Goal: Task Accomplishment & Management: Manage account settings

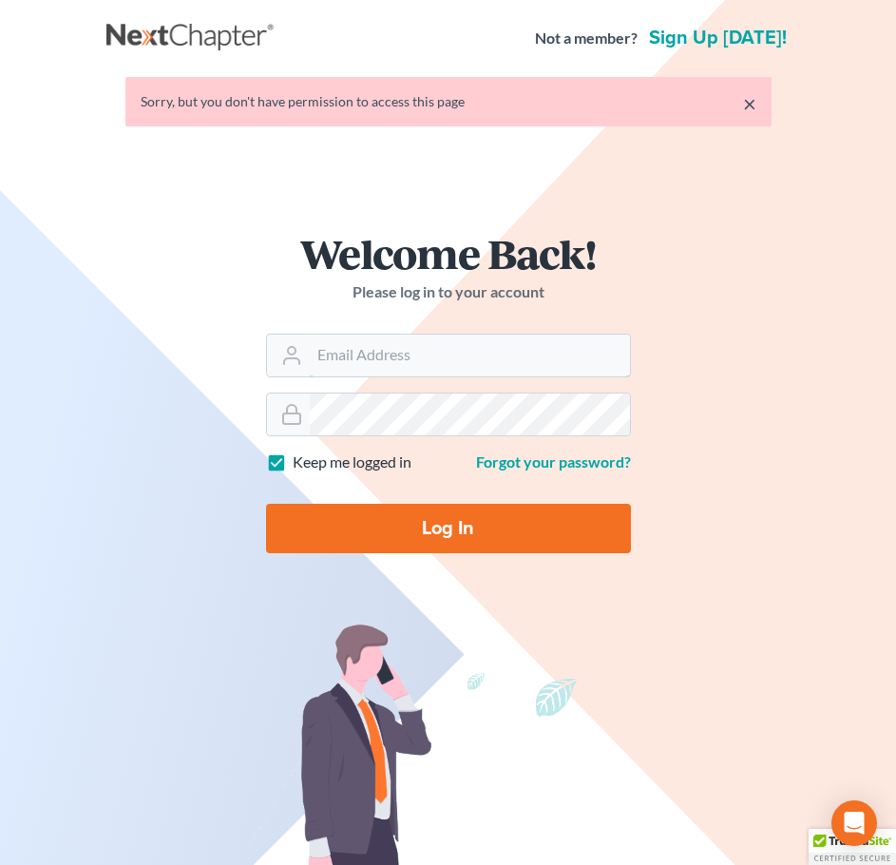
type input "[EMAIL_ADDRESS][DOMAIN_NAME]"
click at [477, 526] on input "Log In" at bounding box center [448, 528] width 365 height 49
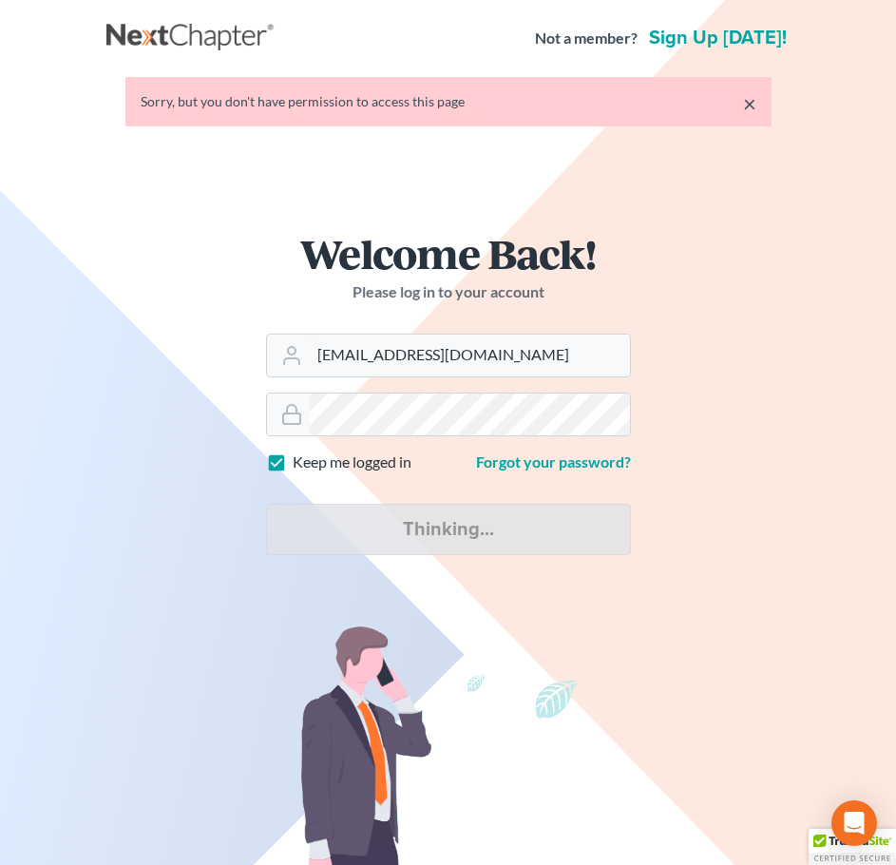
type input "Thinking..."
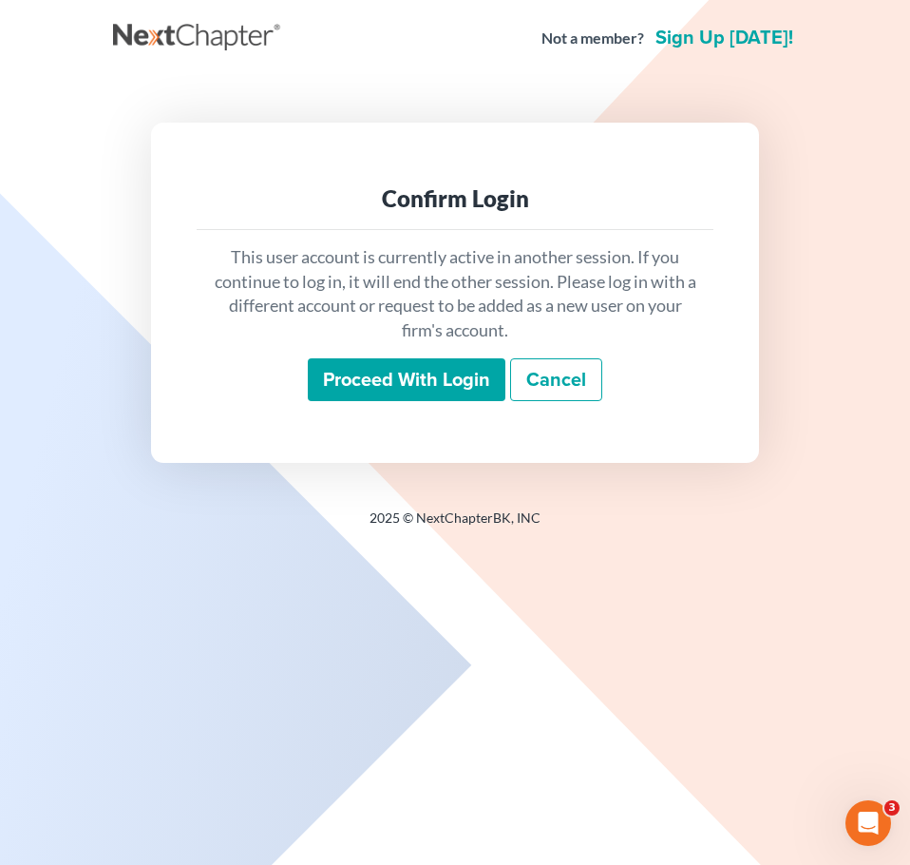
click at [390, 366] on input "Proceed with login" at bounding box center [407, 380] width 198 height 44
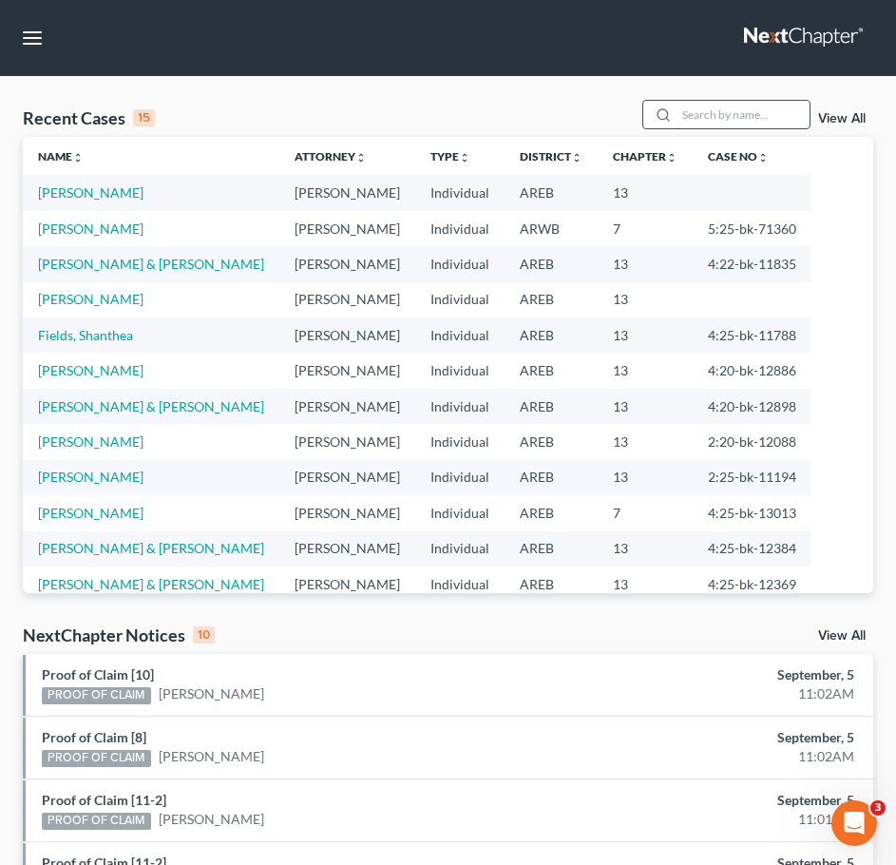
click at [757, 121] on input "search" at bounding box center [743, 115] width 133 height 28
type input "[PERSON_NAME]"
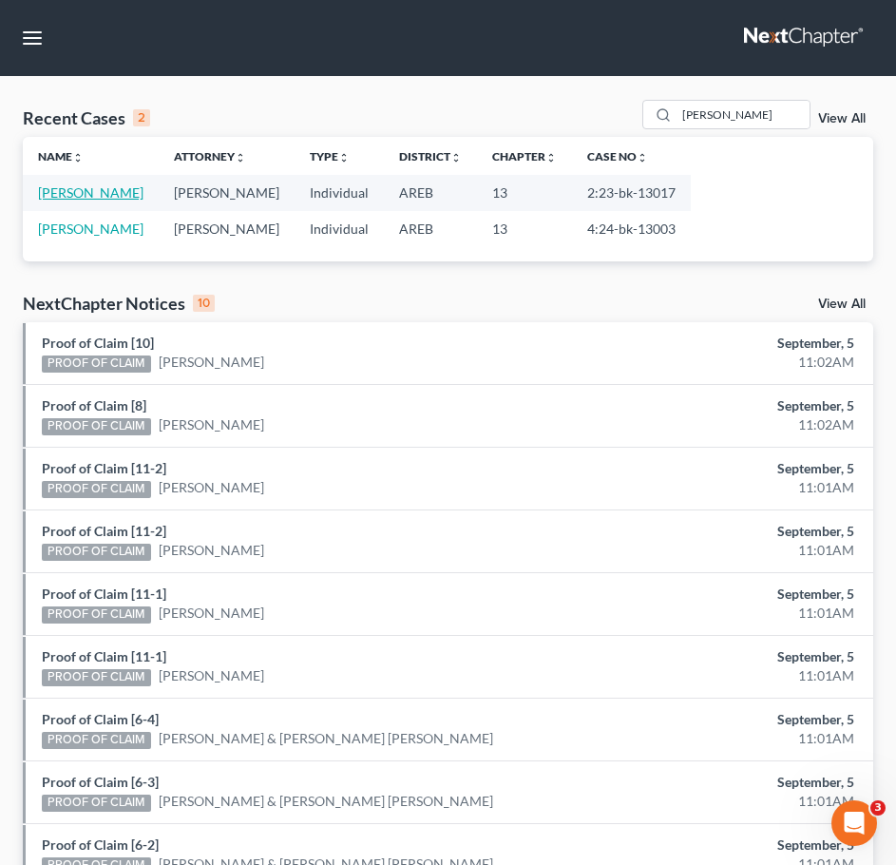
click at [100, 197] on link "[PERSON_NAME]" at bounding box center [90, 192] width 105 height 16
select select "2"
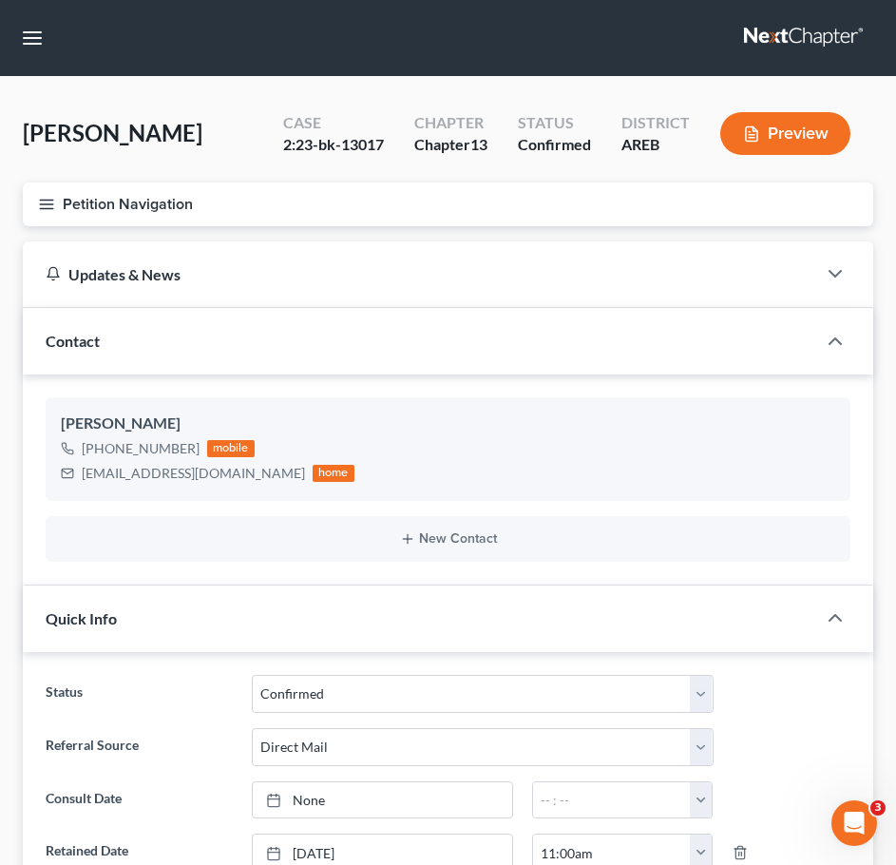
click at [38, 203] on icon "button" at bounding box center [46, 204] width 17 height 17
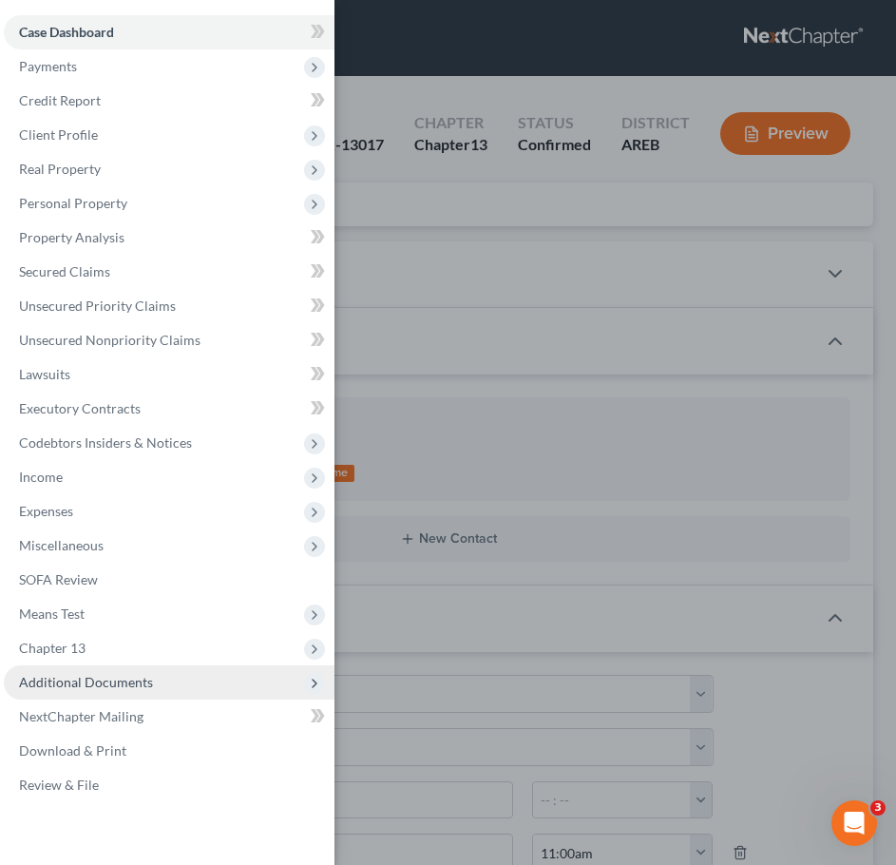
click at [140, 685] on span "Additional Documents" at bounding box center [86, 682] width 134 height 16
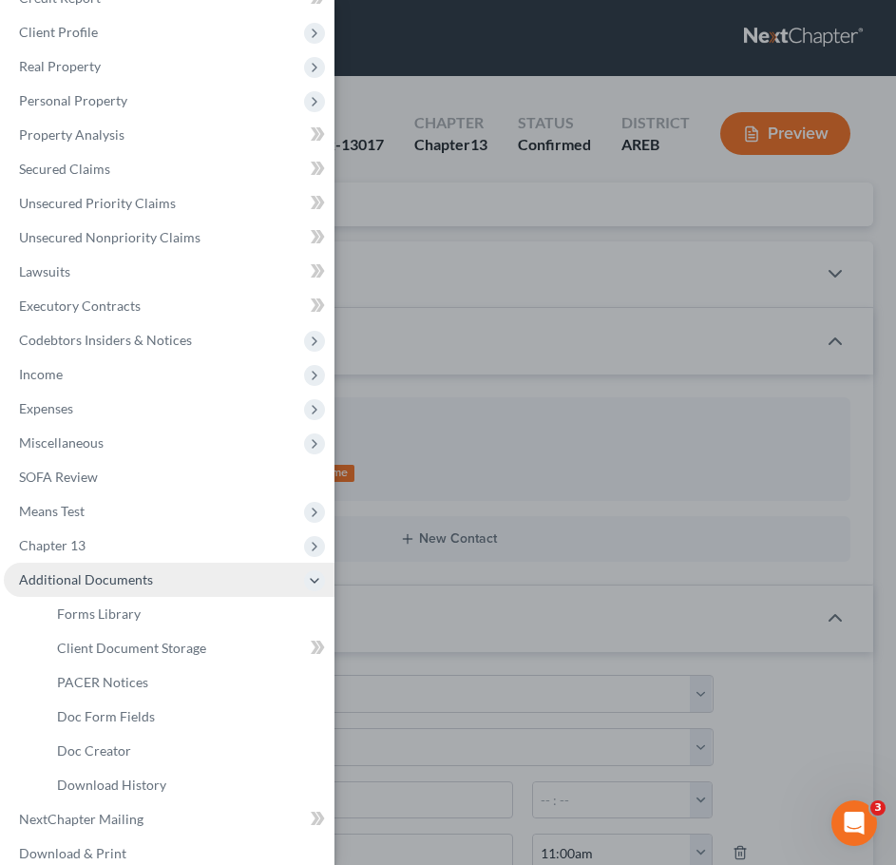
scroll to position [104, 0]
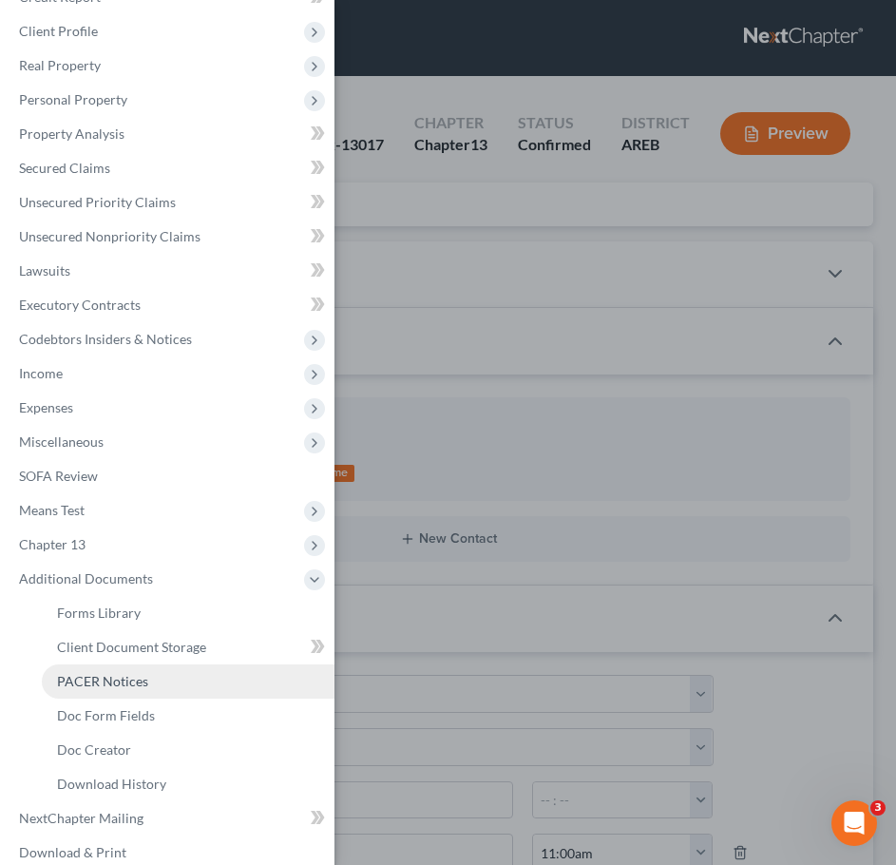
click at [105, 689] on link "PACER Notices" at bounding box center [188, 681] width 293 height 34
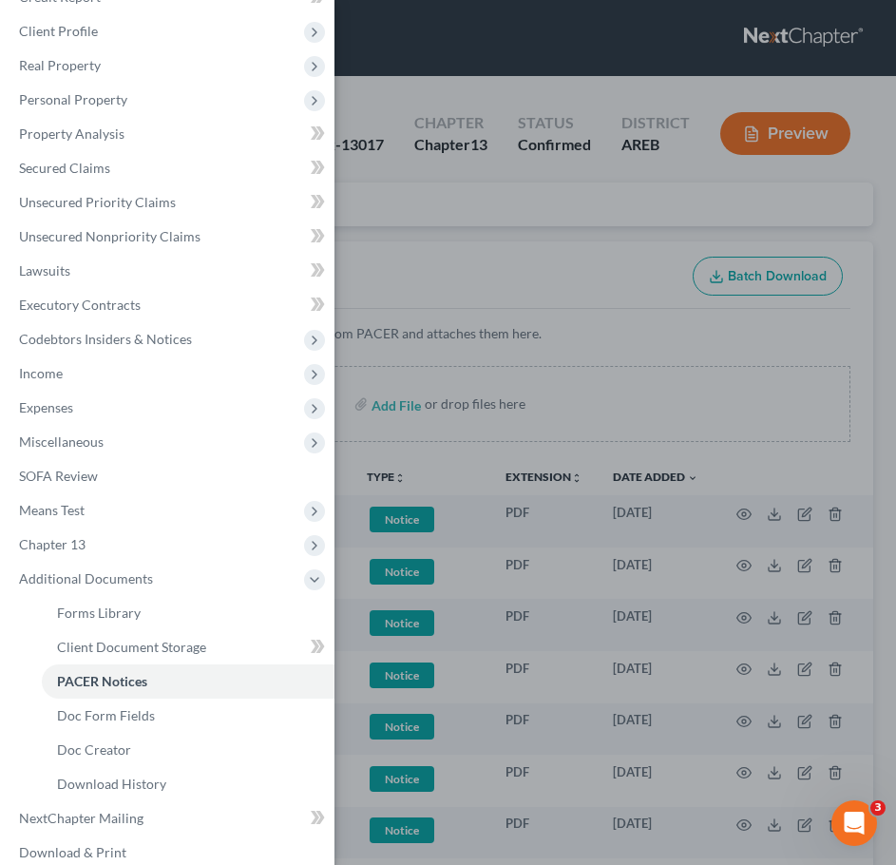
click at [747, 287] on div "Case Dashboard Payments Invoices Payments Payments Credit Report Client Profile" at bounding box center [448, 432] width 896 height 865
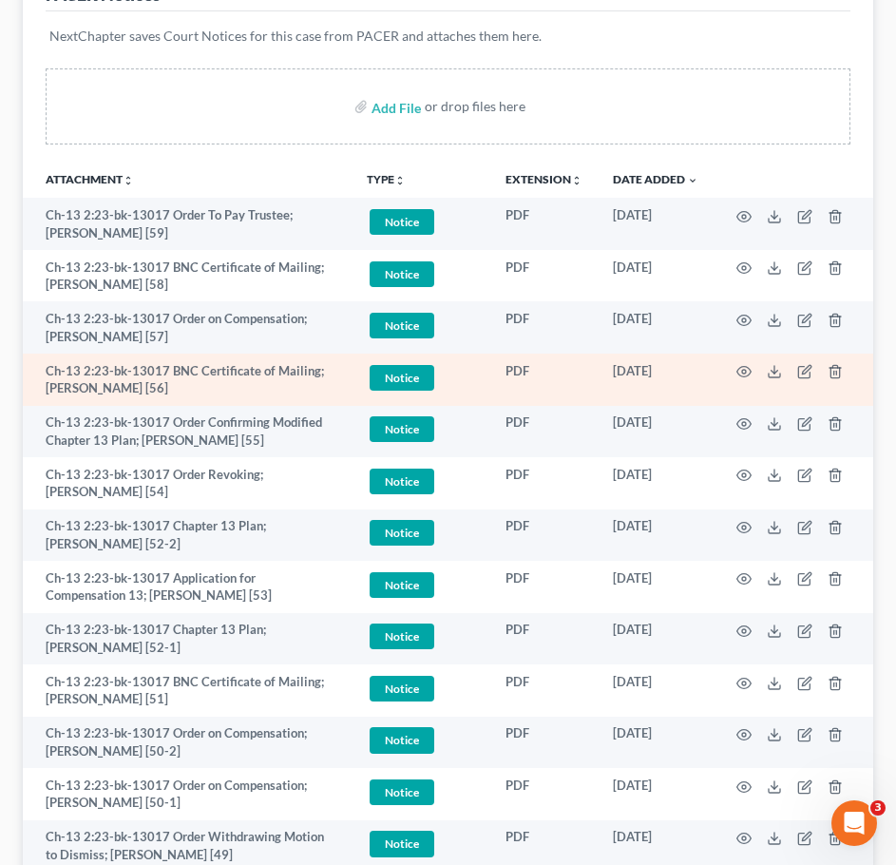
scroll to position [307, 0]
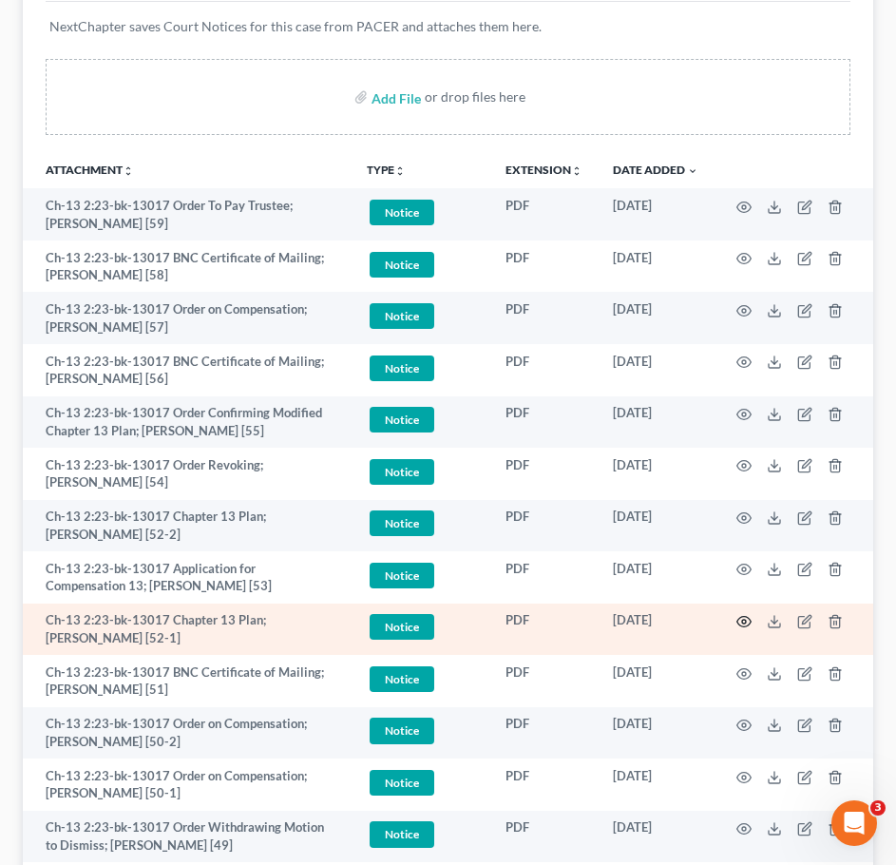
click at [743, 619] on icon "button" at bounding box center [743, 621] width 15 height 15
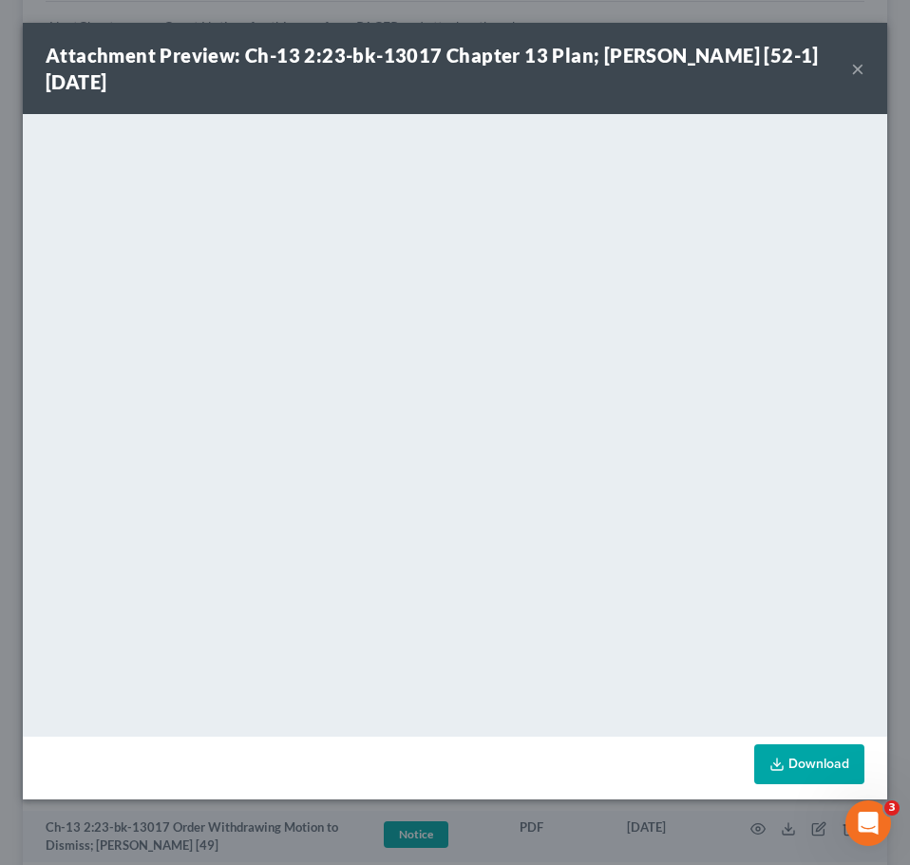
click at [856, 68] on button "×" at bounding box center [857, 68] width 13 height 23
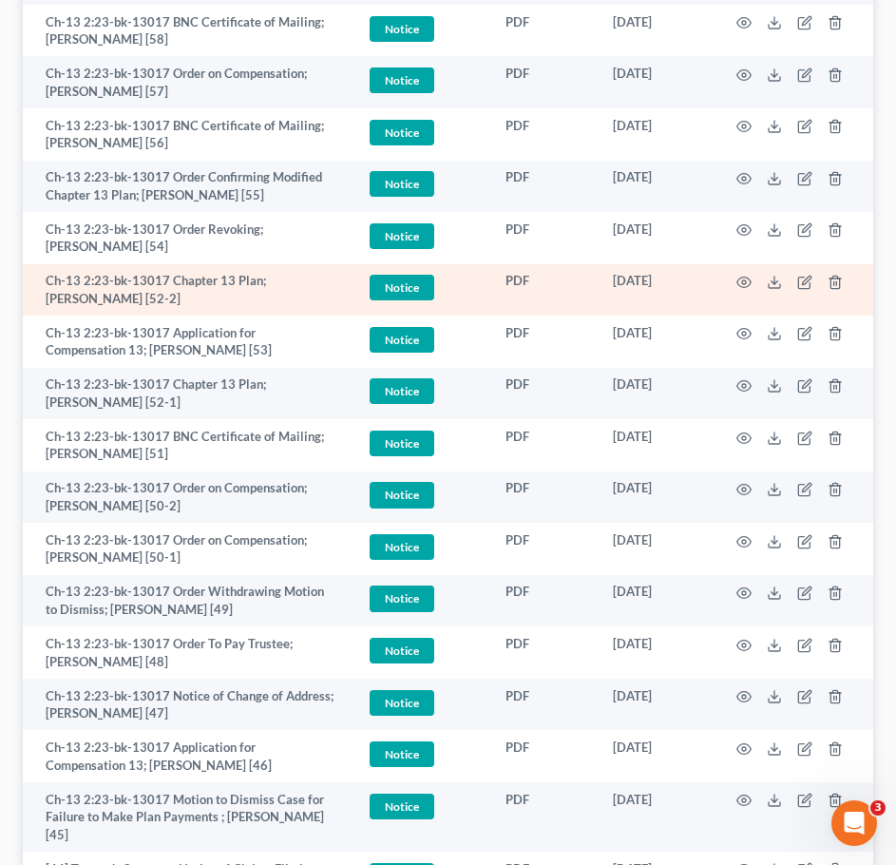
scroll to position [545, 0]
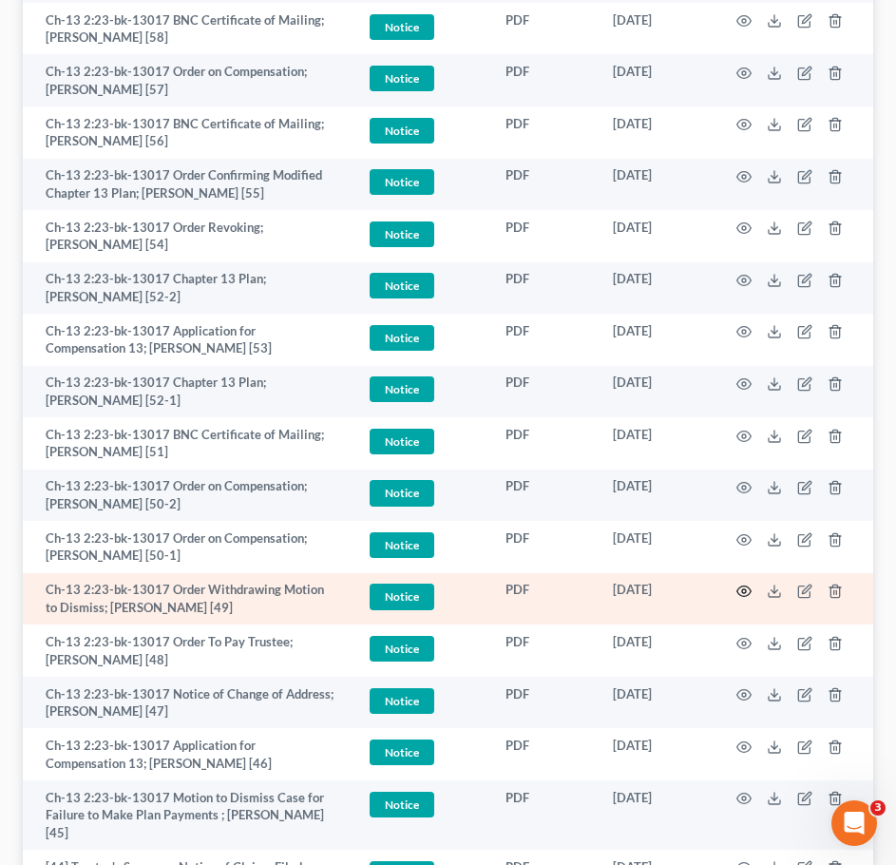
click at [742, 591] on circle "button" at bounding box center [744, 591] width 4 height 4
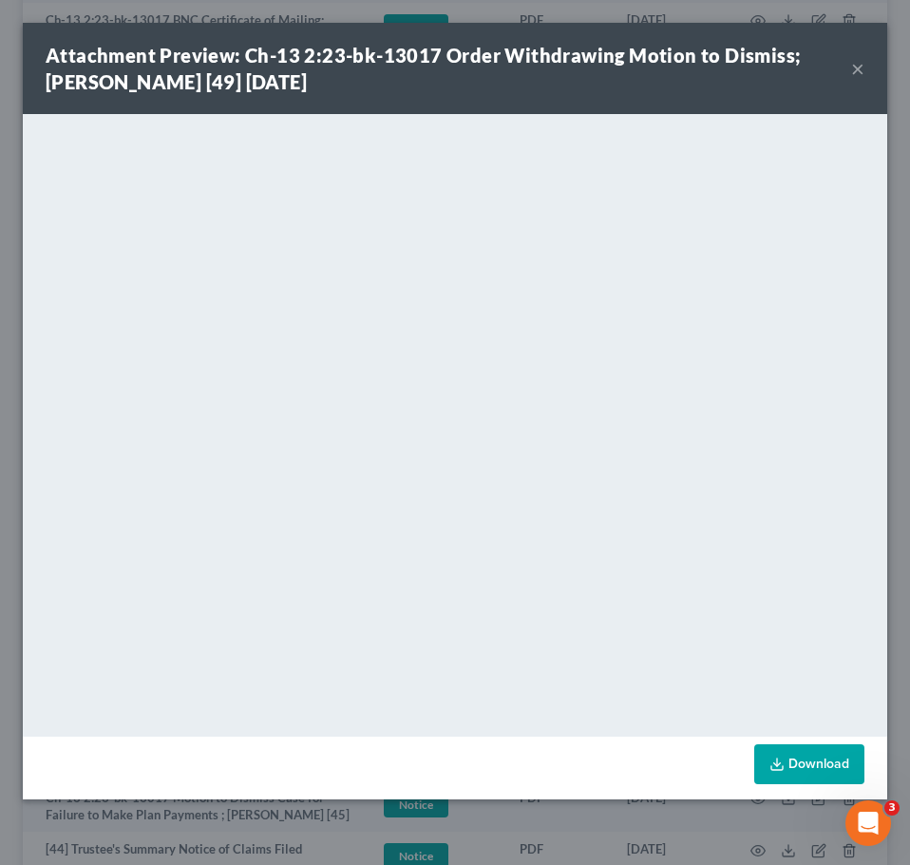
click at [863, 73] on button "×" at bounding box center [857, 68] width 13 height 23
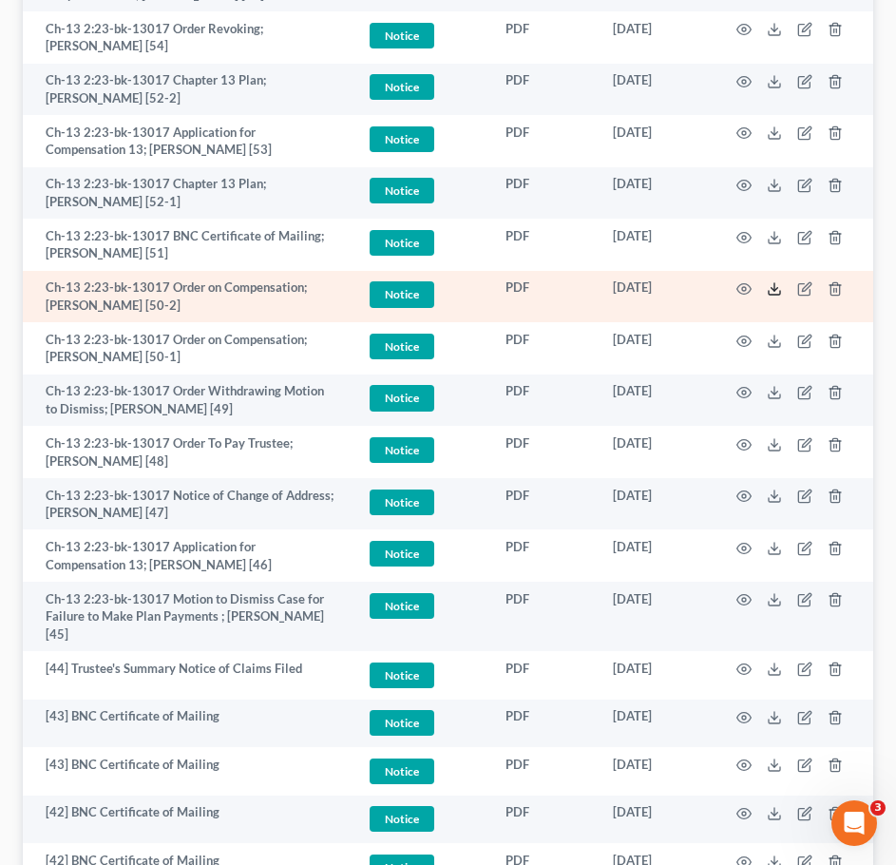
scroll to position [744, 0]
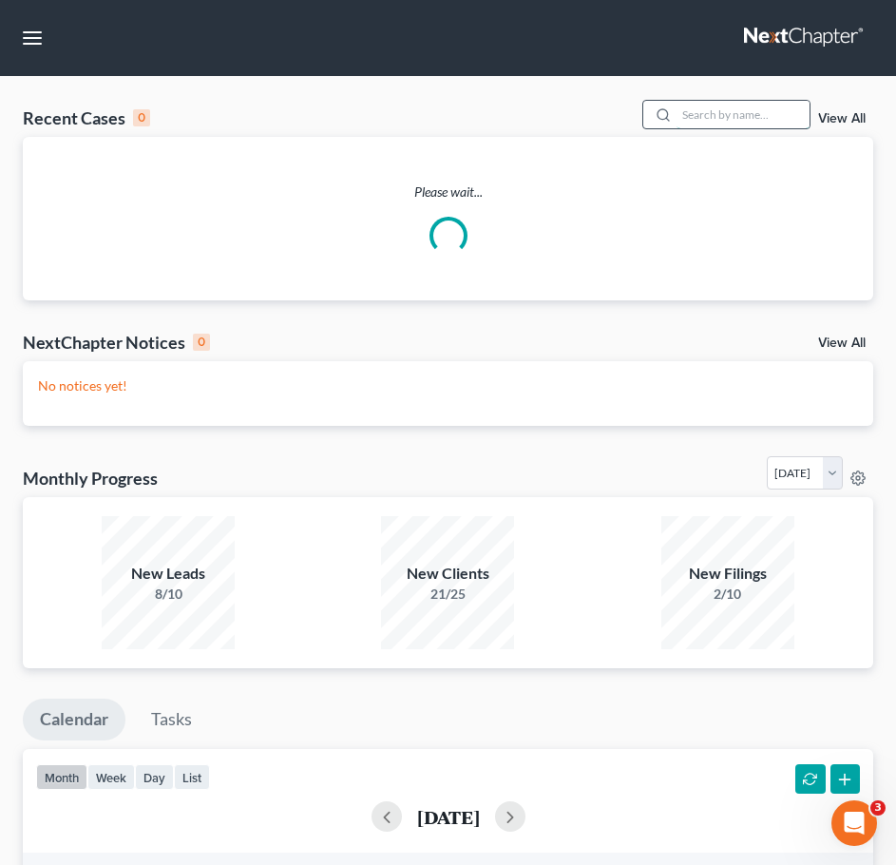
click at [701, 110] on input "search" at bounding box center [743, 115] width 133 height 28
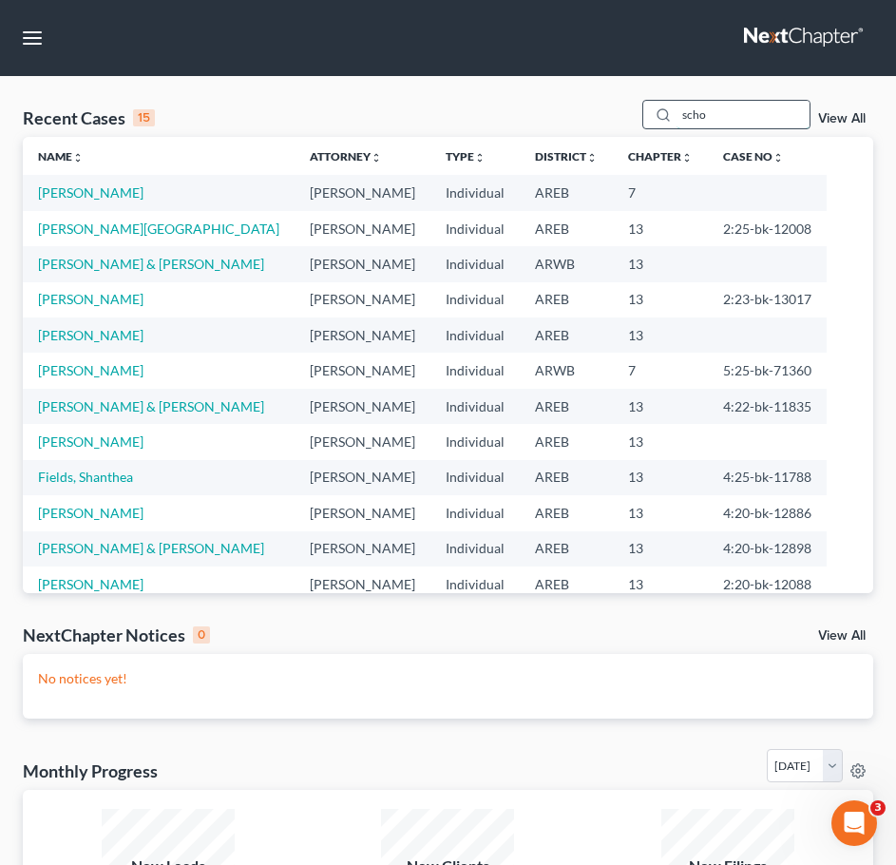
type input "scho"
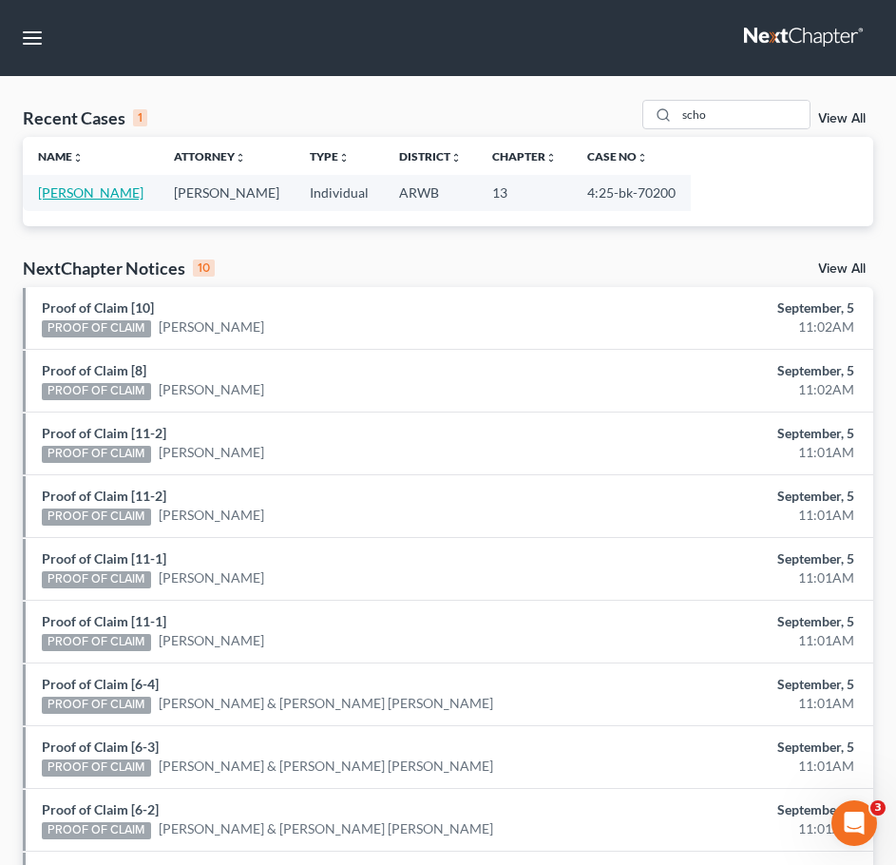
click at [103, 196] on link "[PERSON_NAME]" at bounding box center [90, 192] width 105 height 16
select select "9"
select select "4"
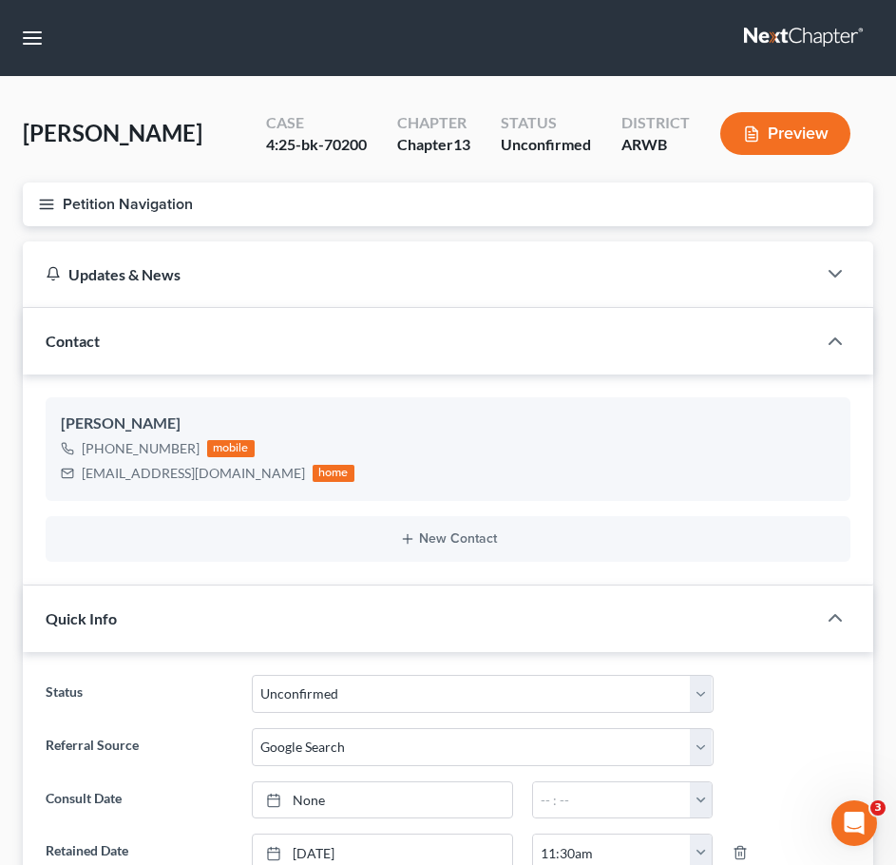
click at [40, 199] on icon "button" at bounding box center [46, 204] width 17 height 17
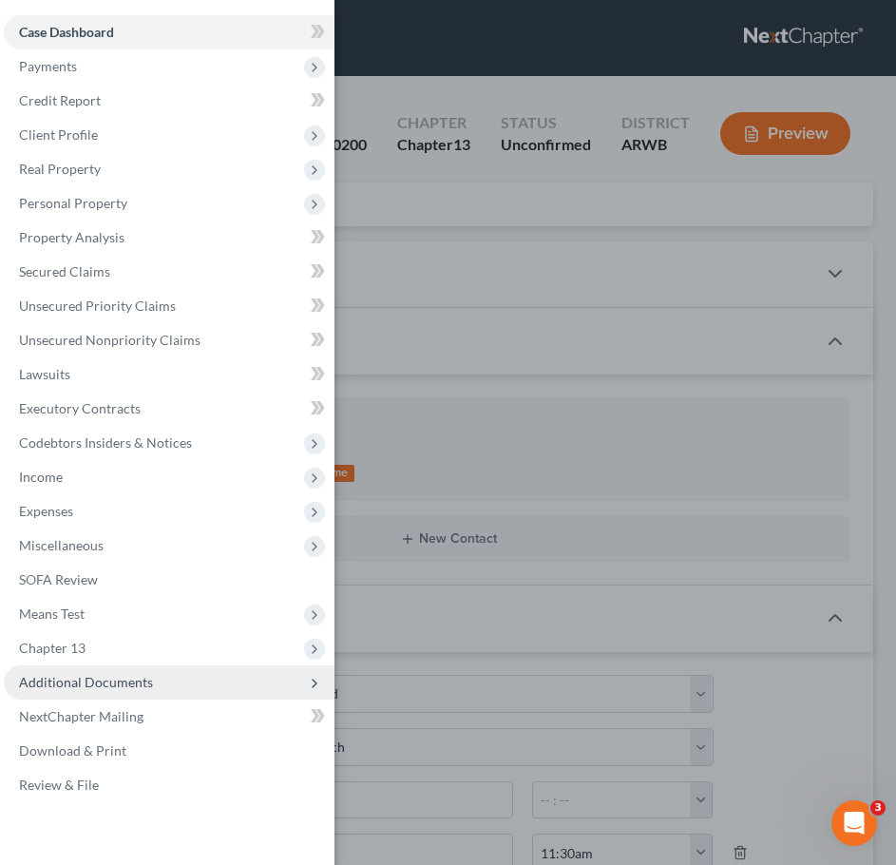
click at [143, 666] on span "Additional Documents" at bounding box center [169, 682] width 331 height 34
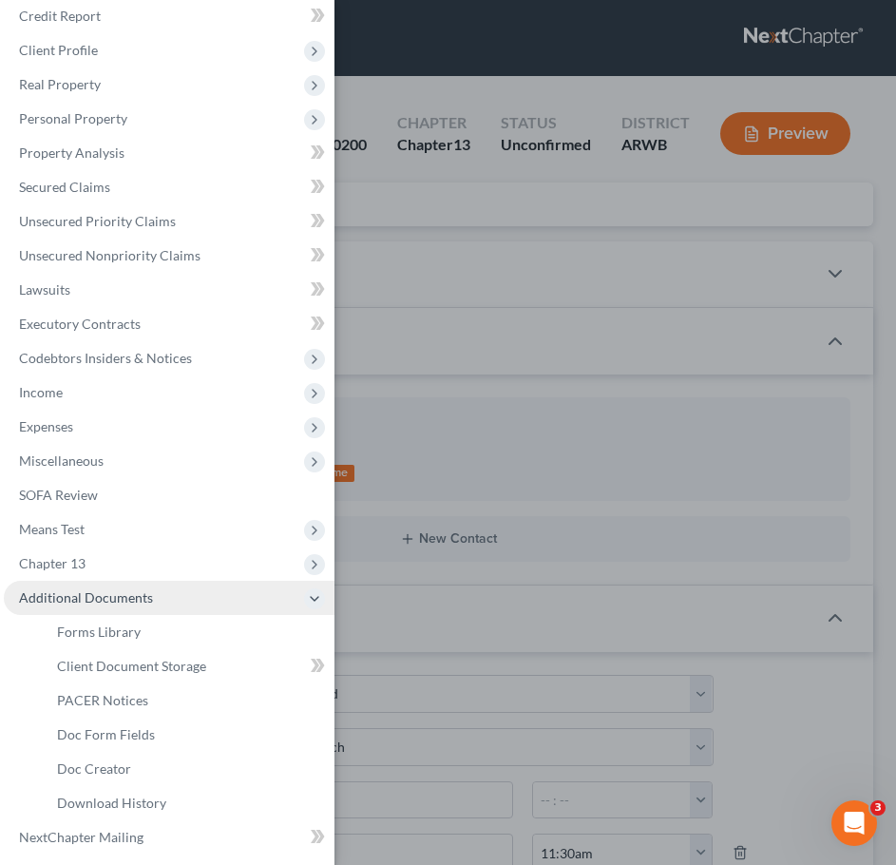
scroll to position [86, 0]
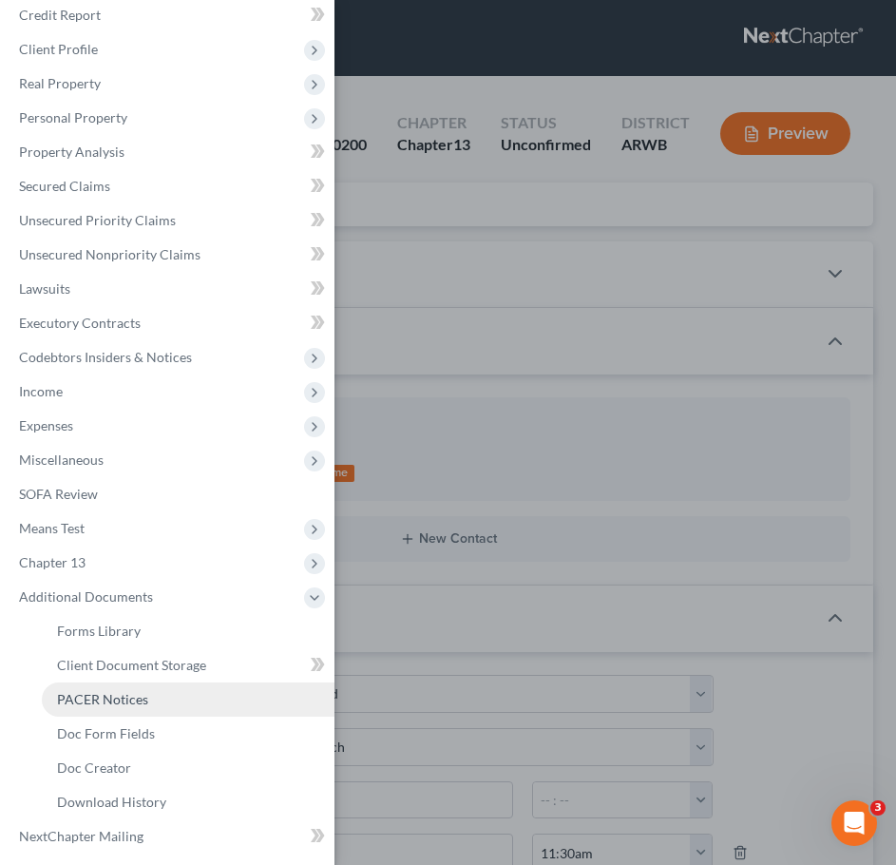
click at [122, 705] on span "PACER Notices" at bounding box center [102, 699] width 91 height 16
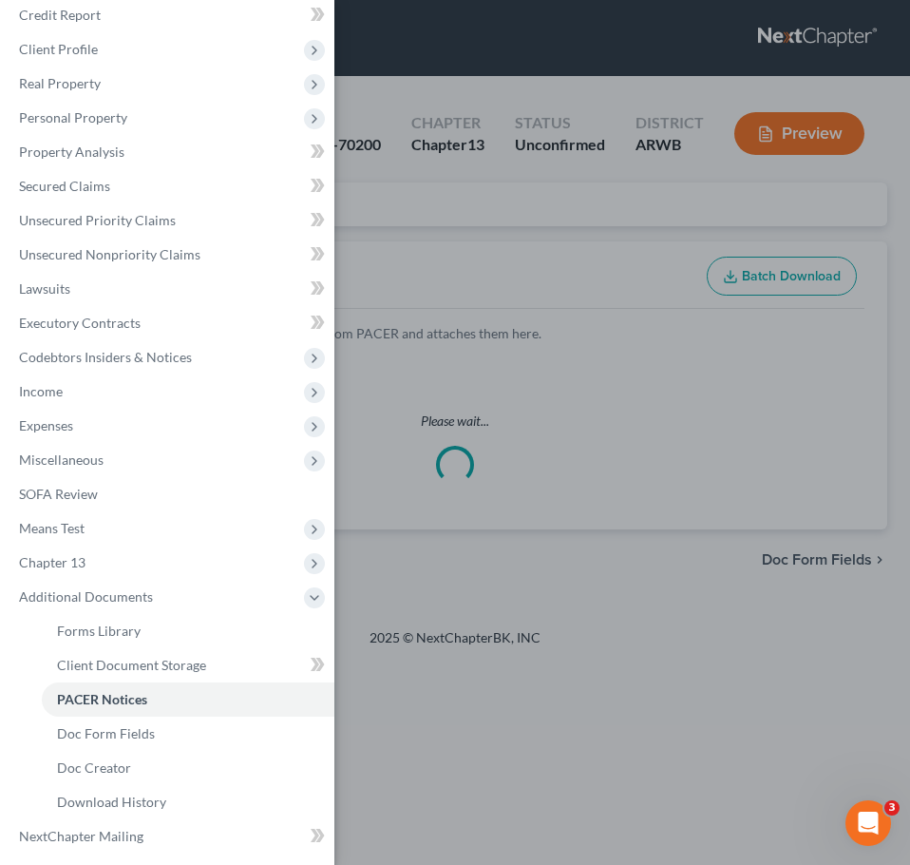
click at [562, 276] on div "Case Dashboard Payments Invoices Payments Payments Credit Report Client Profile" at bounding box center [455, 432] width 910 height 865
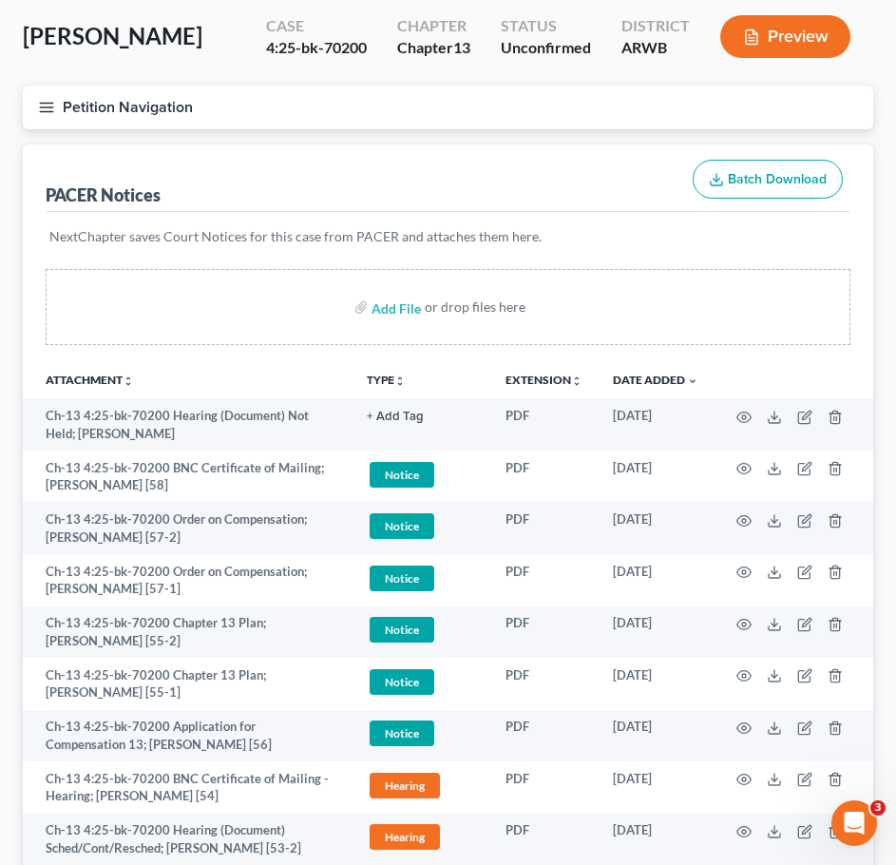
scroll to position [99, 0]
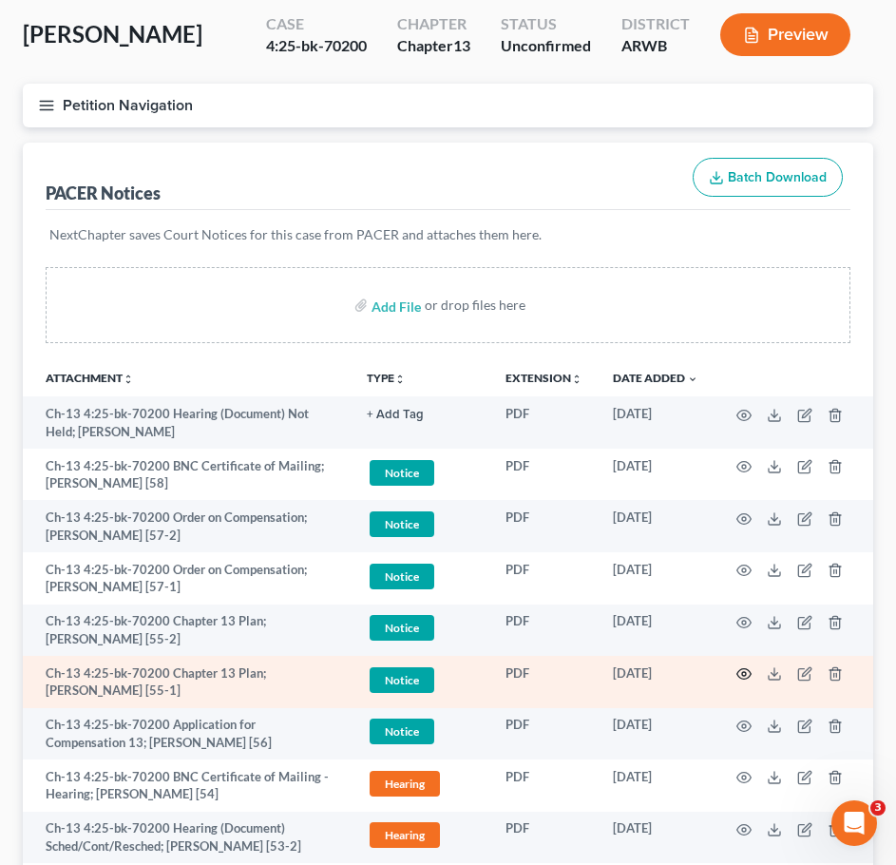
click at [743, 670] on icon "button" at bounding box center [743, 673] width 15 height 15
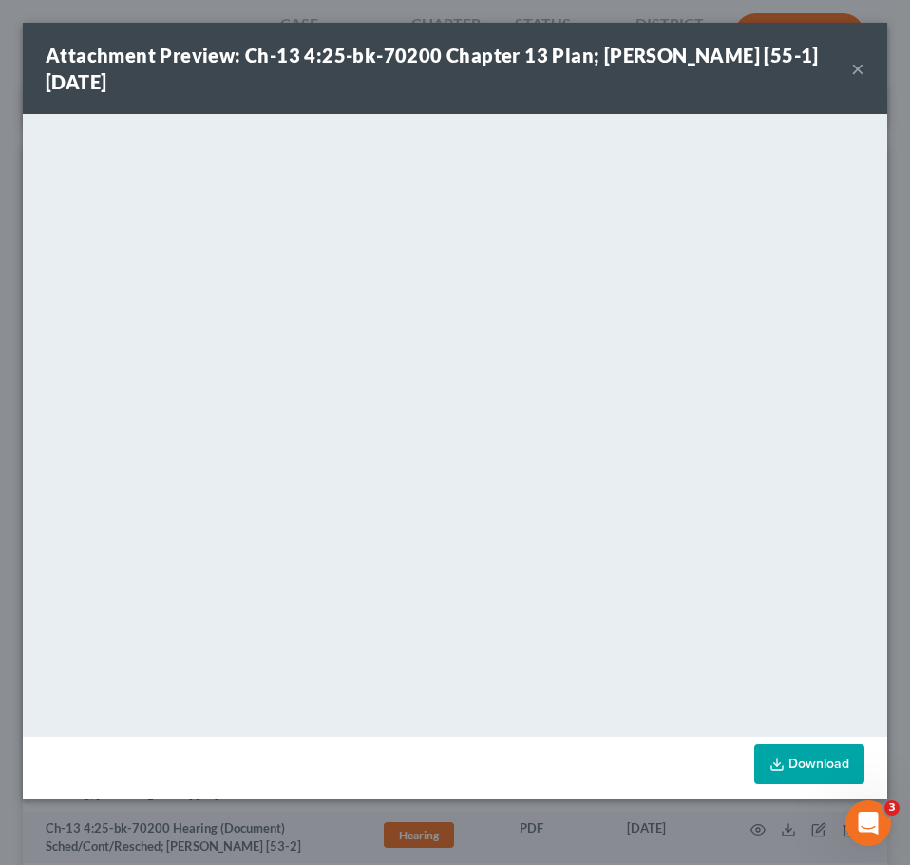
click at [861, 72] on button "×" at bounding box center [857, 68] width 13 height 23
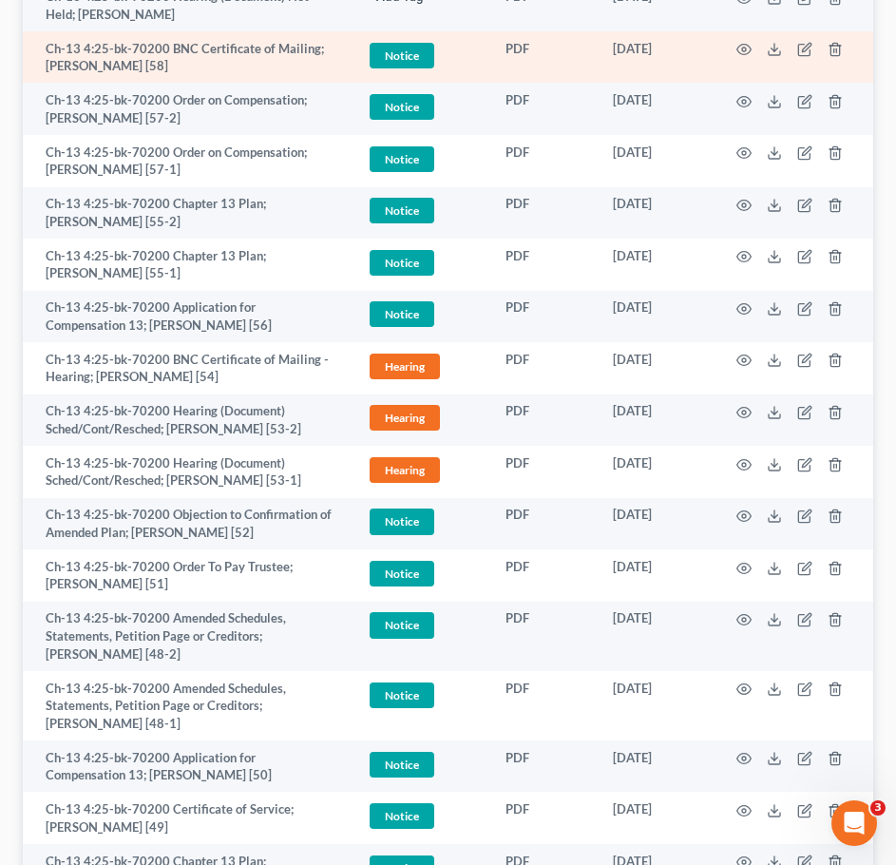
scroll to position [517, 0]
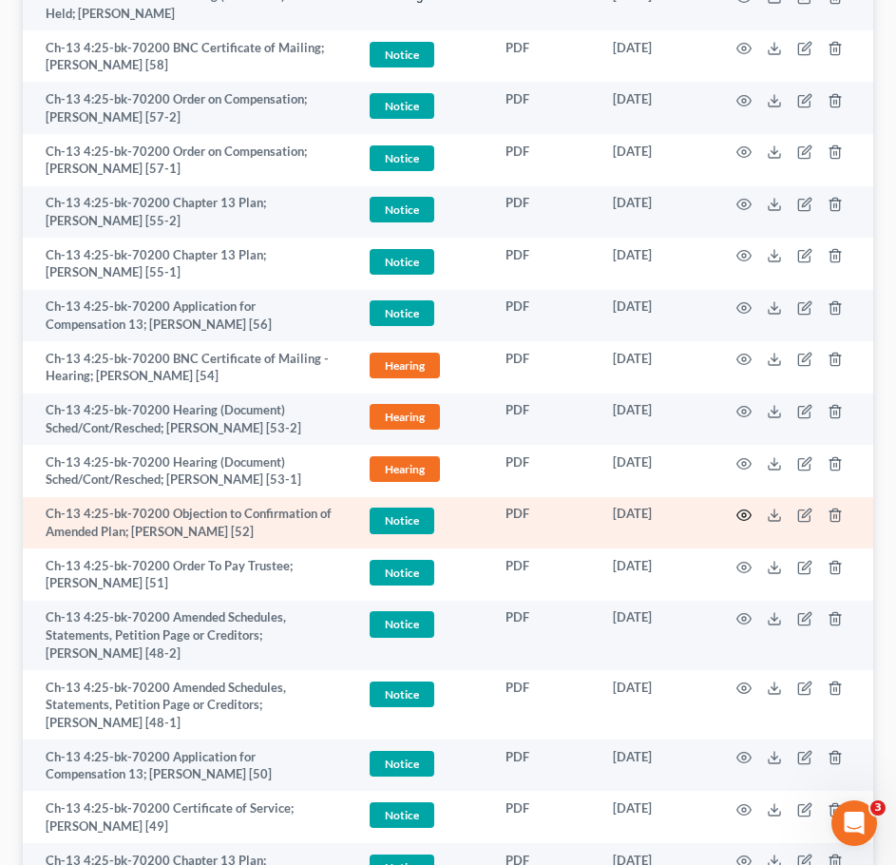
click at [740, 514] on icon "button" at bounding box center [743, 514] width 15 height 15
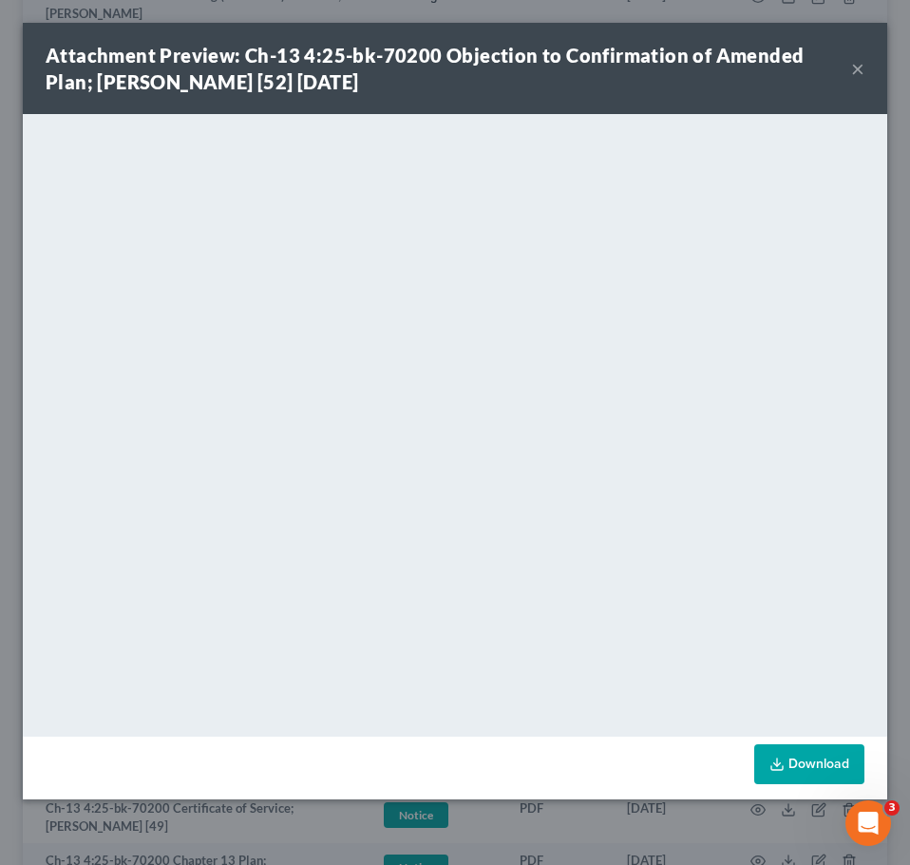
click at [861, 64] on button "×" at bounding box center [857, 68] width 13 height 23
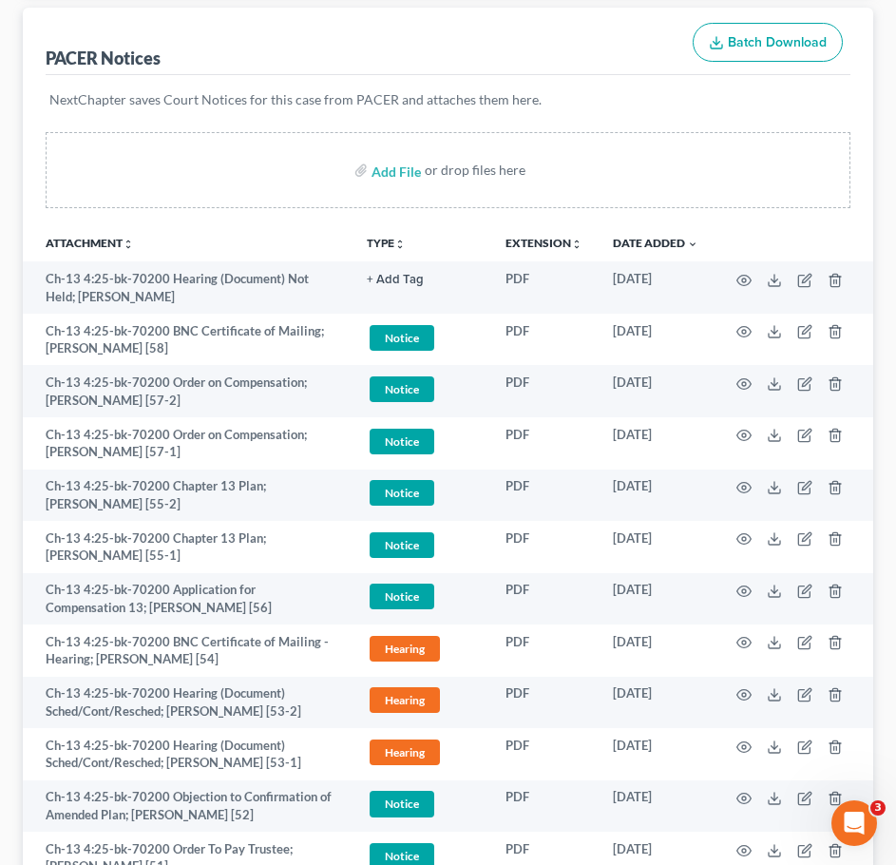
scroll to position [235, 0]
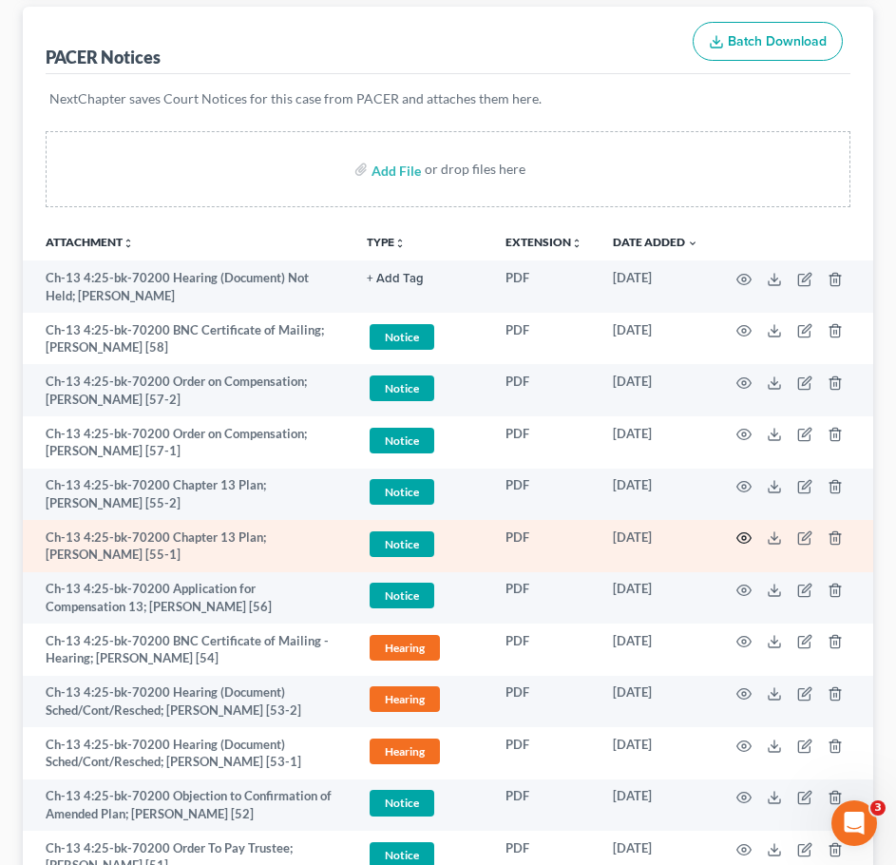
click at [738, 538] on icon "button" at bounding box center [743, 537] width 15 height 15
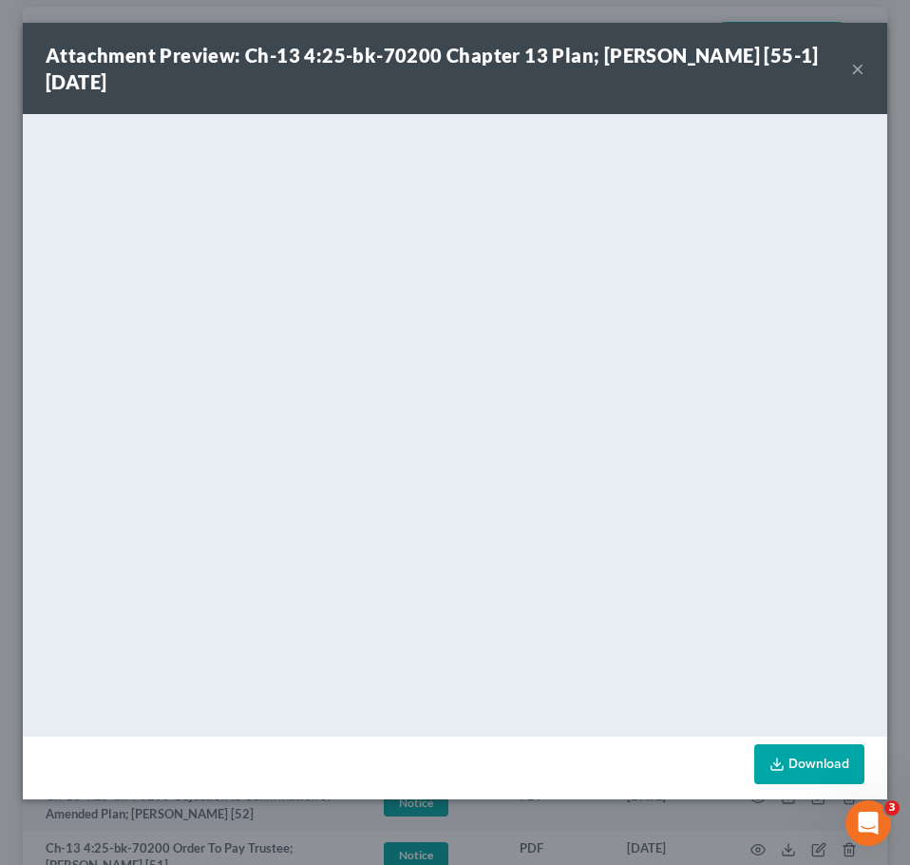
click at [852, 69] on button "×" at bounding box center [857, 68] width 13 height 23
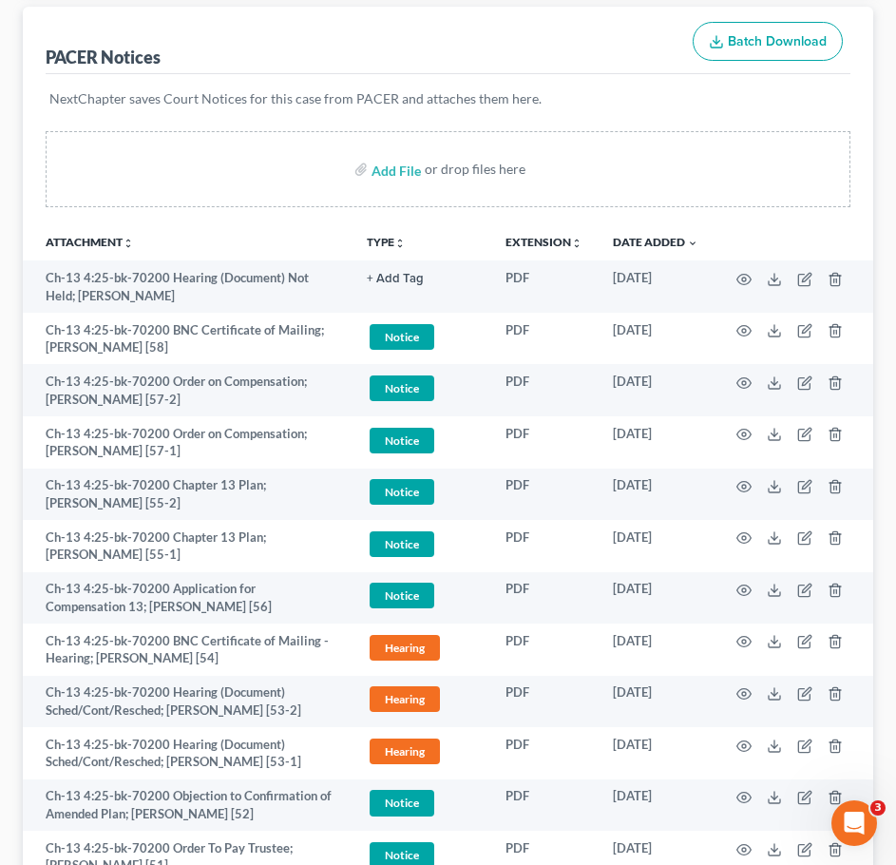
scroll to position [0, 0]
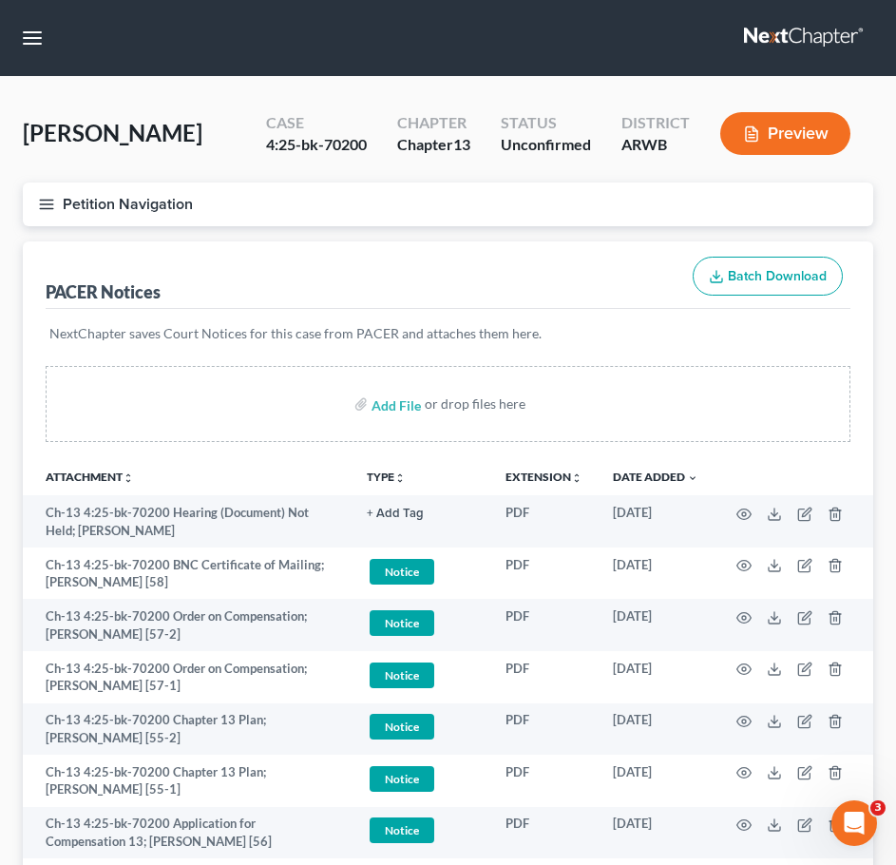
click at [28, 220] on button "Petition Navigation" at bounding box center [448, 204] width 850 height 44
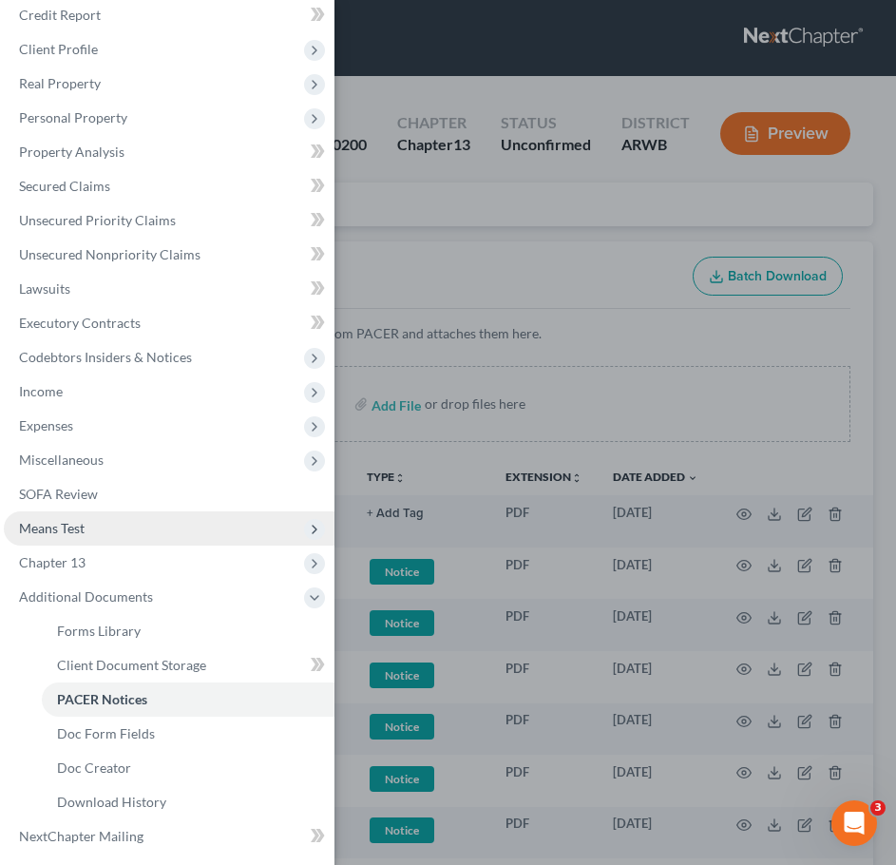
click at [82, 532] on span "Means Test" at bounding box center [52, 528] width 66 height 16
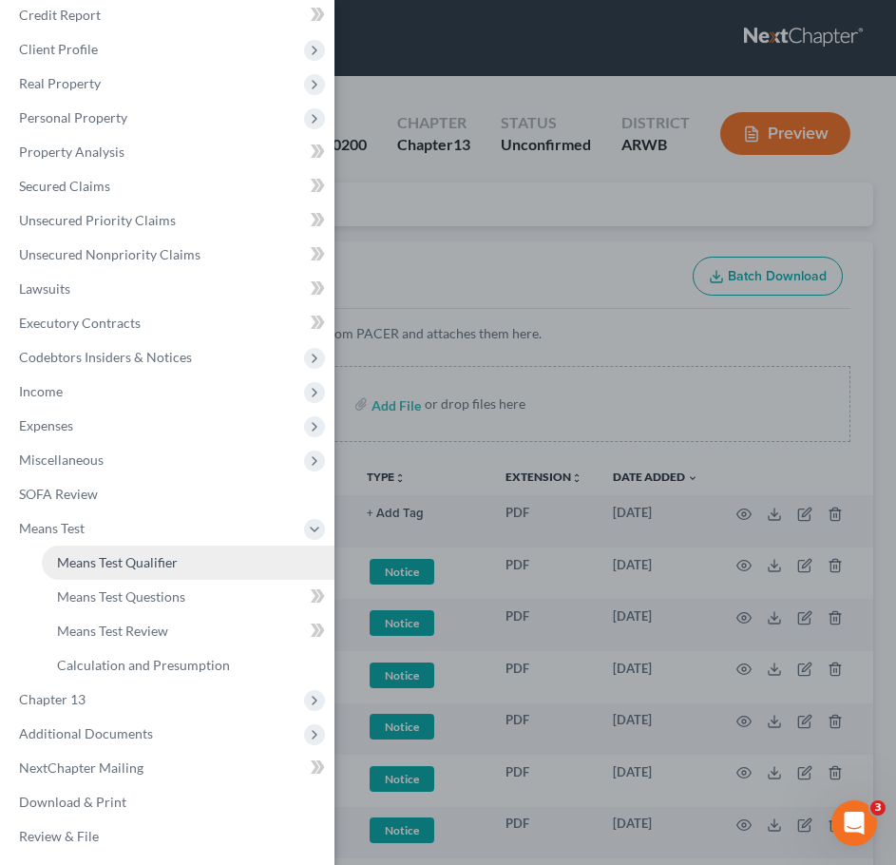
click at [124, 566] on span "Means Test Qualifier" at bounding box center [117, 562] width 121 height 16
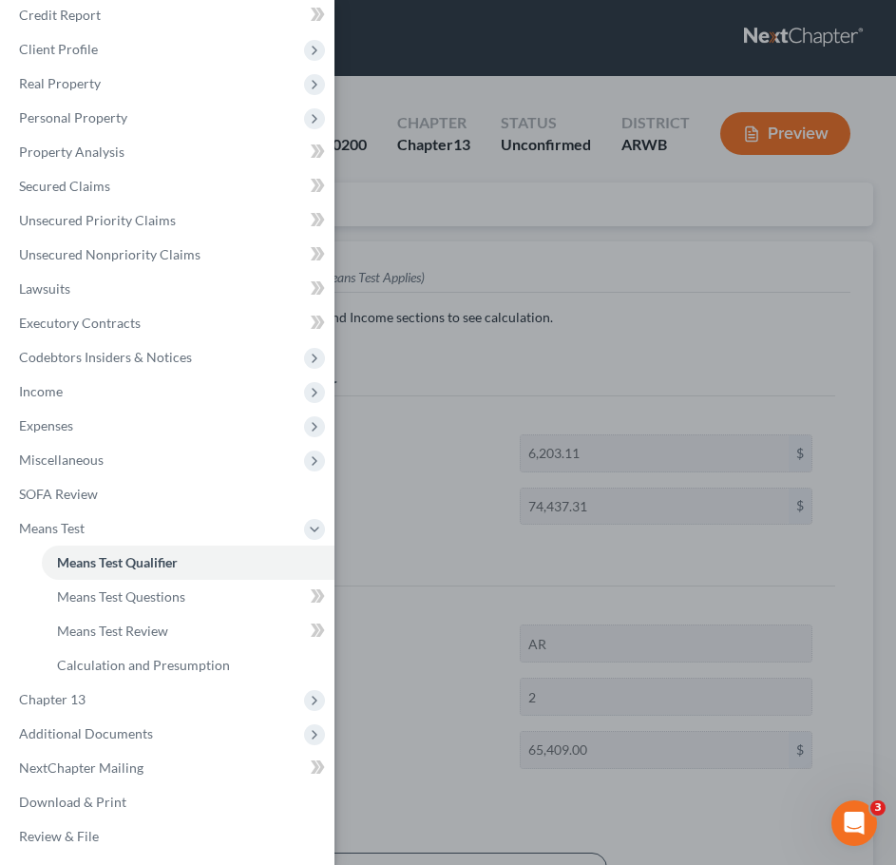
click at [587, 224] on div "Case Dashboard Payments Invoices Payments Payments Credit Report Client Profile" at bounding box center [448, 432] width 896 height 865
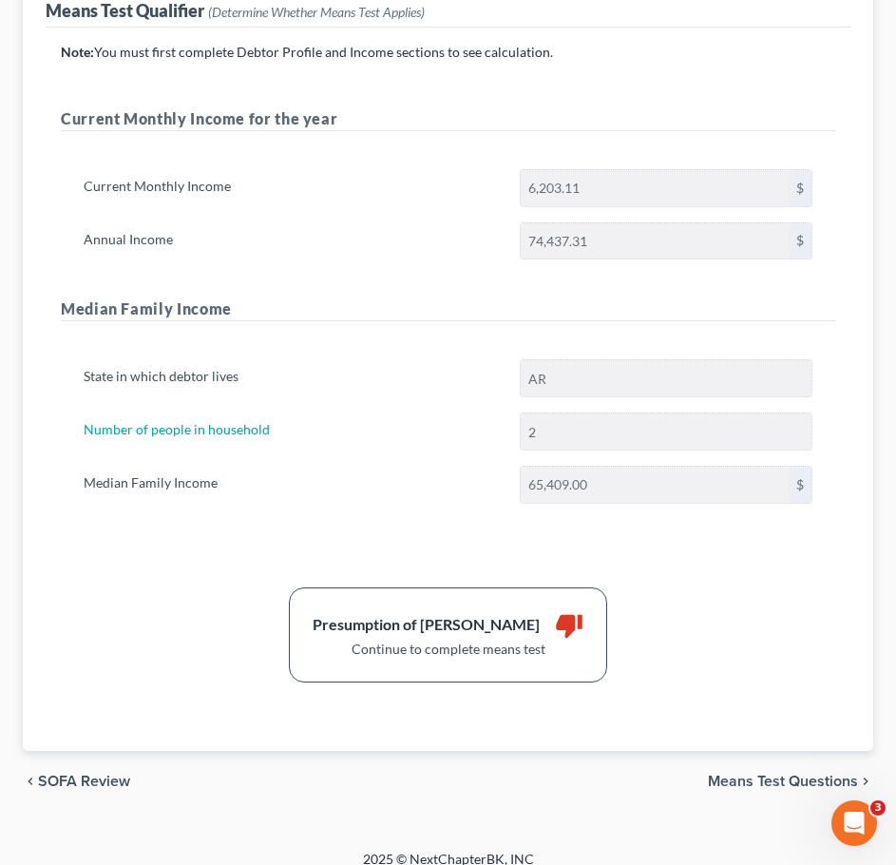
scroll to position [266, 0]
click at [786, 781] on span "Means Test Questions" at bounding box center [783, 780] width 150 height 15
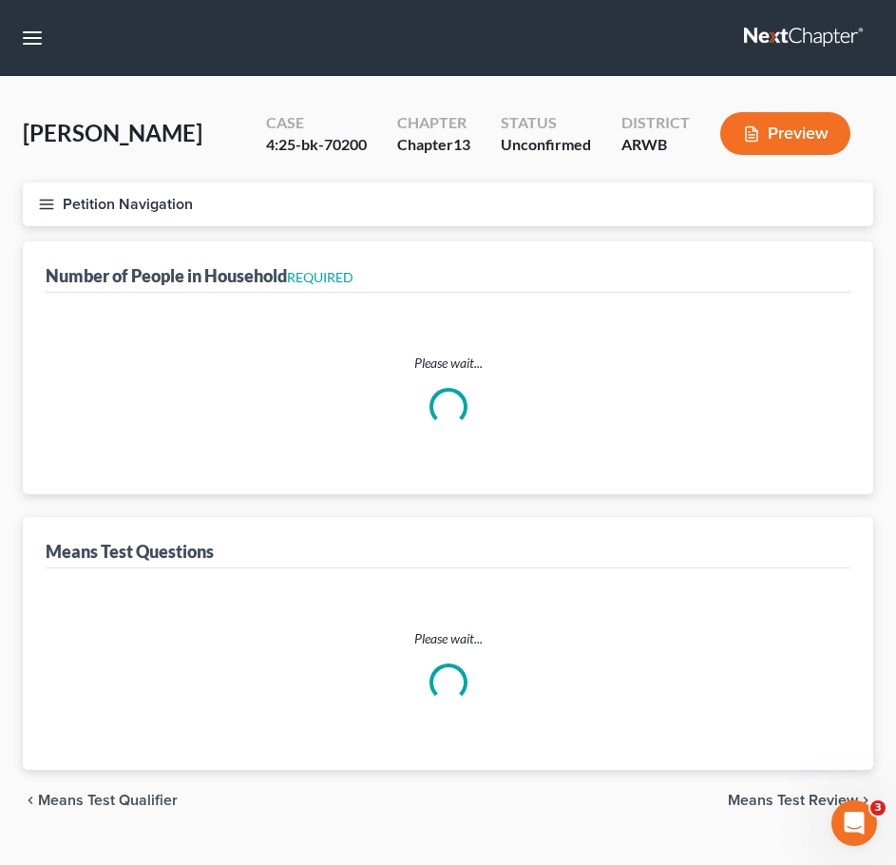
select select "0"
select select "60"
select select "1"
select select "60"
select select "1"
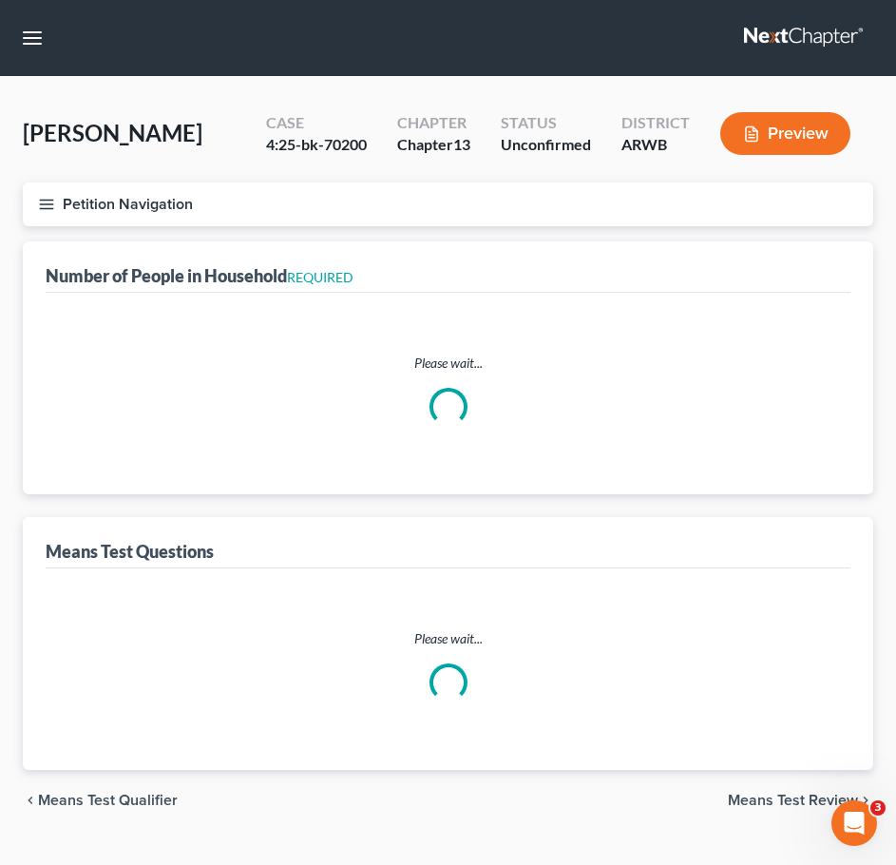
select select "60"
select select "2"
select select "3"
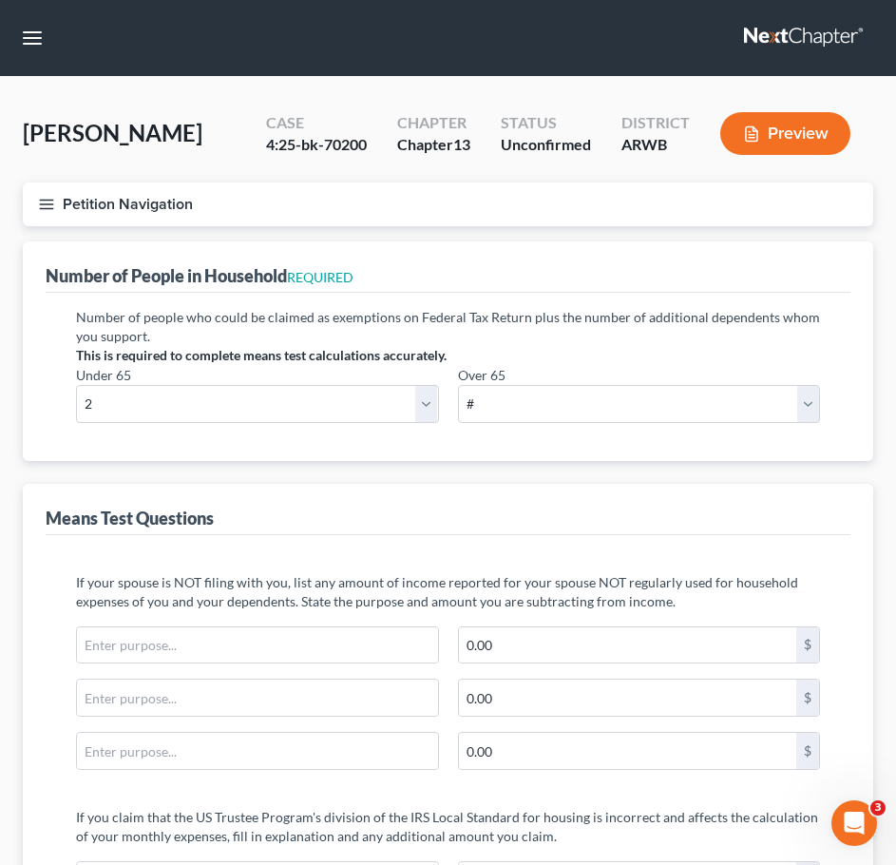
click at [34, 207] on button "Petition Navigation" at bounding box center [448, 204] width 850 height 44
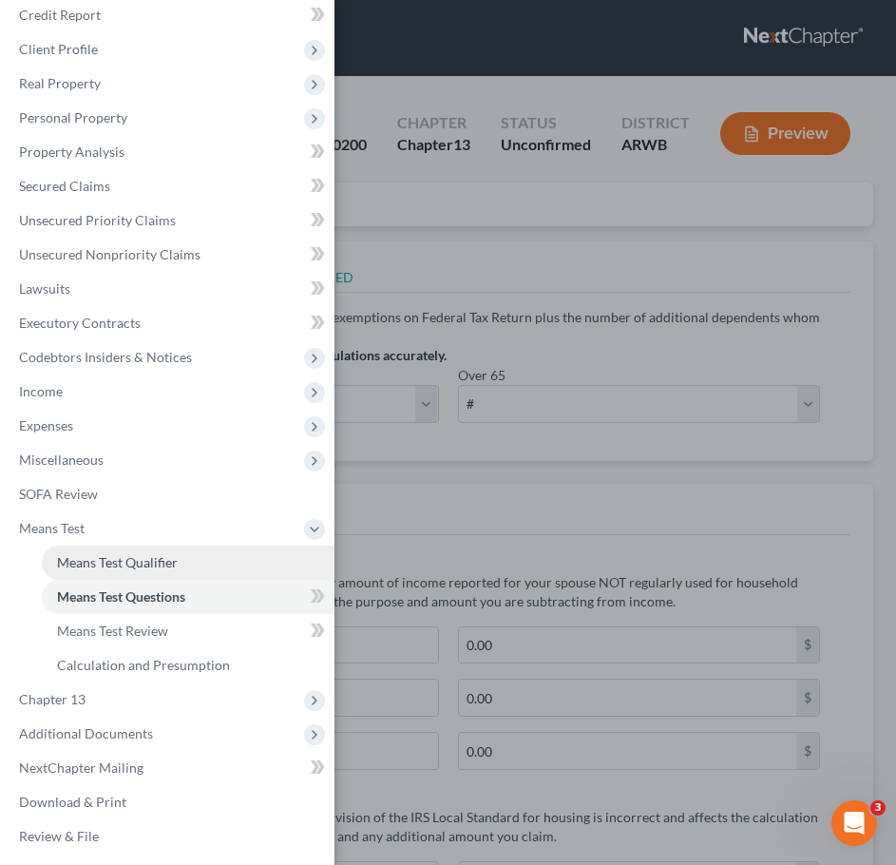
scroll to position [89, 0]
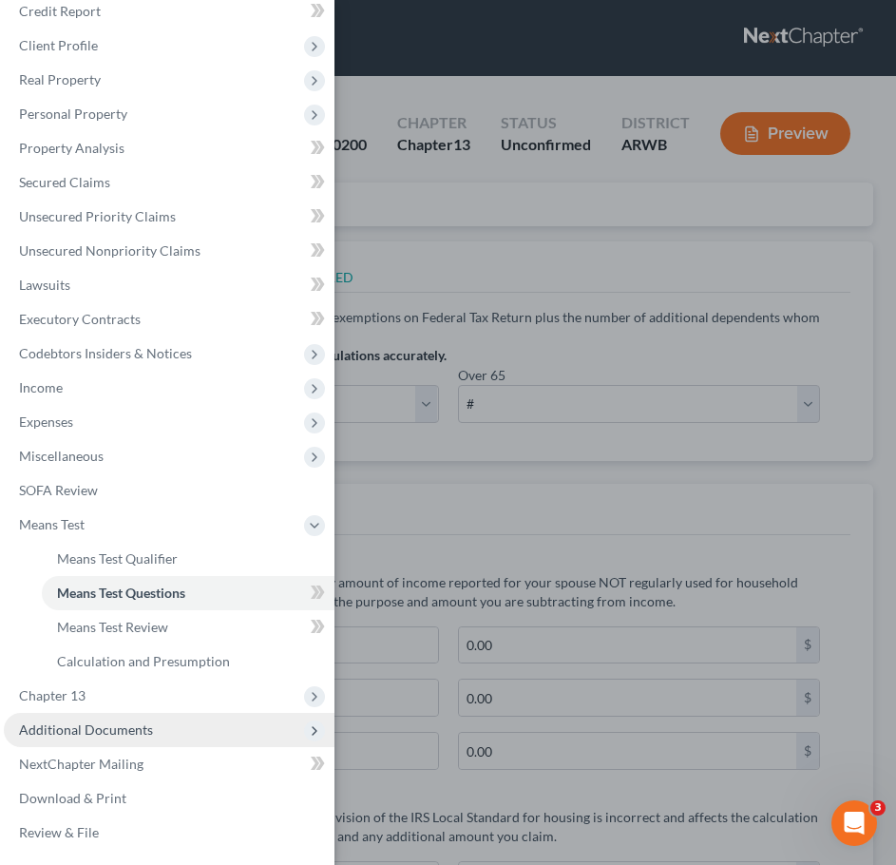
click at [139, 736] on span "Additional Documents" at bounding box center [86, 729] width 134 height 16
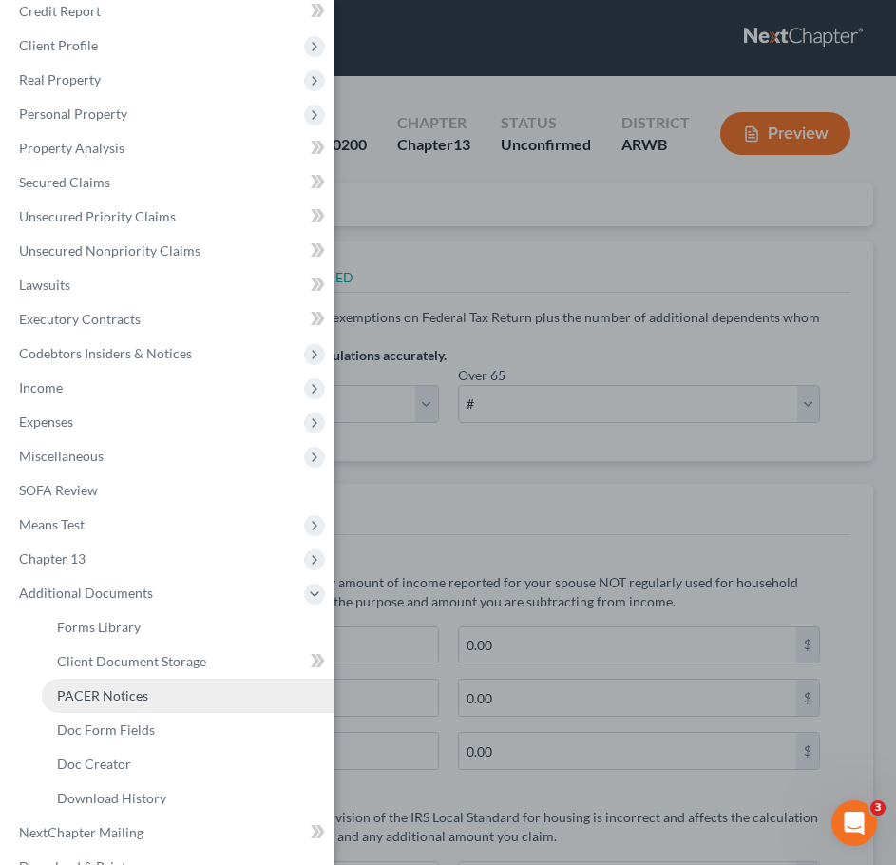
click at [224, 702] on link "PACER Notices" at bounding box center [188, 695] width 293 height 34
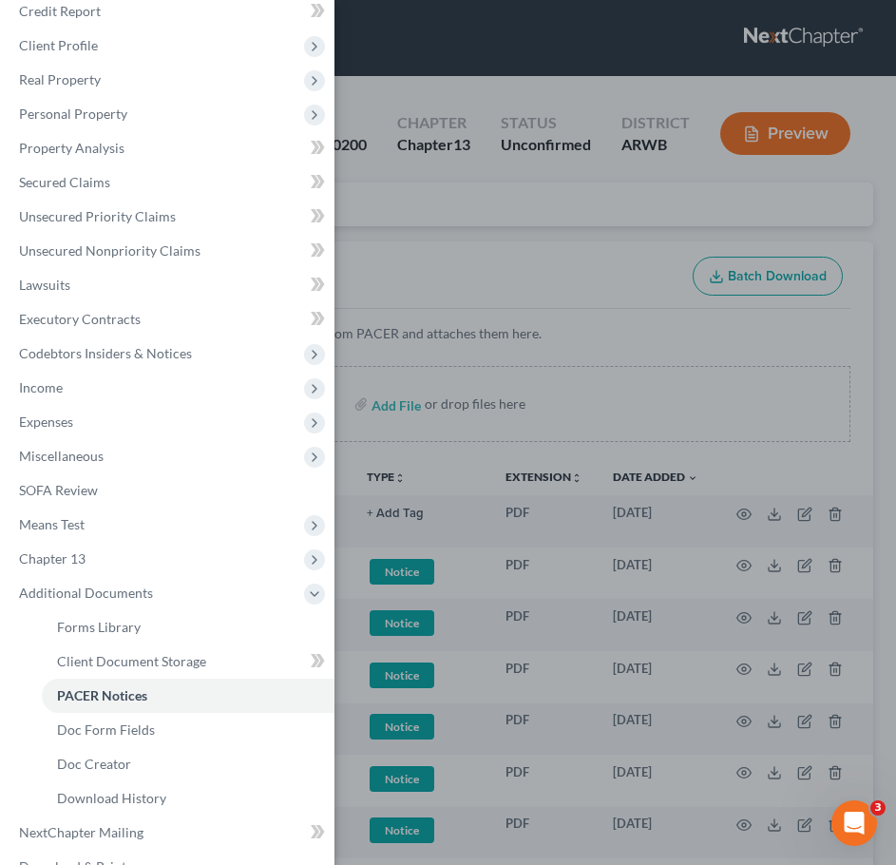
click at [528, 223] on div "Case Dashboard Payments Invoices Payments Payments Credit Report Client Profile" at bounding box center [448, 432] width 896 height 865
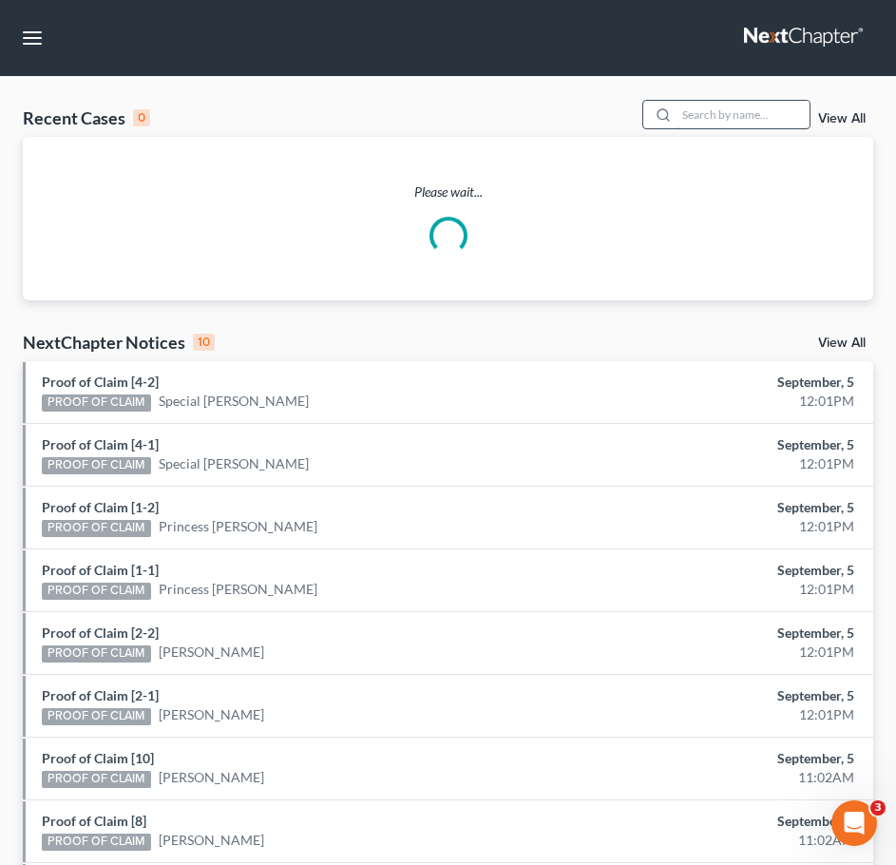
click at [759, 118] on input "search" at bounding box center [743, 115] width 133 height 28
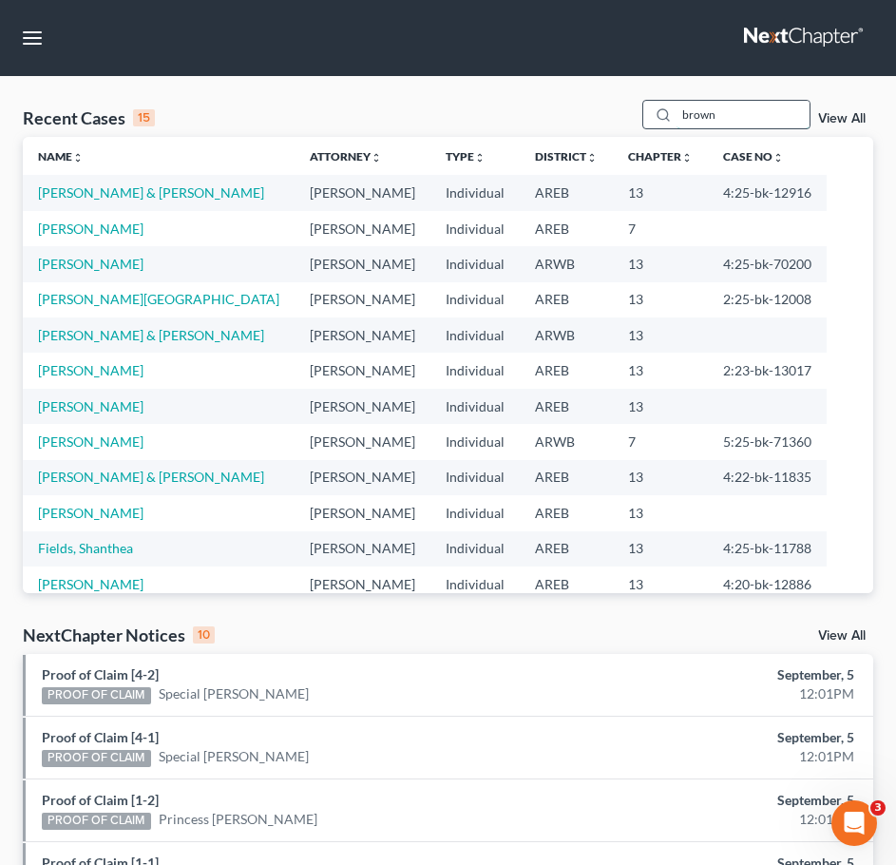
type input "brown"
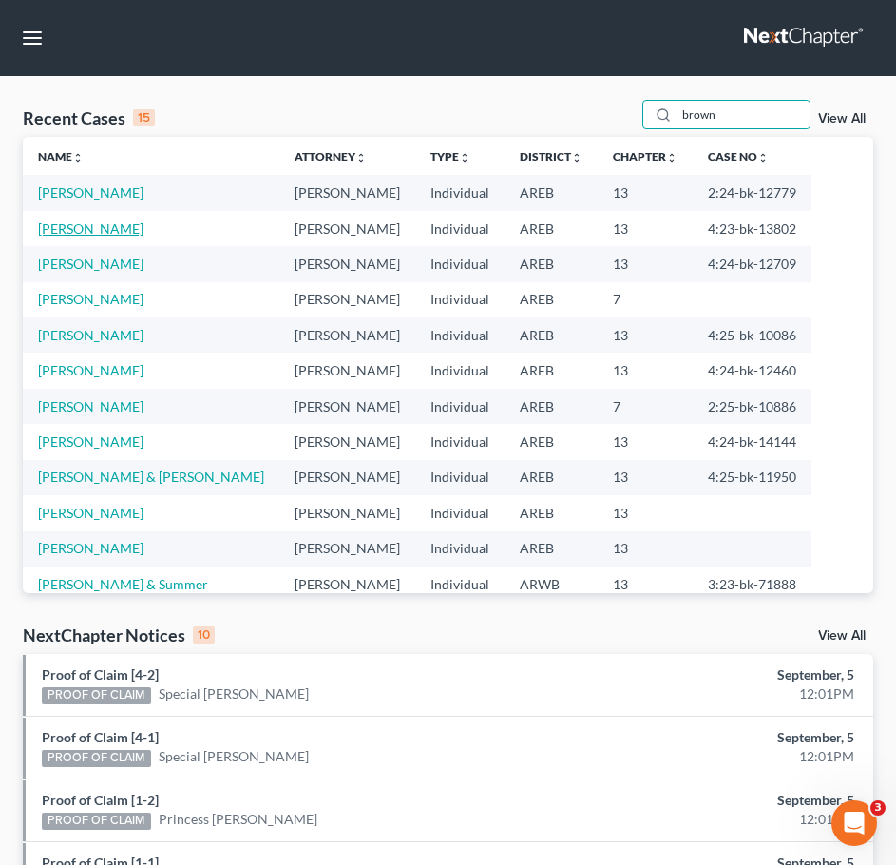
click at [97, 226] on link "[PERSON_NAME]" at bounding box center [90, 228] width 105 height 16
select select "1"
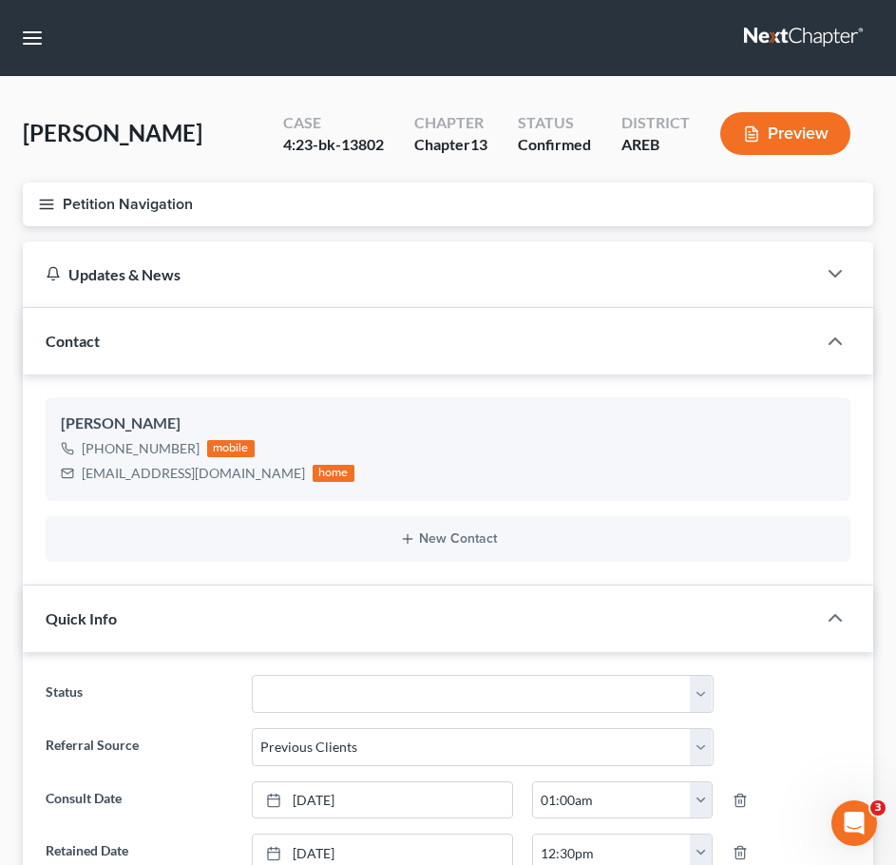
click at [31, 201] on button "Petition Navigation" at bounding box center [448, 204] width 850 height 44
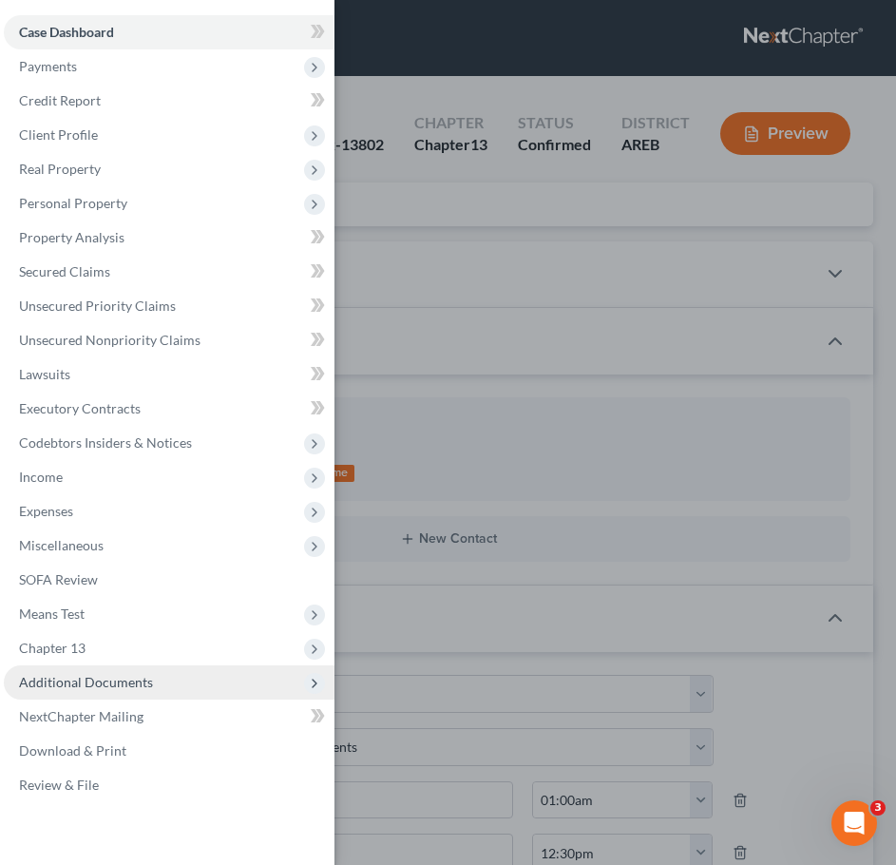
click at [198, 686] on span "Additional Documents" at bounding box center [169, 682] width 331 height 34
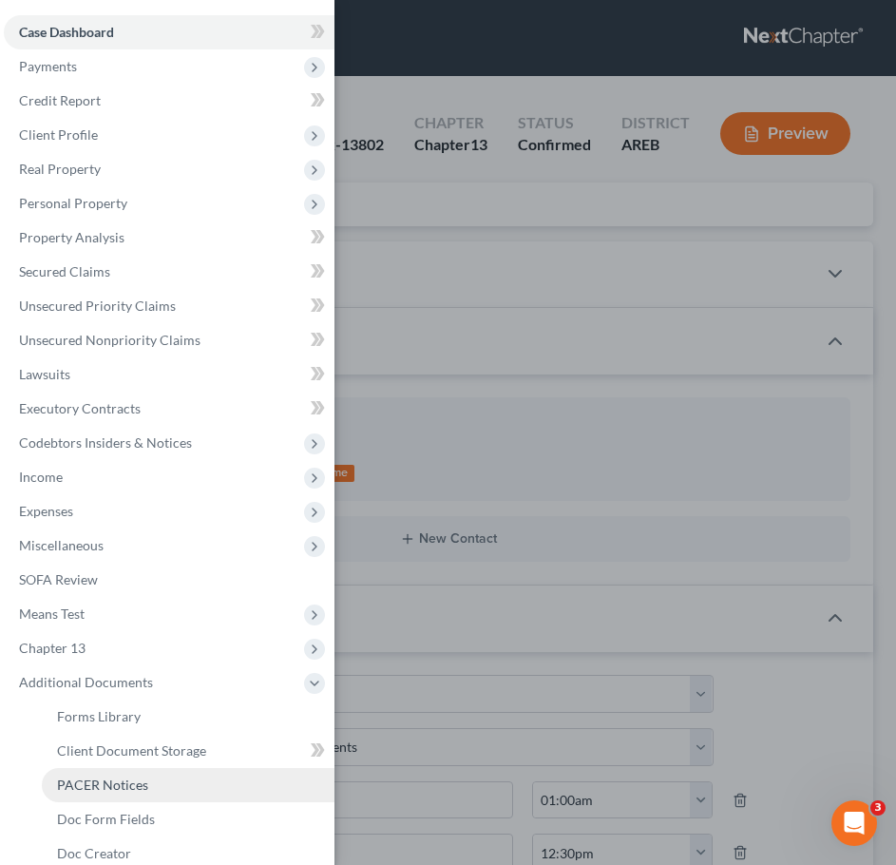
click at [166, 795] on link "PACER Notices" at bounding box center [188, 785] width 293 height 34
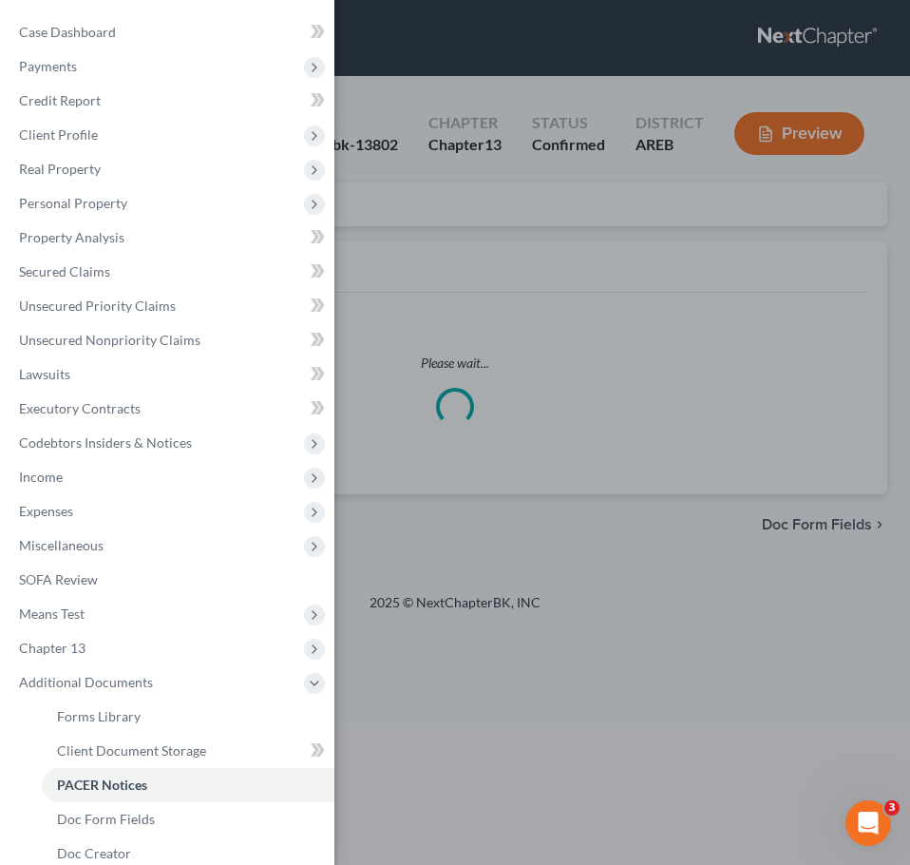
click at [626, 223] on div "Case Dashboard Payments Invoices Payments Payments Credit Report Client Profile" at bounding box center [455, 432] width 910 height 865
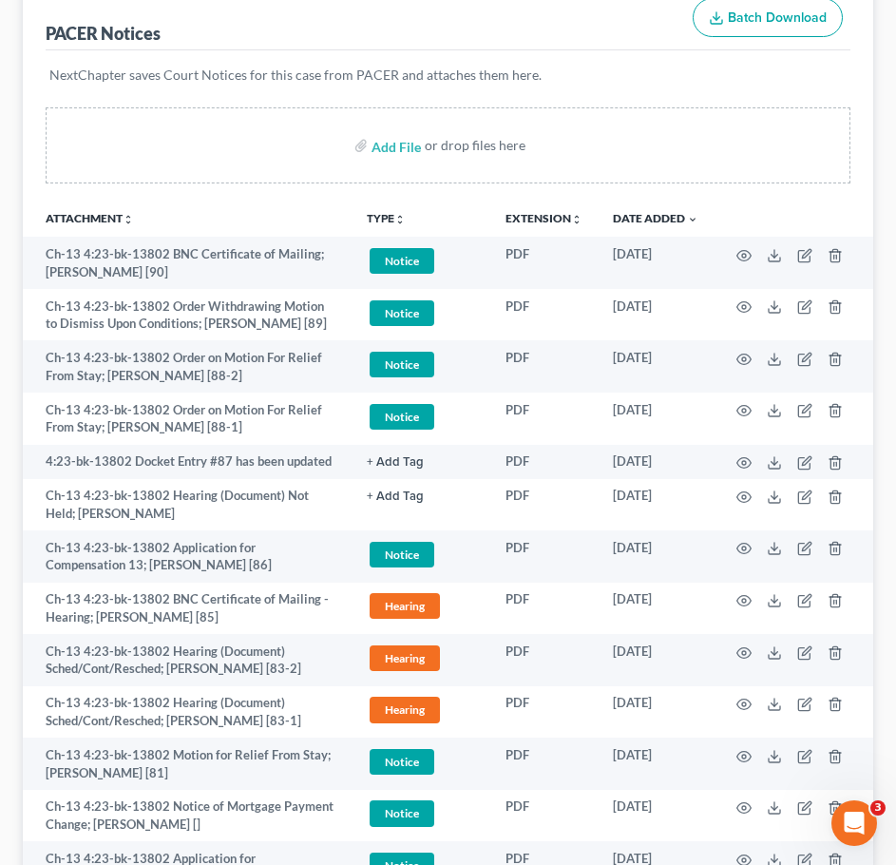
scroll to position [259, 0]
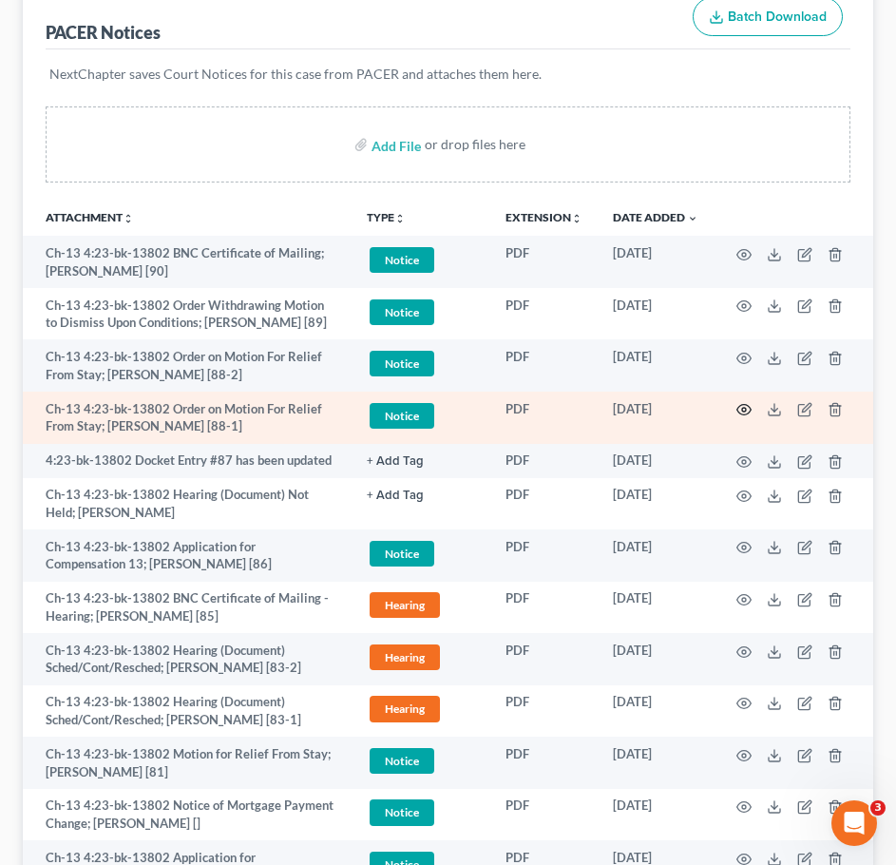
click at [741, 412] on icon "button" at bounding box center [743, 409] width 15 height 15
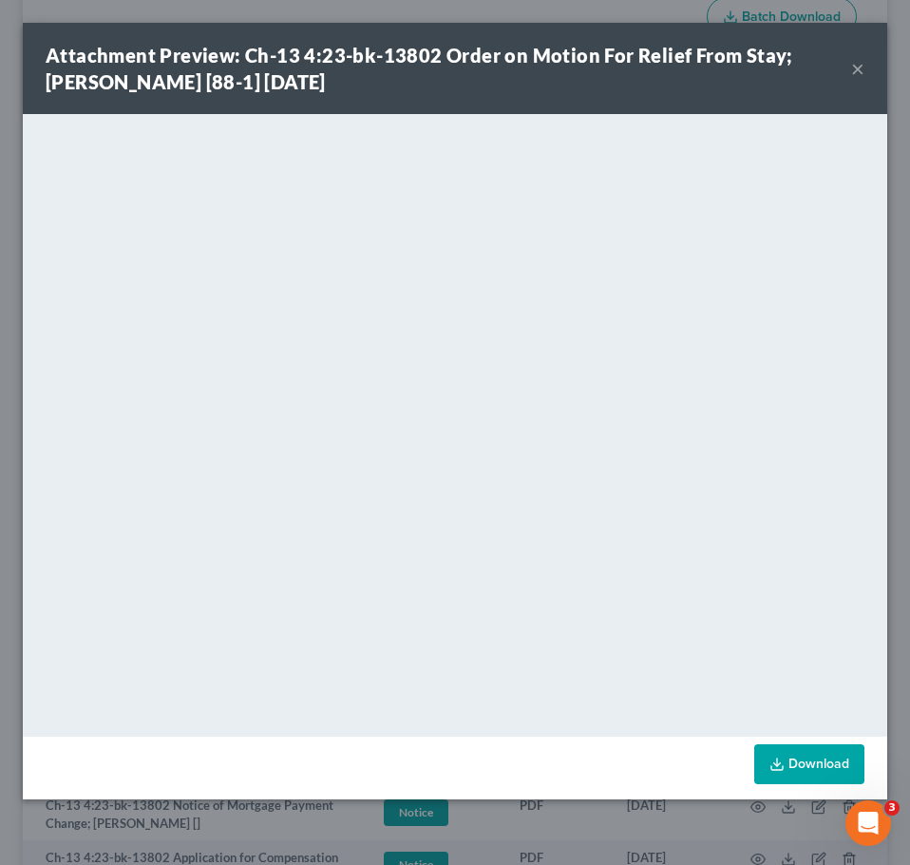
click at [852, 69] on button "×" at bounding box center [857, 68] width 13 height 23
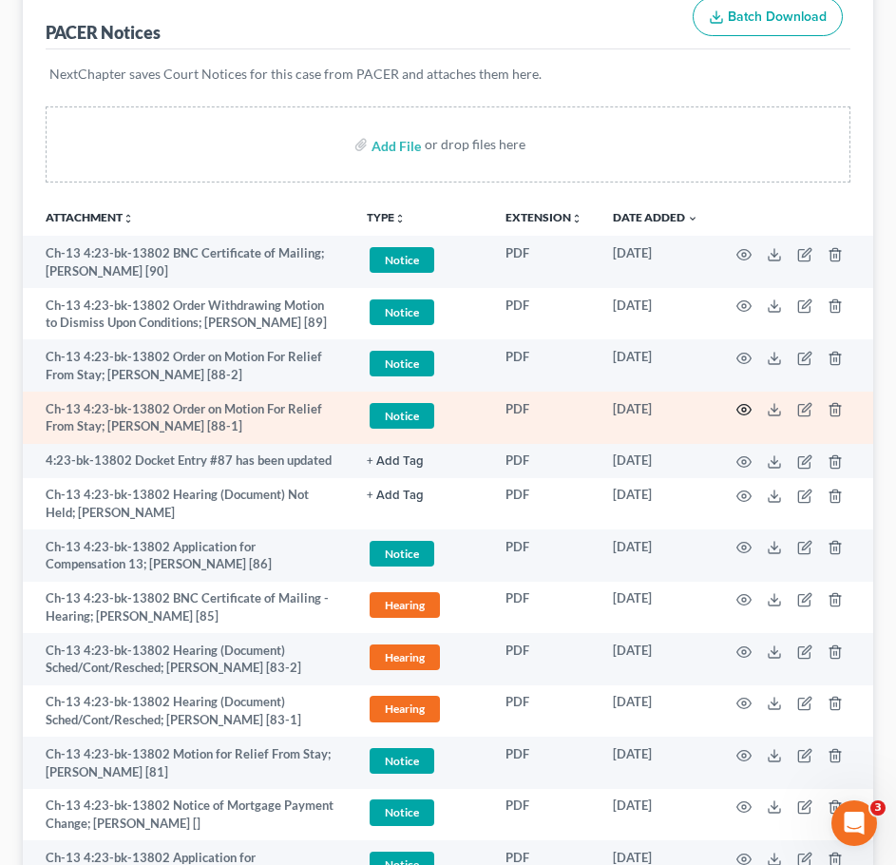
click at [743, 415] on icon "button" at bounding box center [744, 410] width 14 height 10
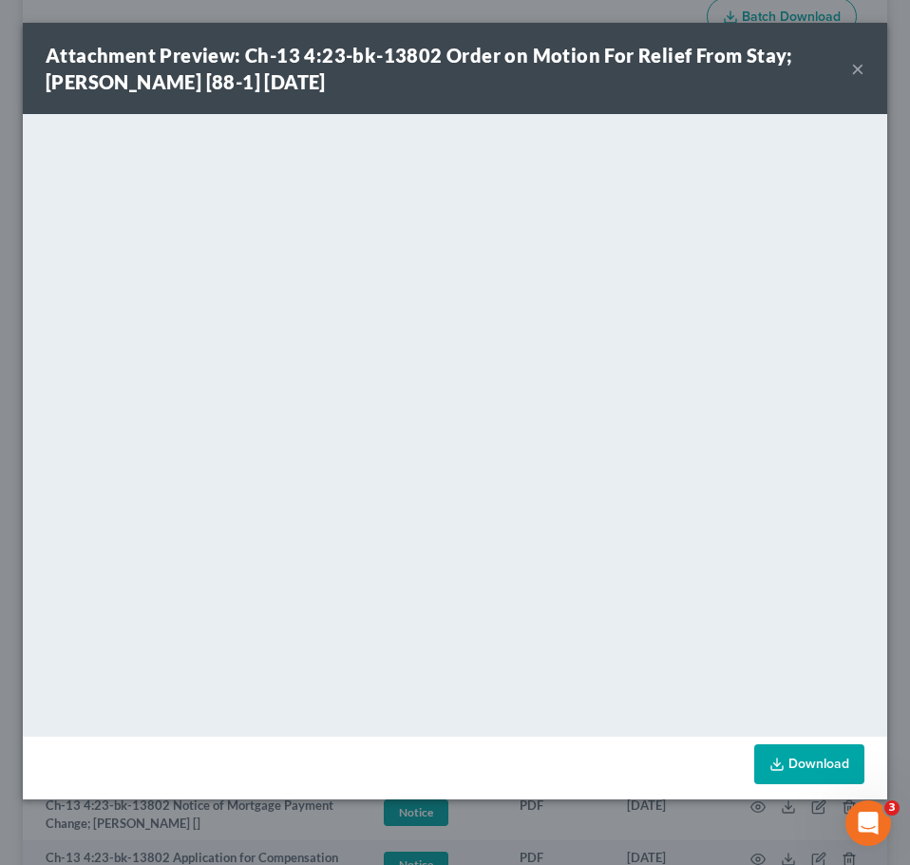
click at [860, 69] on button "×" at bounding box center [857, 68] width 13 height 23
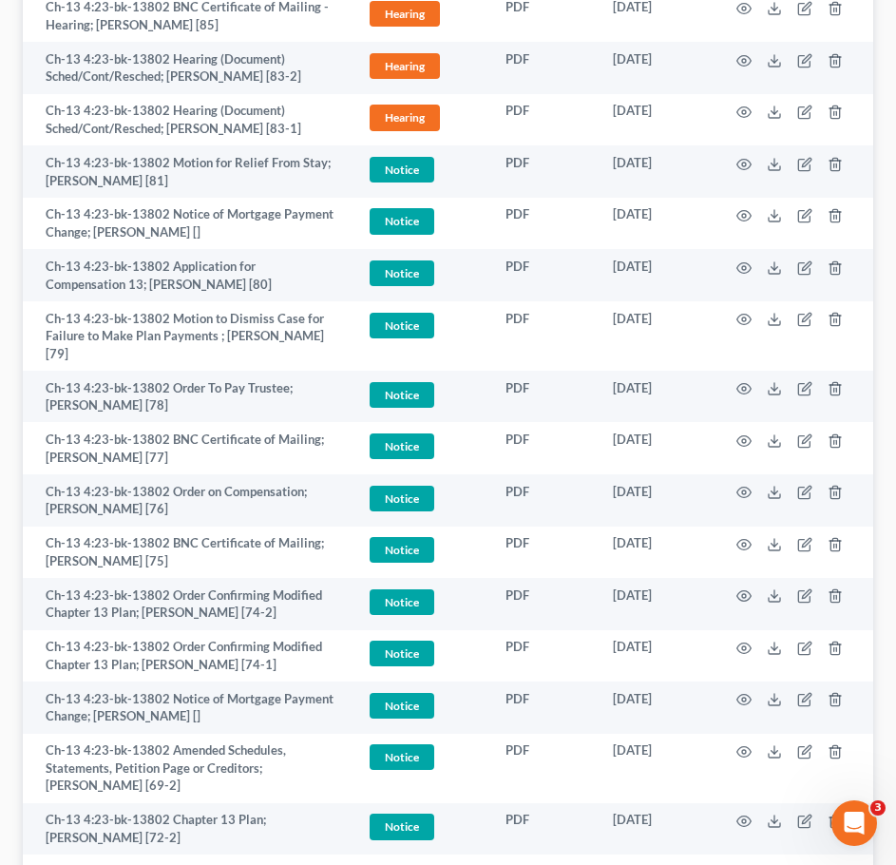
scroll to position [0, 0]
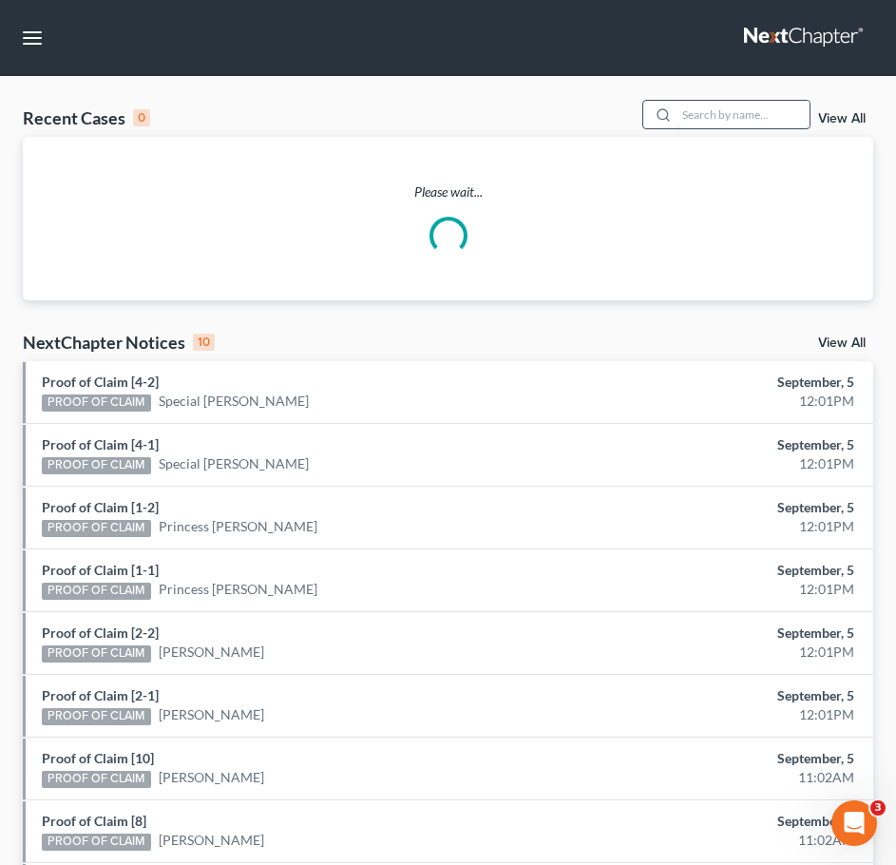
click at [704, 105] on input "search" at bounding box center [743, 115] width 133 height 28
type input "scarb"
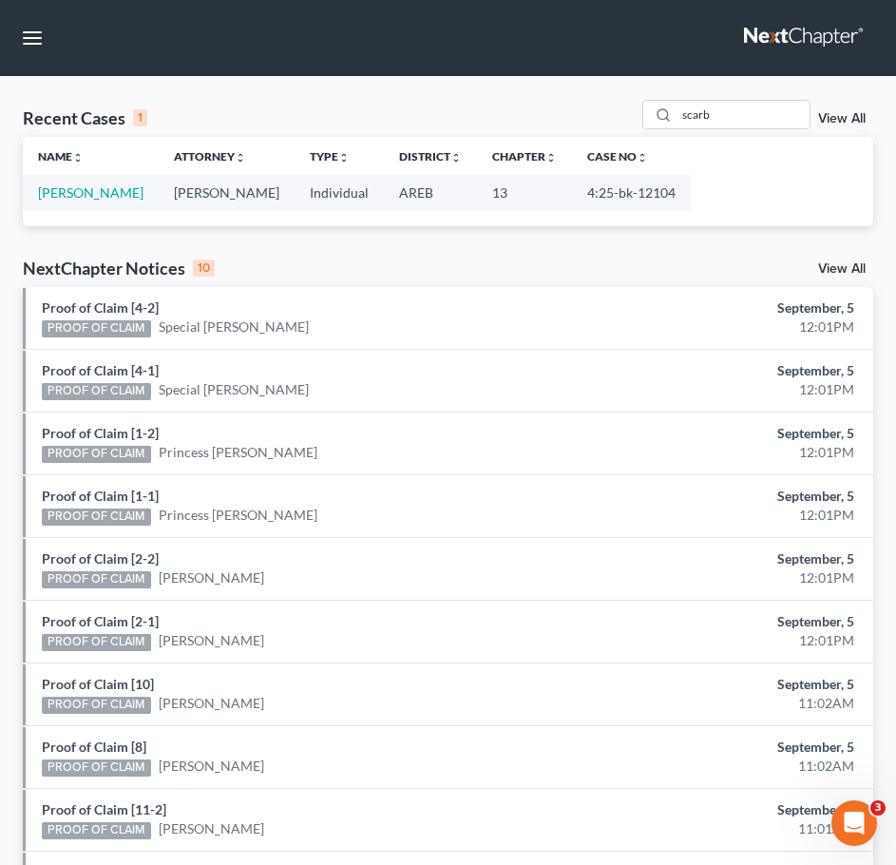
click at [131, 204] on td "[PERSON_NAME]" at bounding box center [91, 192] width 136 height 35
click at [131, 197] on link "[PERSON_NAME]" at bounding box center [90, 192] width 105 height 16
select select "3"
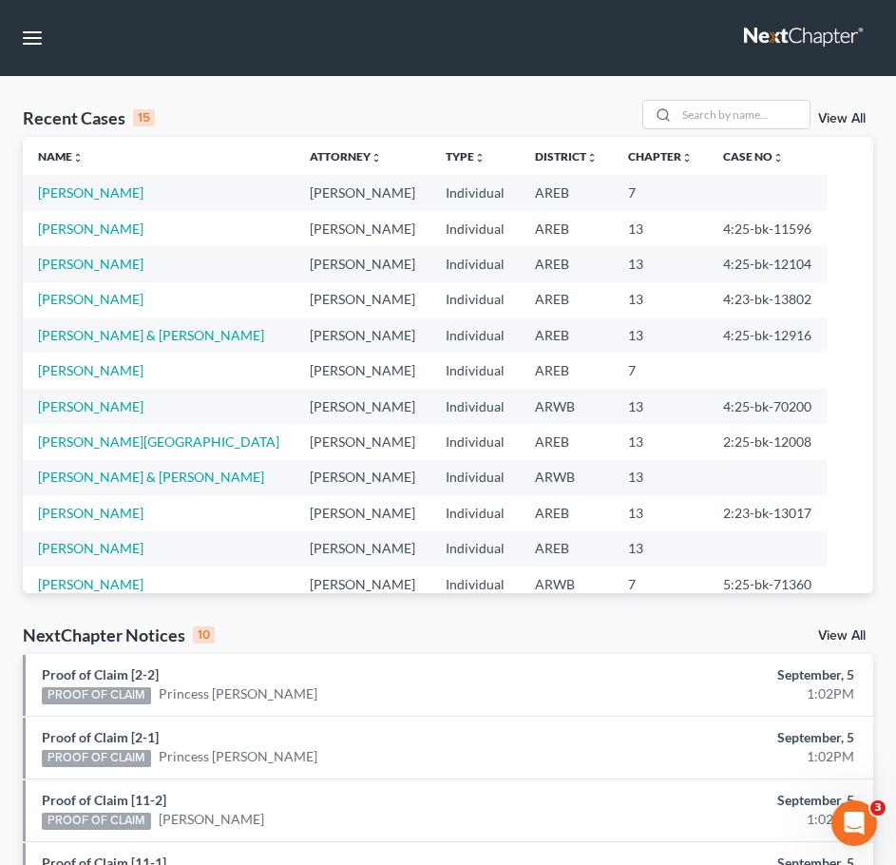
click at [295, 211] on td "[PERSON_NAME]" at bounding box center [363, 228] width 136 height 35
click at [27, 45] on button "button" at bounding box center [32, 38] width 34 height 34
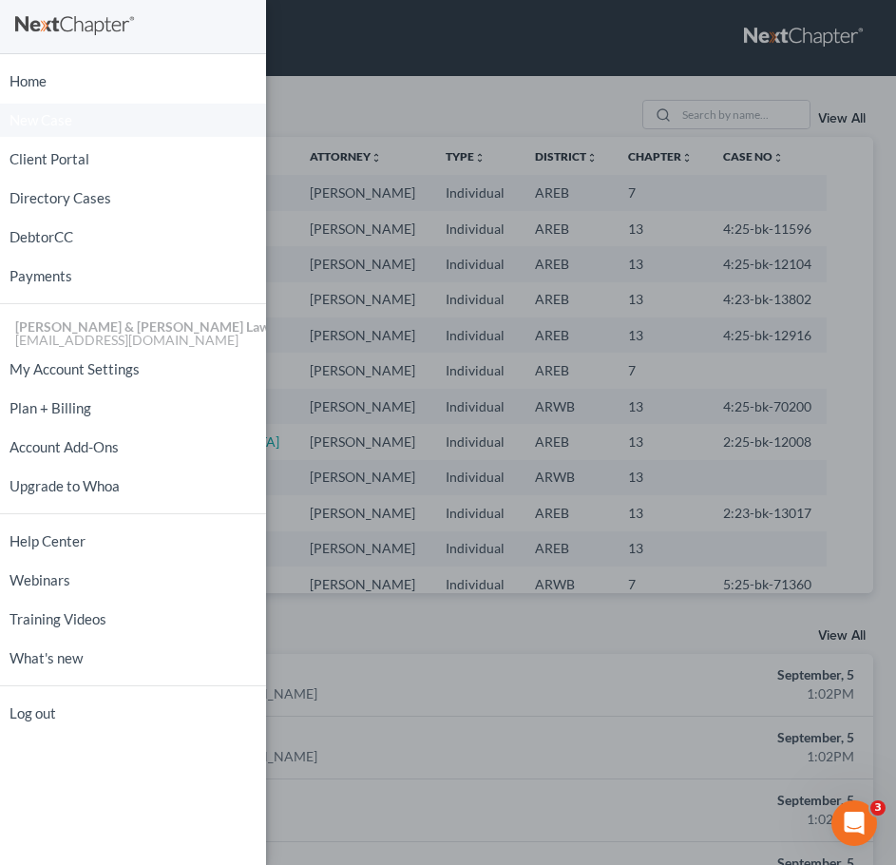
click at [62, 124] on span "New Case" at bounding box center [41, 120] width 63 height 14
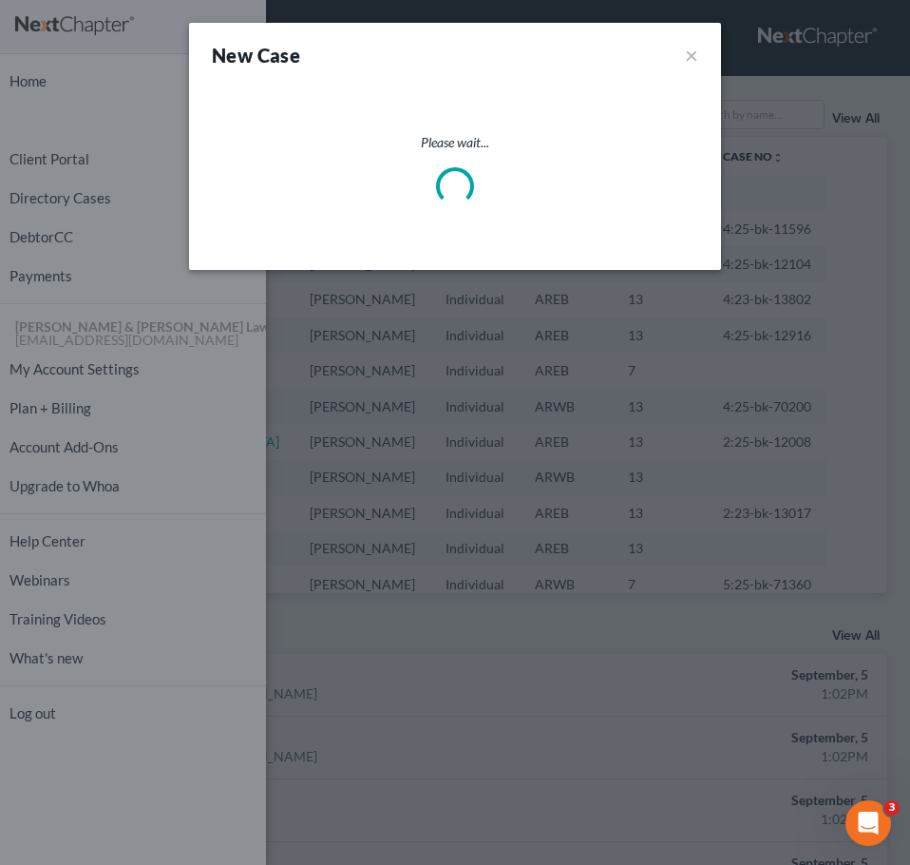
select select "5"
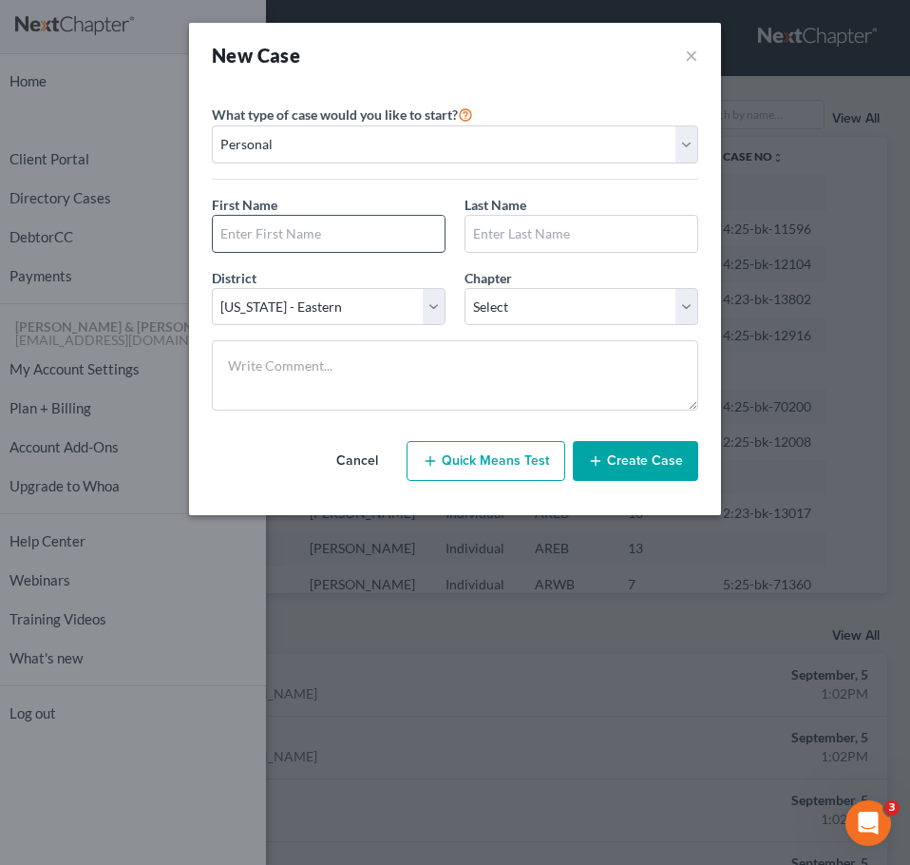
click at [339, 244] on input "text" at bounding box center [329, 234] width 232 height 36
type input "[PERSON_NAME]"
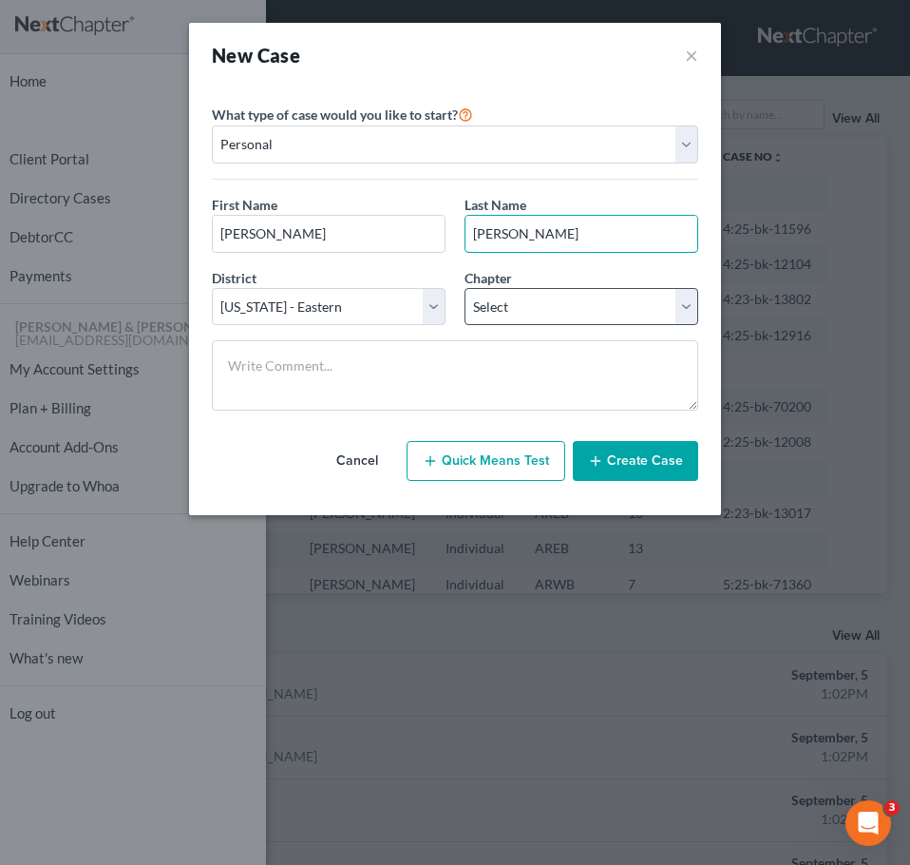
type input "[PERSON_NAME]"
click at [513, 309] on select "Select 7 11 12 13" at bounding box center [582, 307] width 234 height 38
select select "3"
click at [465, 288] on select "Select 7 11 12 13" at bounding box center [582, 307] width 234 height 38
click at [638, 451] on button "Create Case" at bounding box center [635, 461] width 125 height 40
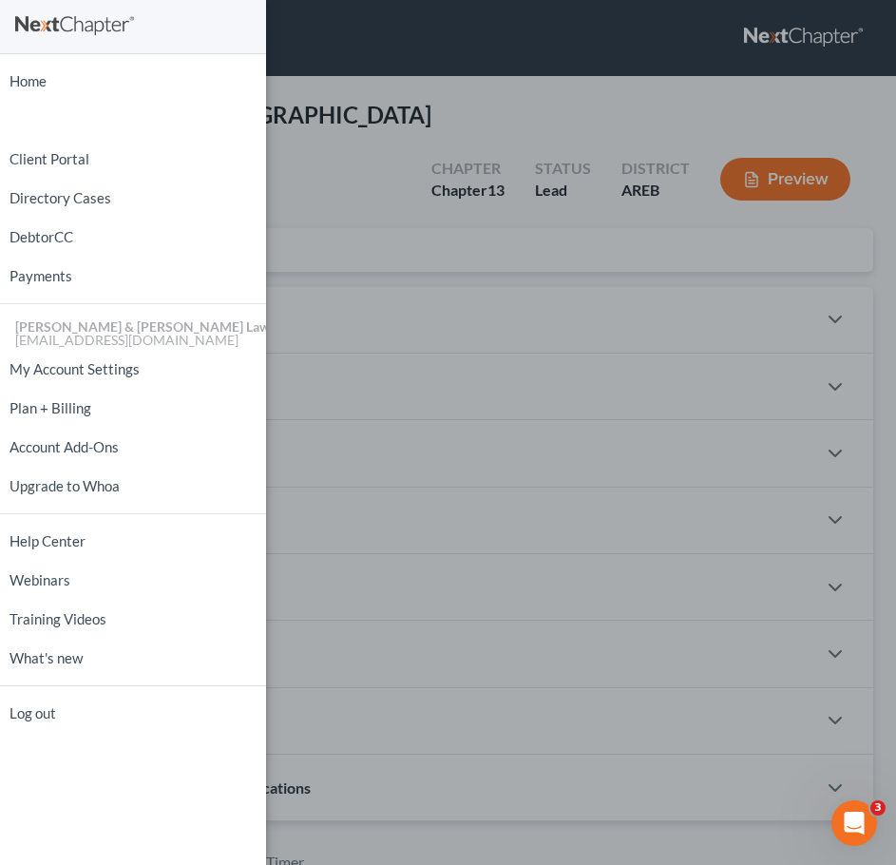
click at [513, 278] on div "Home New Case Client Portal Directory Cases DebtorCC Payments [PERSON_NAME] & […" at bounding box center [448, 432] width 896 height 865
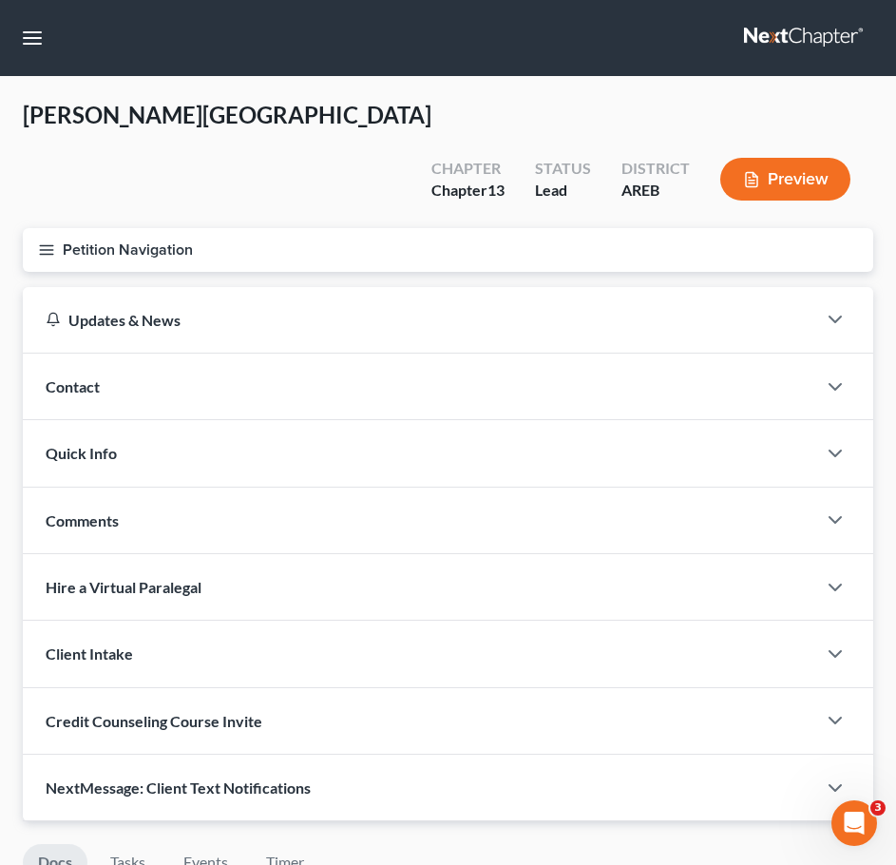
click at [434, 354] on div "Contact" at bounding box center [419, 387] width 793 height 66
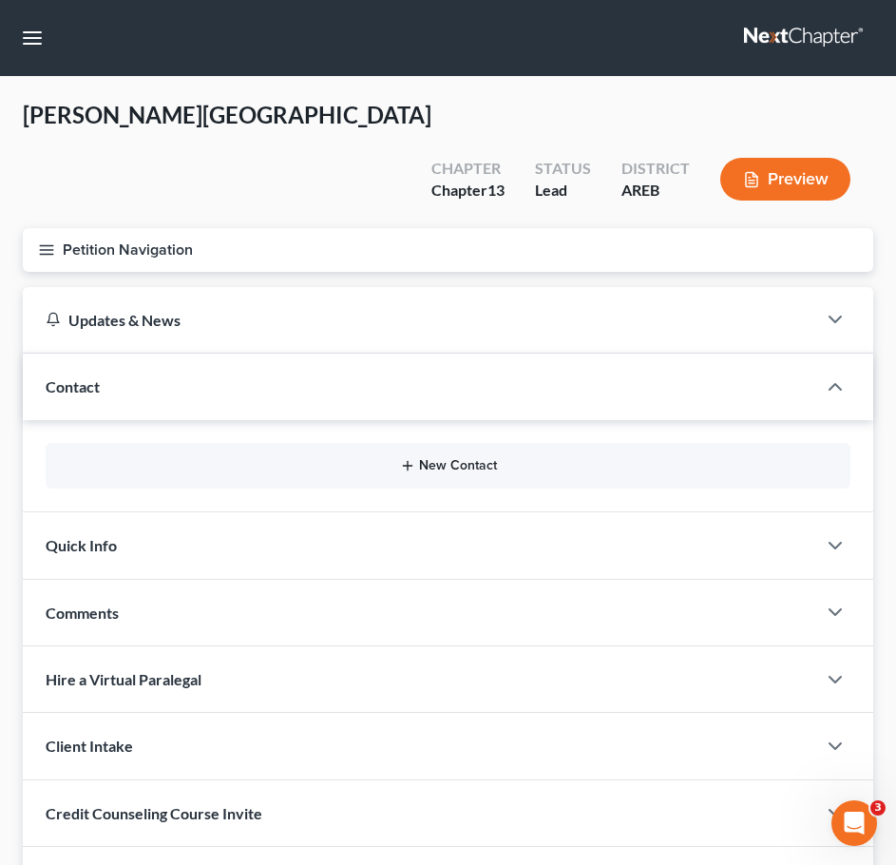
click at [444, 458] on button "New Contact" at bounding box center [448, 465] width 774 height 15
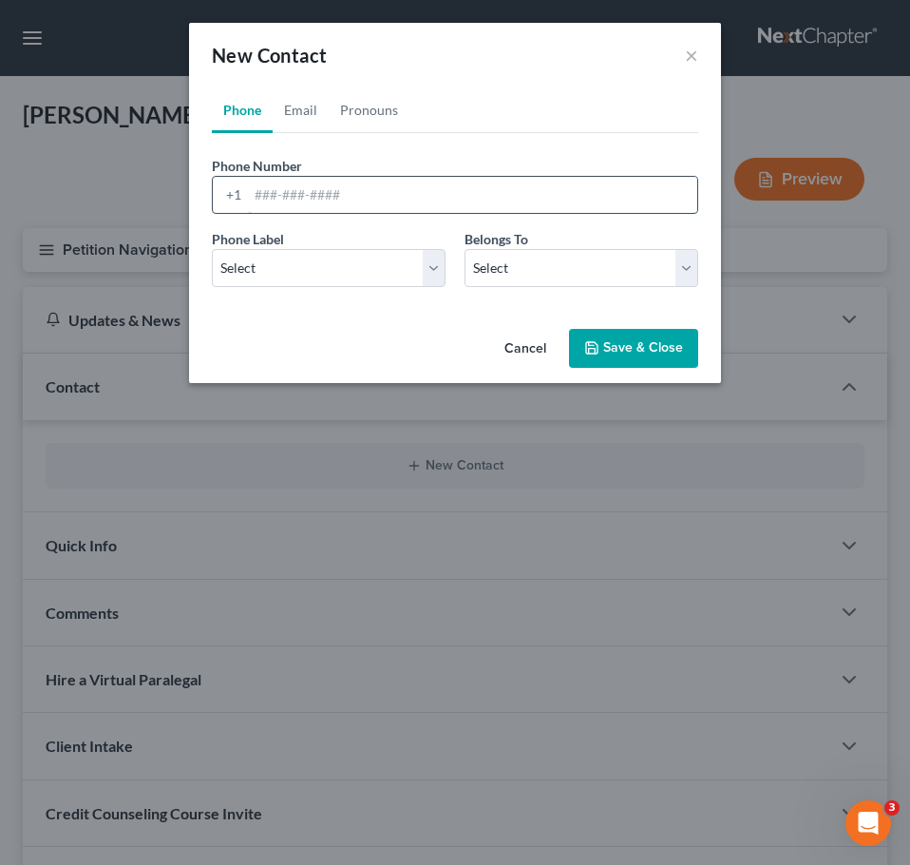
click at [315, 187] on input "tel" at bounding box center [472, 195] width 449 height 36
click at [277, 197] on input "501353-4996" at bounding box center [472, 195] width 449 height 36
type input "[PHONE_NUMBER]"
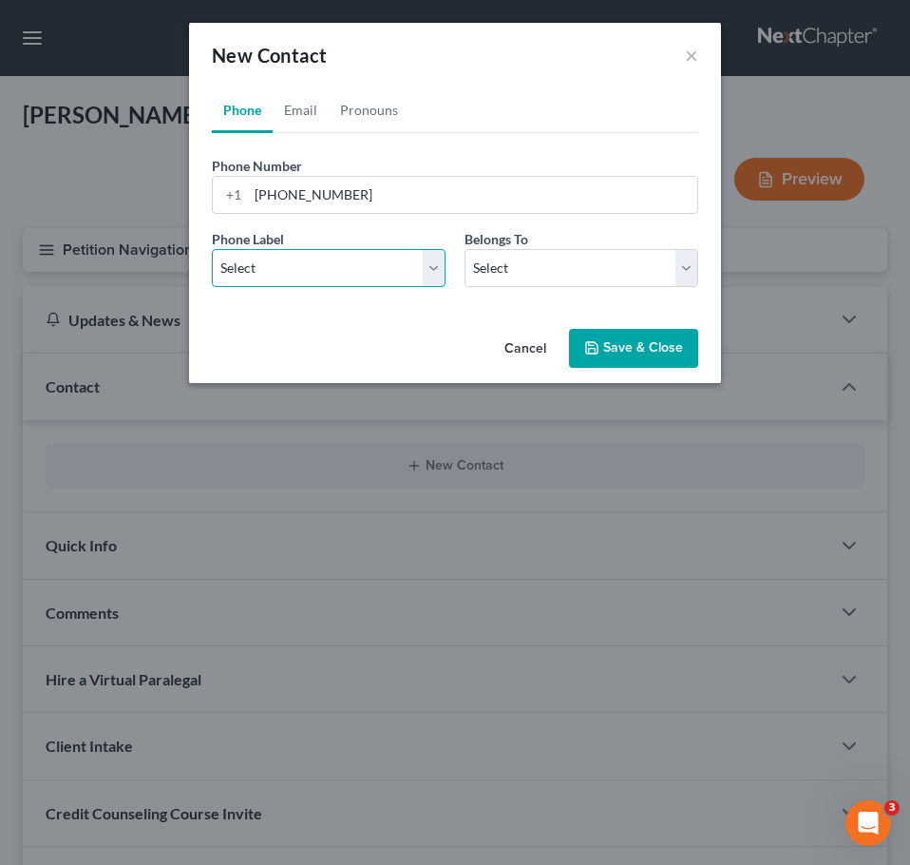
click at [285, 279] on select "Select Mobile Home Work Other" at bounding box center [329, 268] width 234 height 38
select select "0"
click at [212, 249] on select "Select Mobile Home Work Other" at bounding box center [329, 268] width 234 height 38
click at [488, 264] on select "Select Client Other" at bounding box center [582, 268] width 234 height 38
select select "0"
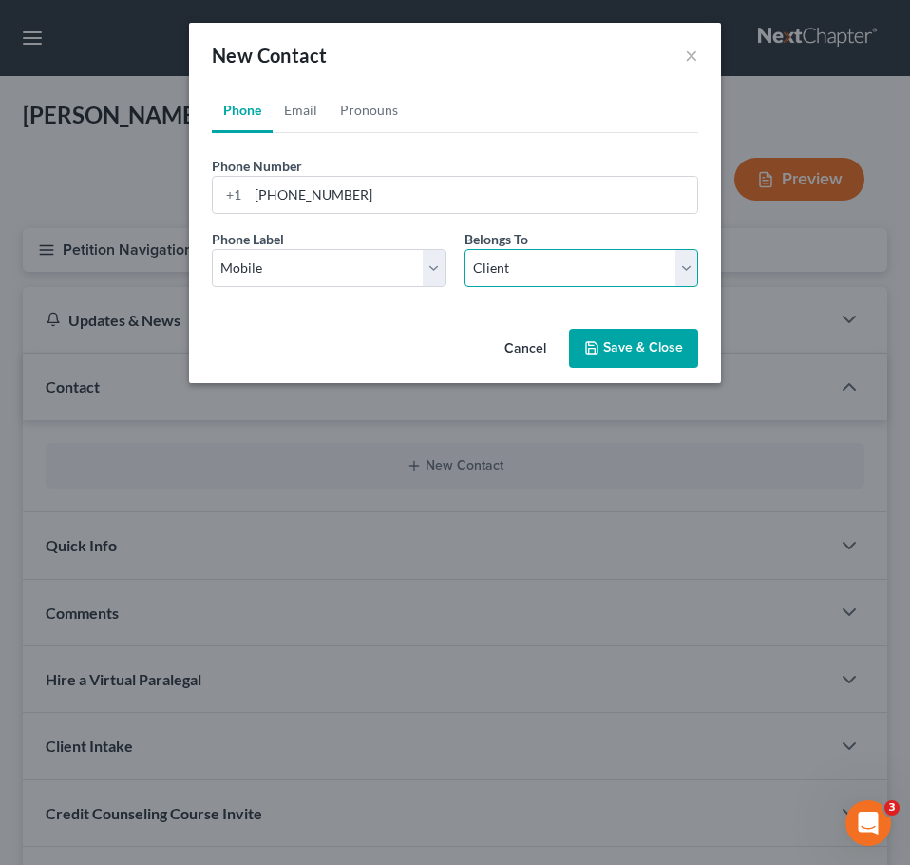
click at [465, 249] on select "Select Client Other" at bounding box center [582, 268] width 234 height 38
select select "0"
click at [368, 95] on link "Pronouns" at bounding box center [369, 110] width 81 height 46
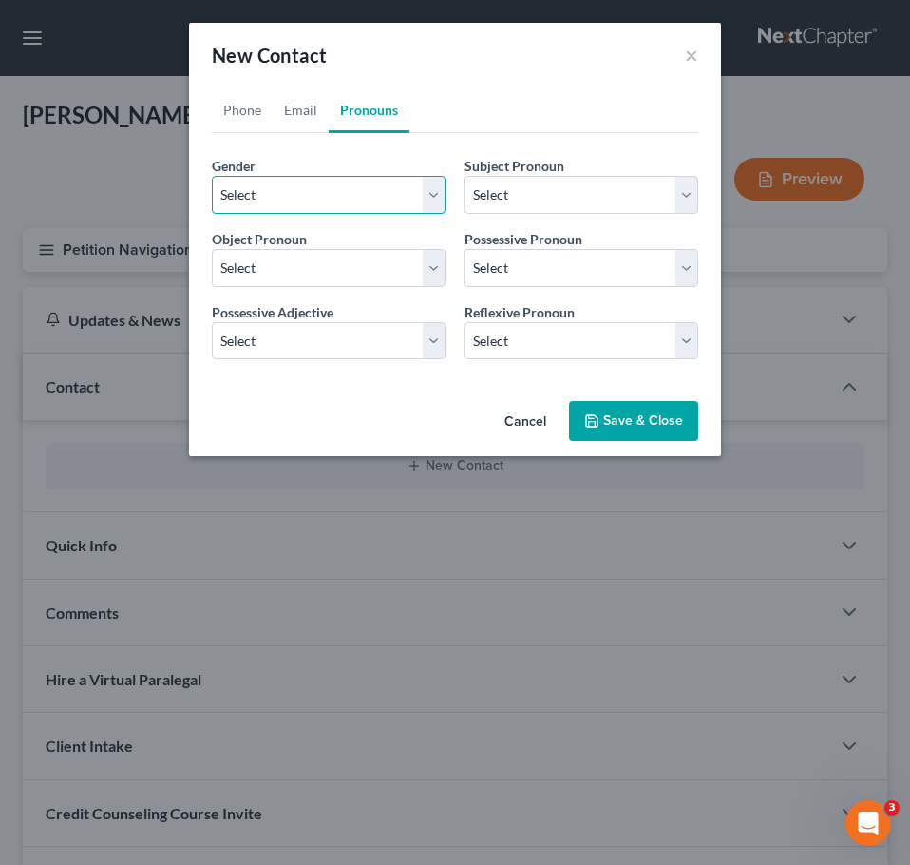
click at [351, 205] on select "Select [DEMOGRAPHIC_DATA] [DEMOGRAPHIC_DATA] [DEMOGRAPHIC_DATA] More Than One P…" at bounding box center [329, 195] width 234 height 38
select select "1"
click at [212, 176] on select "Select [DEMOGRAPHIC_DATA] [DEMOGRAPHIC_DATA] [DEMOGRAPHIC_DATA] More Than One P…" at bounding box center [329, 195] width 234 height 38
select select "1"
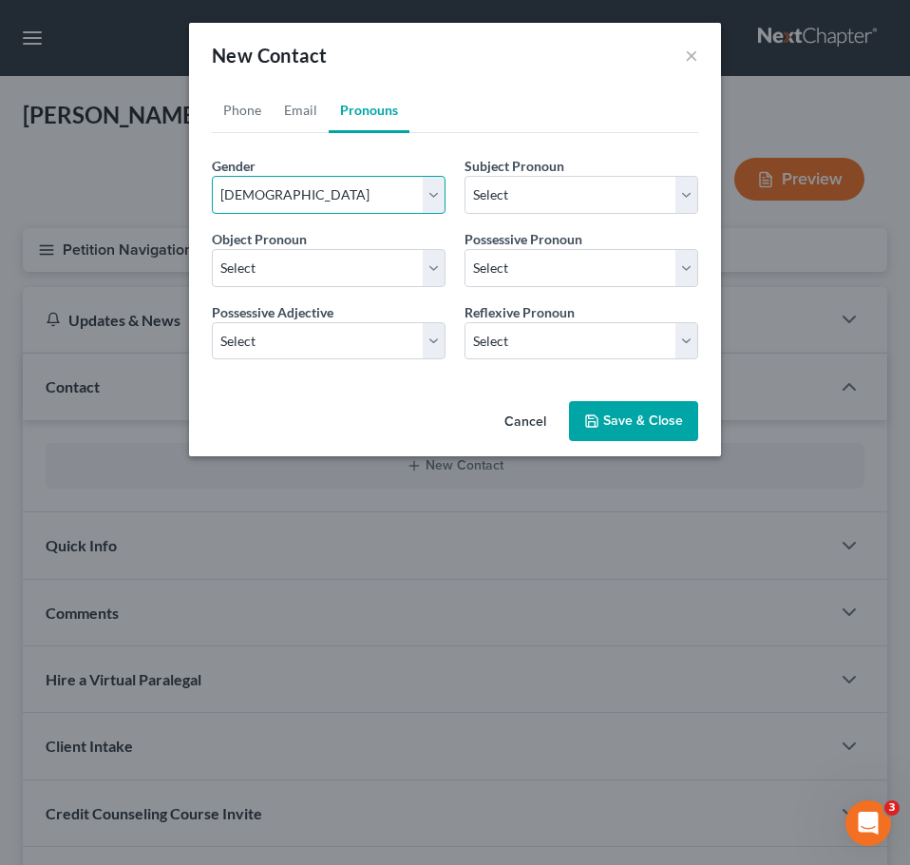
select select "1"
click at [300, 113] on link "Email" at bounding box center [301, 110] width 56 height 46
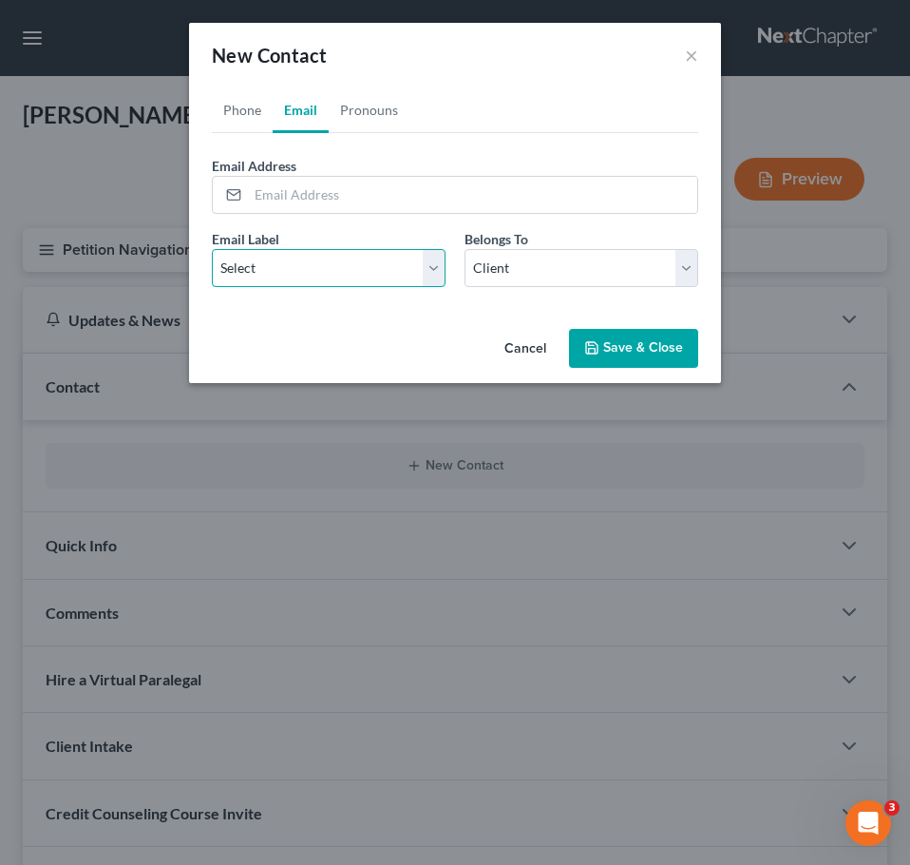
click at [392, 278] on select "Select Home Work Other" at bounding box center [329, 268] width 234 height 38
select select "0"
click at [212, 249] on select "Select Home Work Other" at bounding box center [329, 268] width 234 height 38
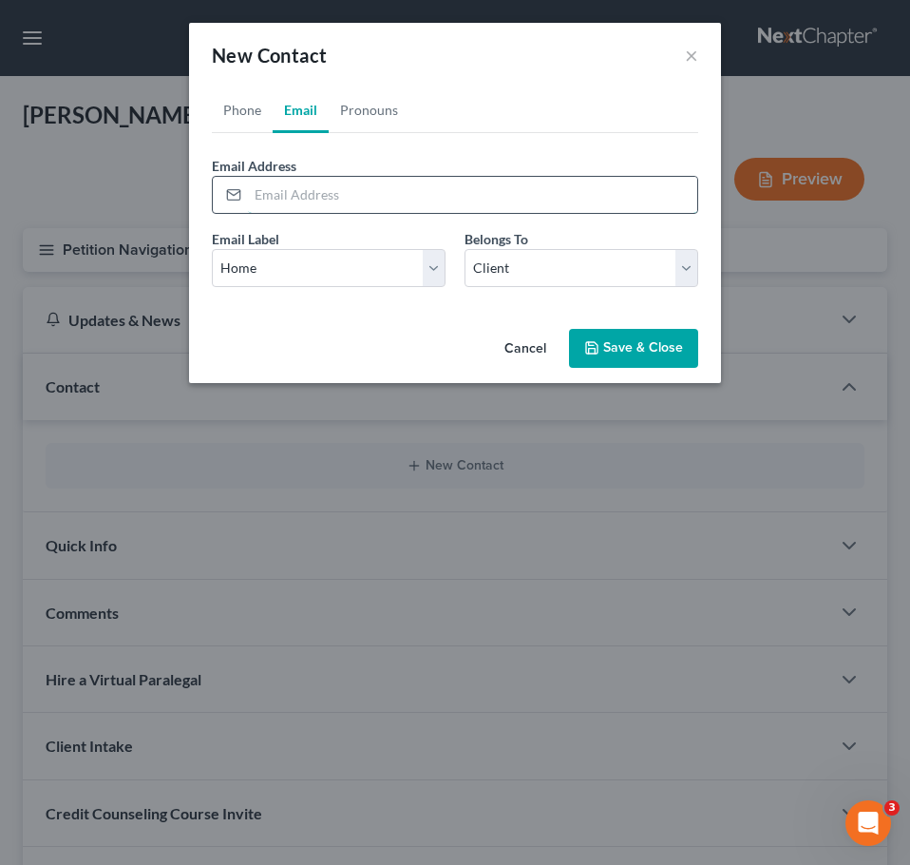
click at [573, 212] on input "email" at bounding box center [472, 195] width 449 height 36
click at [460, 124] on ul "Phone Email Pronouns" at bounding box center [455, 110] width 487 height 46
click at [432, 194] on input "email" at bounding box center [472, 195] width 449 height 36
type input "[EMAIL_ADDRESS][DOMAIN_NAME]"
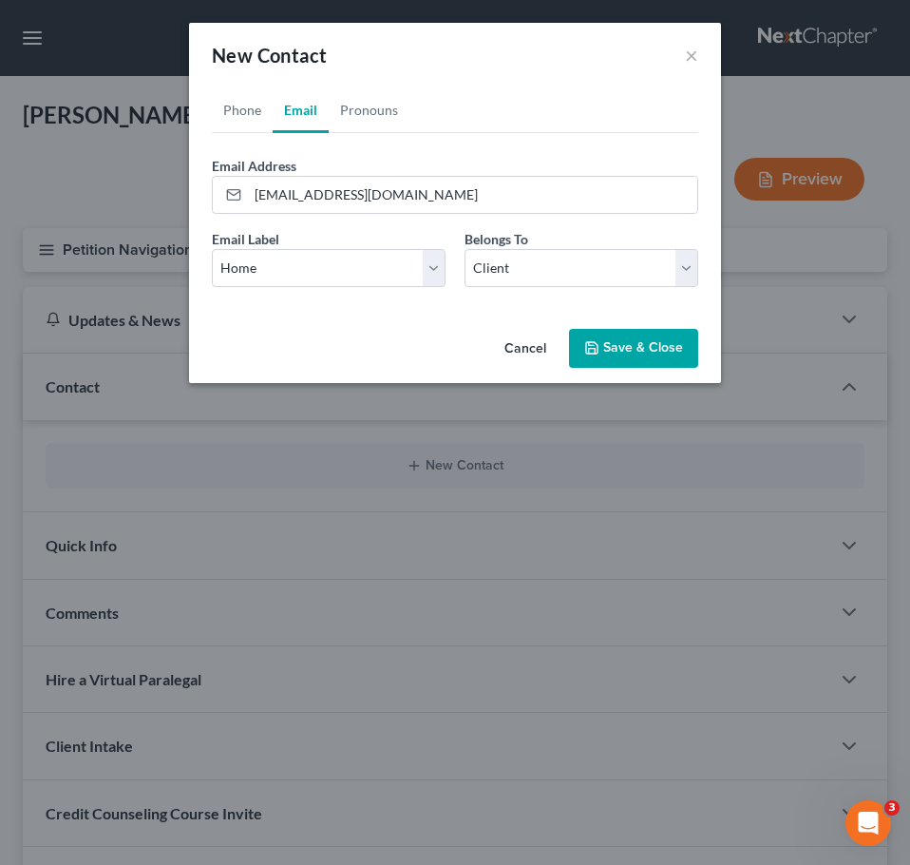
click at [642, 337] on button "Save & Close" at bounding box center [633, 349] width 129 height 40
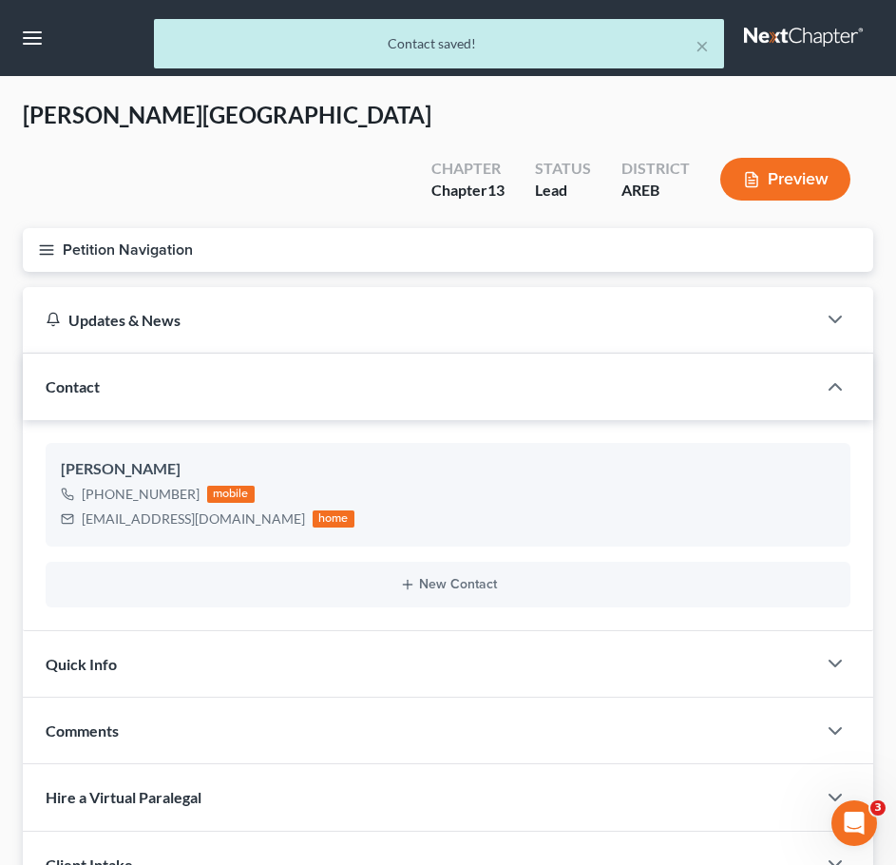
click at [46, 241] on icon "button" at bounding box center [46, 249] width 17 height 17
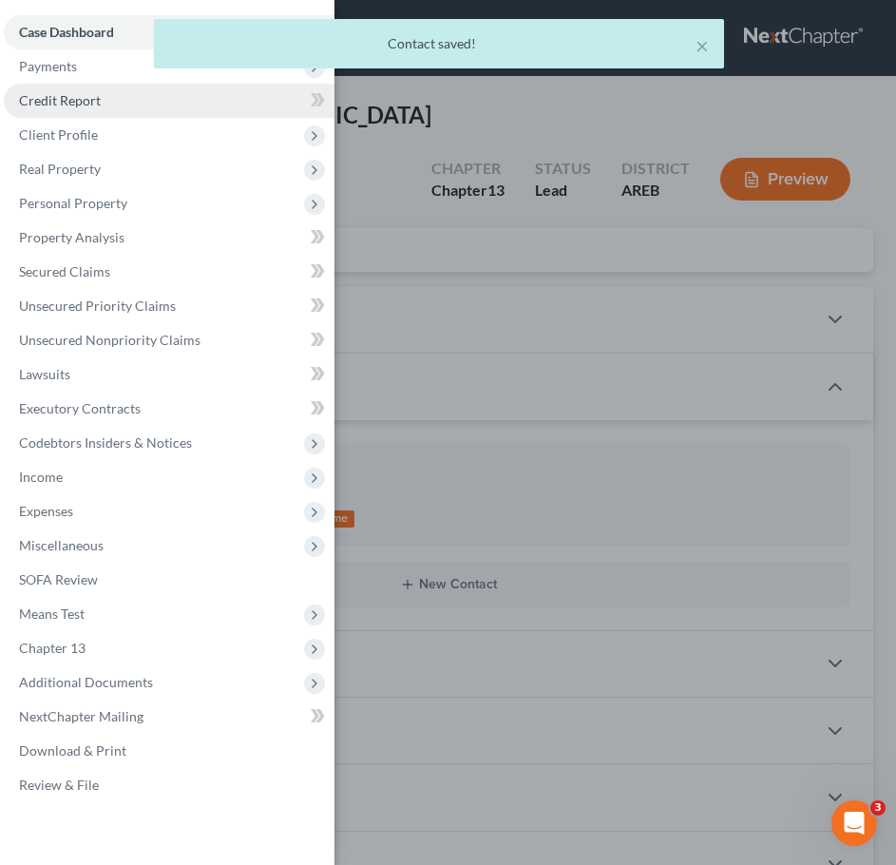
click at [111, 103] on link "Credit Report" at bounding box center [169, 101] width 331 height 34
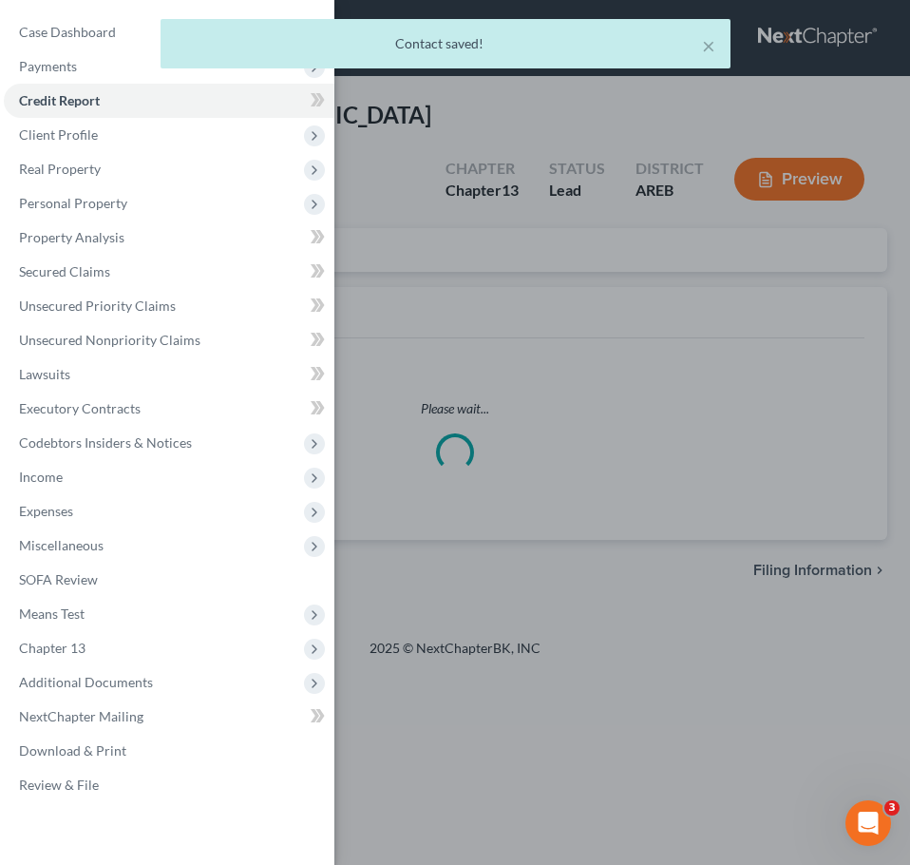
click at [114, 70] on div "× Contact saved!" at bounding box center [445, 48] width 910 height 59
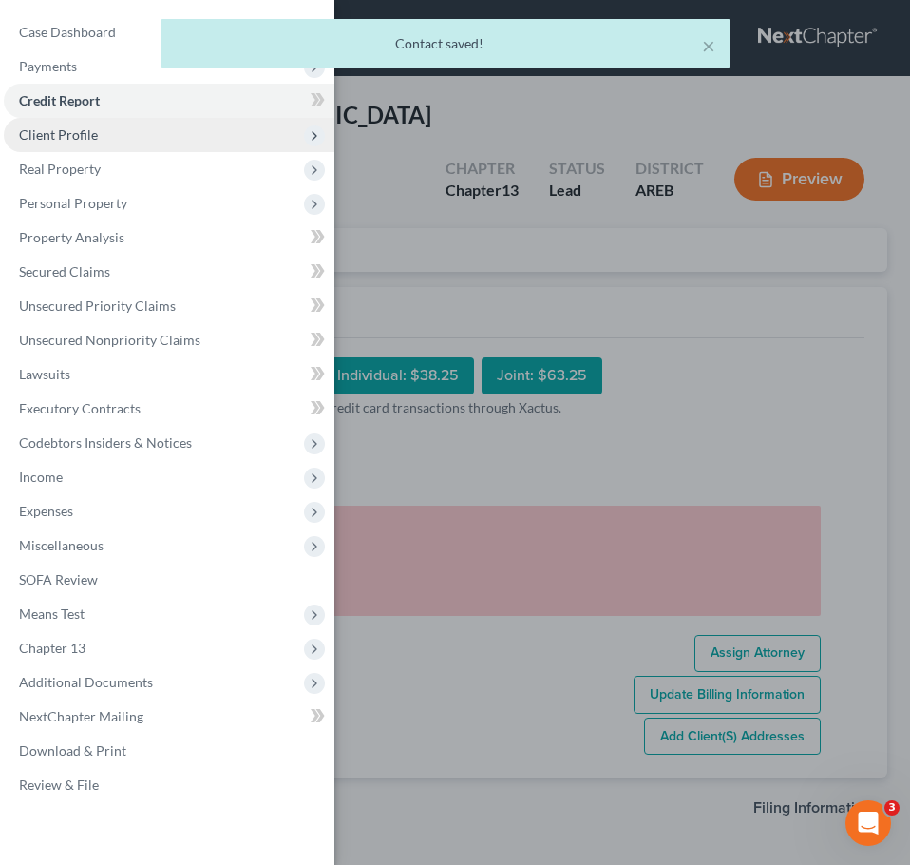
click at [75, 145] on span "Client Profile" at bounding box center [169, 135] width 331 height 34
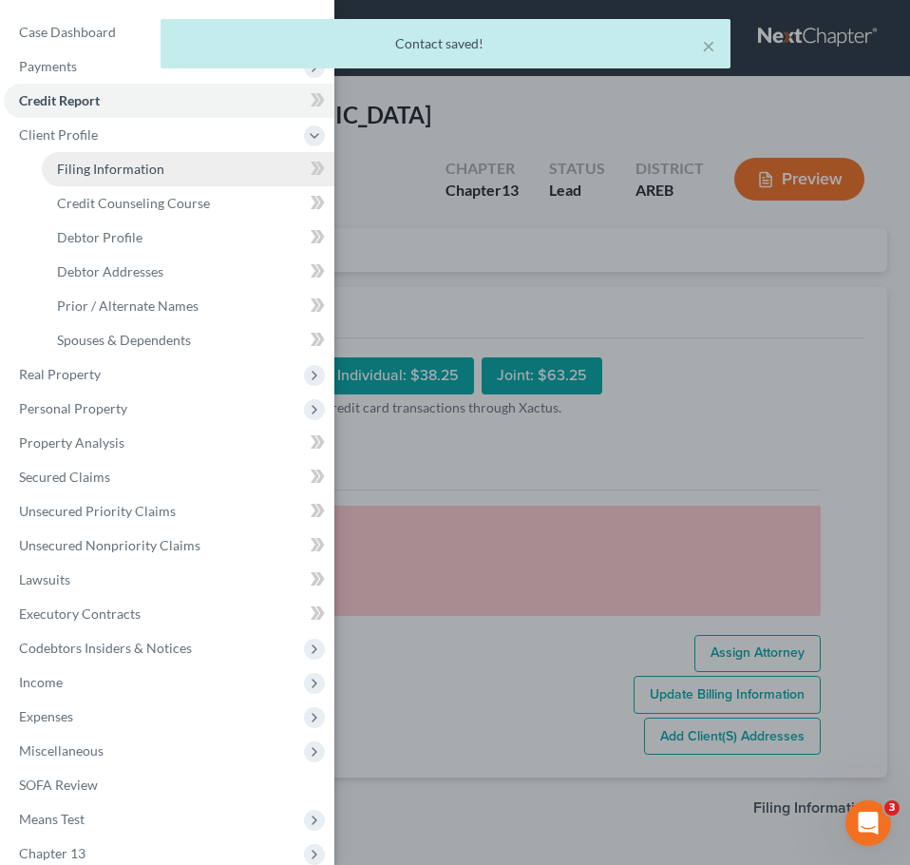
click at [149, 177] on link "Filing Information" at bounding box center [188, 169] width 293 height 34
select select "1"
select select "0"
select select "3"
select select "5"
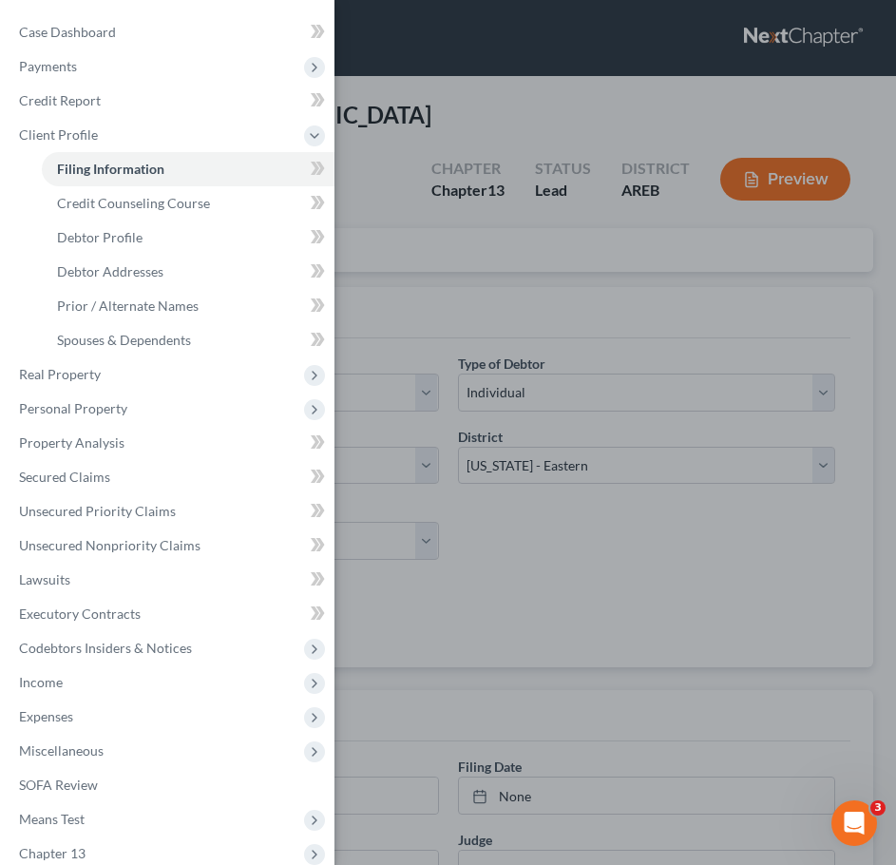
click at [731, 471] on div "Case Dashboard Payments Invoices Payments Payments Credit Report Client Profile" at bounding box center [448, 432] width 896 height 865
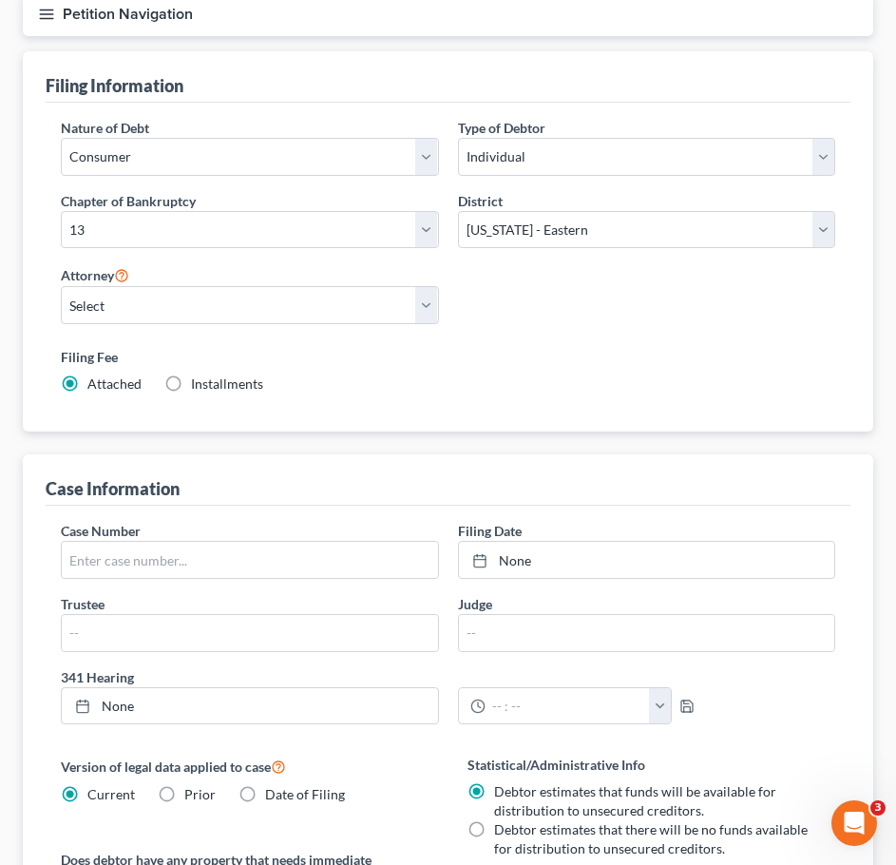
scroll to position [254, 0]
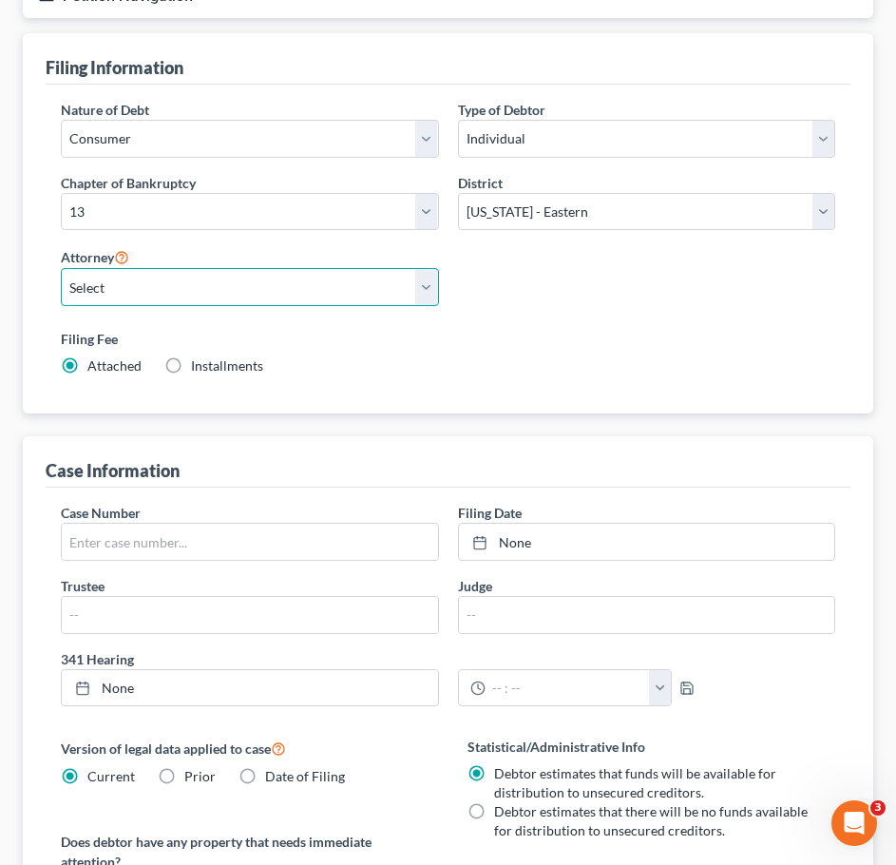
click at [325, 268] on select "Select [PERSON_NAME] - AREB [PERSON_NAME] - ARWB [PERSON_NAME] - AREB [PERSON_N…" at bounding box center [250, 287] width 378 height 38
select select "0"
click at [61, 268] on select "Select [PERSON_NAME] - AREB [PERSON_NAME] - ARWB [PERSON_NAME] - AREB [PERSON_N…" at bounding box center [250, 287] width 378 height 38
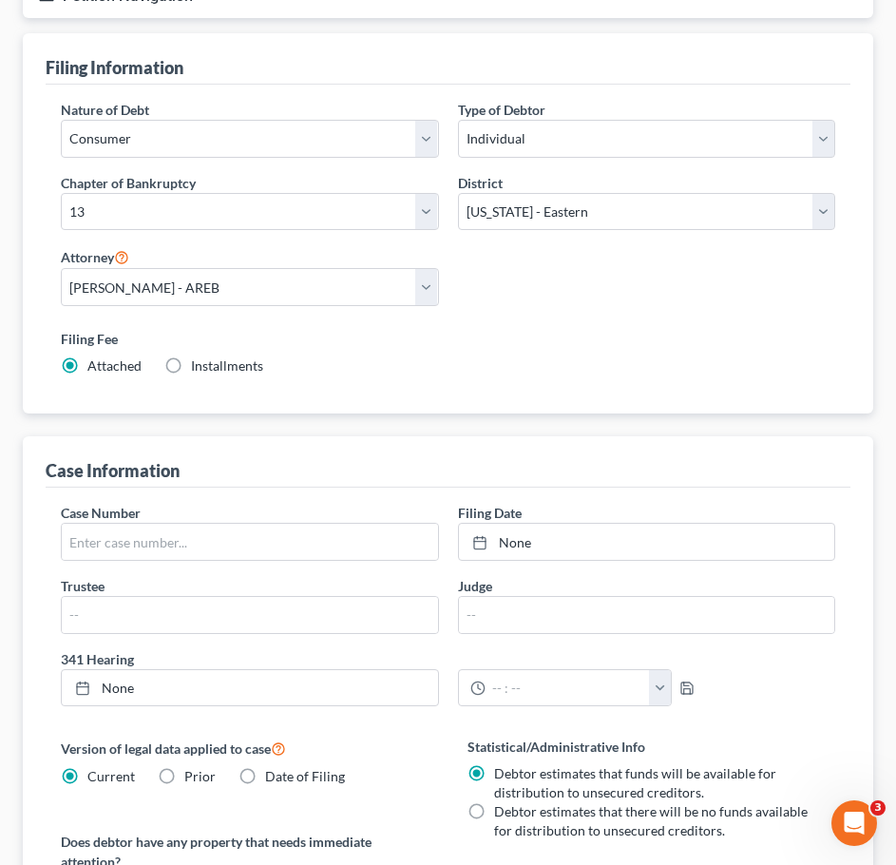
click at [231, 357] on span "Installments" at bounding box center [227, 365] width 72 height 16
click at [211, 356] on input "Installments Installments" at bounding box center [205, 362] width 12 height 12
radio input "true"
radio input "false"
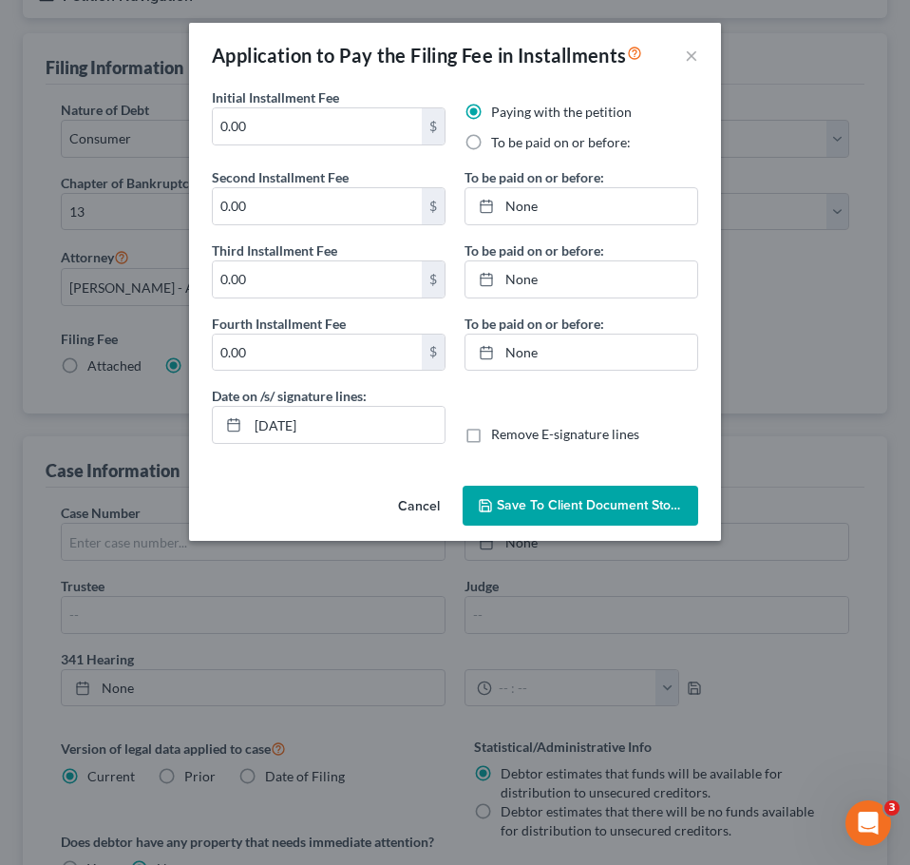
click at [413, 493] on button "Cancel" at bounding box center [419, 506] width 72 height 38
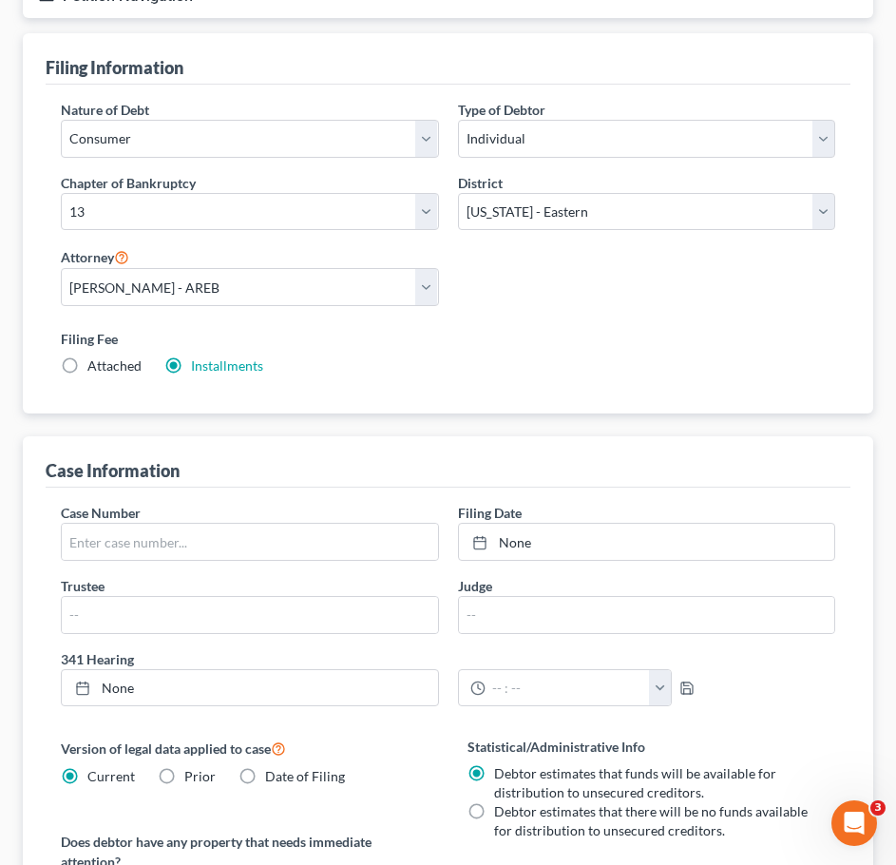
scroll to position [731, 0]
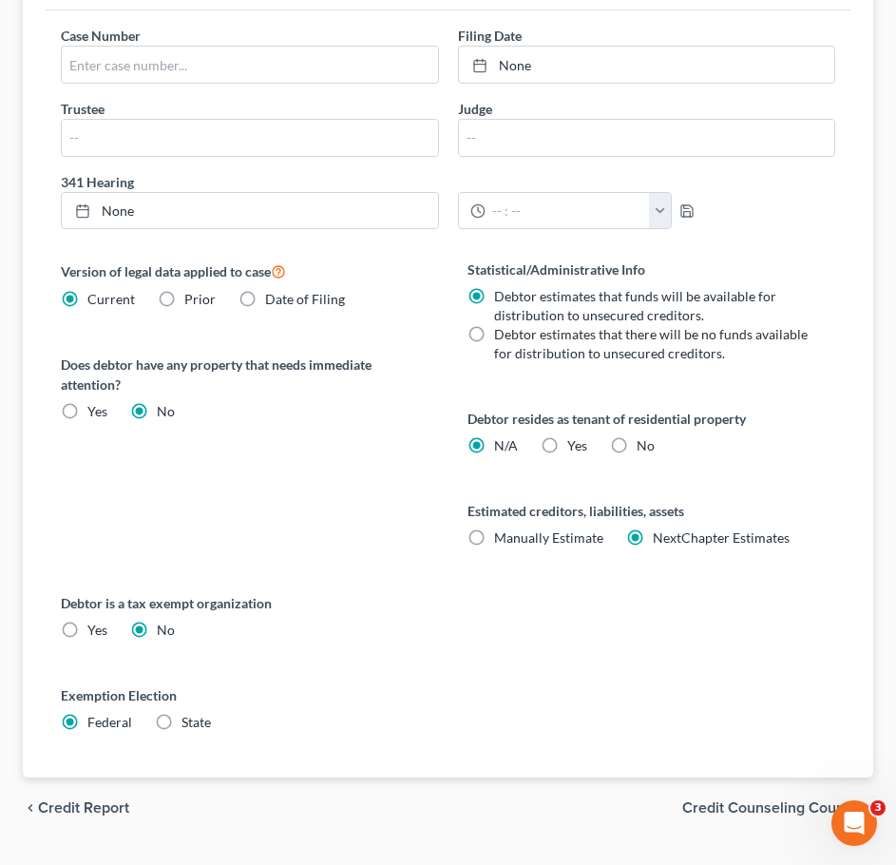
click at [755, 800] on span "Credit Counseling Course" at bounding box center [770, 807] width 176 height 15
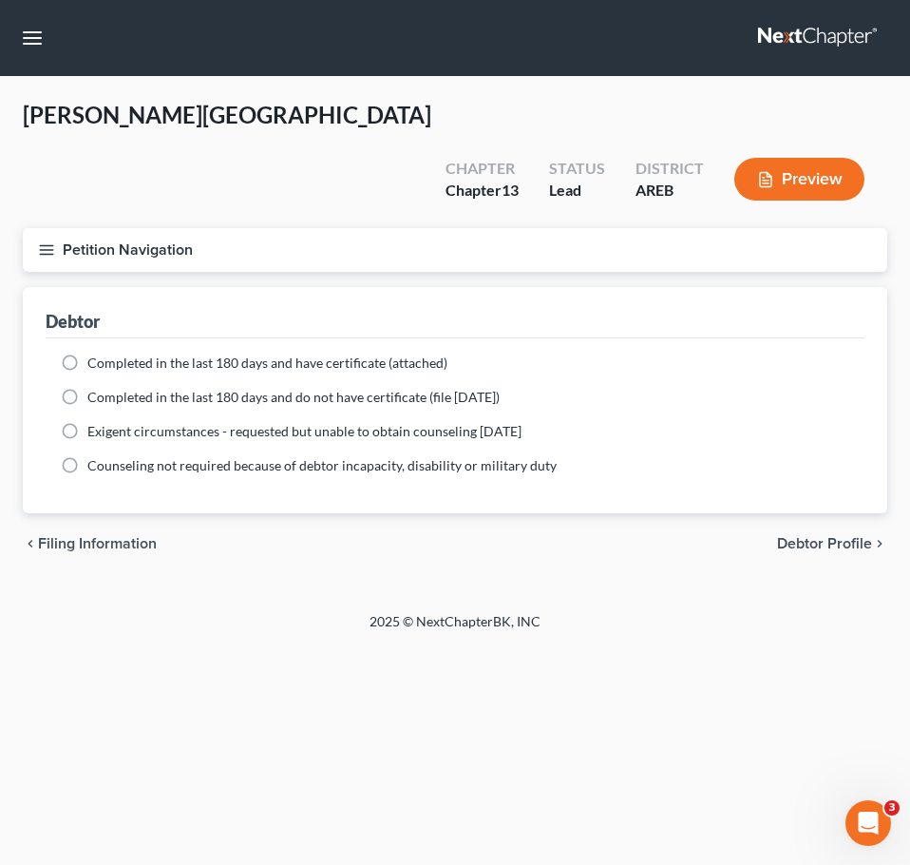
click at [821, 536] on span "Debtor Profile" at bounding box center [824, 543] width 95 height 15
select select "0"
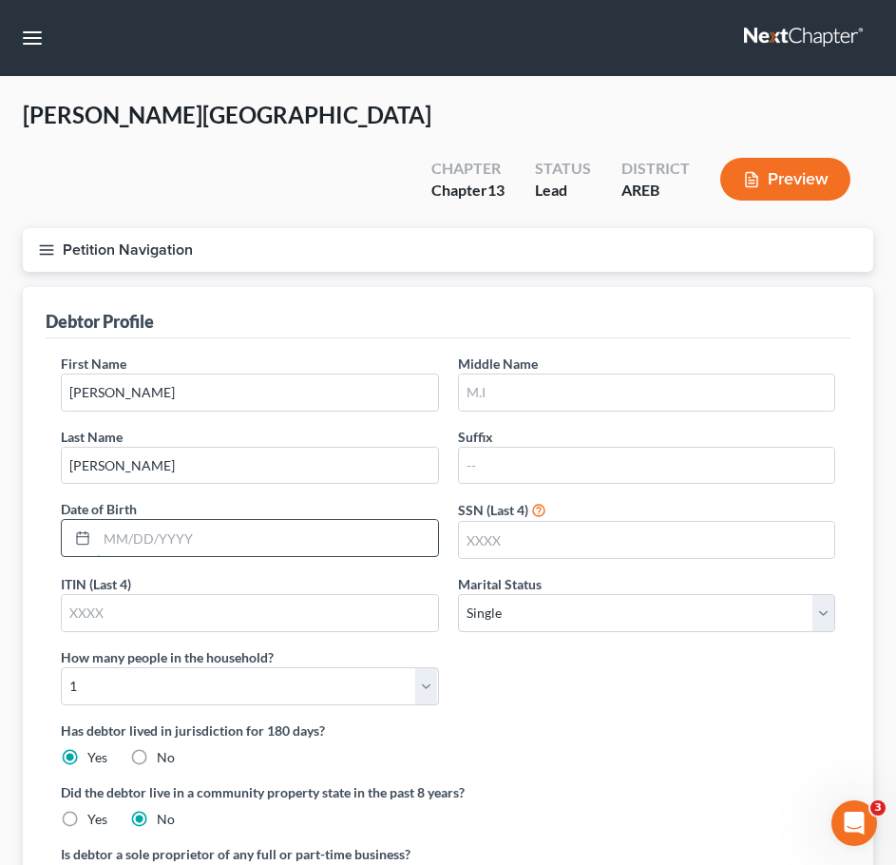
click at [200, 520] on input "text" at bounding box center [267, 538] width 341 height 36
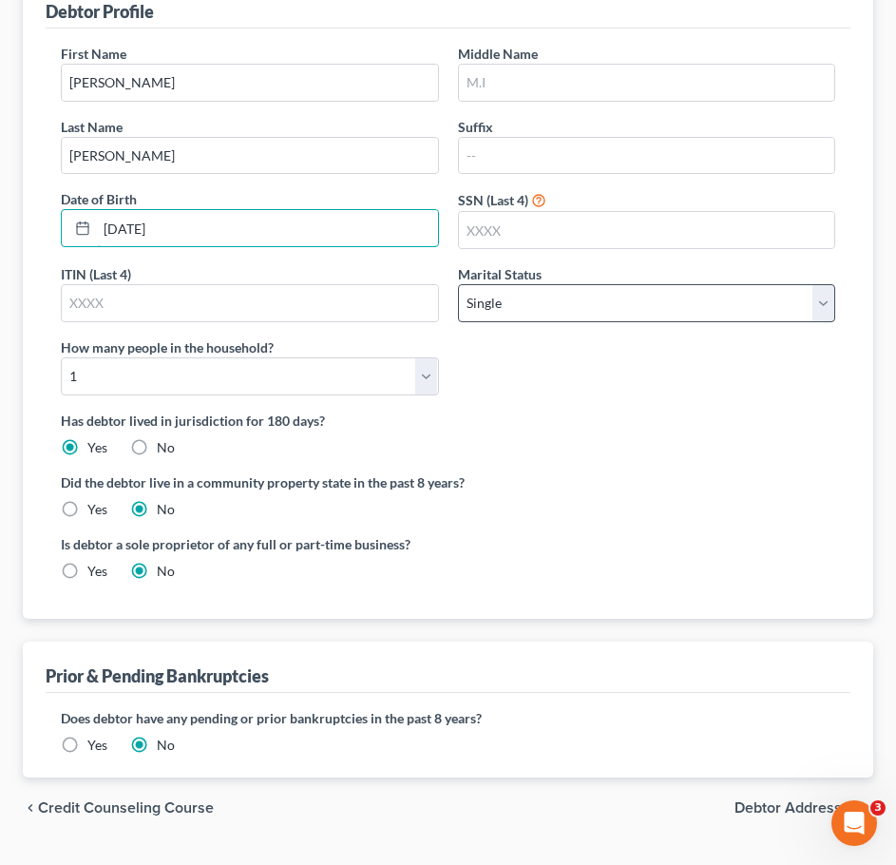
type input "[DATE]"
click at [618, 284] on select "Select Single Married Separated Divorced Widowed" at bounding box center [647, 303] width 378 height 38
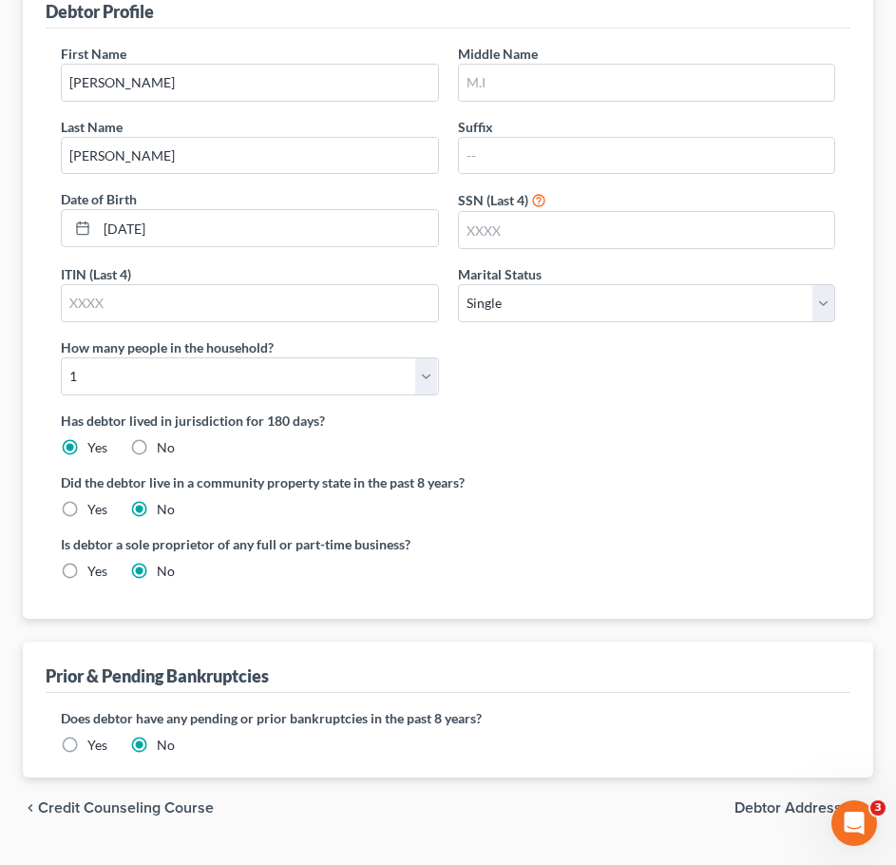
click at [690, 573] on div "Debtor Profile First Name [PERSON_NAME] Middle Name Last Name [PERSON_NAME] Suf…" at bounding box center [448, 377] width 850 height 800
click at [86, 736] on div "Yes" at bounding box center [84, 745] width 47 height 19
click at [331, 357] on select "Select 1 2 3 4 5 6 7 8 9 10 11 12 13 14 15 16 17 18 19 20" at bounding box center [250, 376] width 378 height 38
select select "2"
click at [61, 357] on select "Select 1 2 3 4 5 6 7 8 9 10 11 12 13 14 15 16 17 18 19 20" at bounding box center [250, 376] width 378 height 38
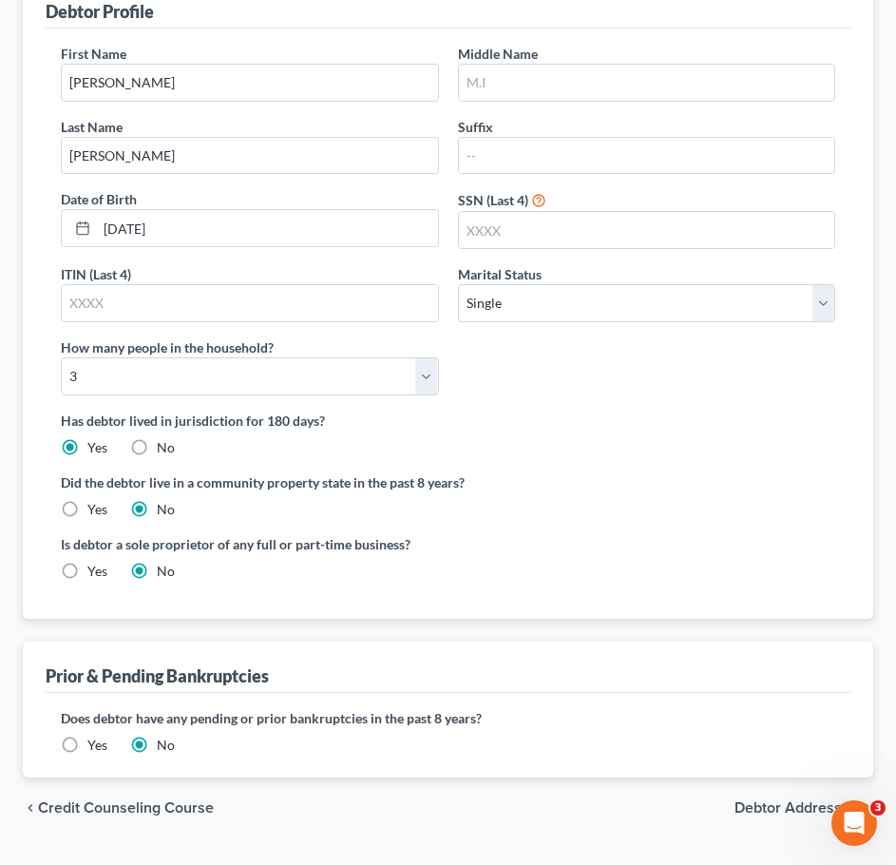
click at [87, 736] on label "Yes" at bounding box center [97, 745] width 20 height 19
click at [95, 736] on input "Yes" at bounding box center [101, 742] width 12 height 12
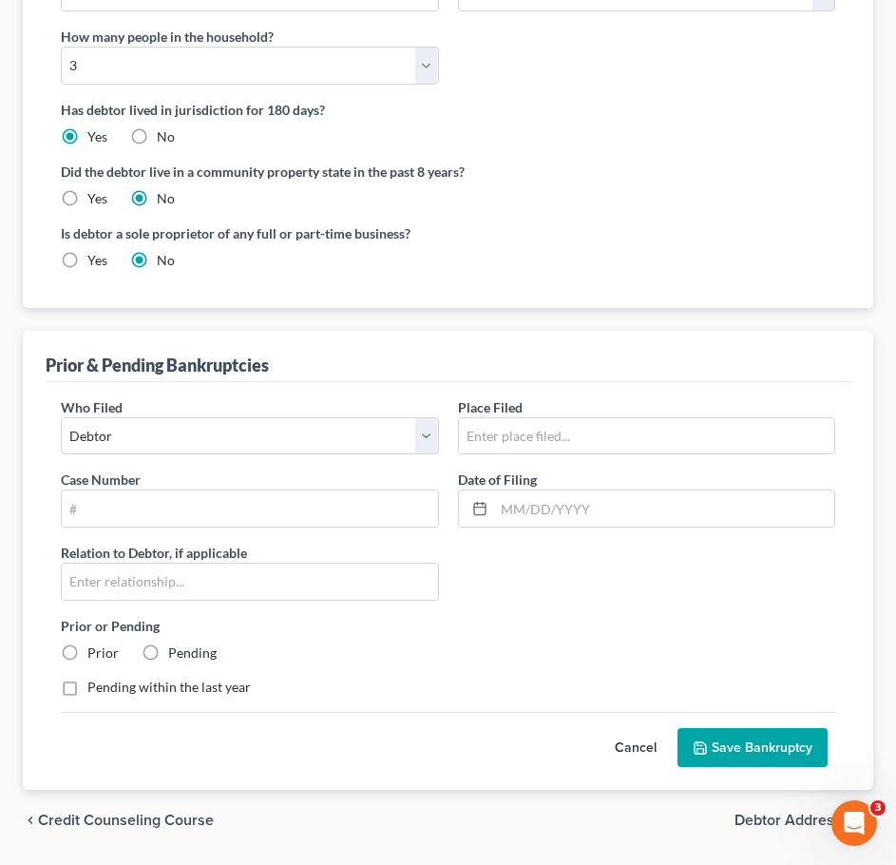
scroll to position [633, 0]
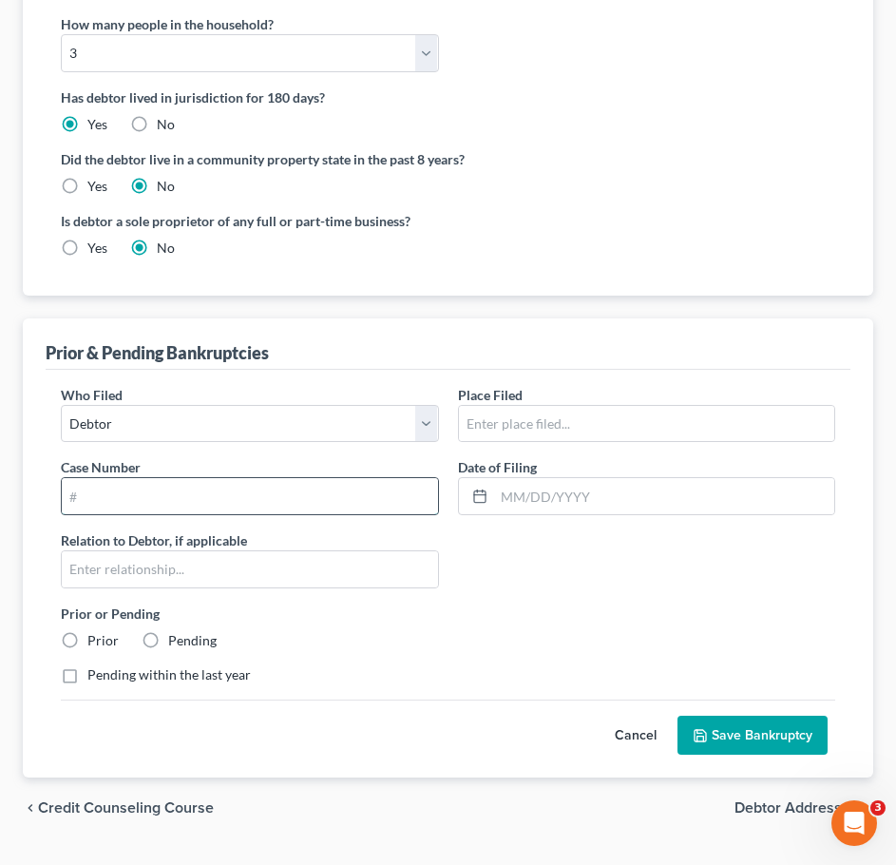
click at [269, 478] on input "text" at bounding box center [250, 496] width 376 height 36
type input "4:22-bk-11304"
click at [274, 551] on input "text" at bounding box center [250, 569] width 376 height 36
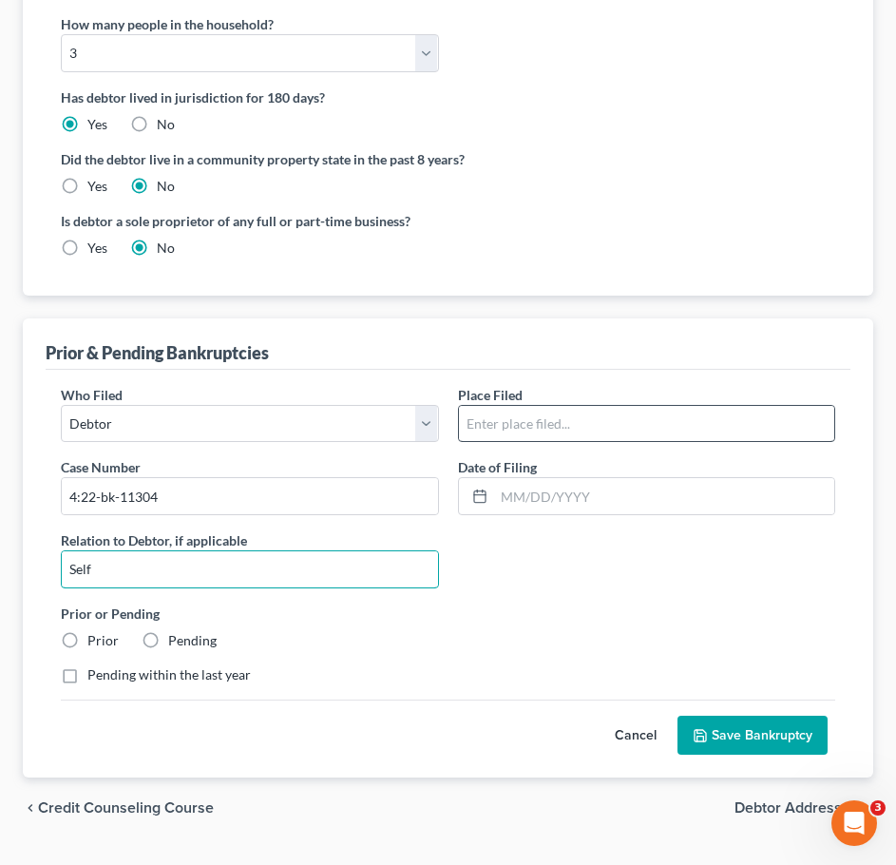
type input "Self"
click at [598, 406] on input "text" at bounding box center [647, 424] width 376 height 36
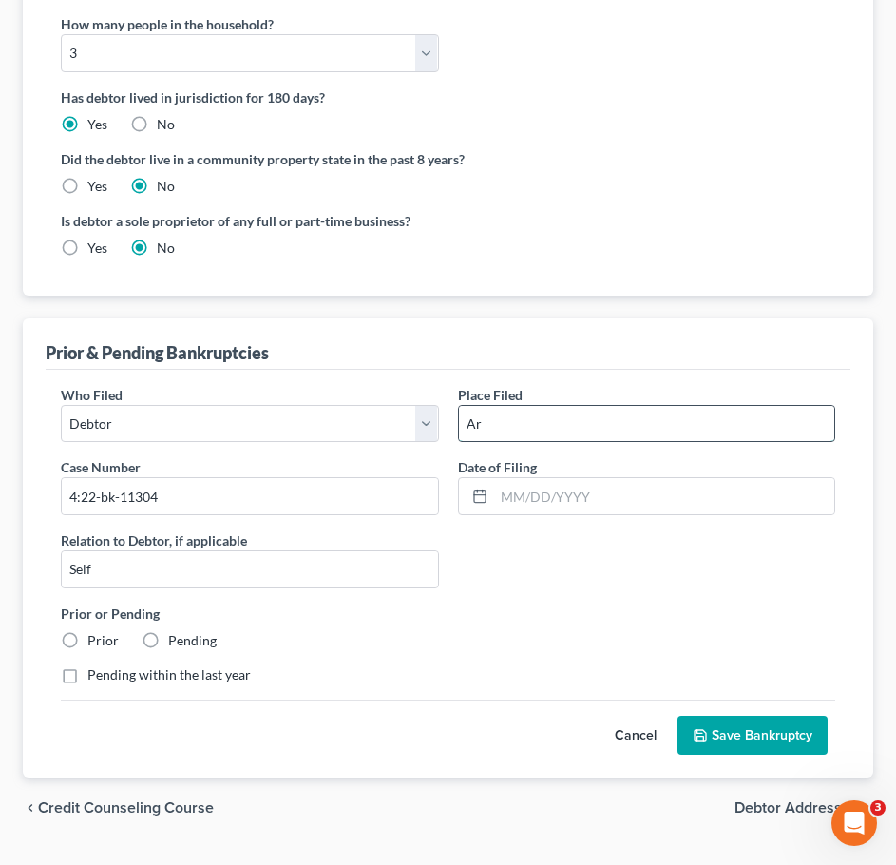
type input "[US_STATE] Eastern"
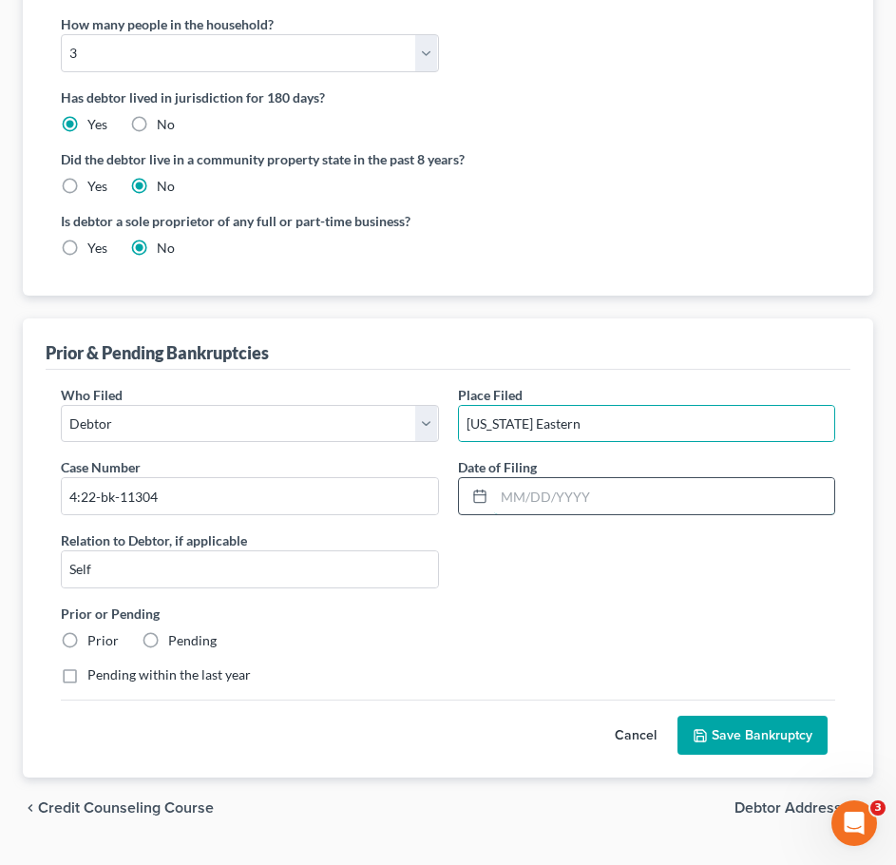
click at [564, 478] on input "text" at bounding box center [664, 496] width 341 height 36
type input "[DATE]"
click at [132, 603] on div "Prior or Pending Prior Pending" at bounding box center [447, 626] width 793 height 47
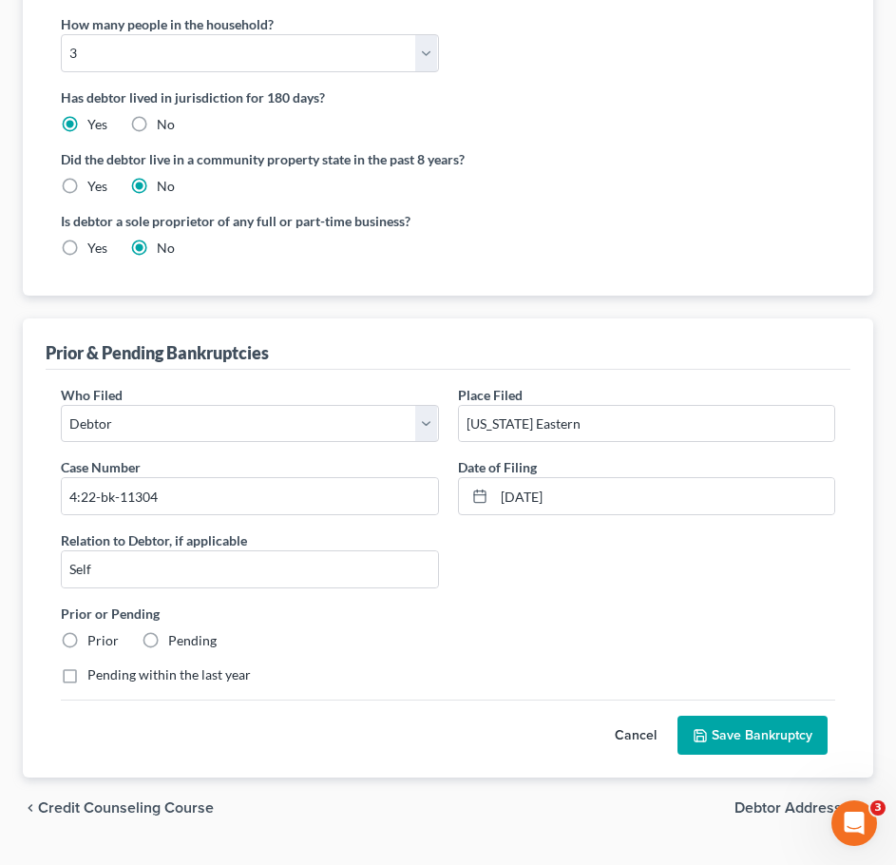
click at [168, 631] on label "Pending" at bounding box center [192, 640] width 48 height 19
click at [176, 631] on input "Pending" at bounding box center [182, 637] width 12 height 12
radio input "true"
click at [782, 716] on button "Save Bankruptcy" at bounding box center [753, 736] width 150 height 40
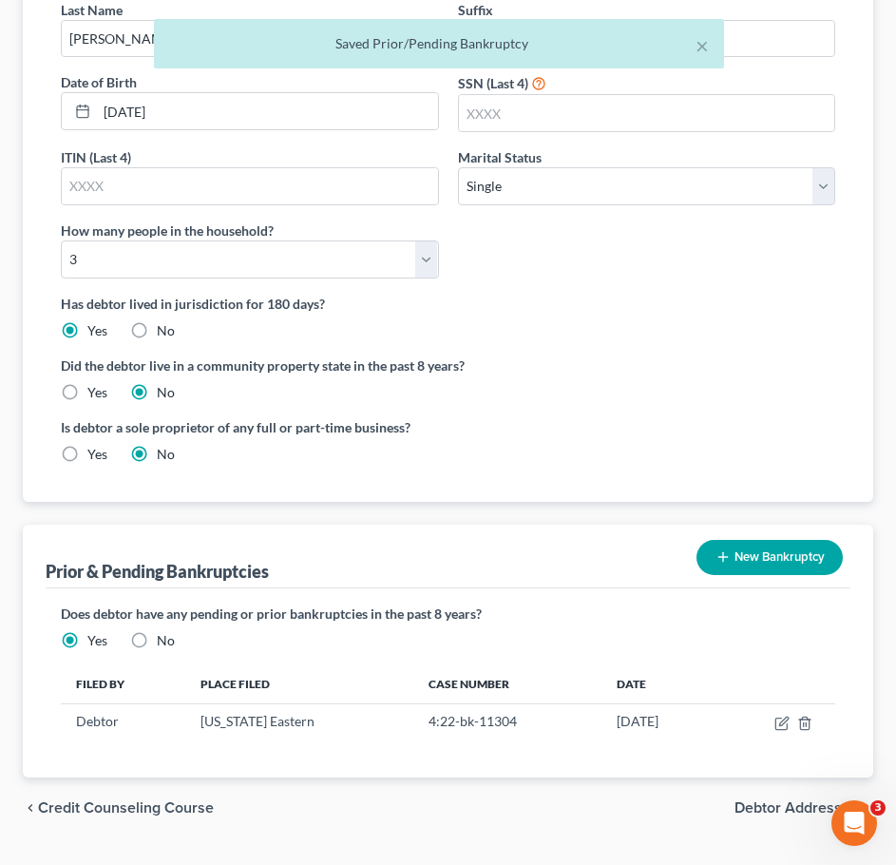
click at [793, 800] on span "Debtor Addresses" at bounding box center [797, 807] width 124 height 15
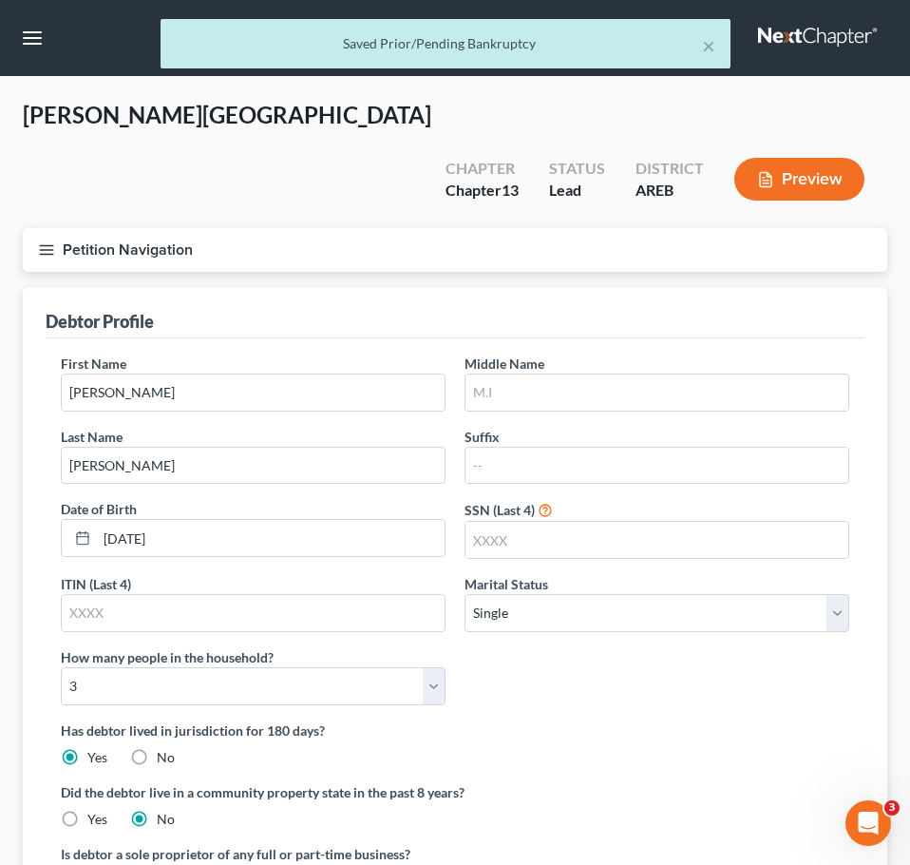
select select "0"
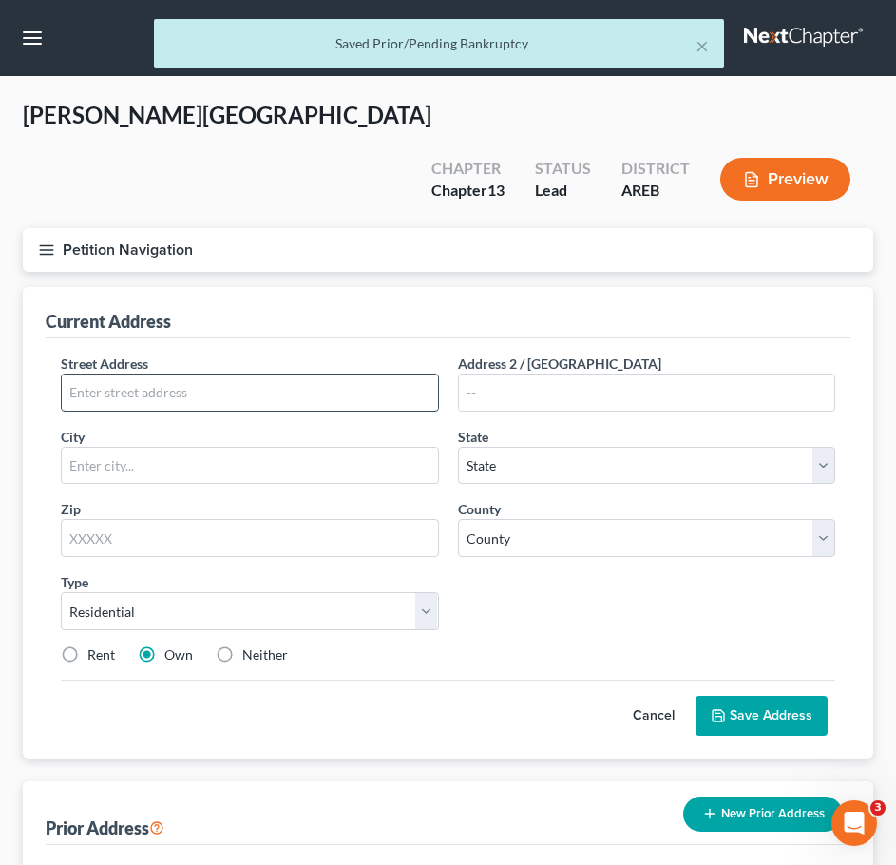
click at [207, 374] on input "text" at bounding box center [250, 392] width 376 height 36
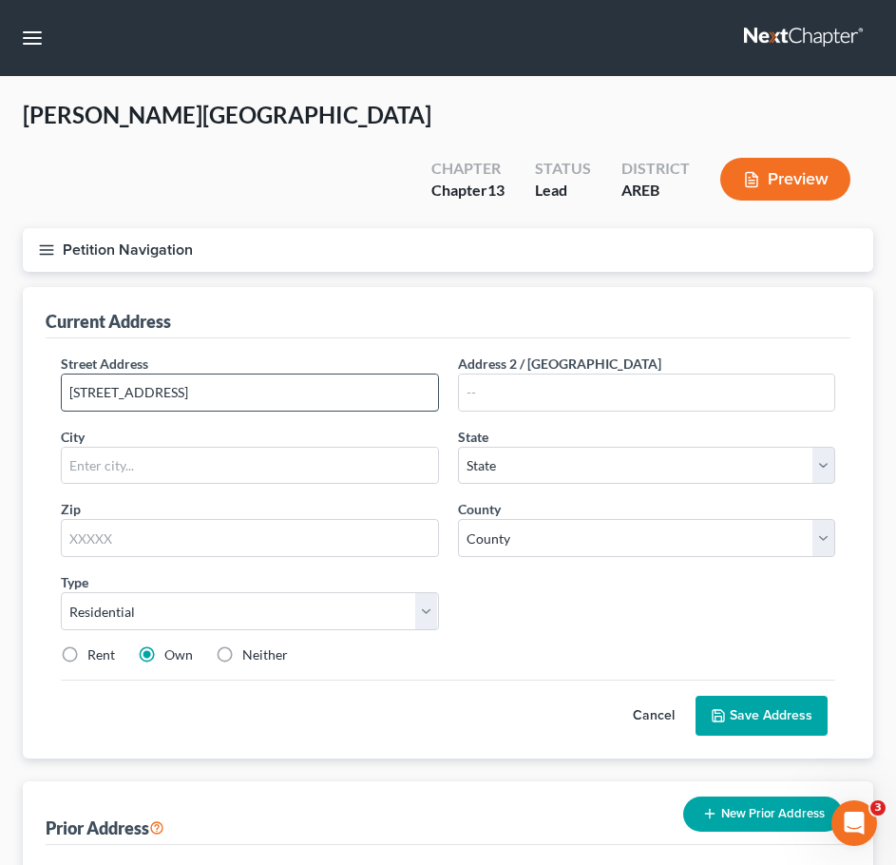
type input "[STREET_ADDRESS]"
type input "72076"
type input "[GEOGRAPHIC_DATA]"
select select "2"
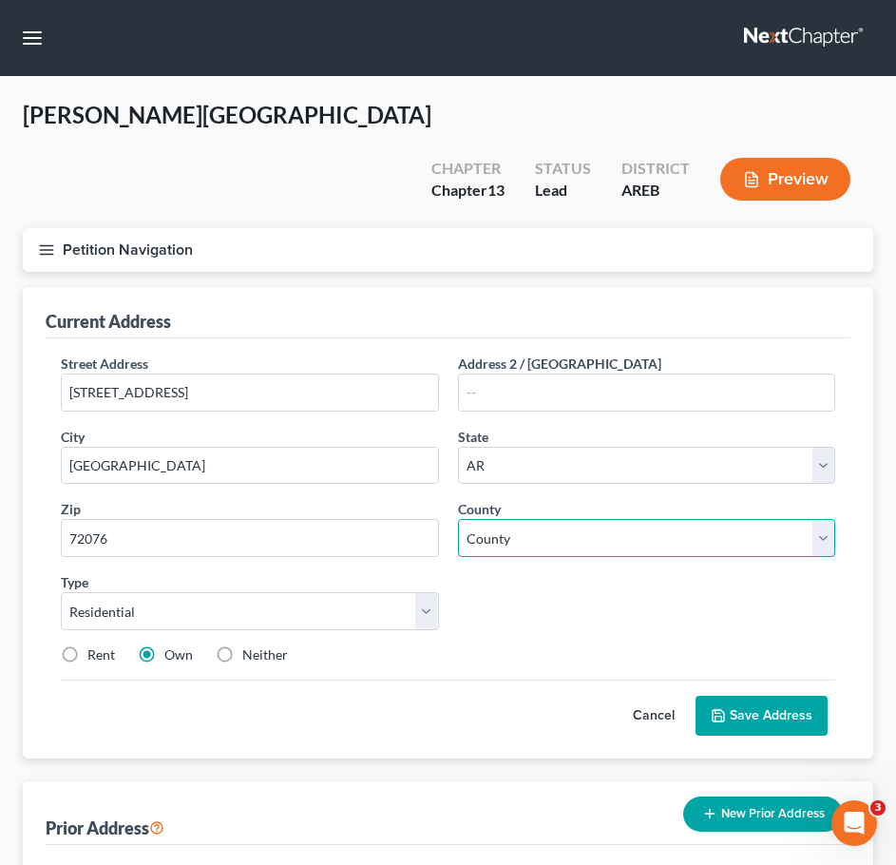
click at [703, 519] on select "County [US_STATE][GEOGRAPHIC_DATA] [GEOGRAPHIC_DATA] [GEOGRAPHIC_DATA] [GEOGRAP…" at bounding box center [647, 538] width 378 height 38
select select "59"
click at [458, 519] on select "County [US_STATE][GEOGRAPHIC_DATA] [GEOGRAPHIC_DATA] [GEOGRAPHIC_DATA] [GEOGRAP…" at bounding box center [647, 538] width 378 height 38
click at [92, 645] on label "Rent" at bounding box center [101, 654] width 28 height 19
click at [95, 645] on input "Rent" at bounding box center [101, 651] width 12 height 12
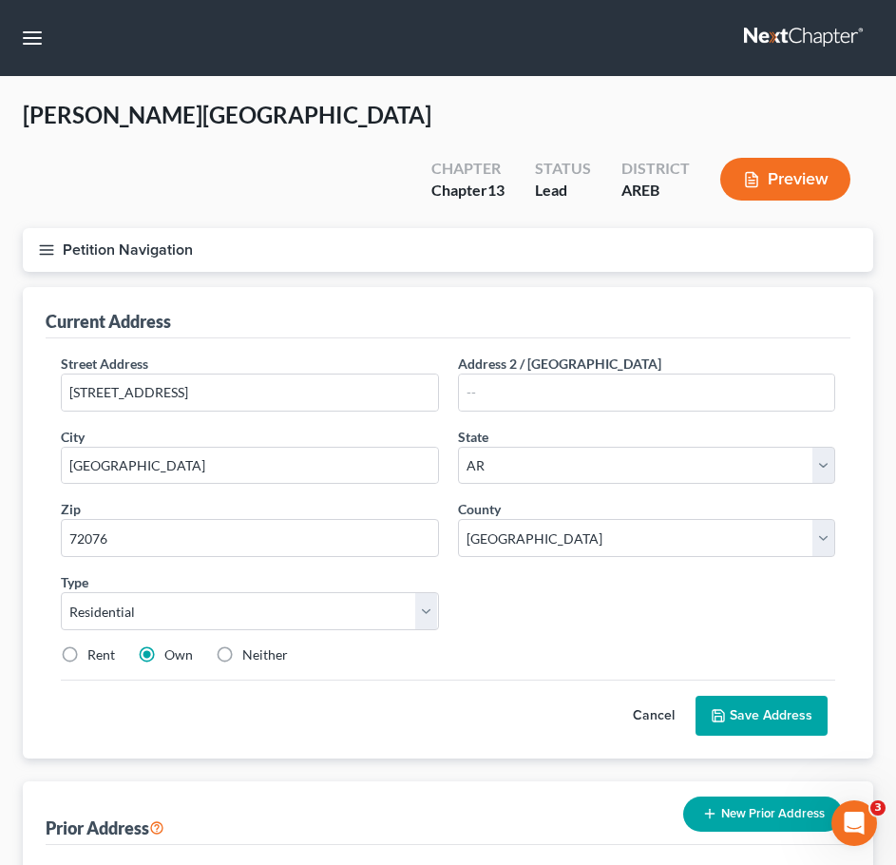
radio input "true"
click at [717, 696] on button "Save Address" at bounding box center [762, 716] width 132 height 40
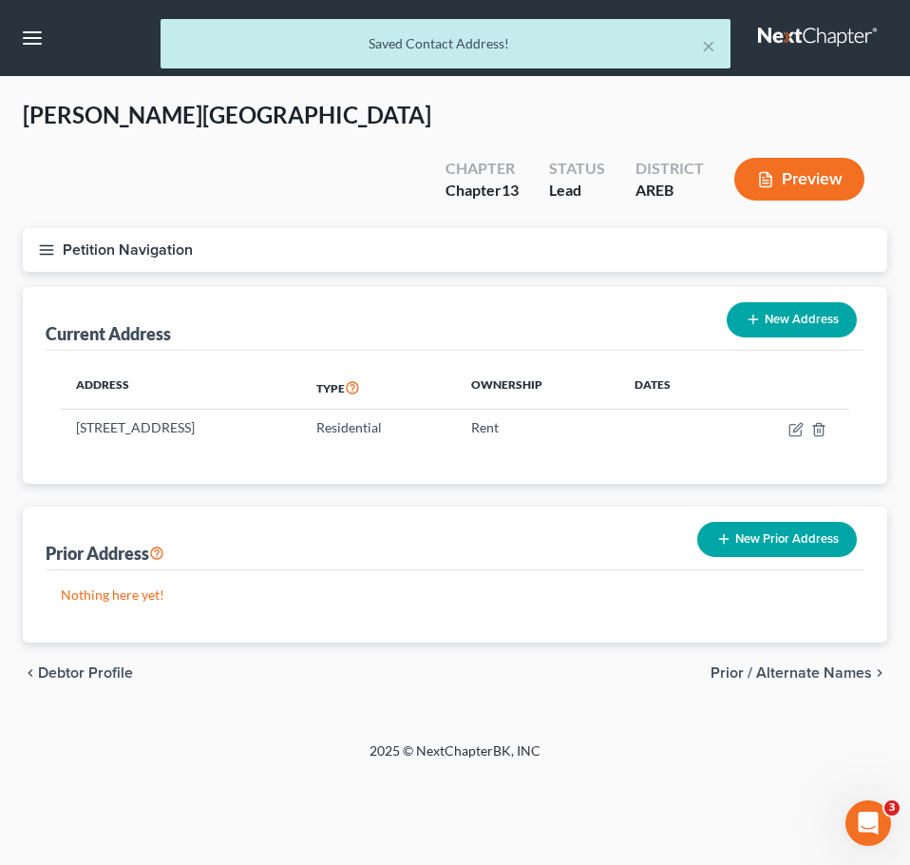
click at [774, 665] on span "Prior / Alternate Names" at bounding box center [792, 672] width 162 height 15
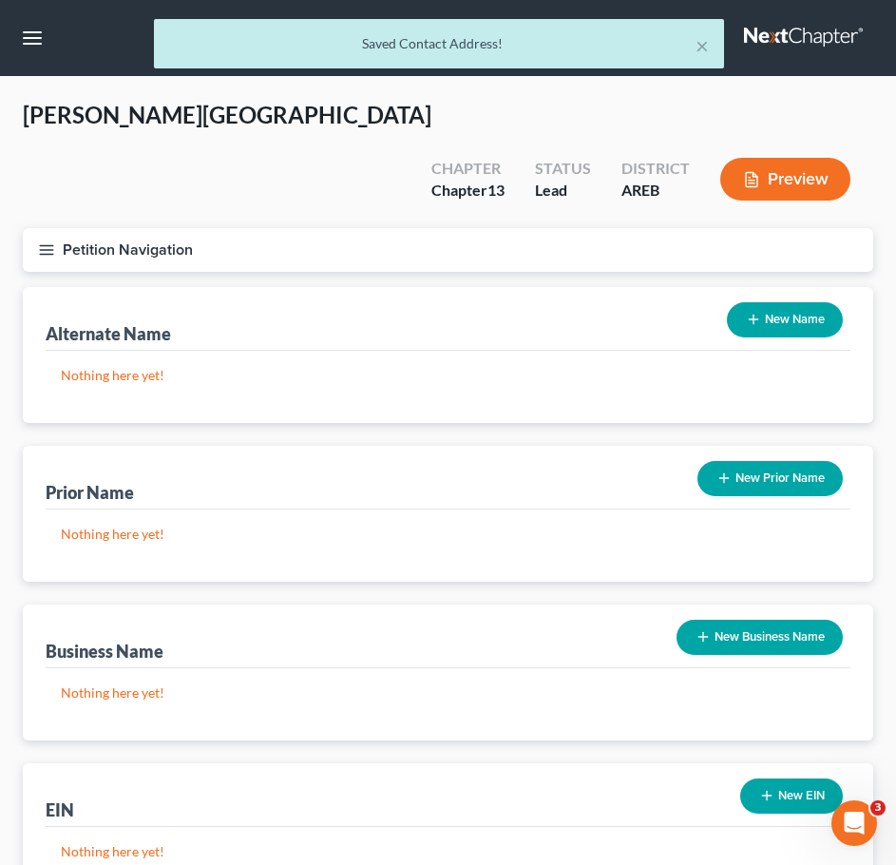
scroll to position [122, 0]
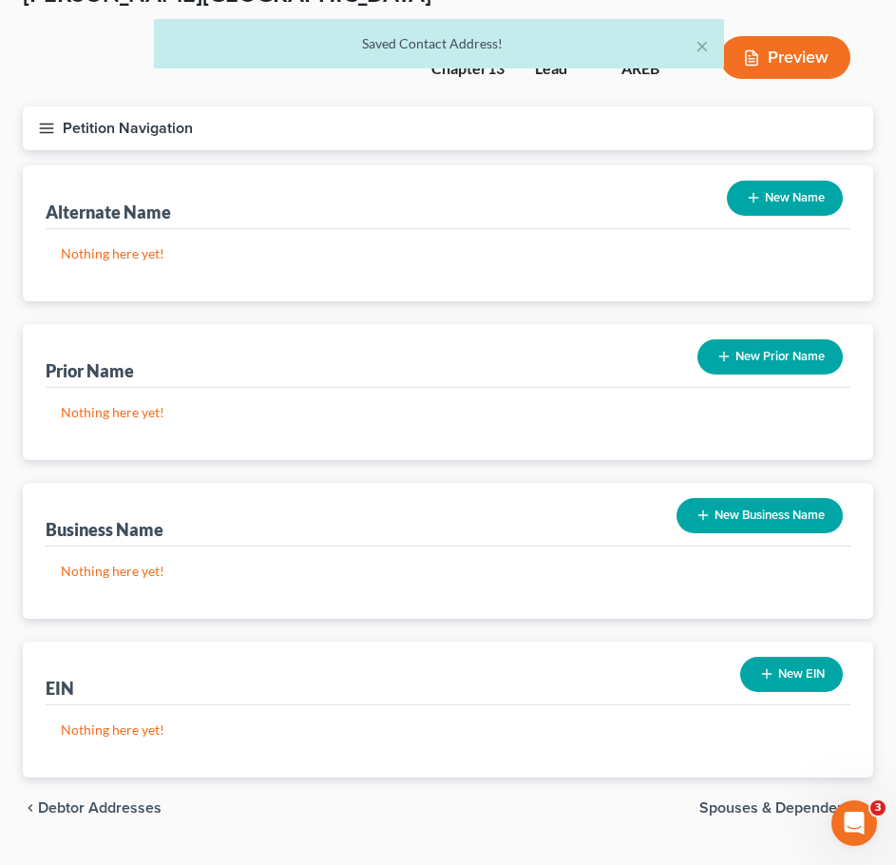
click at [772, 800] on span "Spouses & Dependents" at bounding box center [778, 807] width 159 height 15
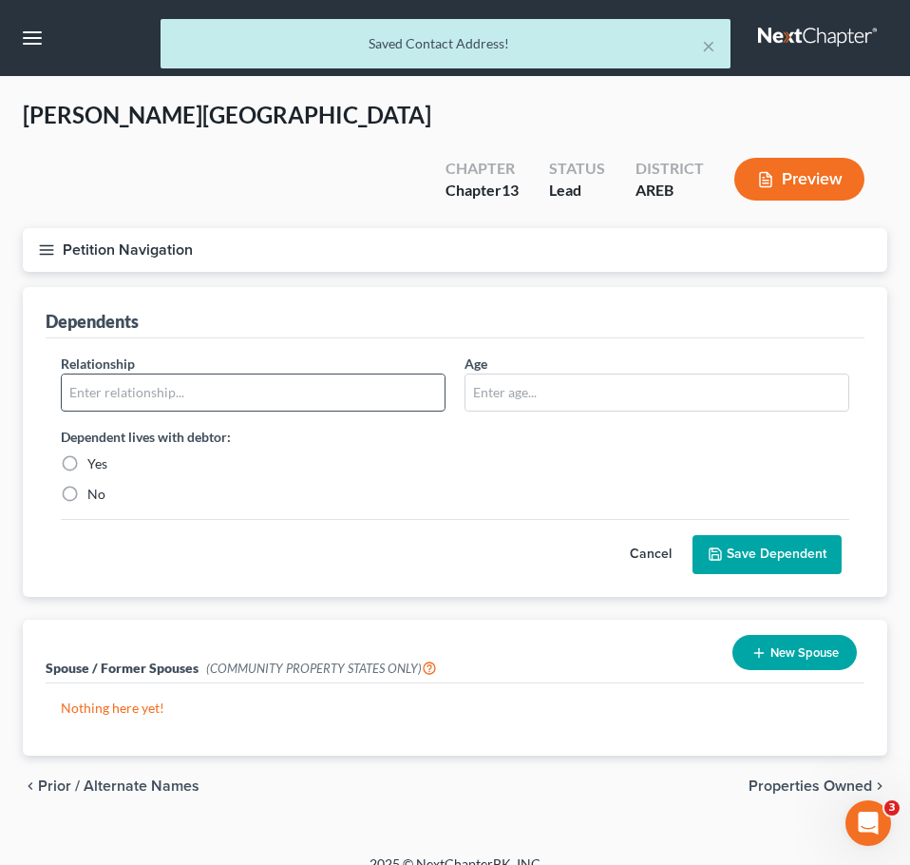
click at [201, 374] on input "text" at bounding box center [253, 392] width 383 height 36
type input "Child"
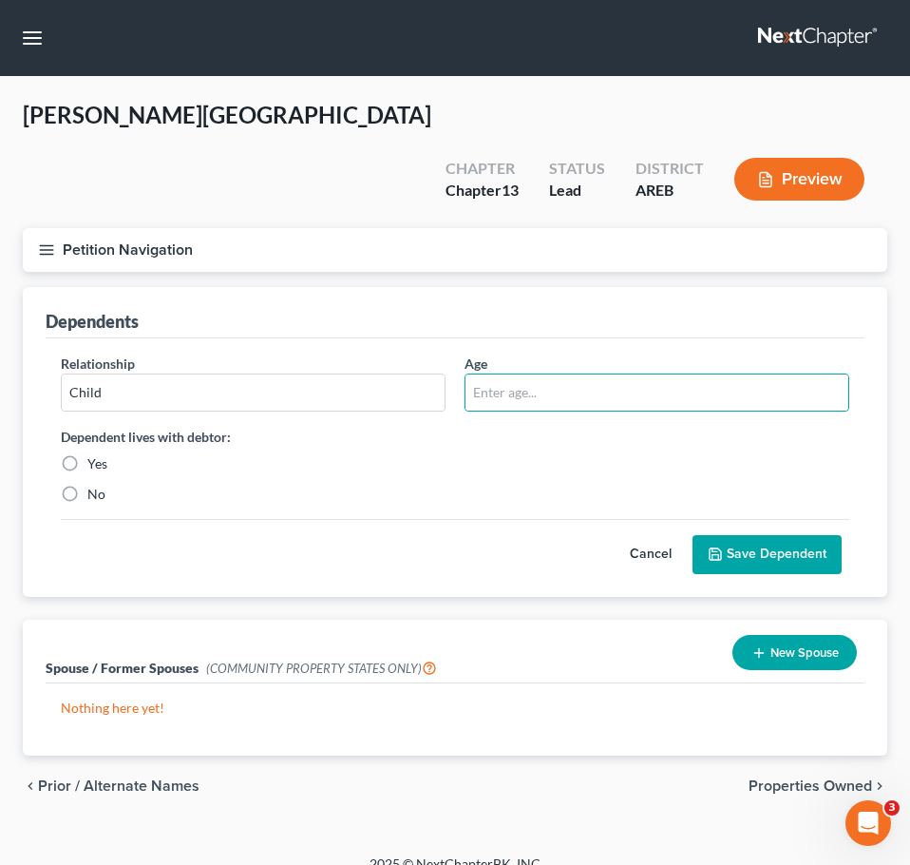
click at [87, 454] on label "Yes" at bounding box center [97, 463] width 20 height 19
click at [95, 454] on input "Yes" at bounding box center [101, 460] width 12 height 12
radio input "true"
click at [585, 374] on input "text" at bounding box center [657, 392] width 383 height 36
type input "11"
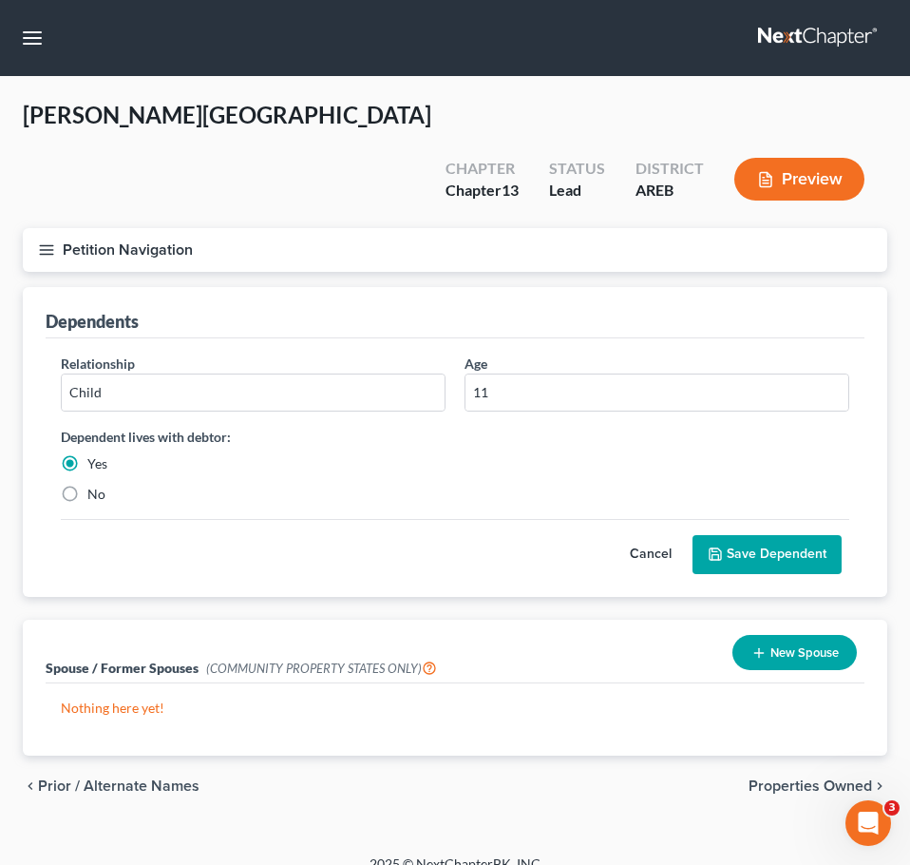
click at [776, 535] on button "Save Dependent" at bounding box center [767, 555] width 149 height 40
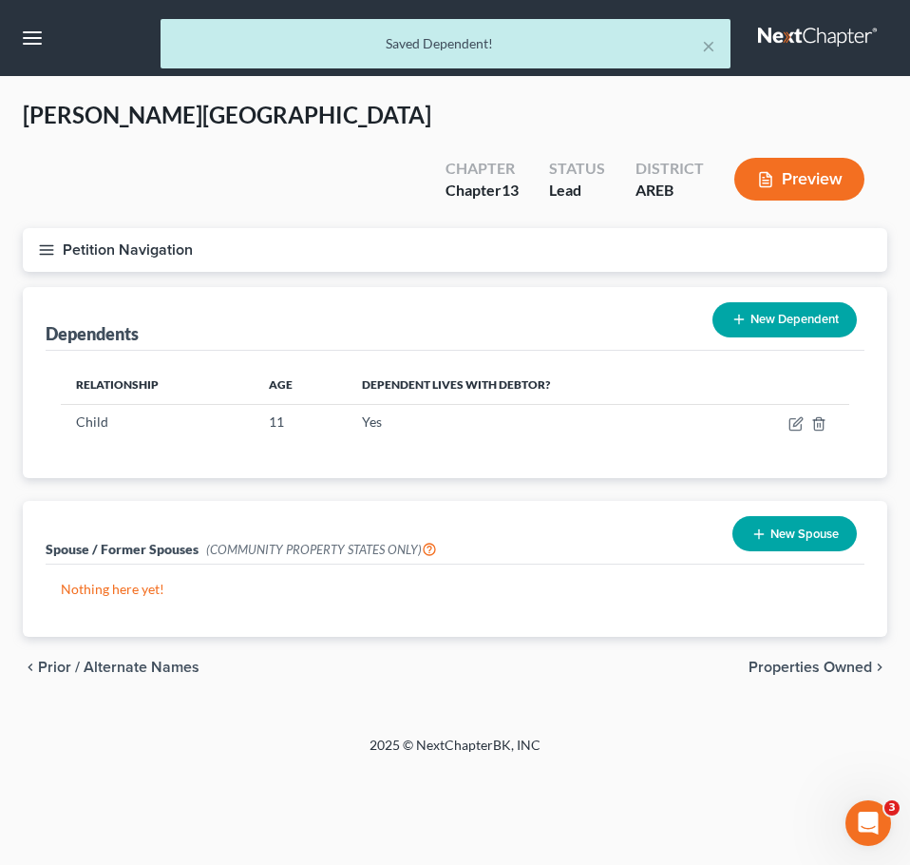
click at [760, 302] on button "New Dependent" at bounding box center [785, 319] width 144 height 35
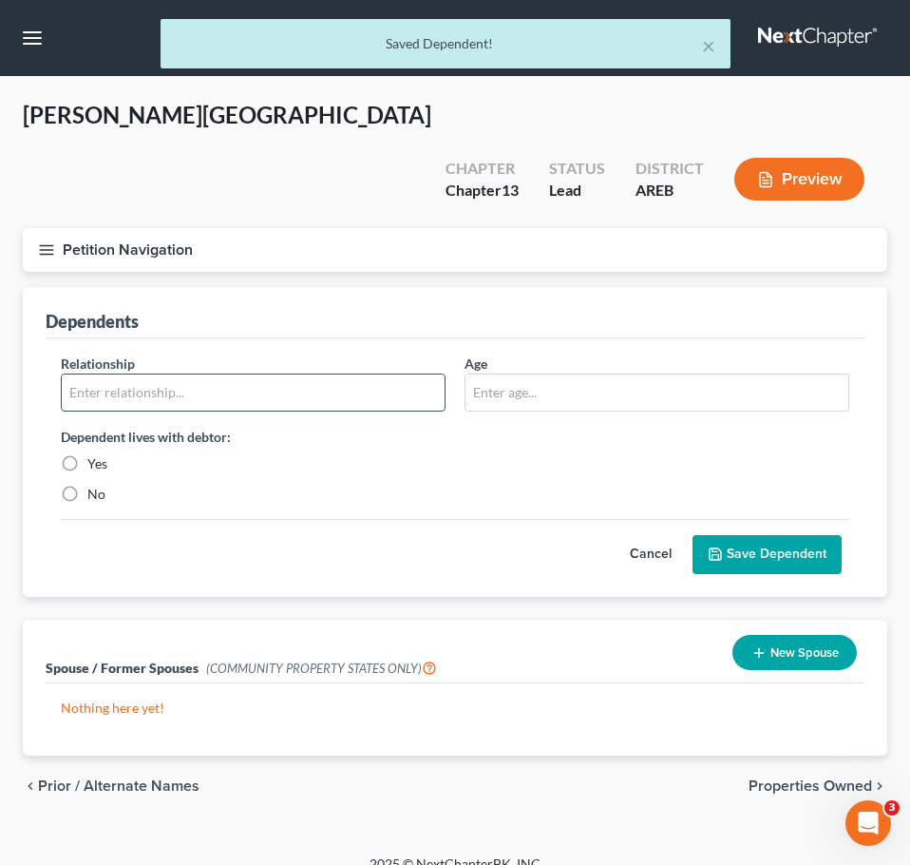
click at [256, 374] on input "text" at bounding box center [253, 392] width 383 height 36
type input "Child"
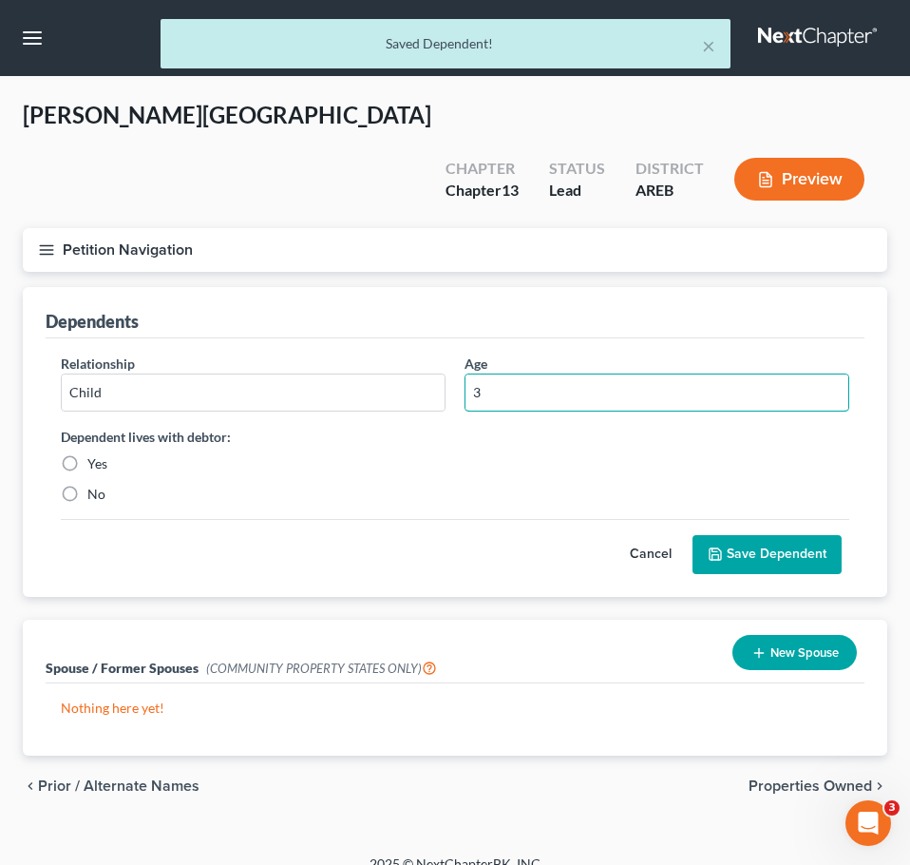
type input "3"
click at [95, 454] on label "Yes" at bounding box center [97, 463] width 20 height 19
click at [95, 454] on input "Yes" at bounding box center [101, 460] width 12 height 12
radio input "true"
click at [782, 535] on button "Save Dependent" at bounding box center [767, 555] width 149 height 40
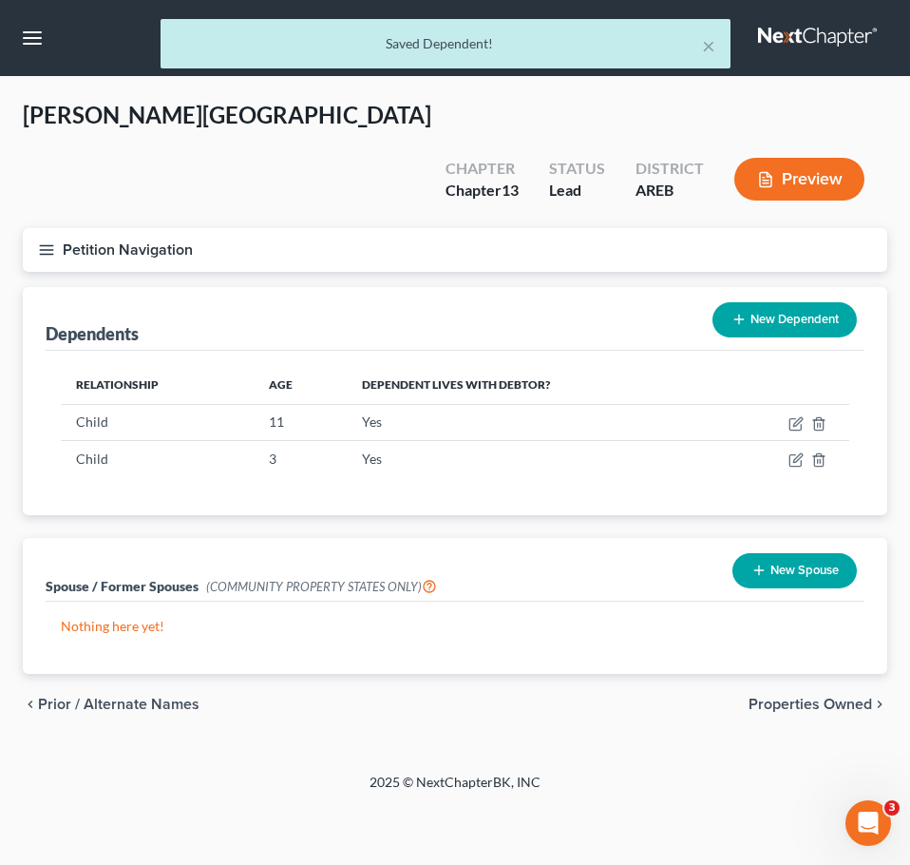
click at [838, 697] on span "Properties Owned" at bounding box center [811, 704] width 124 height 15
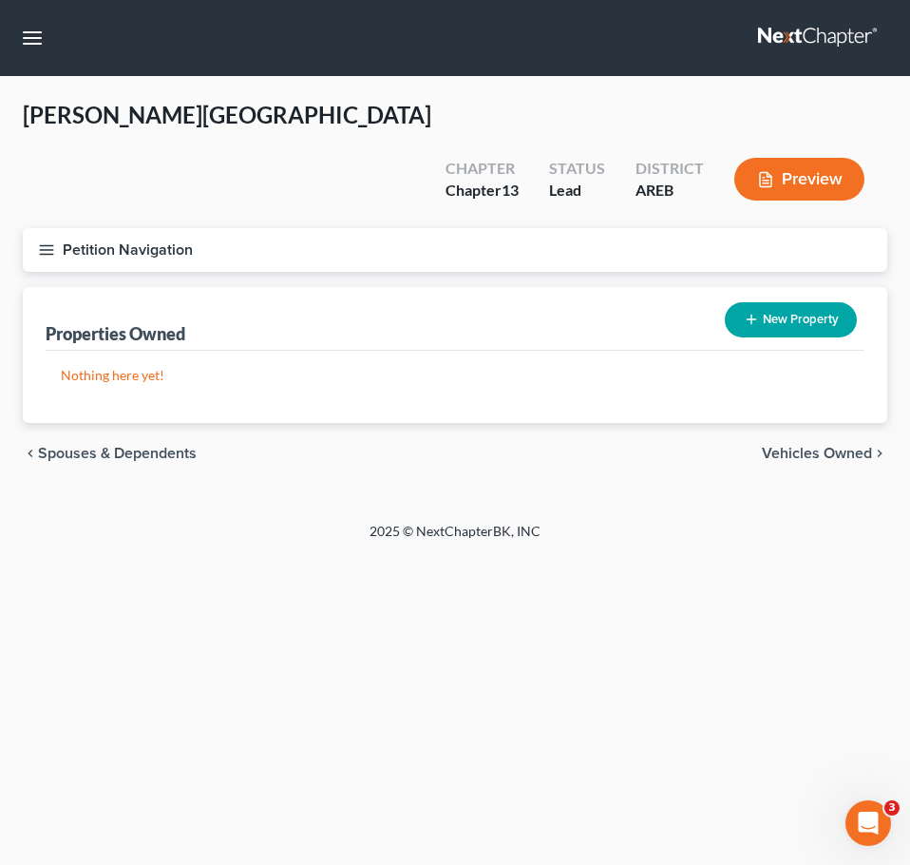
click at [696, 522] on div "2025 © NextChapterBK, INC" at bounding box center [455, 539] width 684 height 34
click at [799, 446] on span "Vehicles Owned" at bounding box center [817, 453] width 110 height 15
click at [831, 446] on span "Vehicles Leased" at bounding box center [816, 453] width 111 height 15
click at [831, 446] on span "Secured Assets" at bounding box center [818, 453] width 107 height 15
click at [822, 446] on span "Personal Items" at bounding box center [822, 453] width 102 height 15
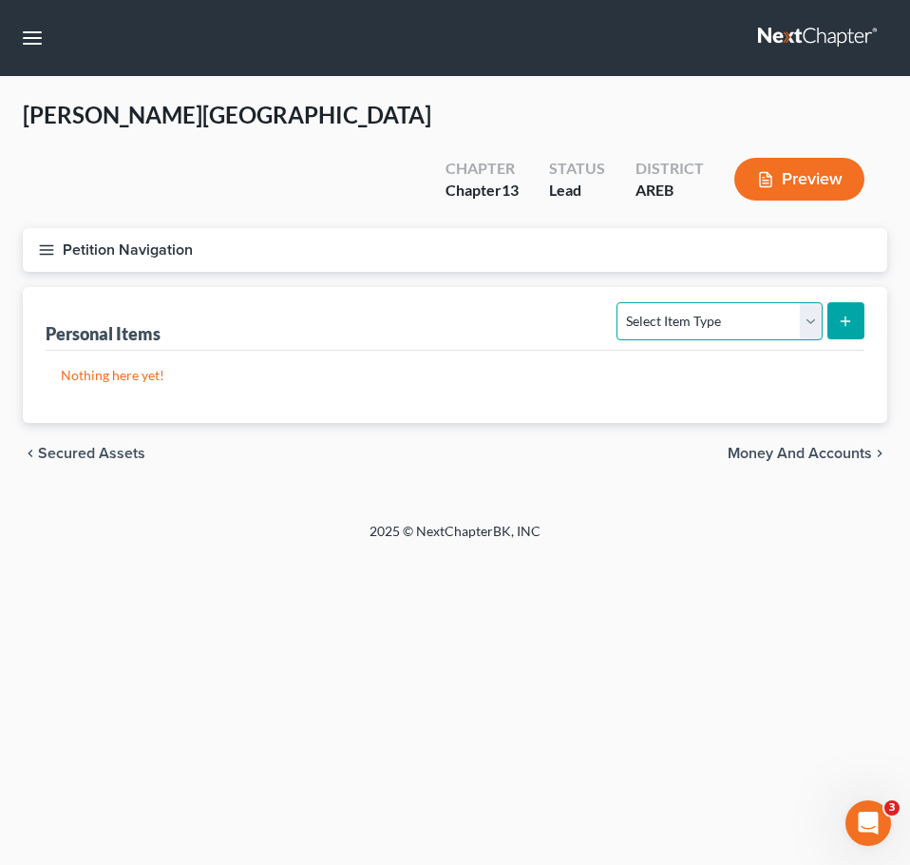
click at [777, 302] on select "Select Item Type Clothing Collectibles Of Value Electronics Firearms Household …" at bounding box center [719, 321] width 205 height 38
select select "household_goods"
click at [620, 302] on select "Select Item Type Clothing Collectibles Of Value Electronics Firearms Household …" at bounding box center [719, 321] width 205 height 38
click at [833, 302] on button "submit" at bounding box center [846, 320] width 37 height 37
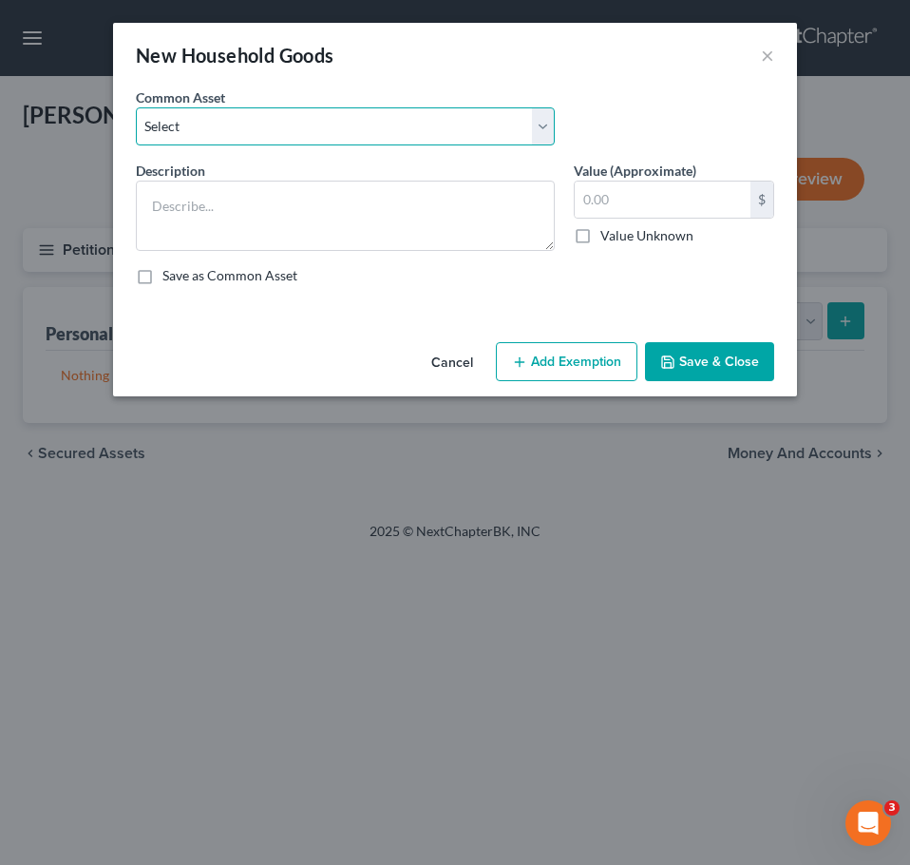
click at [453, 138] on select "Select Household goods and furnishings" at bounding box center [345, 126] width 419 height 38
select select "0"
click at [136, 107] on select "Select Household goods and furnishings" at bounding box center [345, 126] width 419 height 38
type textarea "Household goods and furnishings"
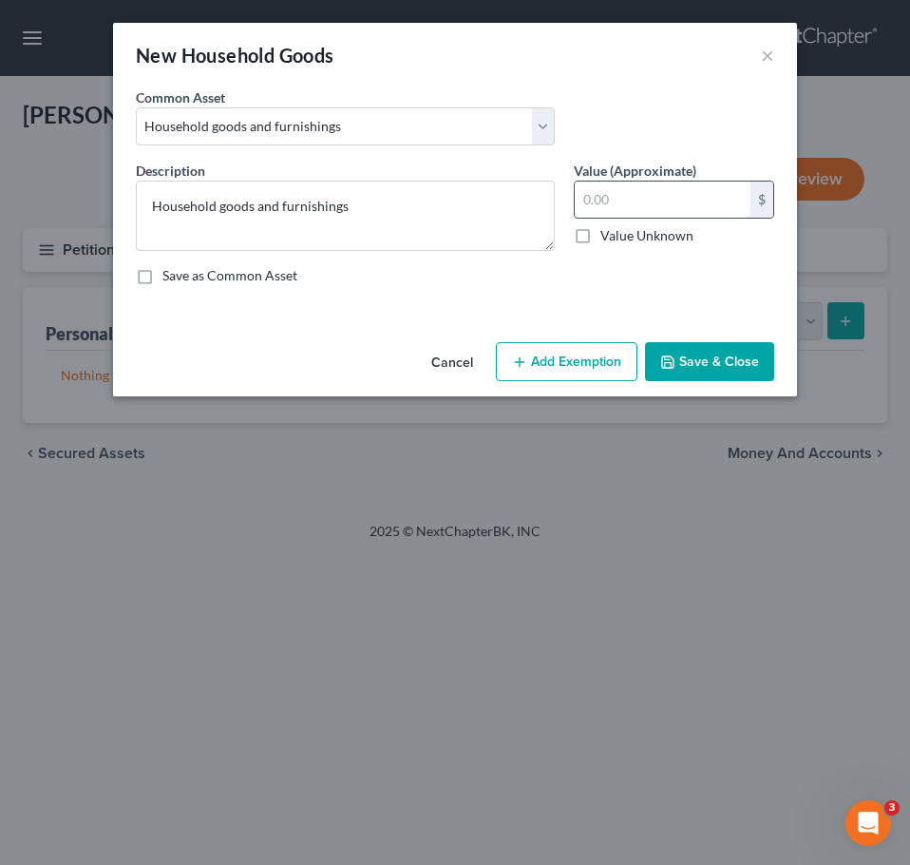
click at [655, 207] on input "text" at bounding box center [663, 200] width 176 height 36
type input "550"
click at [697, 373] on button "Save & Close" at bounding box center [709, 362] width 129 height 40
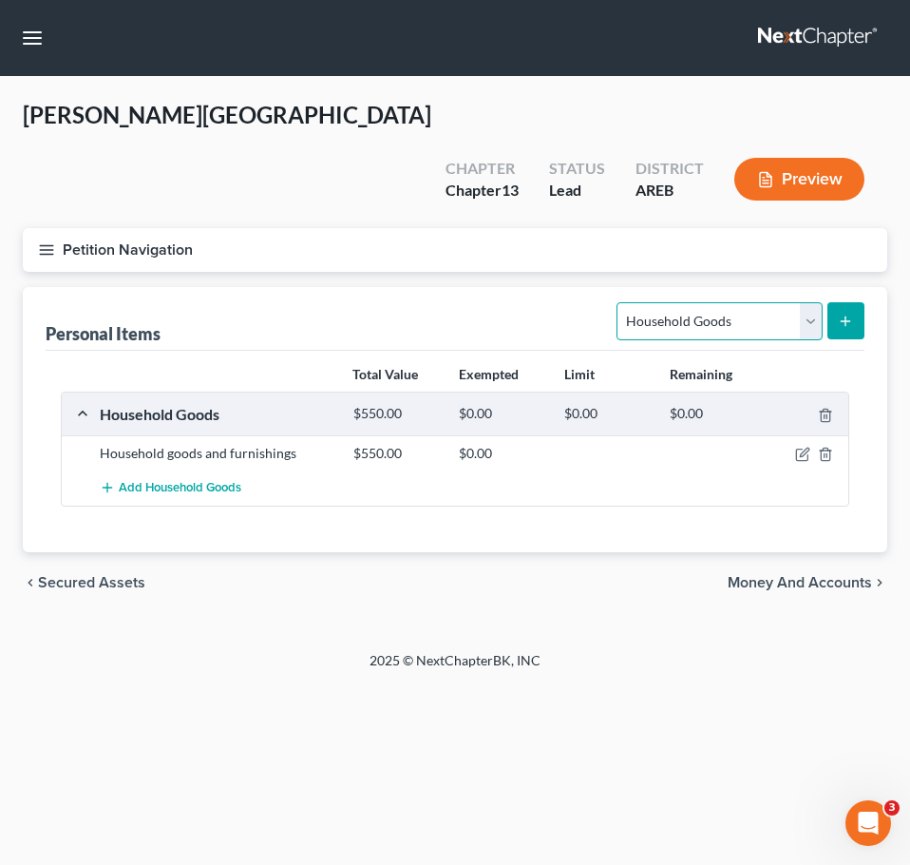
drag, startPoint x: 701, startPoint y: 287, endPoint x: 669, endPoint y: 280, distance: 33.0
click at [669, 302] on select "Select Item Type Clothing Collectibles Of Value Electronics Firearms Household …" at bounding box center [719, 321] width 205 height 38
select select "electronics"
click at [620, 302] on select "Select Item Type Clothing Collectibles Of Value Electronics Firearms Household …" at bounding box center [719, 321] width 205 height 38
click at [848, 314] on icon "submit" at bounding box center [845, 321] width 15 height 15
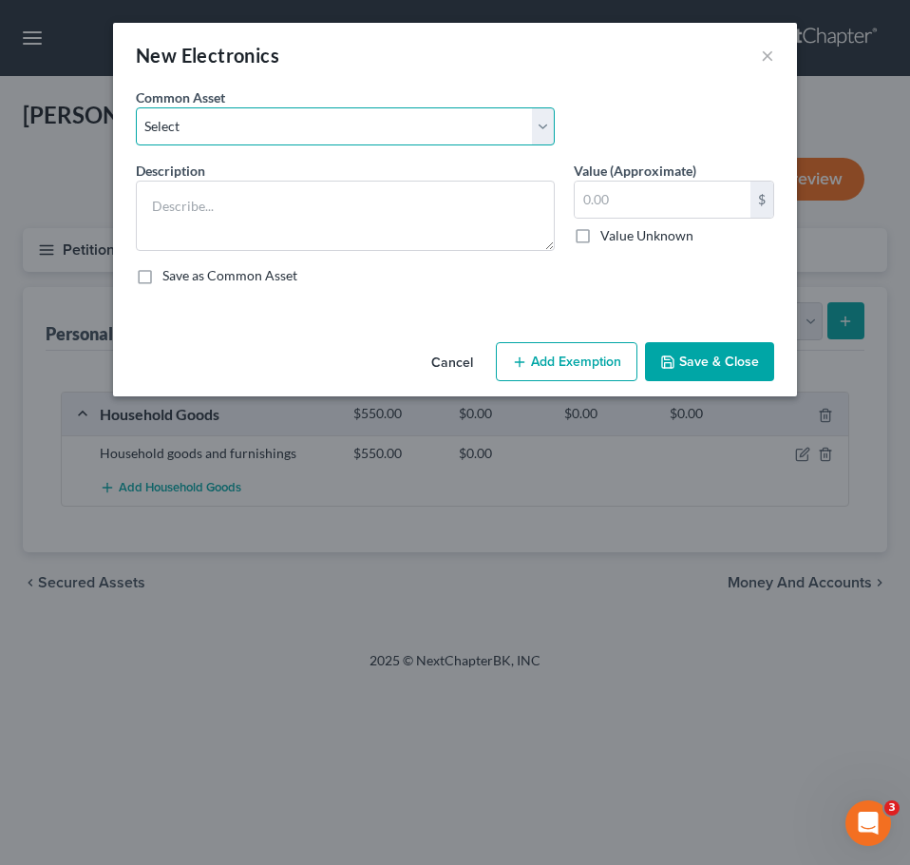
click at [515, 143] on select "Select Household electronics" at bounding box center [345, 126] width 419 height 38
select select "0"
click at [136, 107] on select "Select Household electronics" at bounding box center [345, 126] width 419 height 38
type textarea "Household electronics"
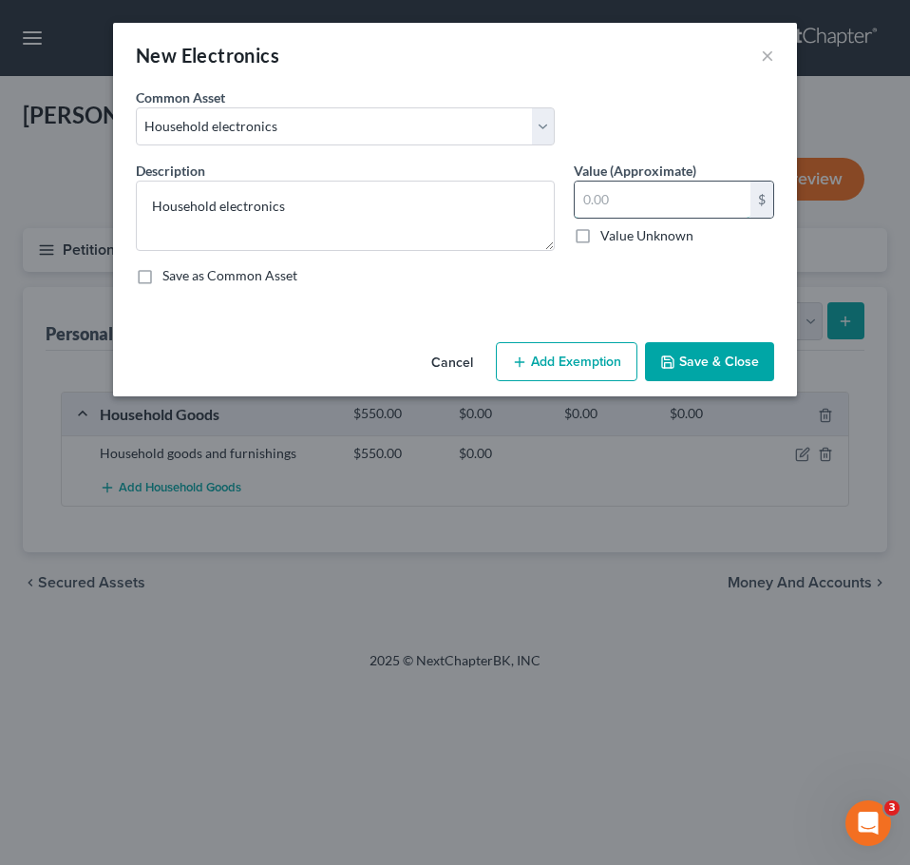
click at [644, 201] on input "text" at bounding box center [663, 200] width 176 height 36
type input "6"
type input "400"
click at [693, 369] on button "Save & Close" at bounding box center [709, 362] width 129 height 40
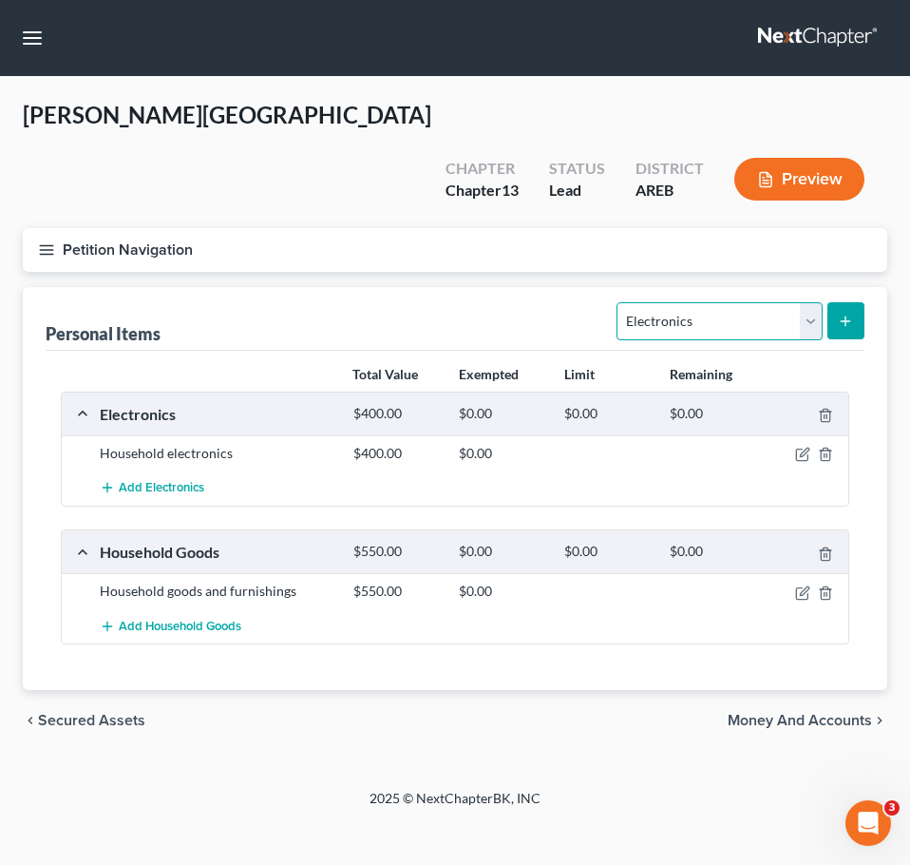
click at [704, 302] on select "Select Item Type Clothing Collectibles Of Value Electronics Firearms Household …" at bounding box center [719, 321] width 205 height 38
select select "clothing"
click at [620, 302] on select "Select Item Type Clothing Collectibles Of Value Electronics Firearms Household …" at bounding box center [719, 321] width 205 height 38
click at [829, 302] on button "submit" at bounding box center [846, 320] width 37 height 37
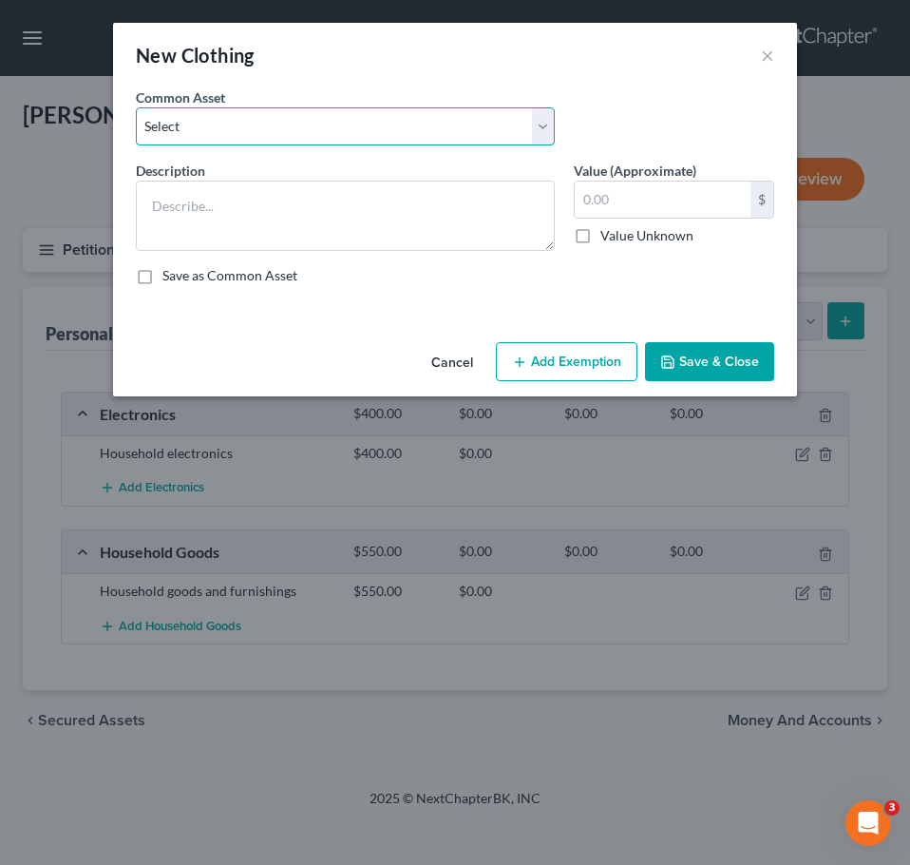
click at [352, 136] on select "Select Clothing" at bounding box center [345, 126] width 419 height 38
select select "0"
click at [136, 107] on select "Select Clothing" at bounding box center [345, 126] width 419 height 38
type textarea "Clothing"
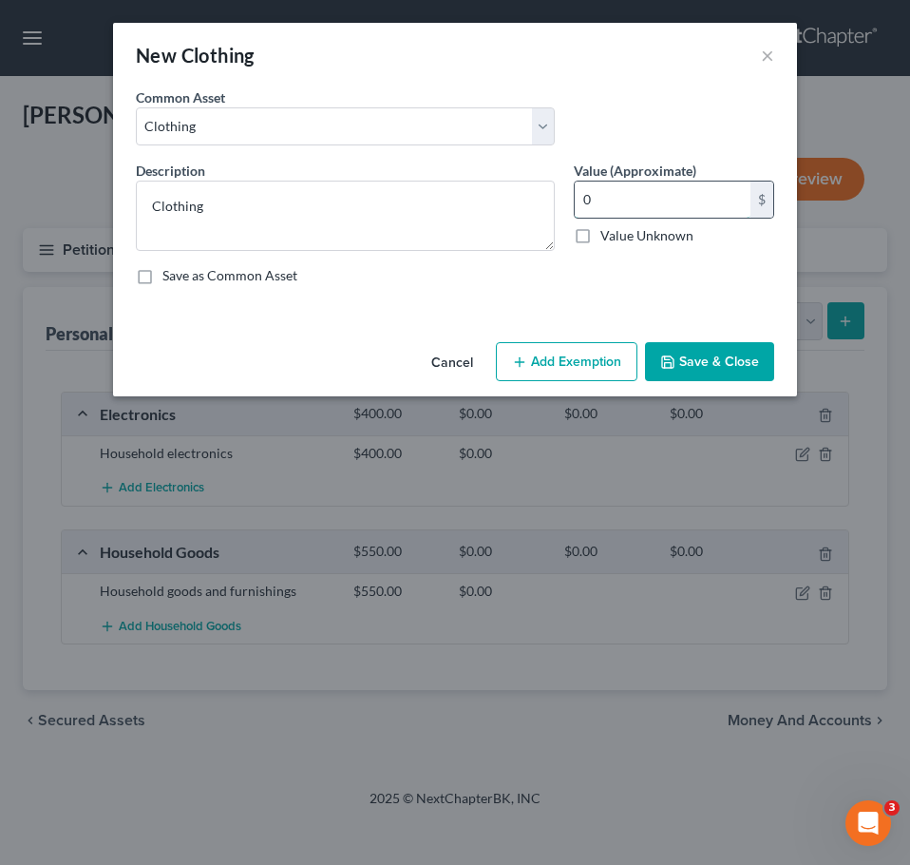
click at [624, 201] on input "0" at bounding box center [663, 200] width 176 height 36
type input "100"
click at [720, 367] on button "Save & Close" at bounding box center [709, 362] width 129 height 40
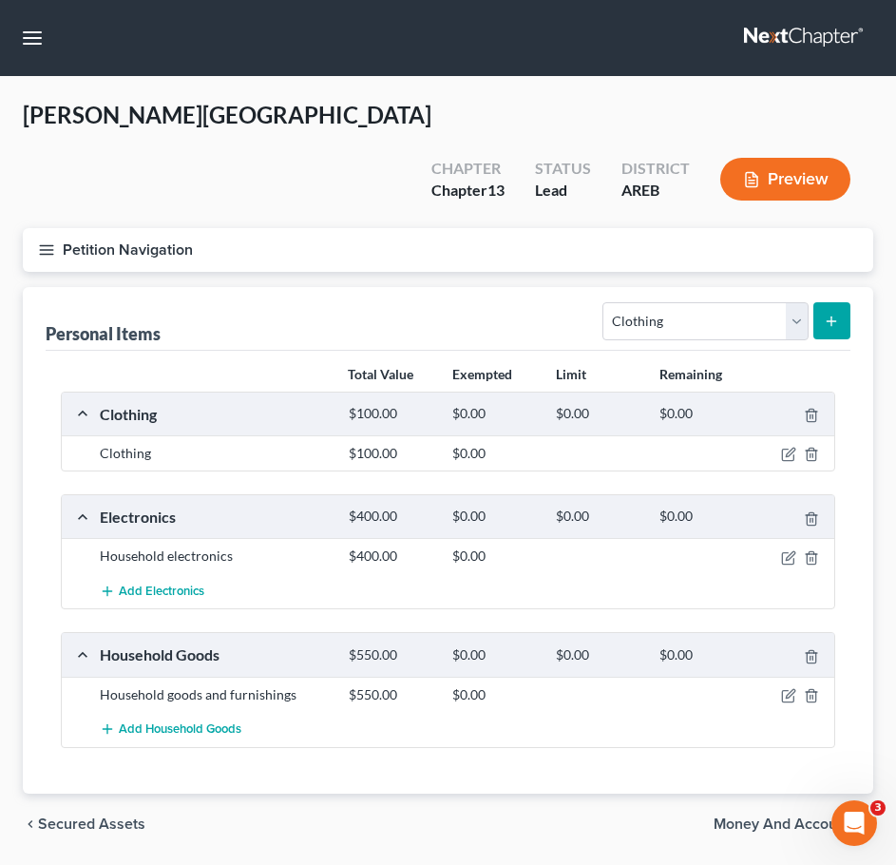
scroll to position [51, 0]
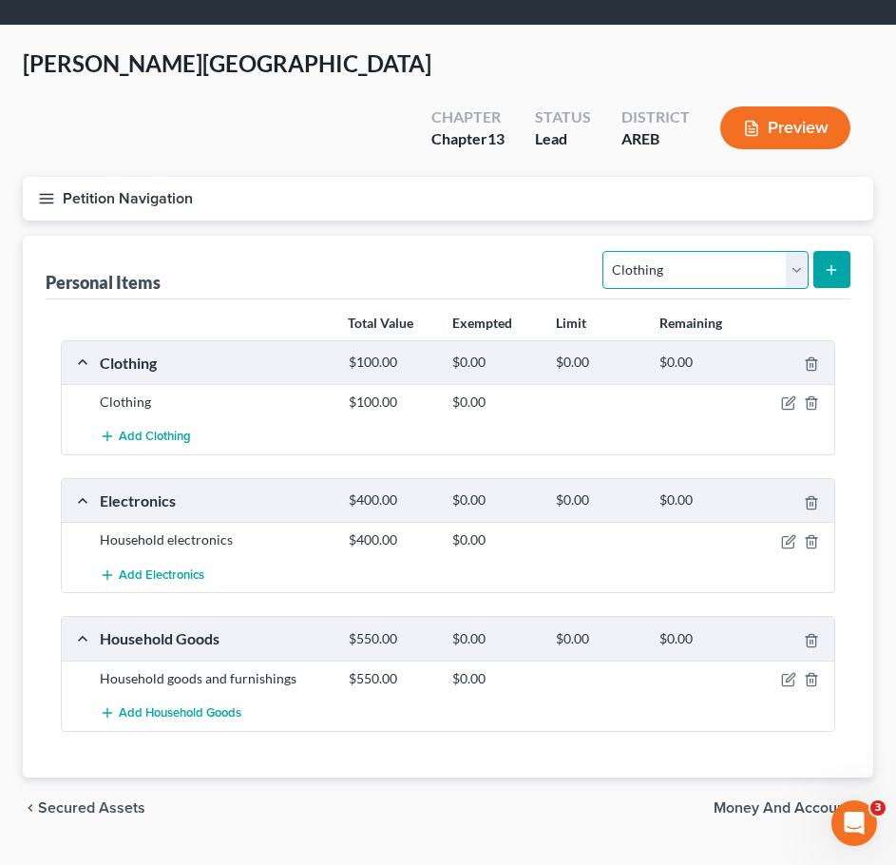
click at [699, 251] on select "Select Item Type Clothing Collectibles Of Value Electronics Firearms Household …" at bounding box center [704, 270] width 205 height 38
click at [665, 777] on div "chevron_left Secured Assets Money and Accounts chevron_right" at bounding box center [448, 807] width 850 height 61
click at [766, 800] on span "Money and Accounts" at bounding box center [786, 807] width 144 height 15
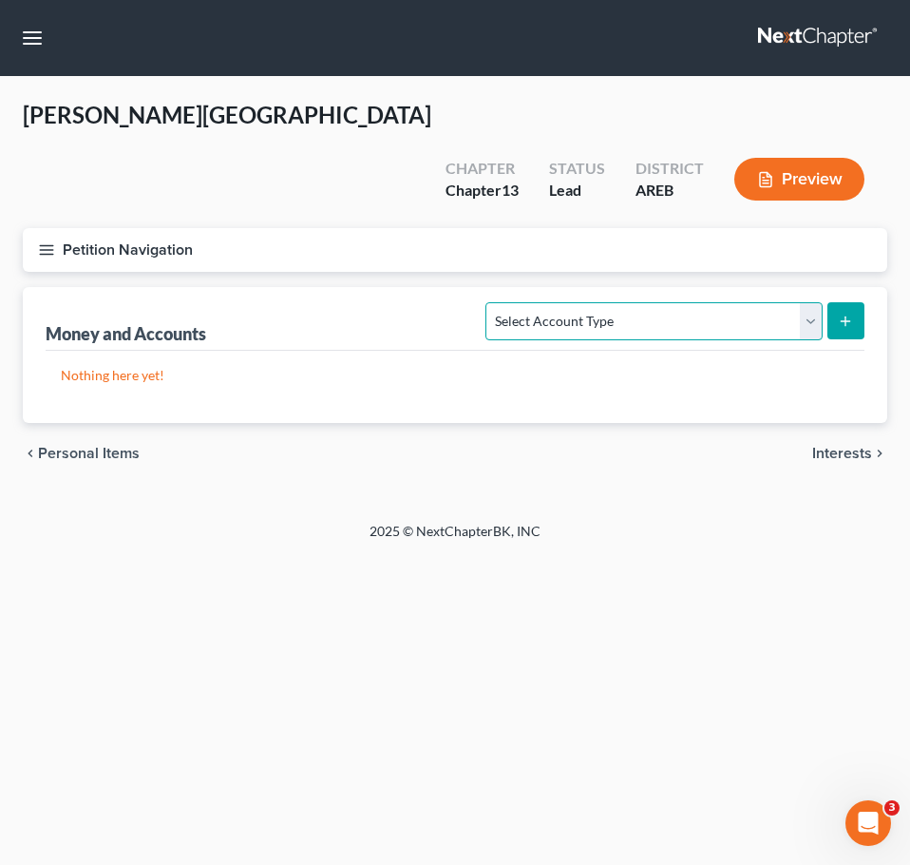
click at [712, 302] on select "Select Account Type Brokerage Cash on Hand Certificates of Deposit Checking Acc…" at bounding box center [654, 321] width 336 height 38
select select "checking"
click at [490, 302] on select "Select Account Type Brokerage Cash on Hand Certificates of Deposit Checking Acc…" at bounding box center [654, 321] width 336 height 38
click at [841, 314] on icon "submit" at bounding box center [845, 321] width 15 height 15
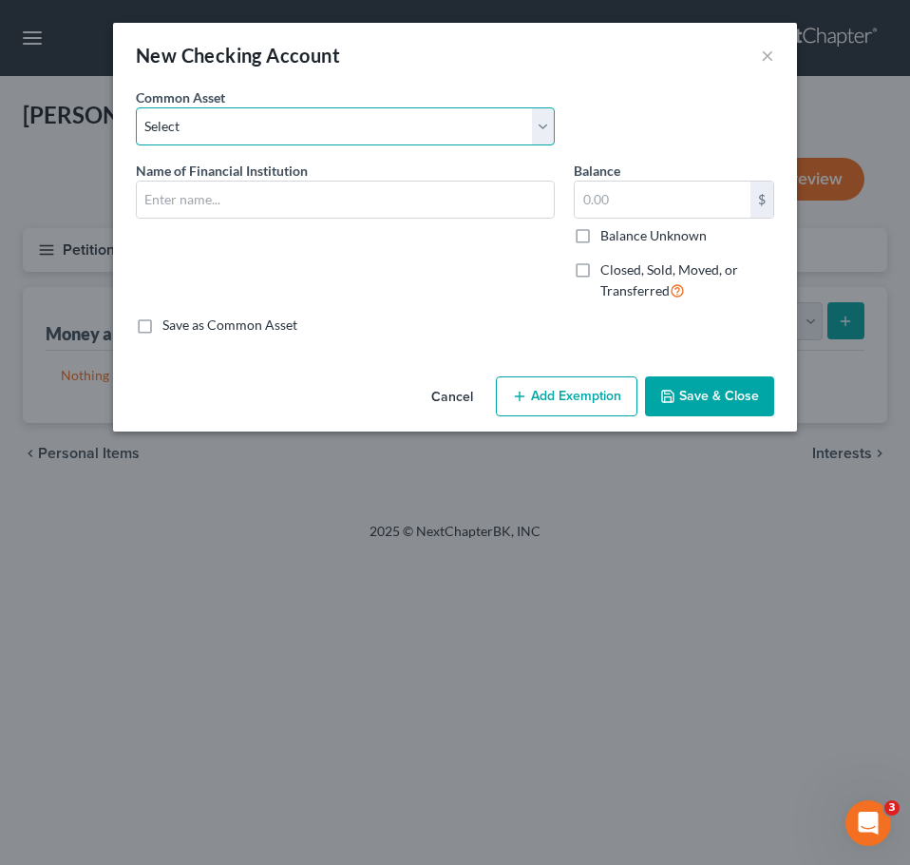
click at [354, 135] on select "Select Checking account" at bounding box center [345, 126] width 419 height 38
select select "0"
click at [136, 107] on select "Select Checking account" at bounding box center [345, 126] width 419 height 38
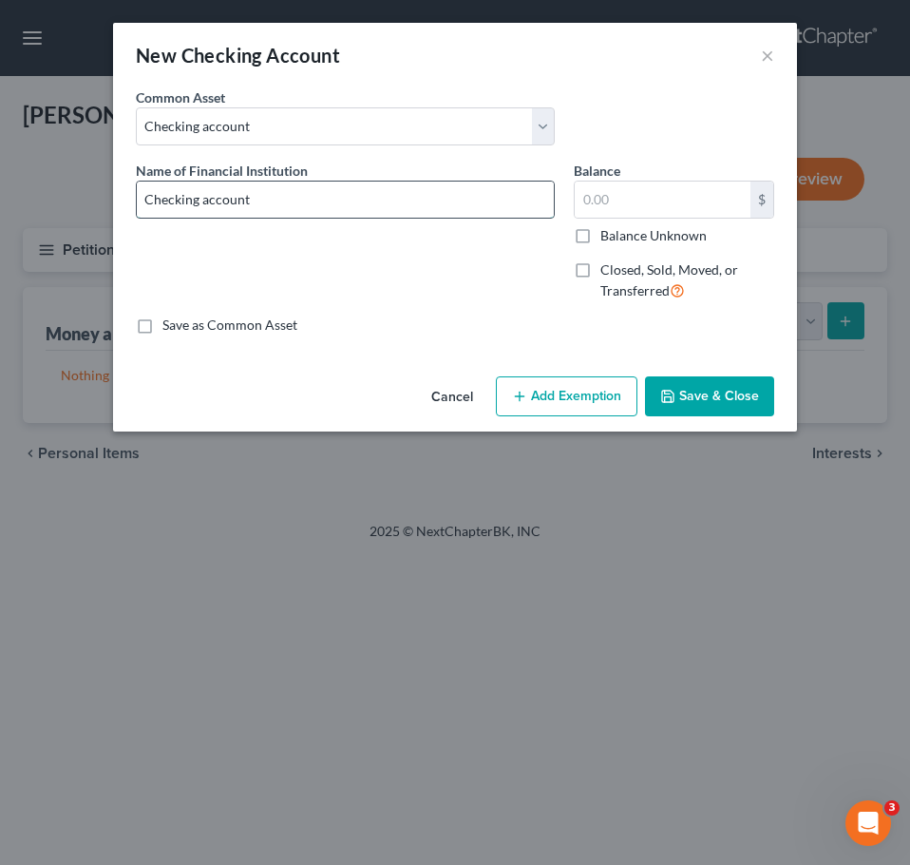
click at [391, 201] on input "Checking account" at bounding box center [345, 200] width 417 height 36
type input "Checking account - Southern Bancorp"
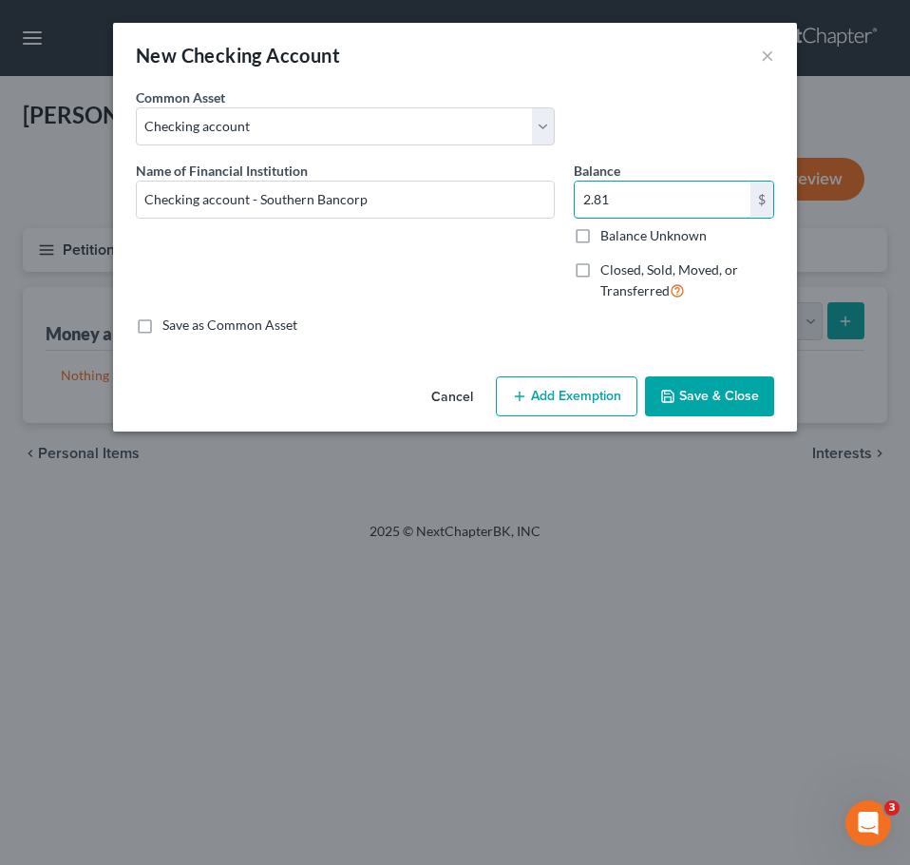
type input "2.81"
click at [747, 400] on button "Save & Close" at bounding box center [709, 396] width 129 height 40
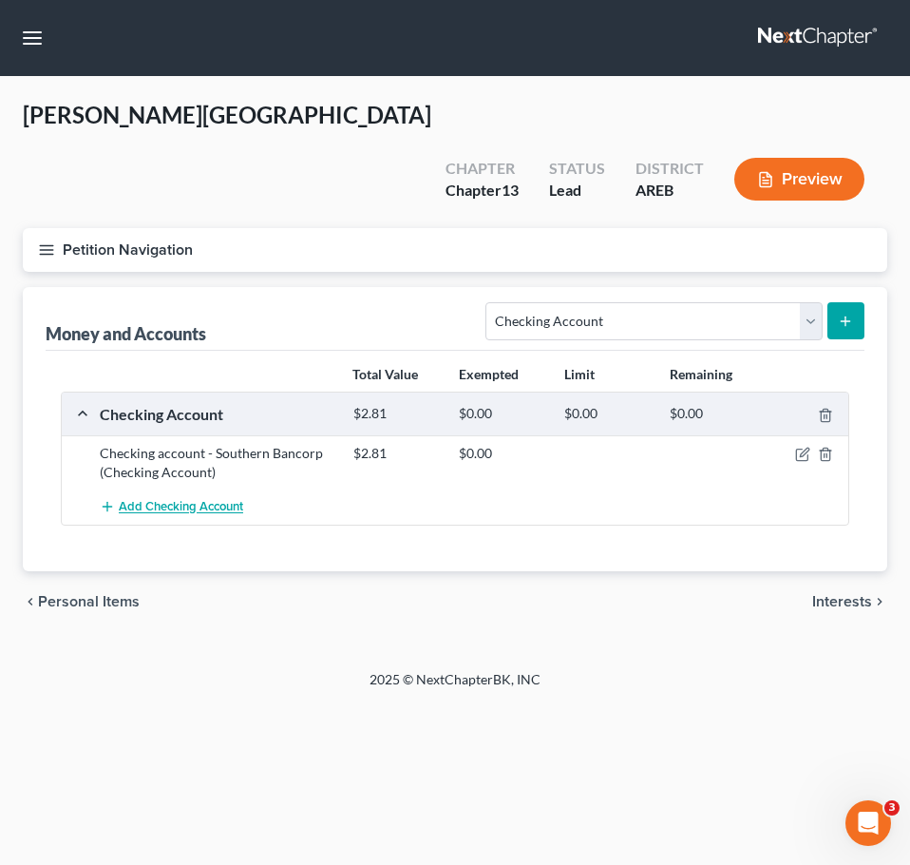
click at [163, 500] on span "Add Checking Account" at bounding box center [181, 507] width 124 height 15
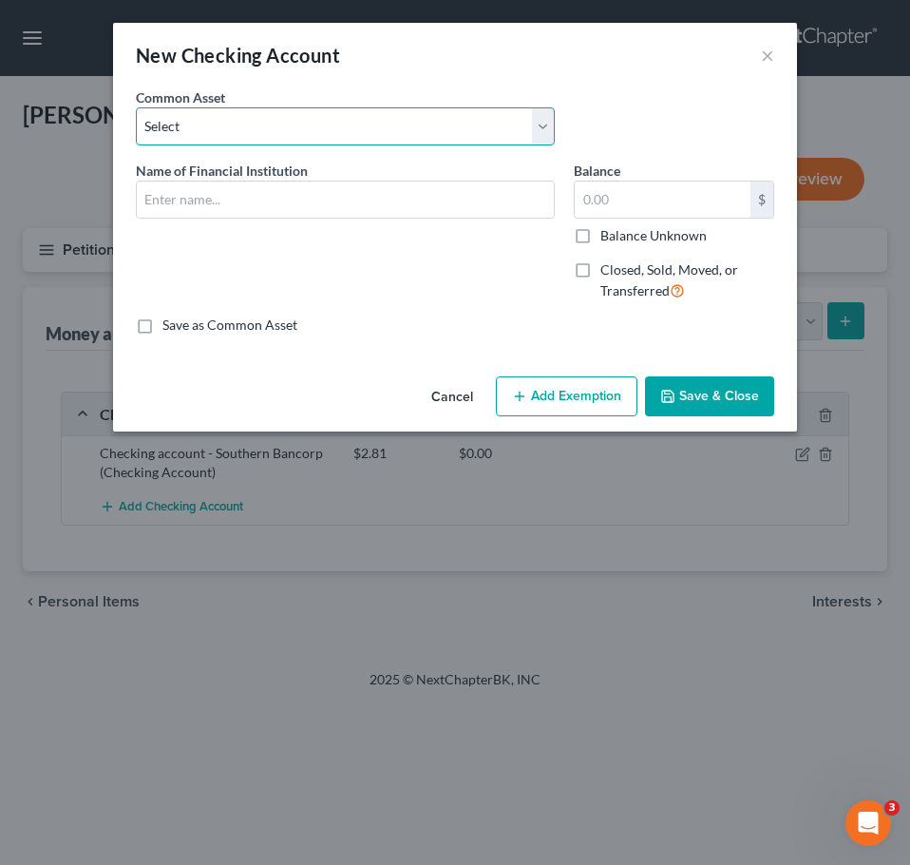
click at [274, 130] on select "Select Checking account" at bounding box center [345, 126] width 419 height 38
select select "0"
click at [136, 107] on select "Select Checking account" at bounding box center [345, 126] width 419 height 38
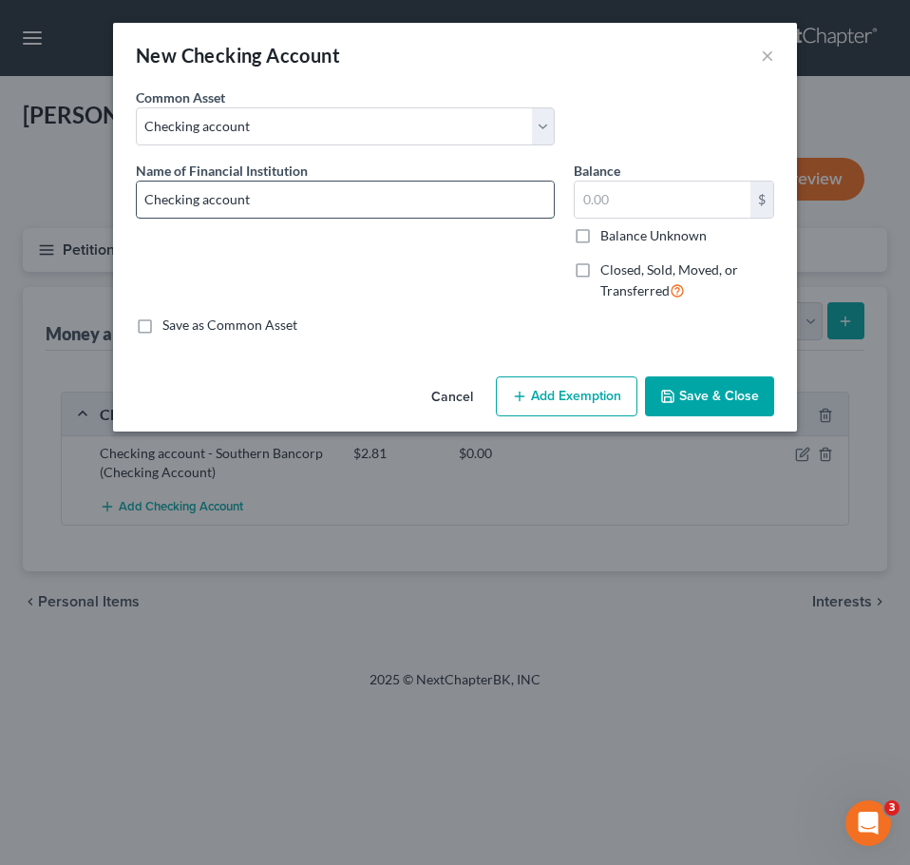
click at [353, 192] on input "Checking account" at bounding box center [345, 200] width 417 height 36
type input "Checking account - First National Bank of [US_STATE]"
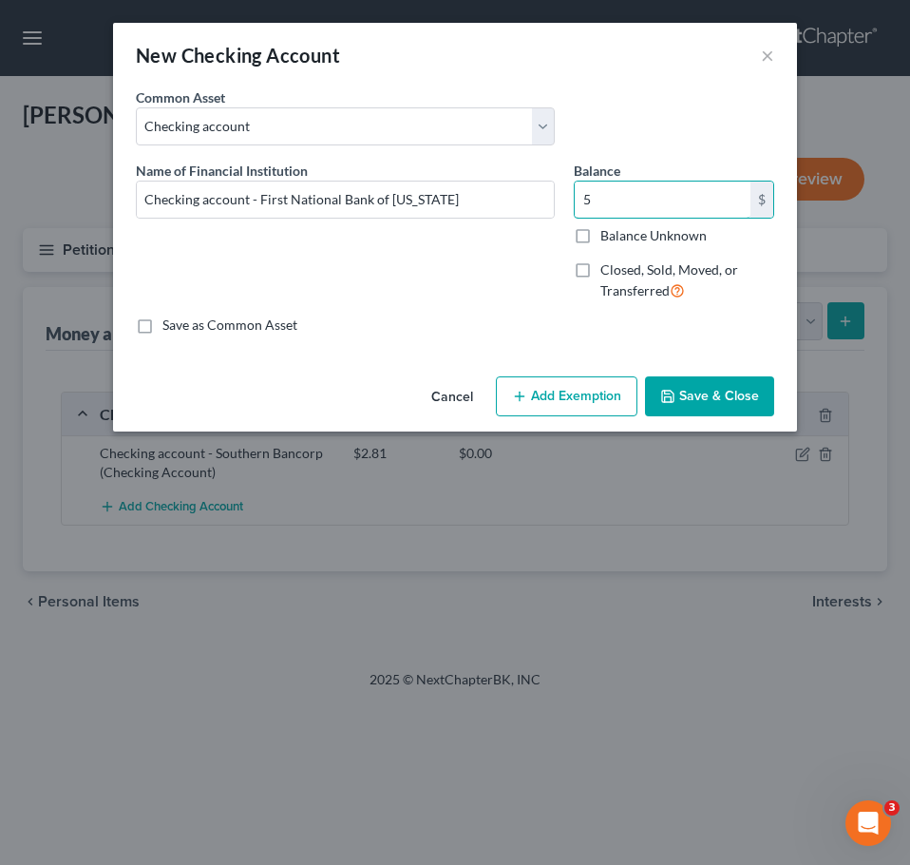
type input "5"
click at [715, 392] on button "Save & Close" at bounding box center [709, 396] width 129 height 40
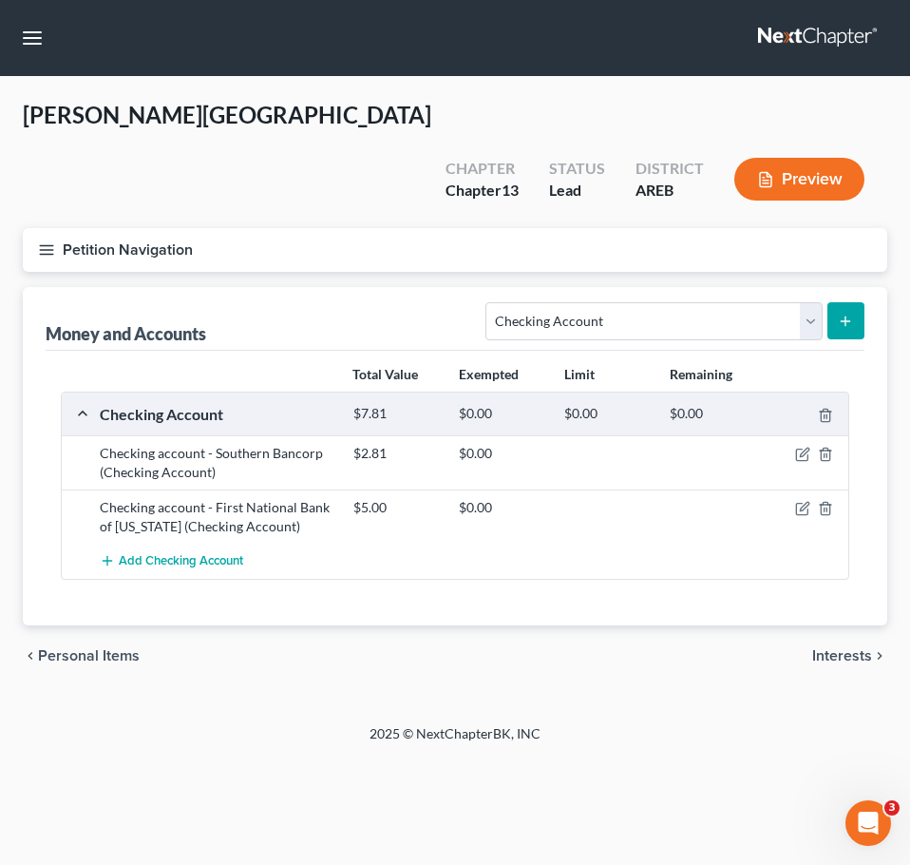
click at [868, 648] on span "Interests" at bounding box center [842, 655] width 60 height 15
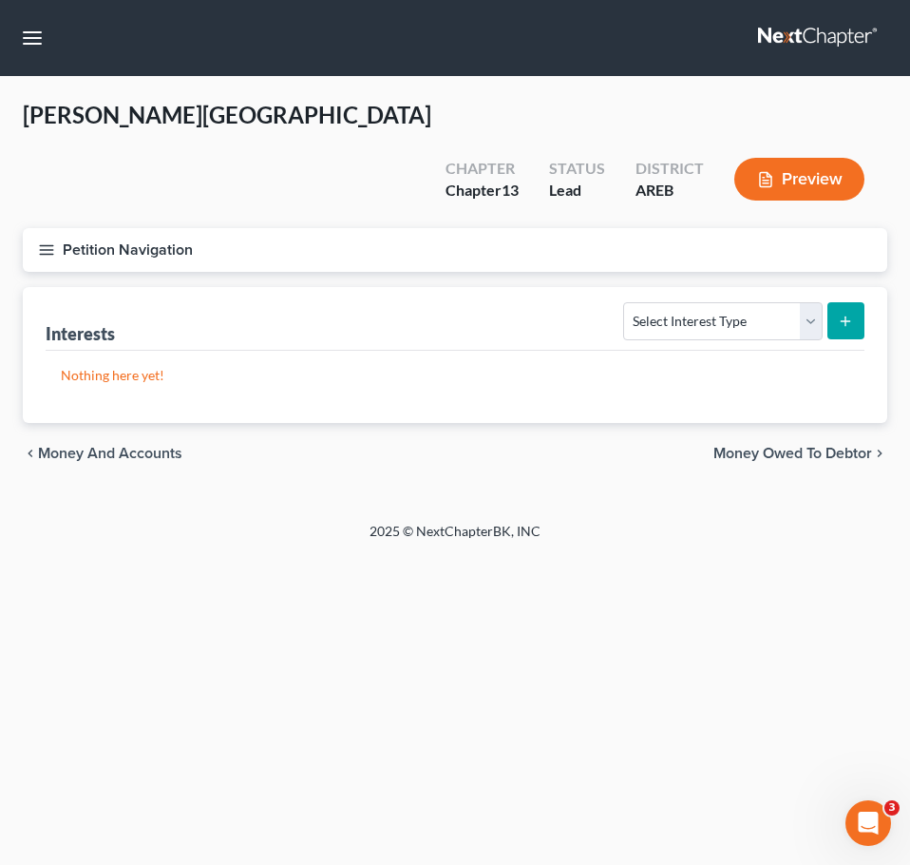
click at [836, 446] on span "Money Owed to Debtor" at bounding box center [793, 453] width 159 height 15
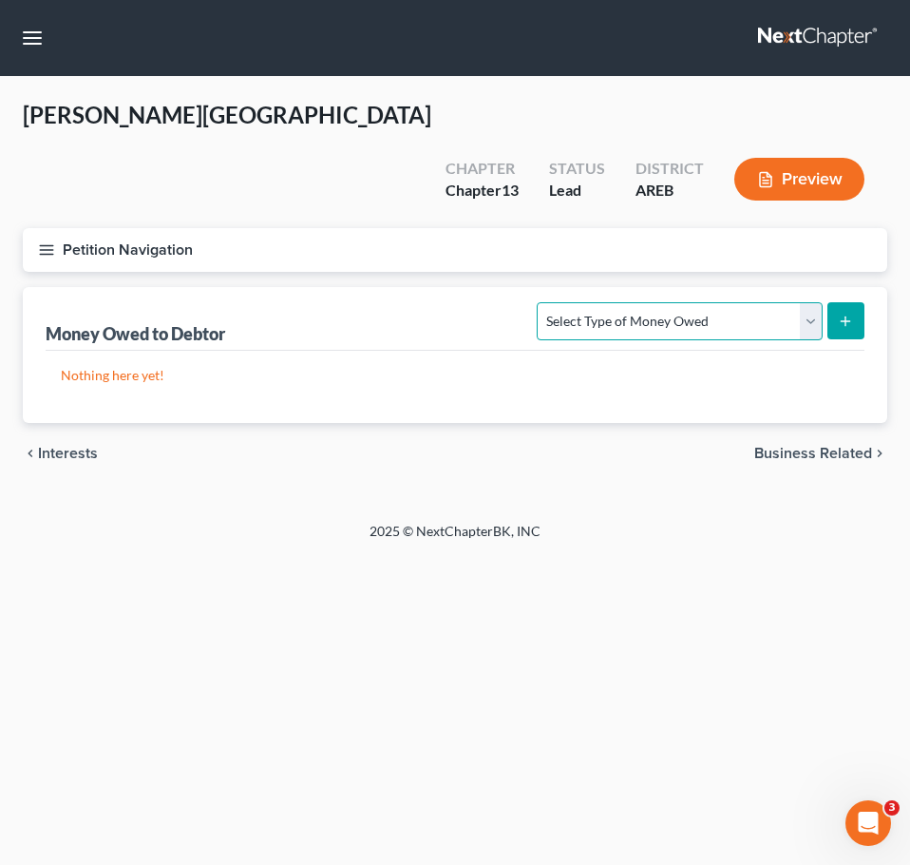
click at [770, 302] on select "Select Type of Money Owed Accounts Receivable Alimony Child Support Claims Agai…" at bounding box center [679, 321] width 285 height 38
select select "expected_tax_refund"
click at [541, 302] on select "Select Type of Money Owed Accounts Receivable Alimony Child Support Claims Agai…" at bounding box center [679, 321] width 285 height 38
click at [828, 302] on button "submit" at bounding box center [846, 320] width 37 height 37
select select "0"
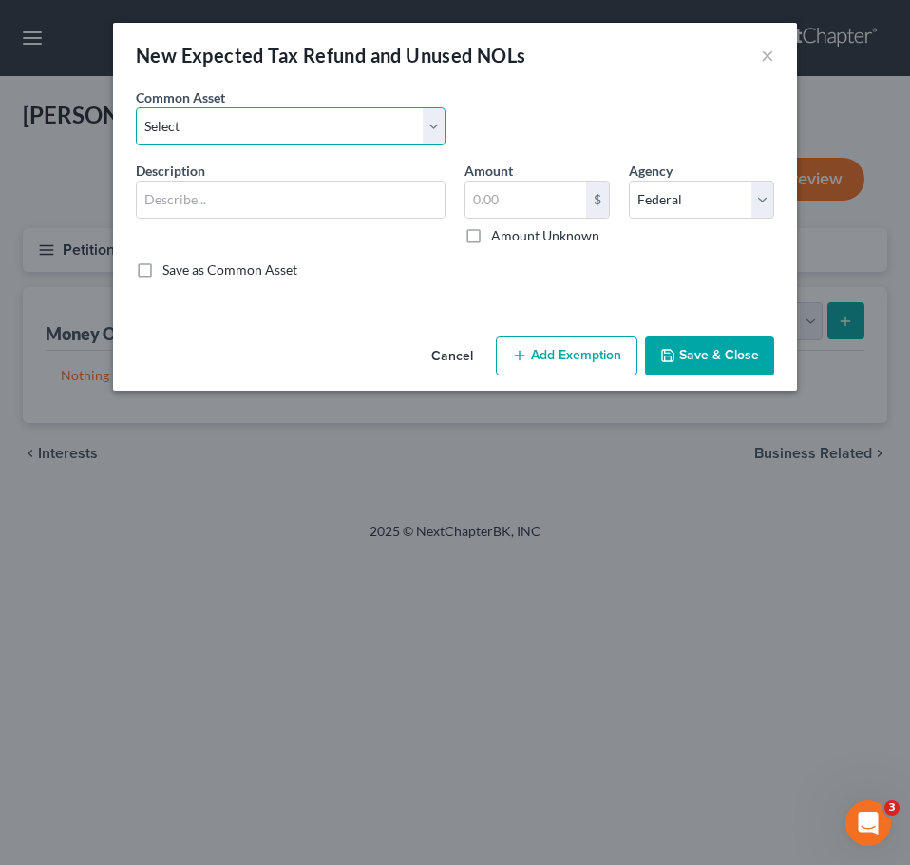
click at [355, 123] on select "Select Expected refund for 2024 tax refund" at bounding box center [291, 126] width 310 height 38
select select "1"
click at [136, 107] on select "Select Expected refund for 2024 tax refund" at bounding box center [291, 126] width 310 height 38
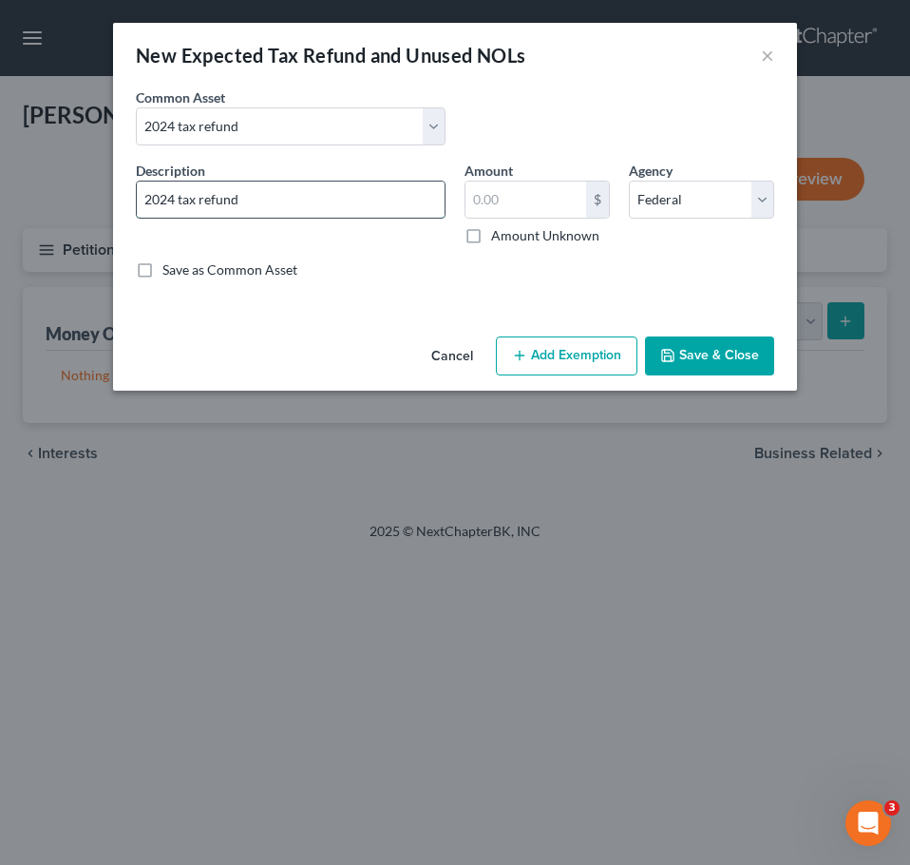
click at [386, 201] on input "2024 tax refund" at bounding box center [291, 200] width 308 height 36
type input "2024 tax refund $4500"
click at [739, 355] on button "Save & Close" at bounding box center [709, 356] width 129 height 40
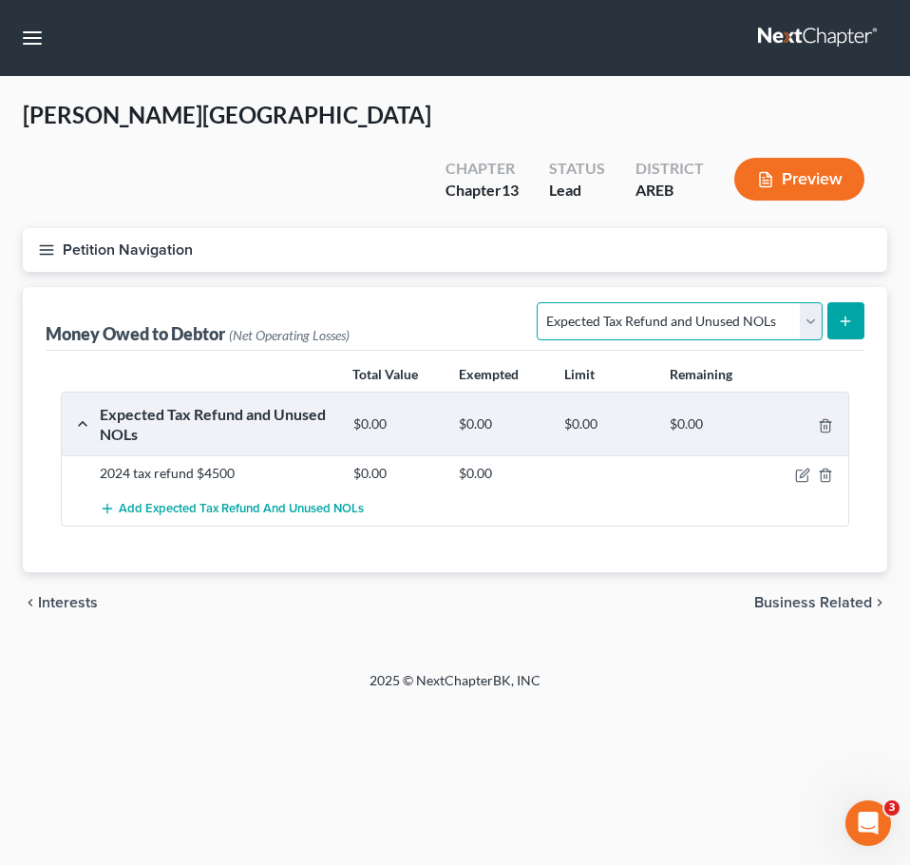
click at [755, 302] on select "Select Type of Money Owed Accounts Receivable Alimony Child Support Claims Agai…" at bounding box center [679, 321] width 285 height 38
click at [353, 745] on div "Home New Case Client Portal Directory Cases DebtorCC Payments [PERSON_NAME] & […" at bounding box center [455, 432] width 910 height 865
click at [834, 595] on span "Business Related" at bounding box center [814, 602] width 118 height 15
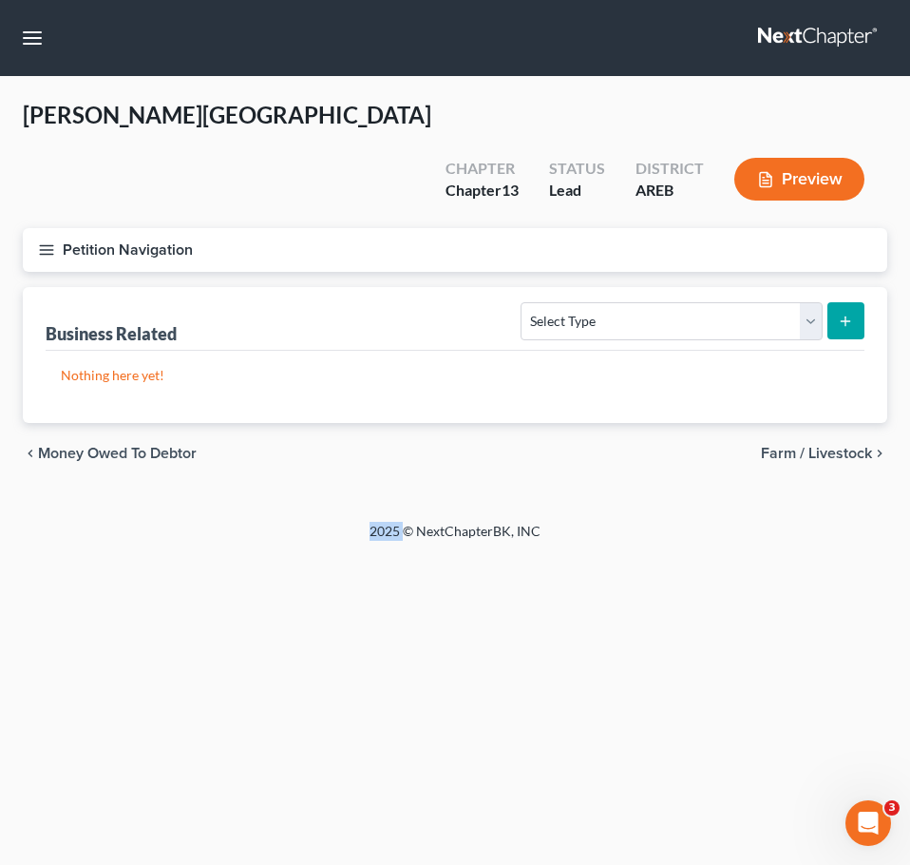
click at [827, 446] on span "Farm / Livestock" at bounding box center [816, 453] width 111 height 15
click at [827, 446] on span "Miscellaneous Property" at bounding box center [792, 453] width 161 height 15
click at [827, 446] on span "Property Analysis" at bounding box center [812, 453] width 121 height 15
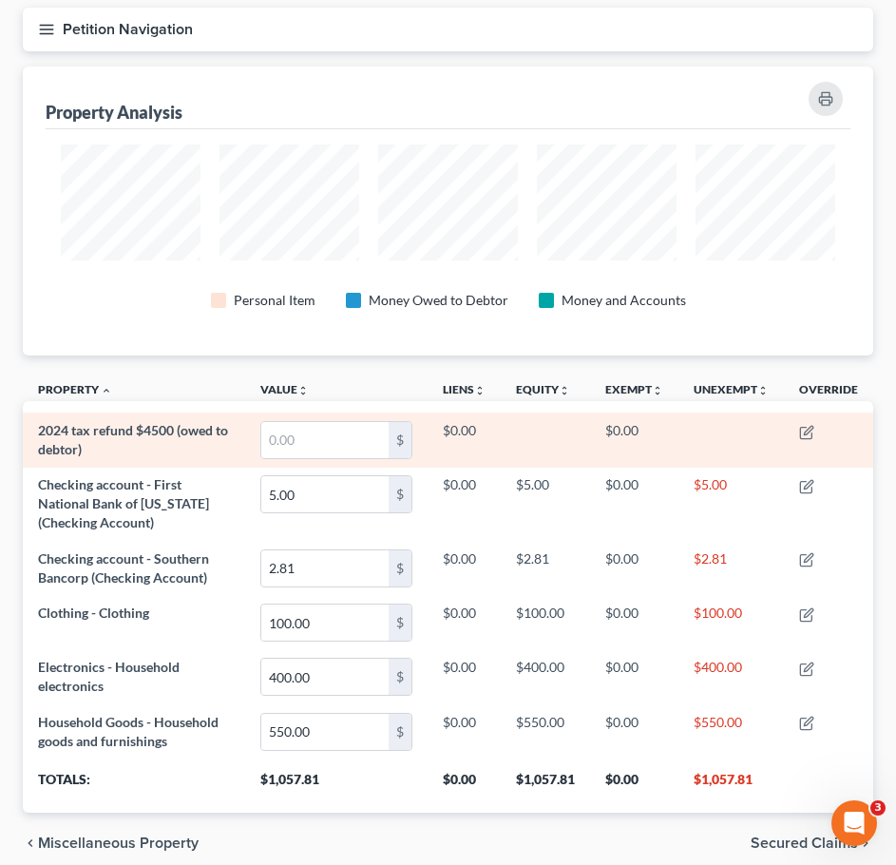
scroll to position [256, 0]
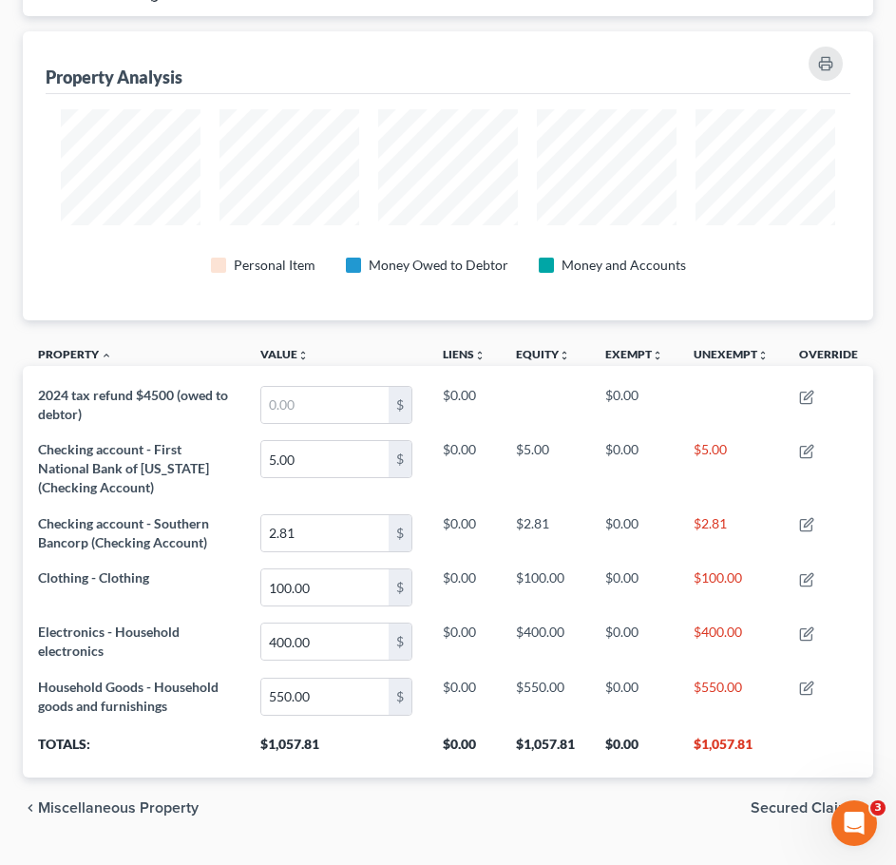
click at [823, 800] on span "Secured Claims" at bounding box center [804, 807] width 107 height 15
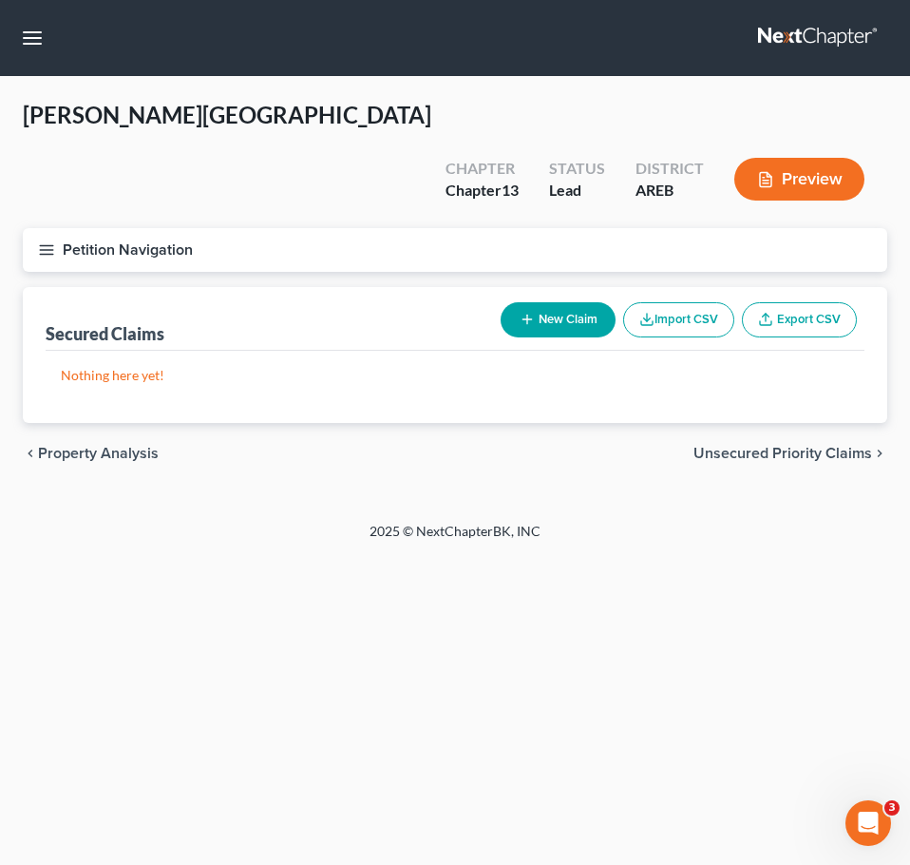
click at [784, 470] on div "[PERSON_NAME] Upgraded Chapter Chapter 13 Status Lead District AREB Preview Pet…" at bounding box center [455, 299] width 910 height 445
click at [788, 446] on span "Unsecured Priority Claims" at bounding box center [783, 453] width 179 height 15
click at [794, 446] on span "Unsecured Nonpriority Claims" at bounding box center [769, 453] width 206 height 15
click at [870, 446] on span "Lawsuits" at bounding box center [842, 453] width 60 height 15
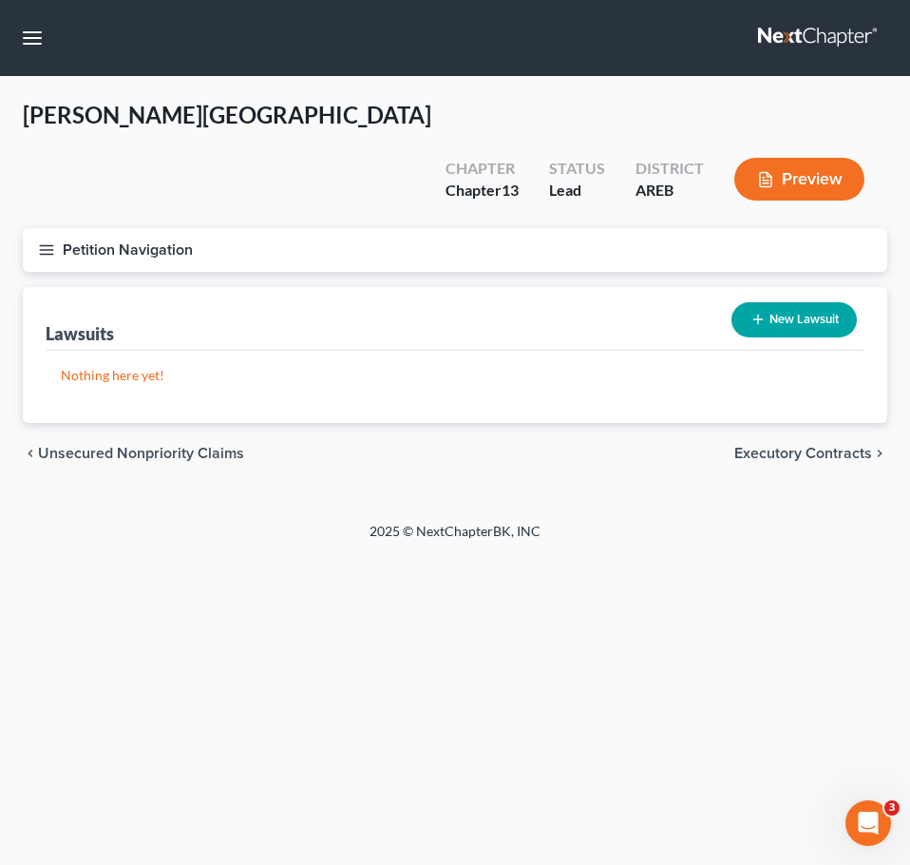
click at [795, 302] on button "New Lawsuit" at bounding box center [794, 319] width 125 height 35
select select "0"
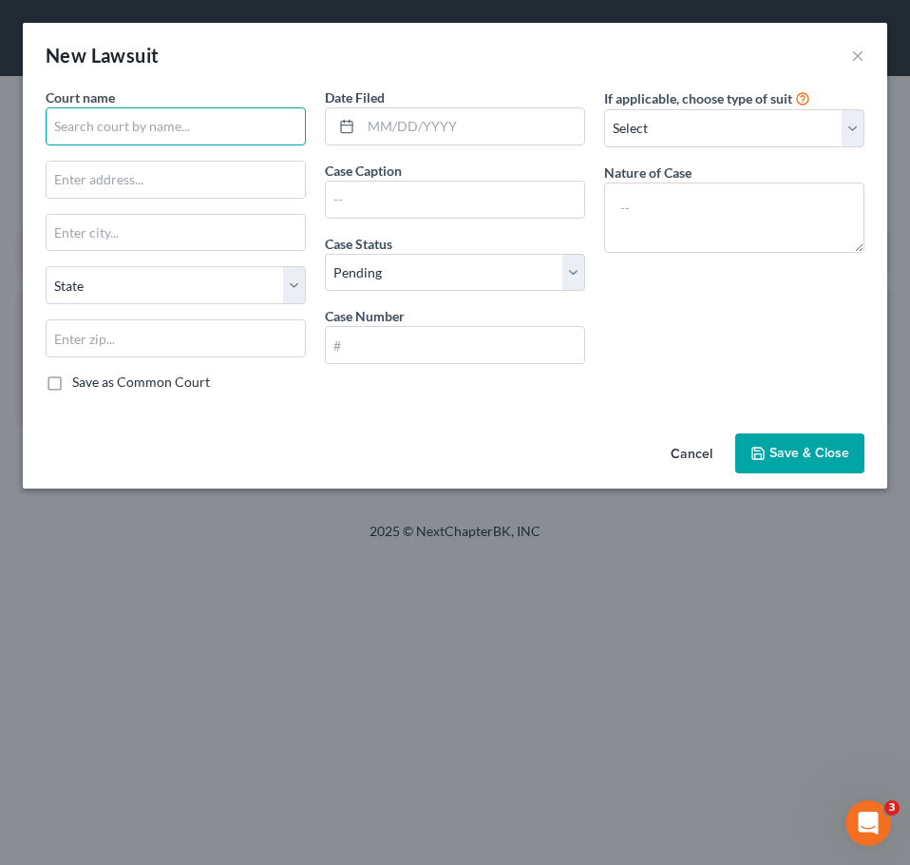
click at [145, 117] on input "text" at bounding box center [176, 126] width 260 height 38
click at [131, 111] on input "text" at bounding box center [176, 126] width 260 height 38
type input "[GEOGRAPHIC_DATA]"
click at [372, 201] on input "text" at bounding box center [455, 200] width 258 height 36
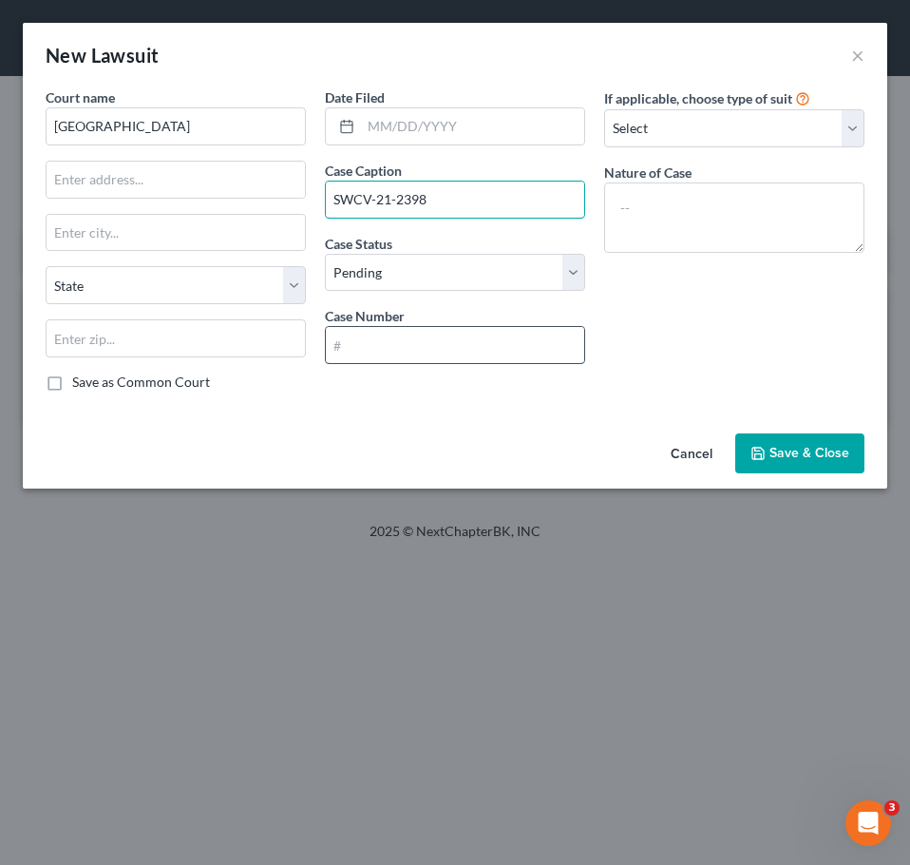
type input "SWCV-21-2398"
click at [520, 354] on input "text" at bounding box center [455, 345] width 258 height 36
type input "S"
type input "SWCV-21-2398"
click at [451, 192] on input "SWCV-21-2398" at bounding box center [455, 200] width 258 height 36
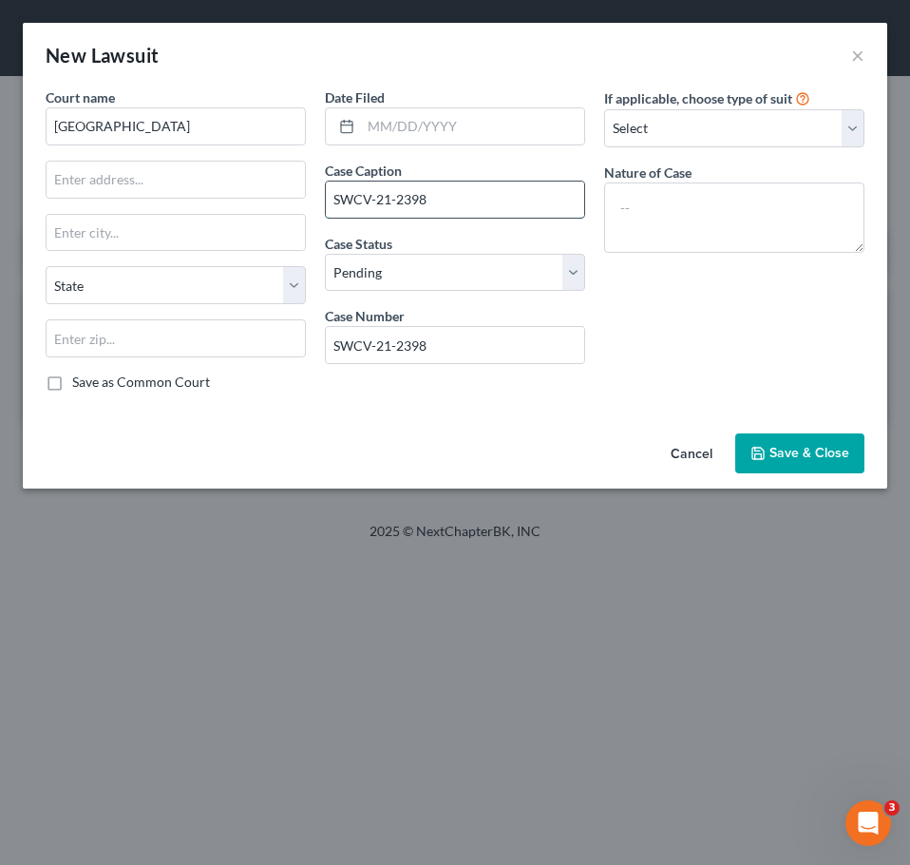
click at [451, 192] on input "SWCV-21-2398" at bounding box center [455, 200] width 258 height 36
type input "RMC of America vs. [PERSON_NAME]"
click at [834, 460] on span "Save & Close" at bounding box center [810, 453] width 80 height 16
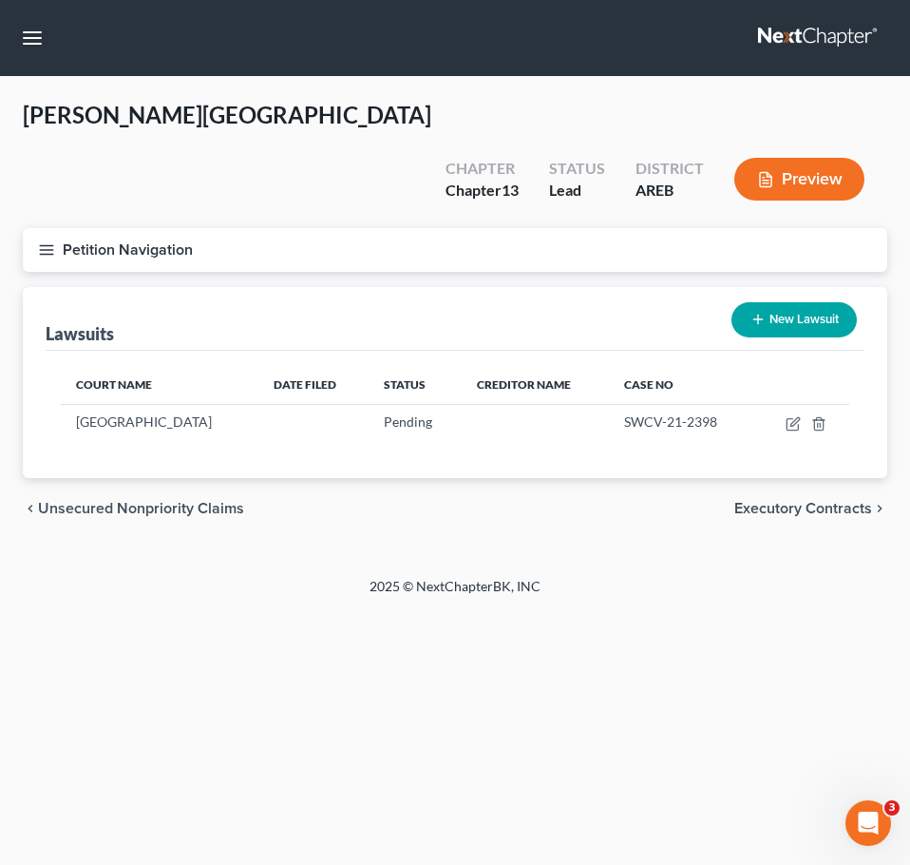
click at [823, 501] on span "Executory Contracts" at bounding box center [804, 508] width 138 height 15
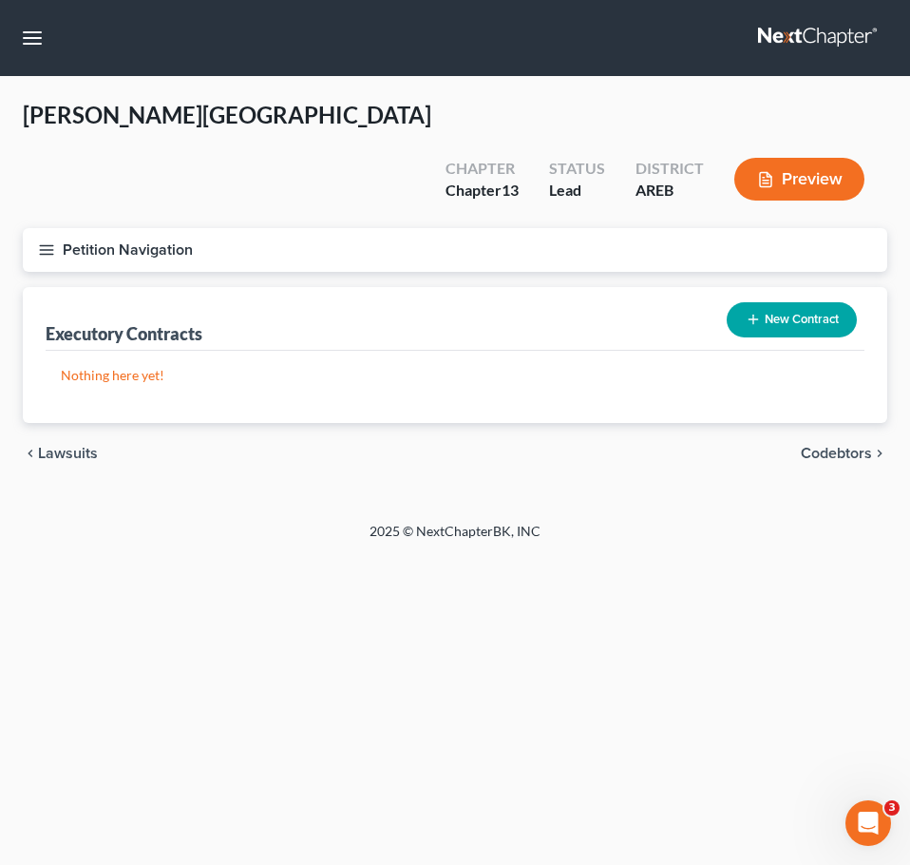
click at [799, 302] on button "New Contract" at bounding box center [792, 319] width 130 height 35
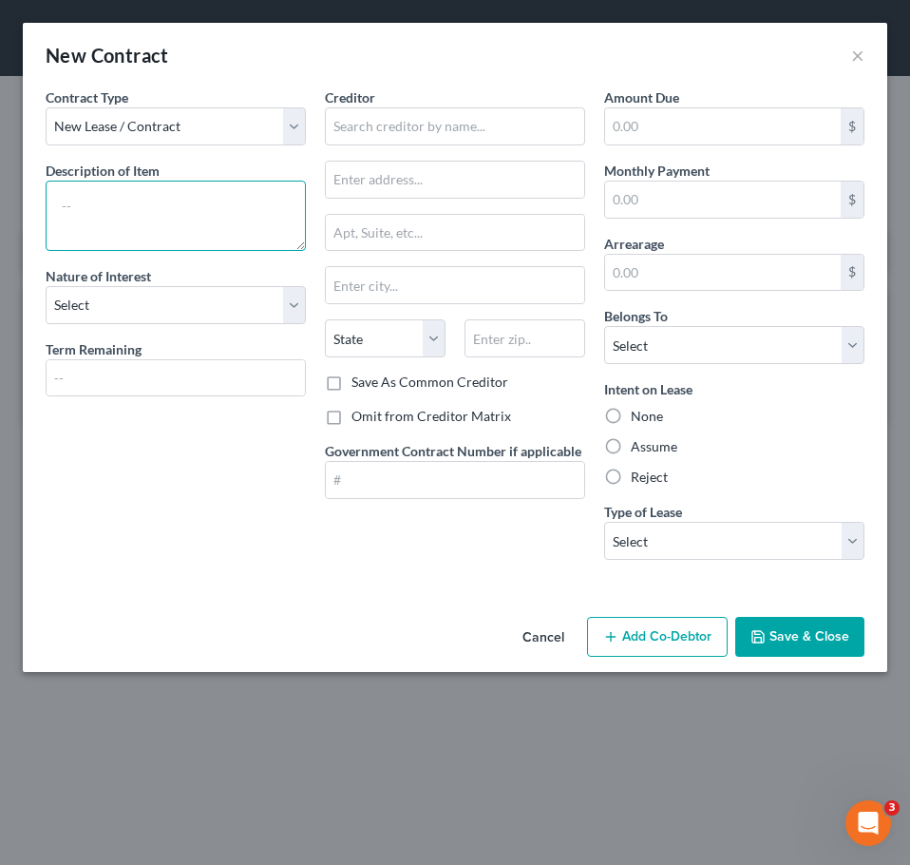
click at [245, 202] on textarea at bounding box center [176, 216] width 260 height 70
type textarea "RTO for furniture"
click at [424, 106] on div "Creditor *" at bounding box center [455, 116] width 260 height 58
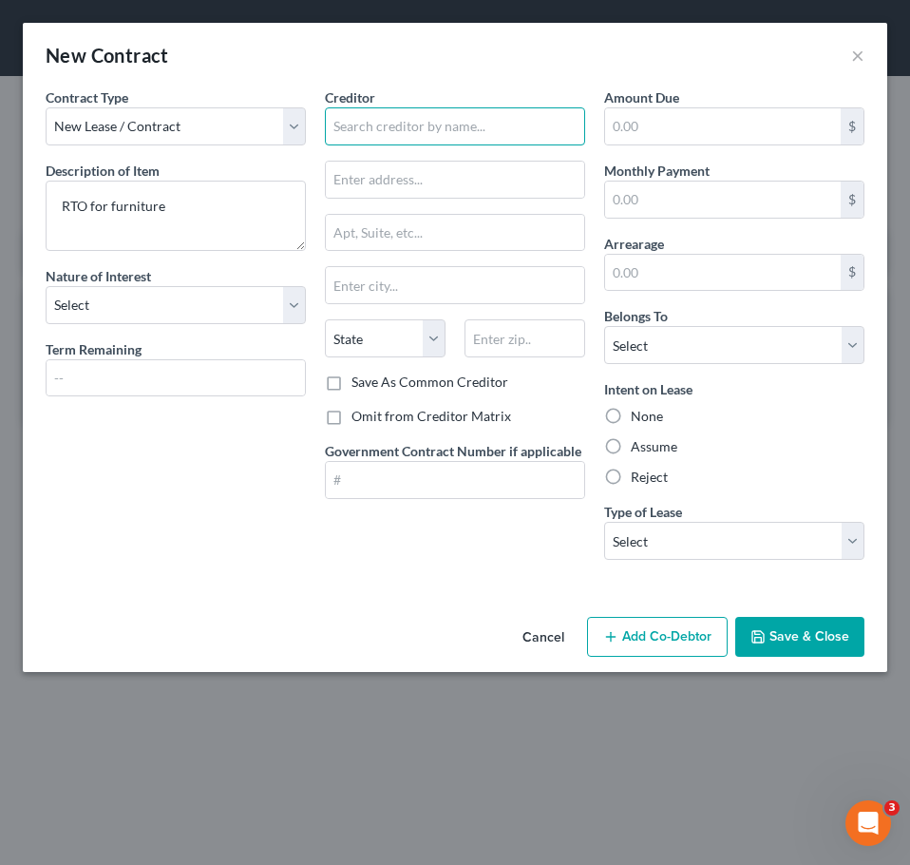
click at [407, 120] on input "text" at bounding box center [455, 126] width 260 height 38
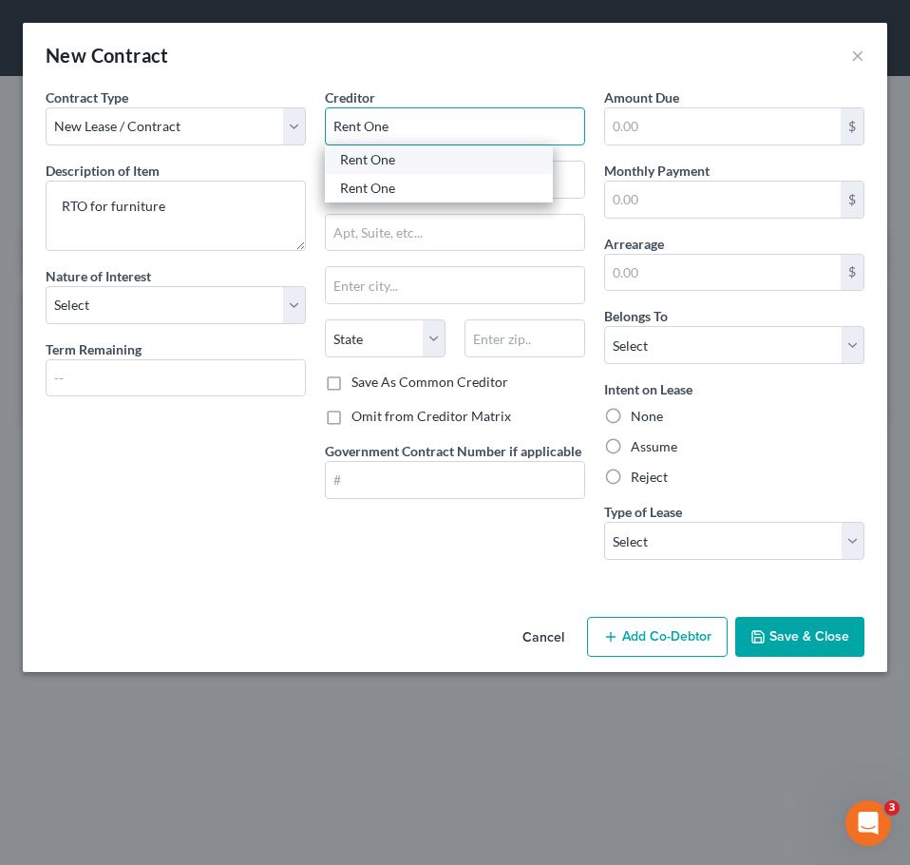
type input "Rent One"
click at [430, 163] on div "Rent One" at bounding box center [439, 159] width 198 height 19
type input "103 E [PERSON_NAME]"
type input "[GEOGRAPHIC_DATA]"
select select "2"
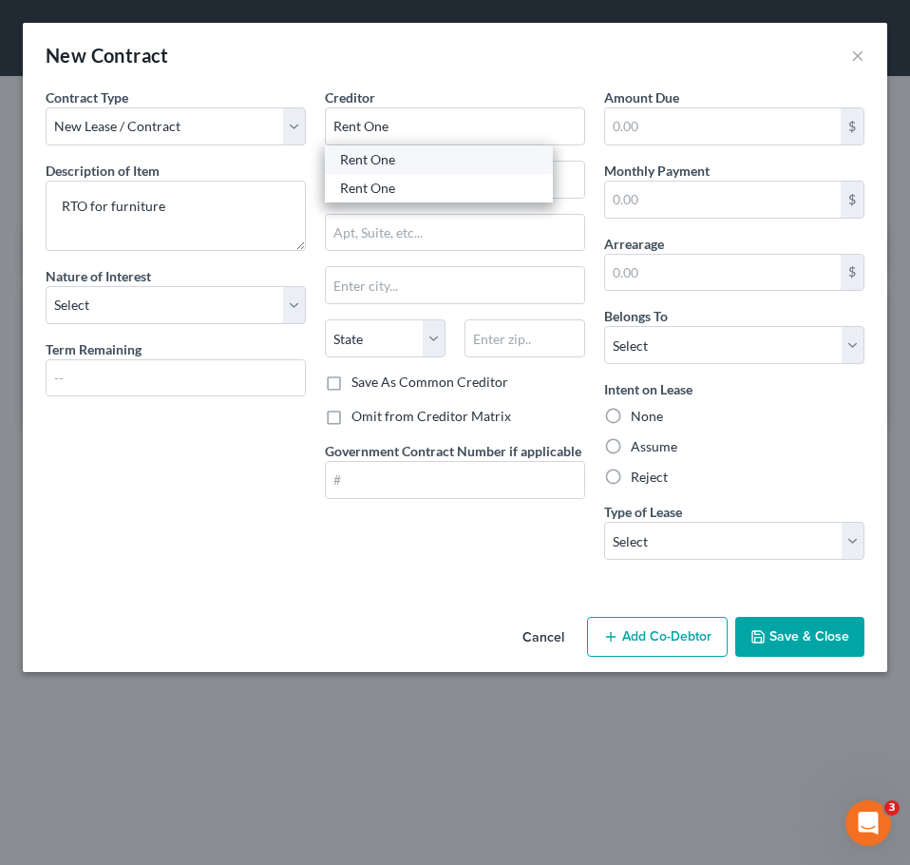
type input "72401"
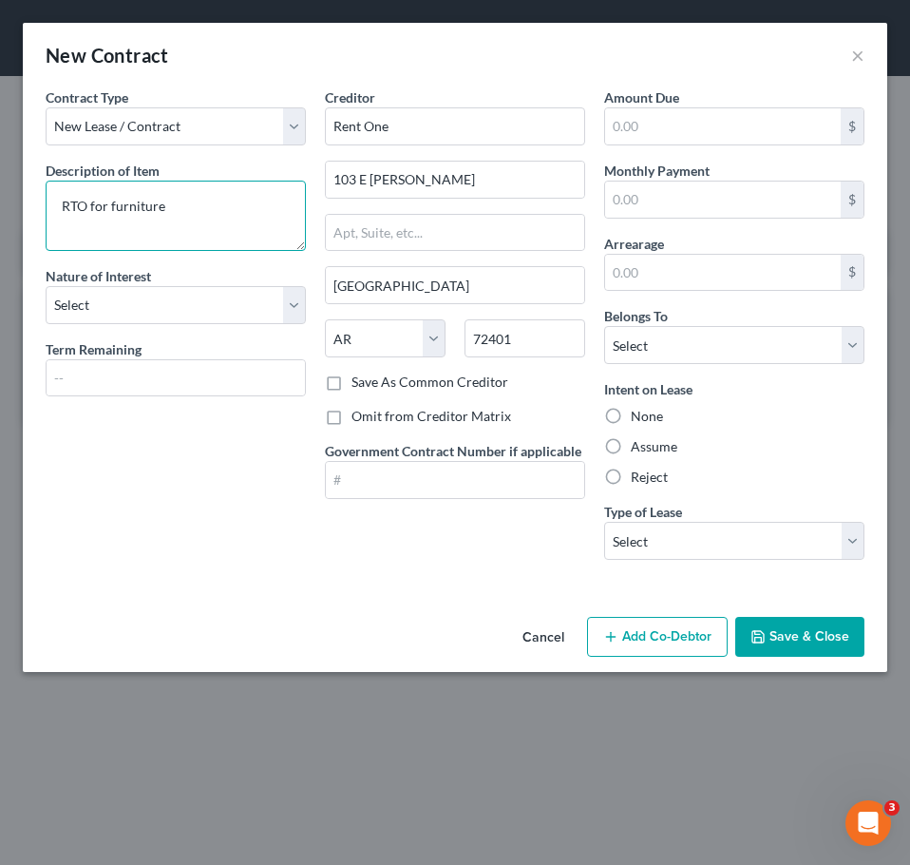
click at [237, 224] on textarea "RTO for furniture" at bounding box center [176, 216] width 260 height 70
type textarea "RTO for furniture $200/month"
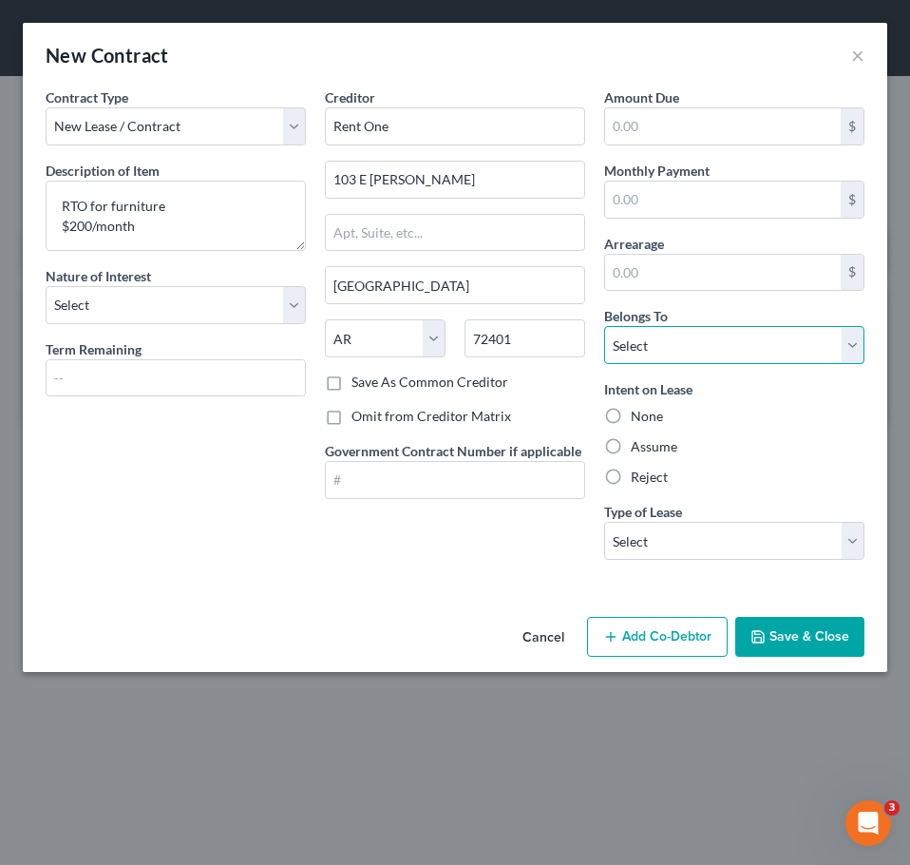
click at [760, 352] on select "Select Debtor 1 Only Debtor 2 Only Debtor 1 And Debtor 2 Only At Least One Of T…" at bounding box center [734, 345] width 260 height 38
select select "0"
click at [604, 326] on select "Select Debtor 1 Only Debtor 2 Only Debtor 1 And Debtor 2 Only At Least One Of T…" at bounding box center [734, 345] width 260 height 38
click at [636, 441] on label "Assume" at bounding box center [654, 446] width 47 height 19
click at [639, 441] on input "Assume" at bounding box center [645, 443] width 12 height 12
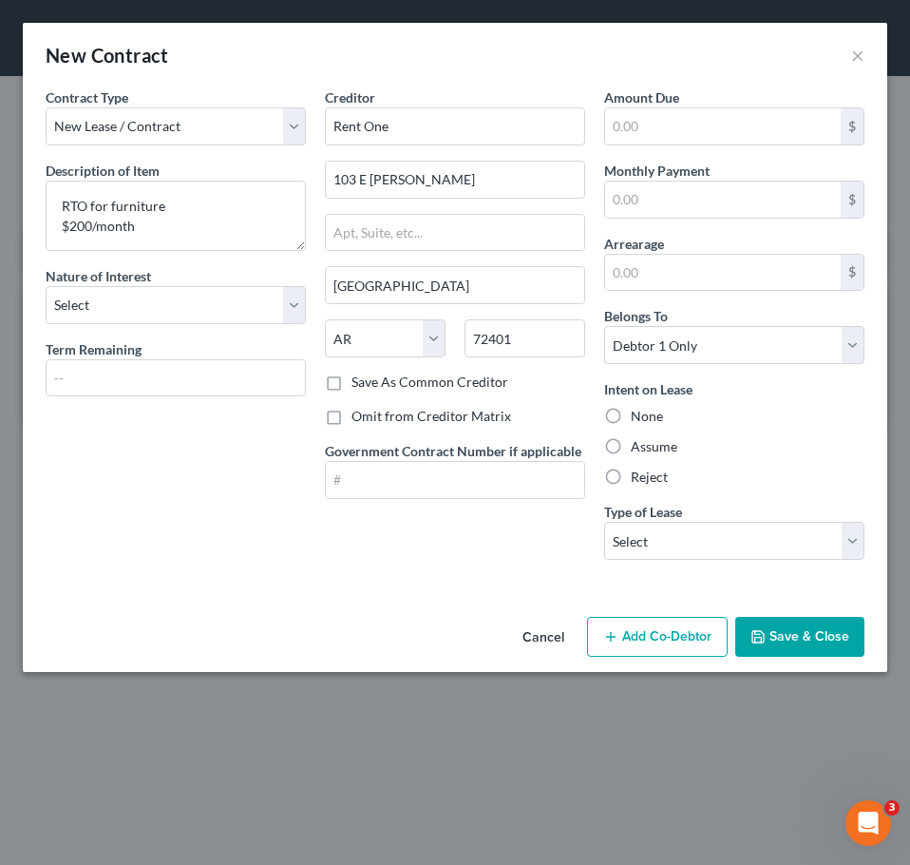
radio input "true"
click at [717, 523] on select "Select Real Estate Car Other" at bounding box center [734, 541] width 260 height 38
select select "2"
click at [604, 522] on select "Select Real Estate Car Other" at bounding box center [734, 541] width 260 height 38
click at [809, 631] on button "Save & Close" at bounding box center [800, 637] width 129 height 40
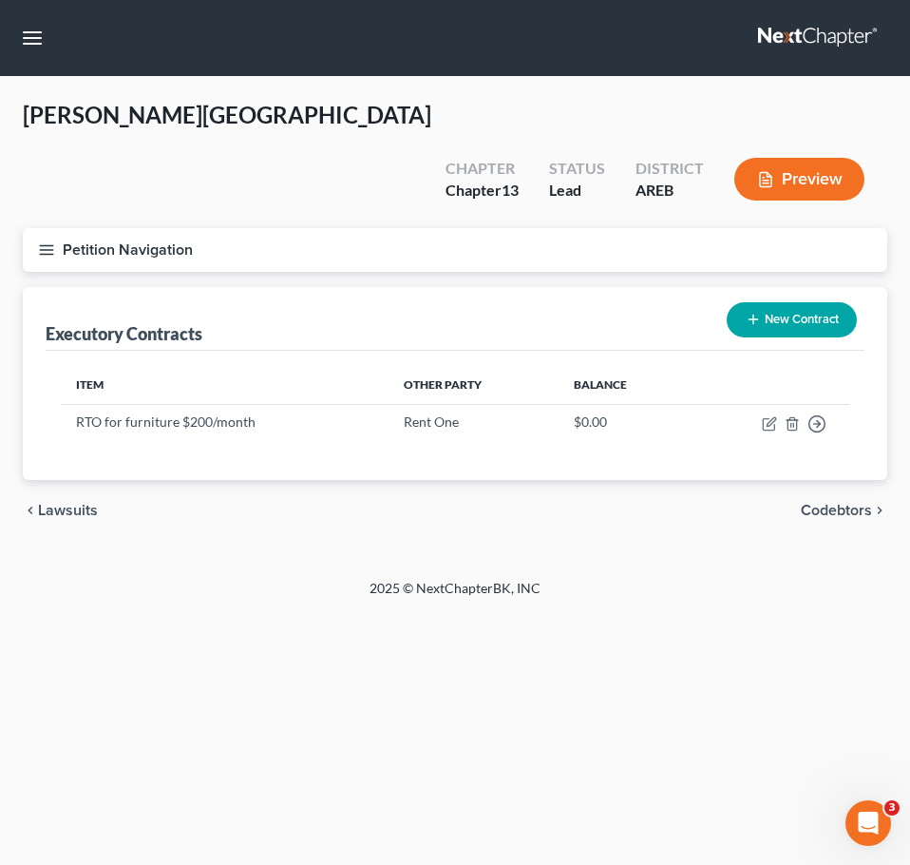
click at [837, 503] on span "Codebtors" at bounding box center [836, 510] width 71 height 15
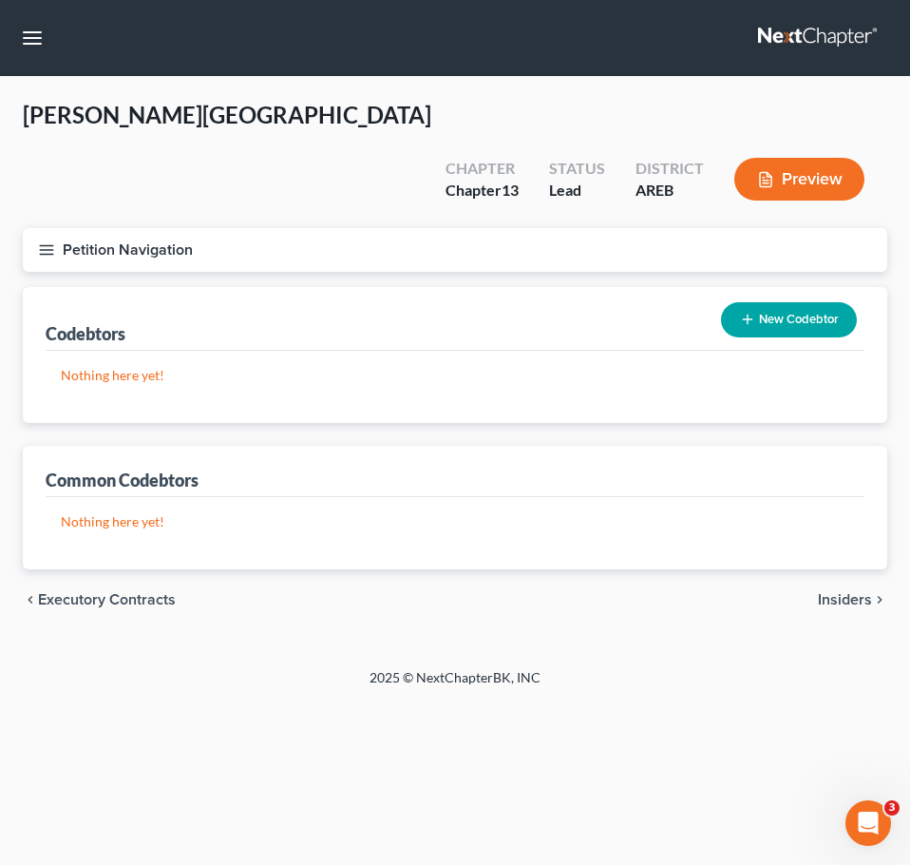
click at [850, 592] on span "Insiders" at bounding box center [845, 599] width 54 height 15
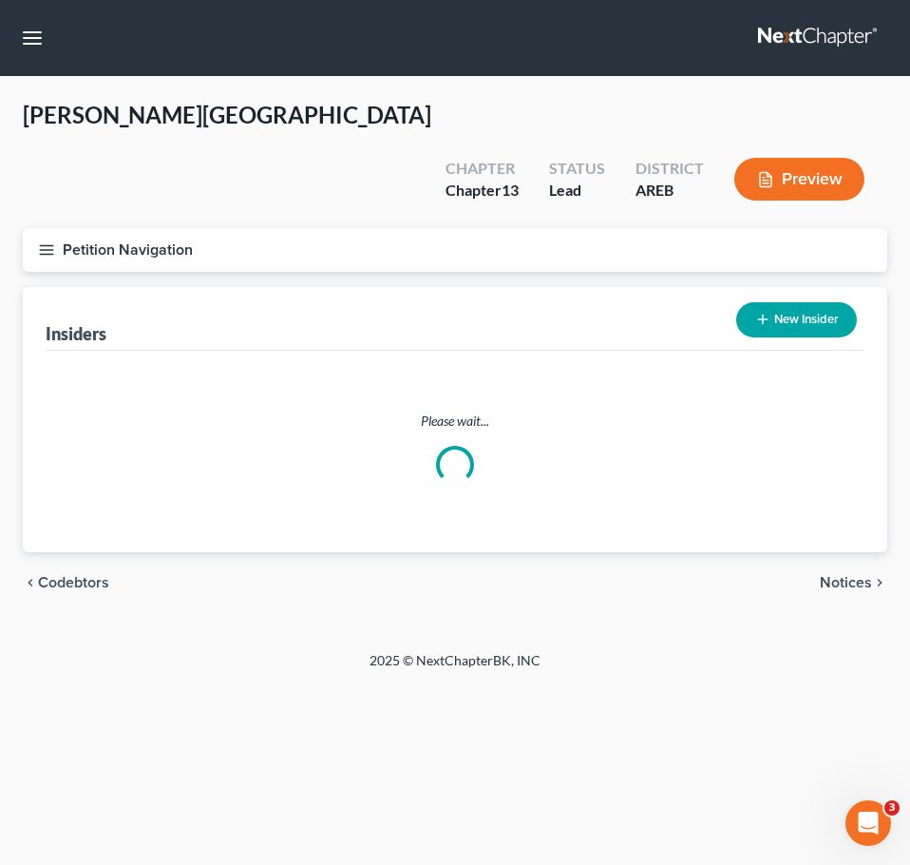
click at [857, 575] on span "Notices" at bounding box center [846, 582] width 52 height 15
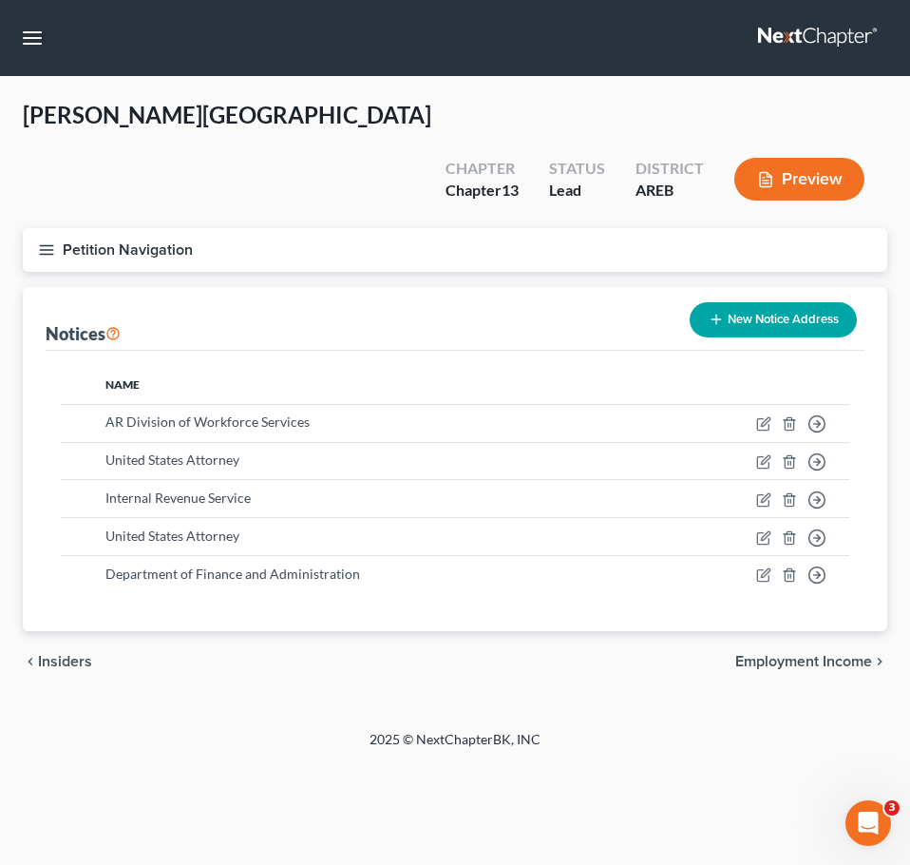
click at [845, 631] on div "chevron_left Insiders Employment Income chevron_right" at bounding box center [455, 661] width 865 height 61
click at [838, 654] on span "Employment Income" at bounding box center [804, 661] width 137 height 15
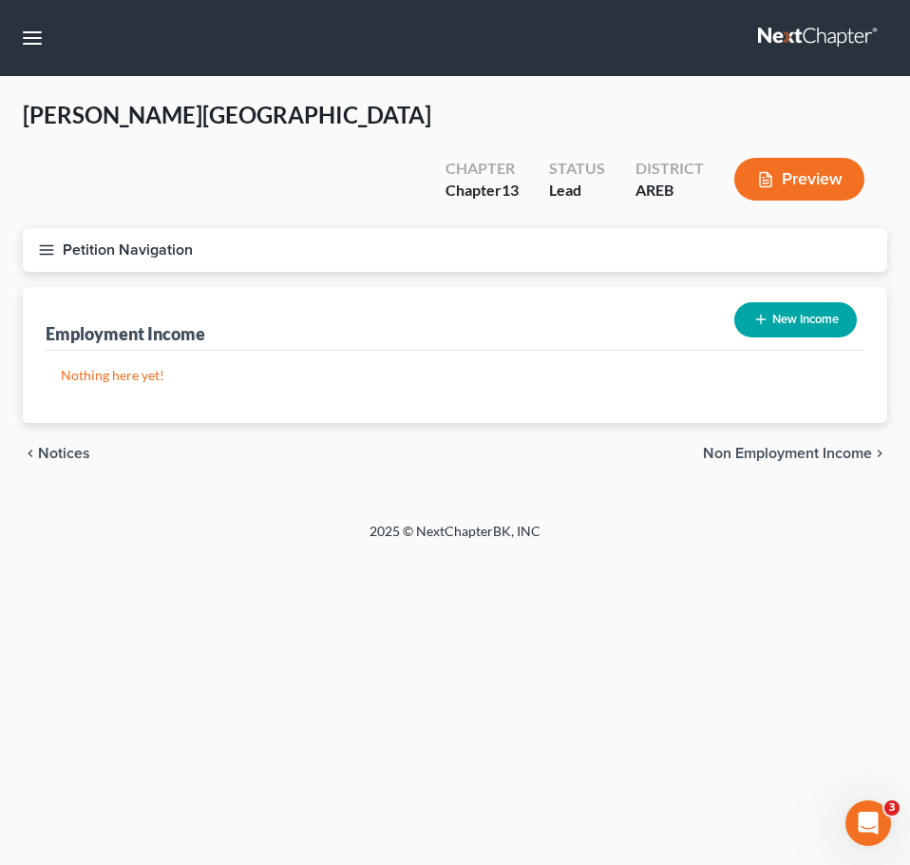
click at [803, 302] on button "New Income" at bounding box center [796, 319] width 123 height 35
select select "0"
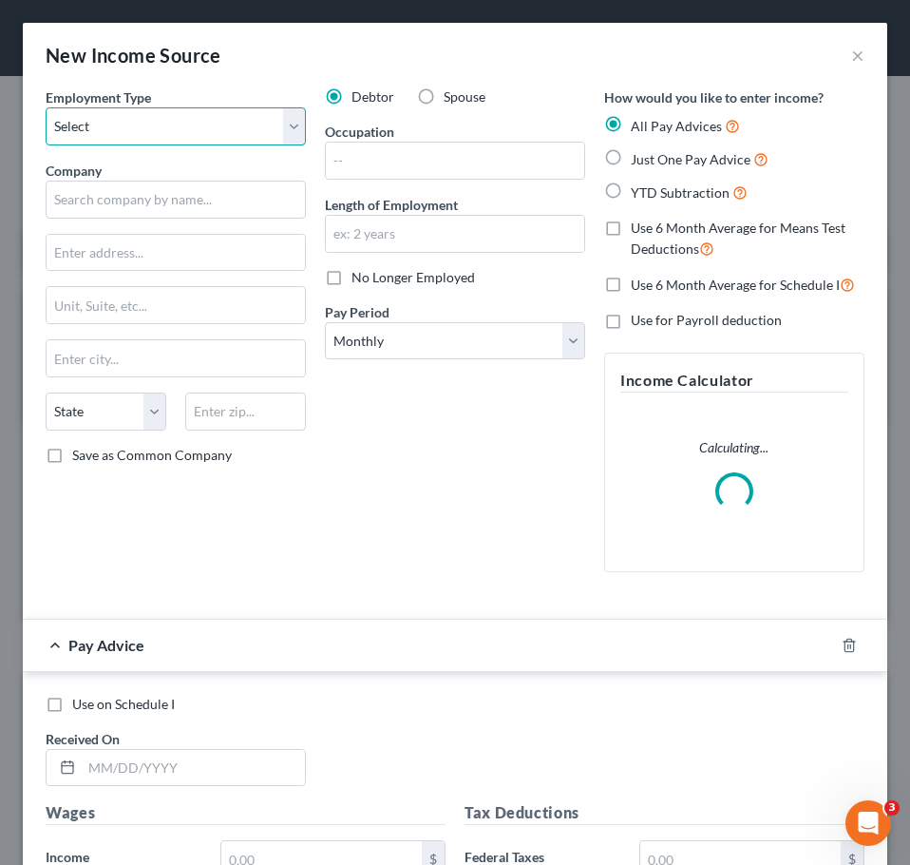
click at [197, 133] on select "Select Full or [DEMOGRAPHIC_DATA] Employment Self Employment" at bounding box center [176, 126] width 260 height 38
select select "0"
click at [46, 107] on select "Select Full or [DEMOGRAPHIC_DATA] Employment Self Employment" at bounding box center [176, 126] width 260 height 38
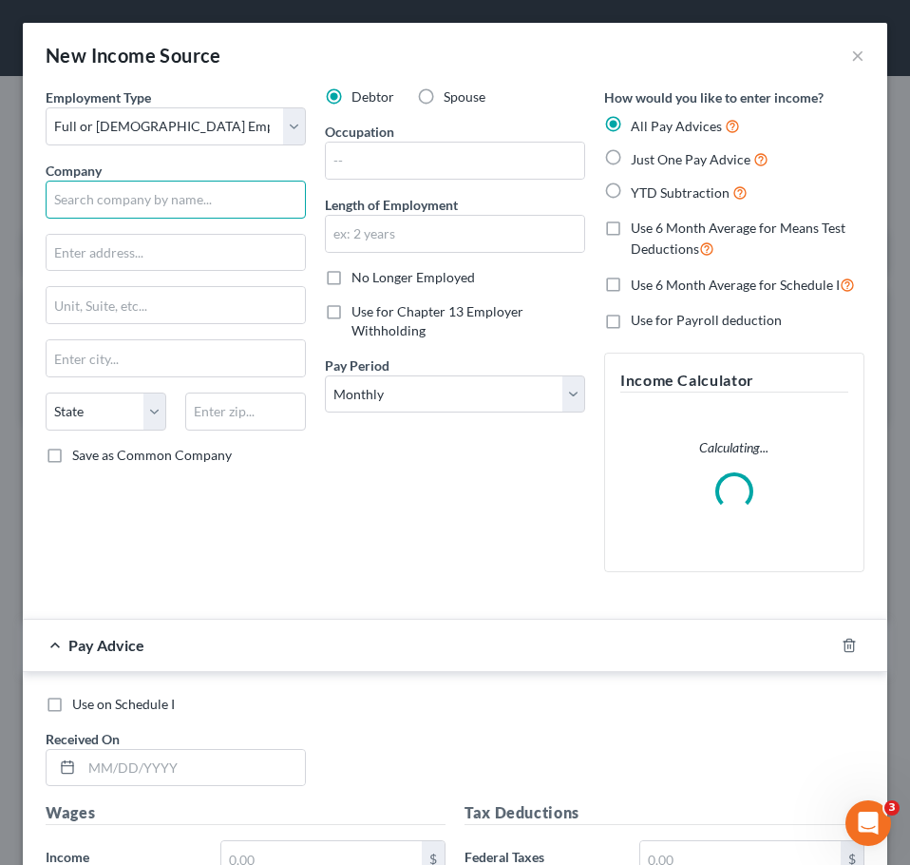
click at [182, 209] on input "text" at bounding box center [176, 200] width 260 height 38
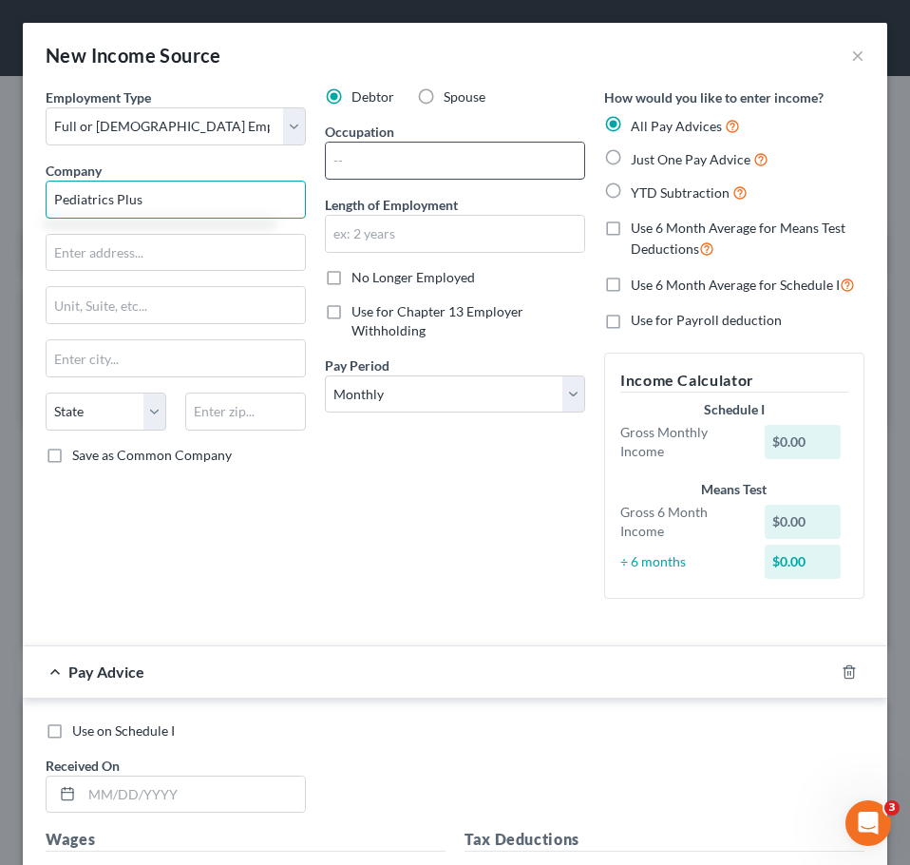
type input "Pediatrics Plus"
click at [468, 163] on input "text" at bounding box center [455, 161] width 258 height 36
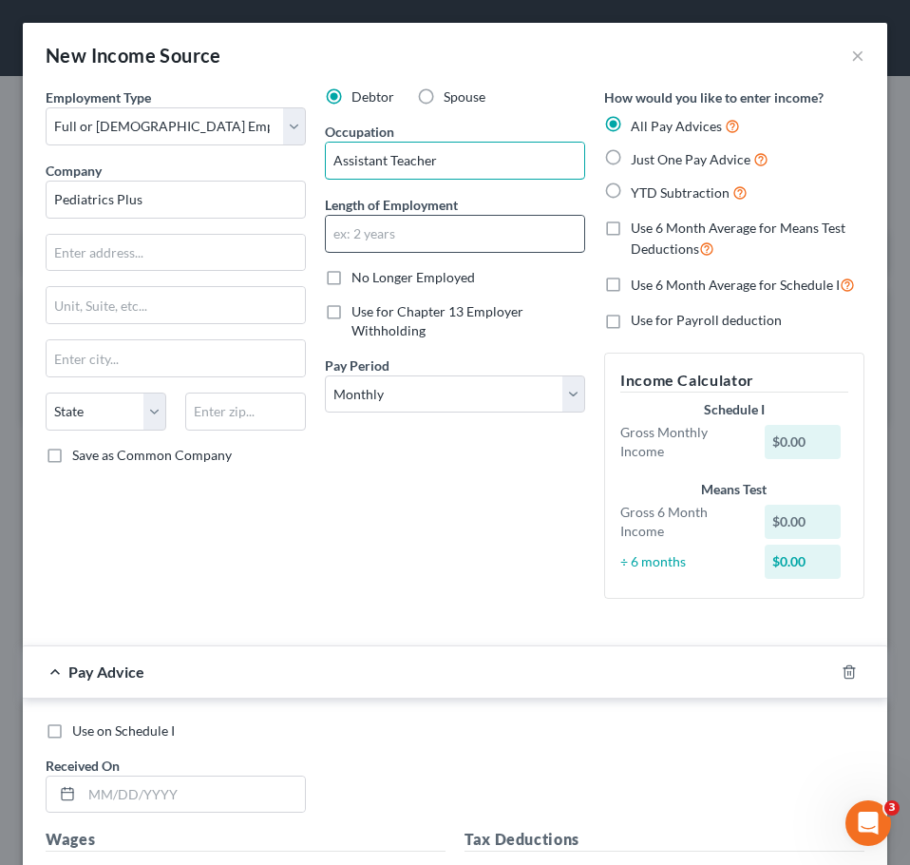
type input "Assistant Teacher"
click at [475, 237] on input "text" at bounding box center [455, 234] width 258 height 36
type input "6 months"
click at [674, 164] on span "Just One Pay Advice" at bounding box center [691, 159] width 120 height 16
click at [651, 161] on input "Just One Pay Advice" at bounding box center [645, 154] width 12 height 12
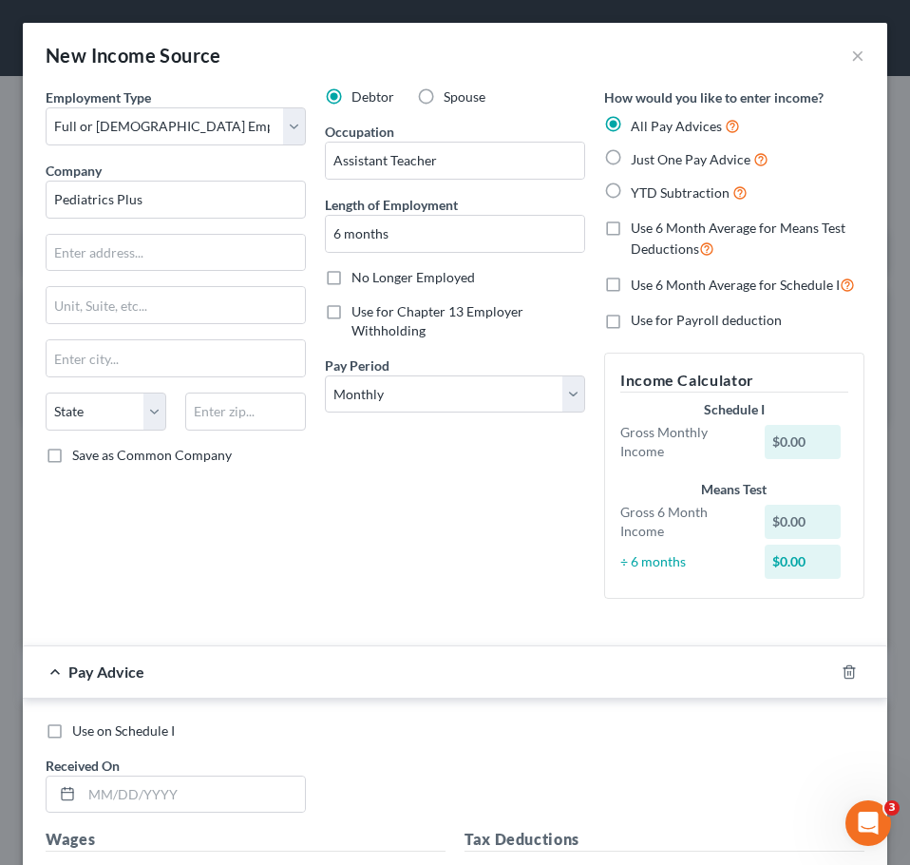
radio input "true"
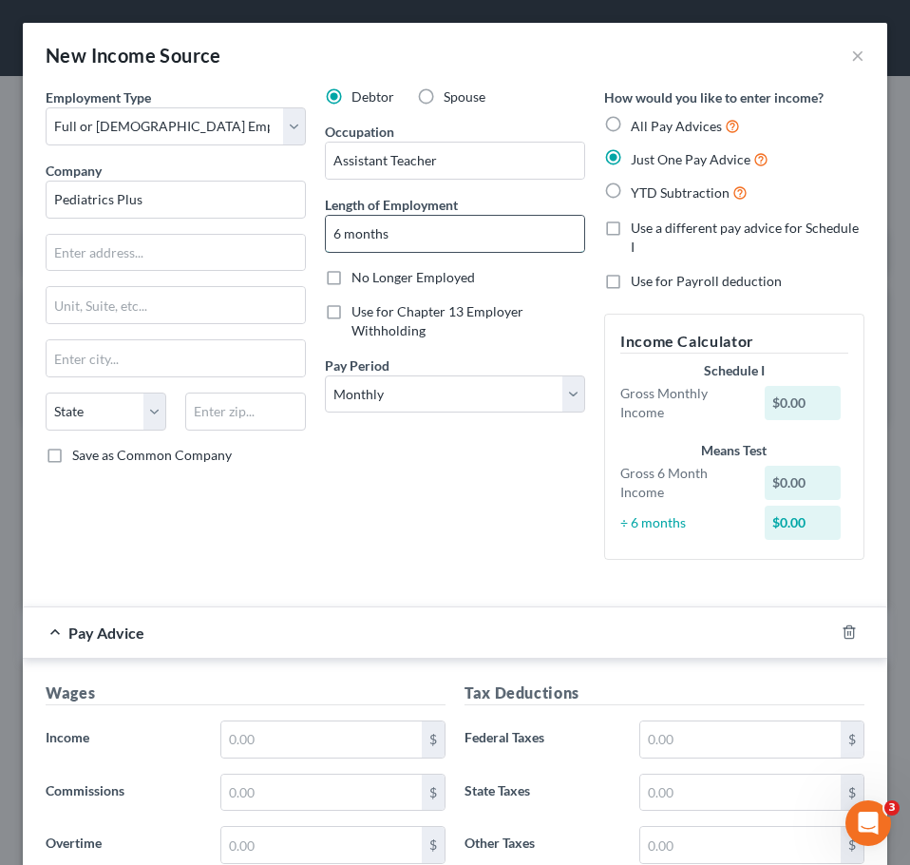
click at [404, 238] on input "6 months" at bounding box center [455, 234] width 258 height 36
type input "7 months"
click at [465, 413] on div "Debtor Spouse Occupation Assistant Teacher Length of Employment 7 months No Lon…" at bounding box center [454, 330] width 279 height 487
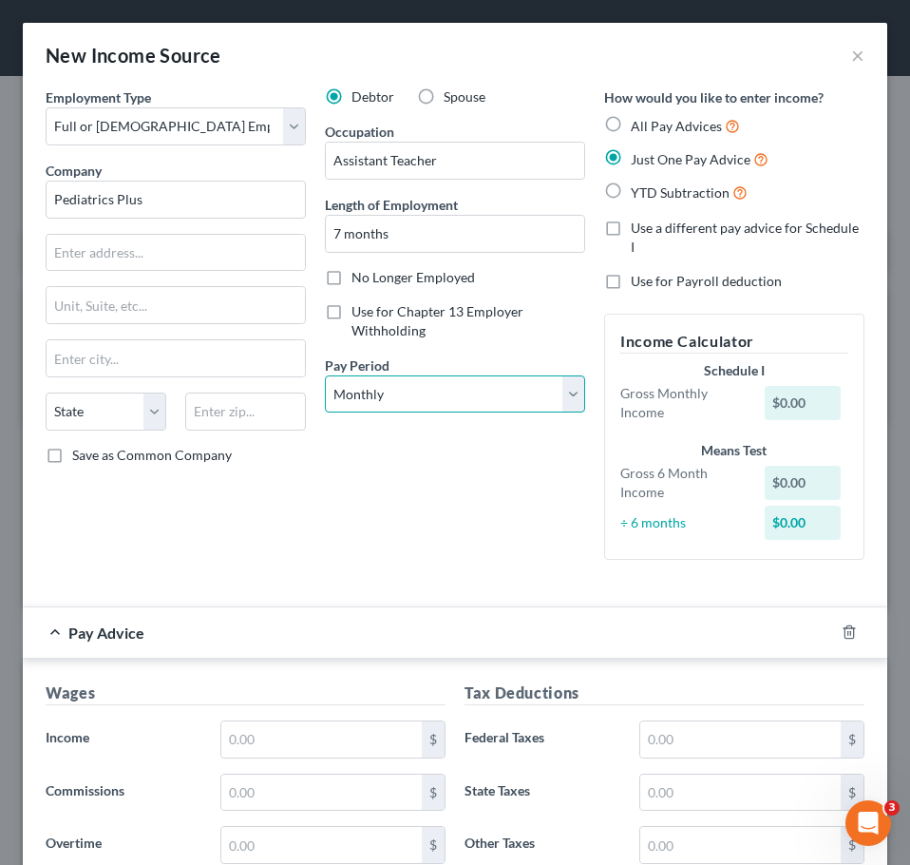
click at [457, 407] on select "Select Monthly Twice Monthly Every Other Week Weekly" at bounding box center [455, 394] width 260 height 38
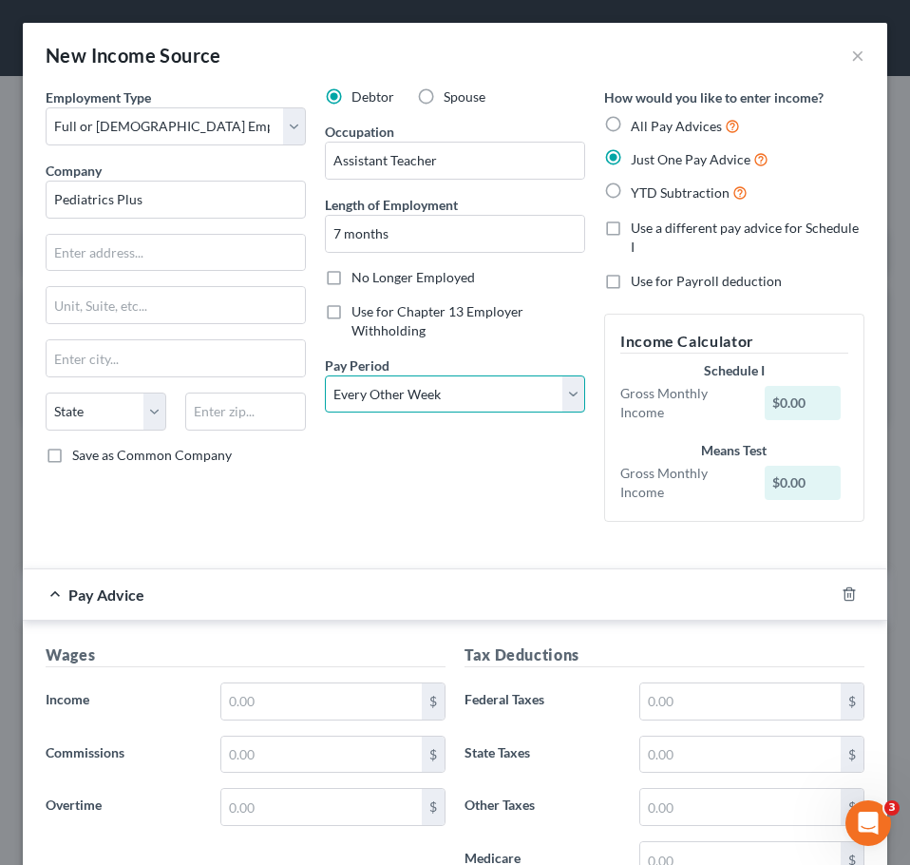
click at [325, 375] on select "Select Monthly Twice Monthly Every Other Week Weekly" at bounding box center [455, 394] width 260 height 38
click at [438, 404] on select "Select Monthly Twice Monthly Every Other Week Weekly" at bounding box center [455, 394] width 260 height 38
select select "1"
click at [325, 375] on select "Select Monthly Twice Monthly Every Other Week Weekly" at bounding box center [455, 394] width 260 height 38
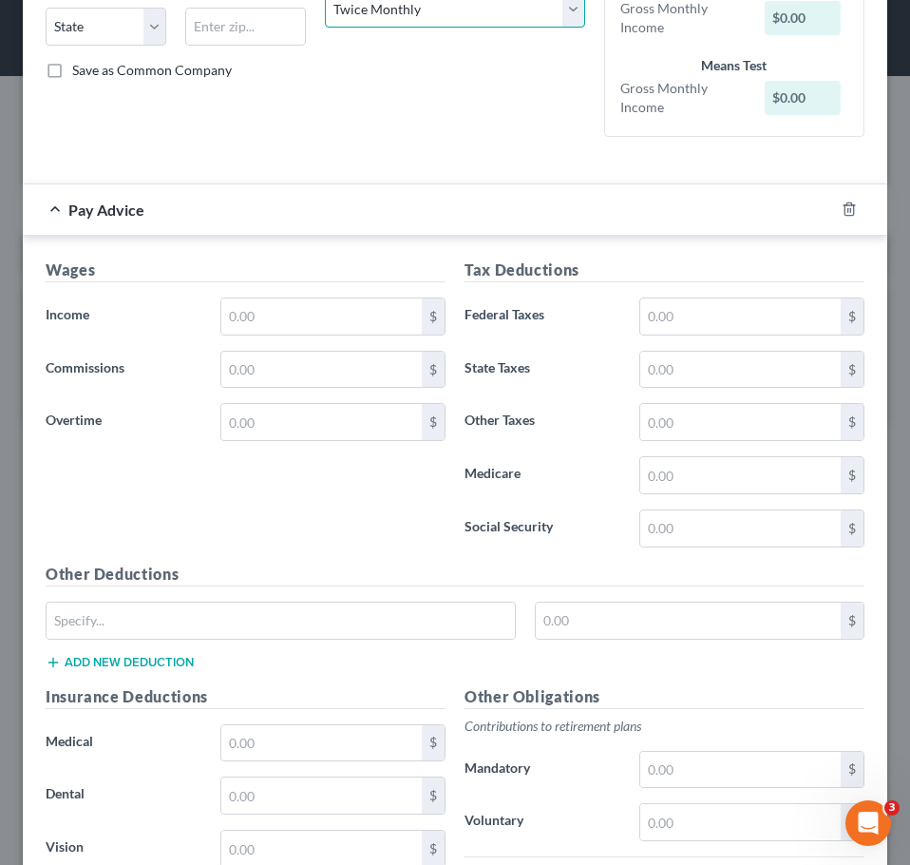
scroll to position [392, 0]
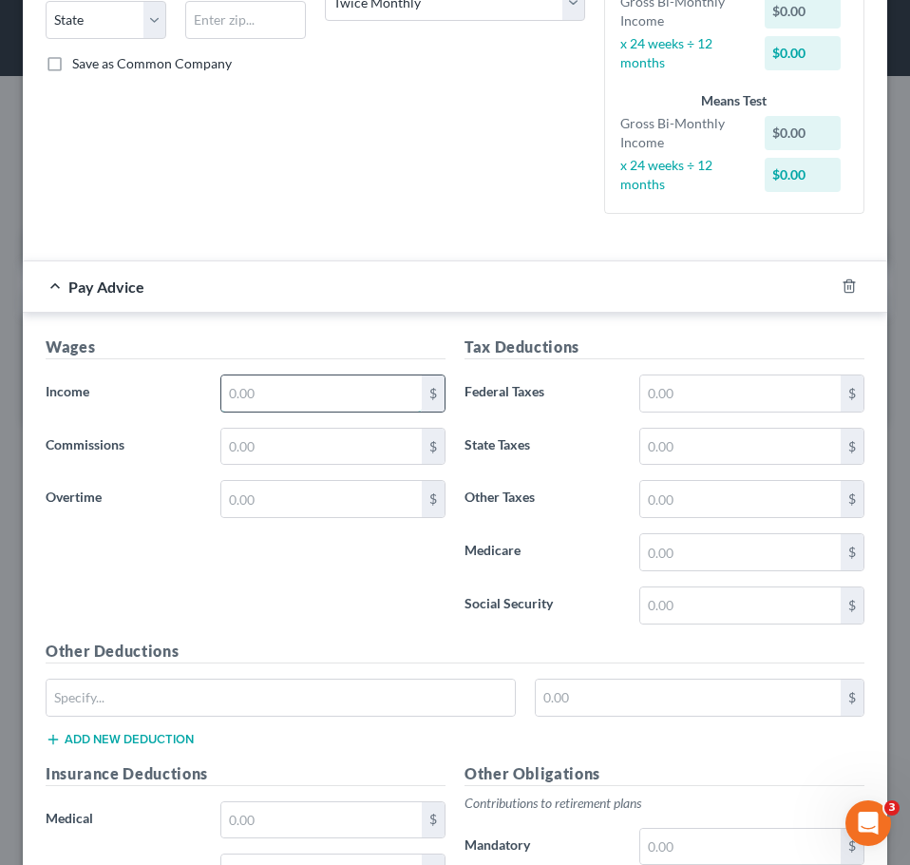
click at [353, 396] on input "text" at bounding box center [321, 393] width 201 height 36
type input "600"
click at [664, 400] on input "text" at bounding box center [740, 393] width 201 height 36
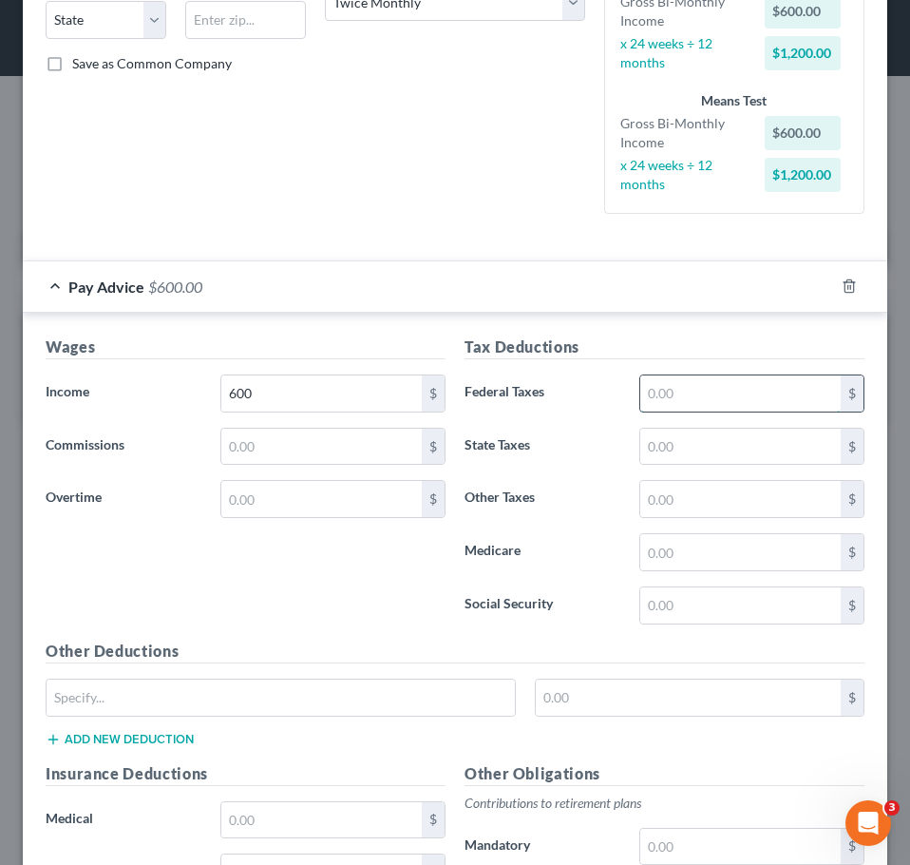
click at [716, 390] on input "text" at bounding box center [740, 393] width 201 height 36
click at [716, 390] on input "550" at bounding box center [740, 393] width 201 height 36
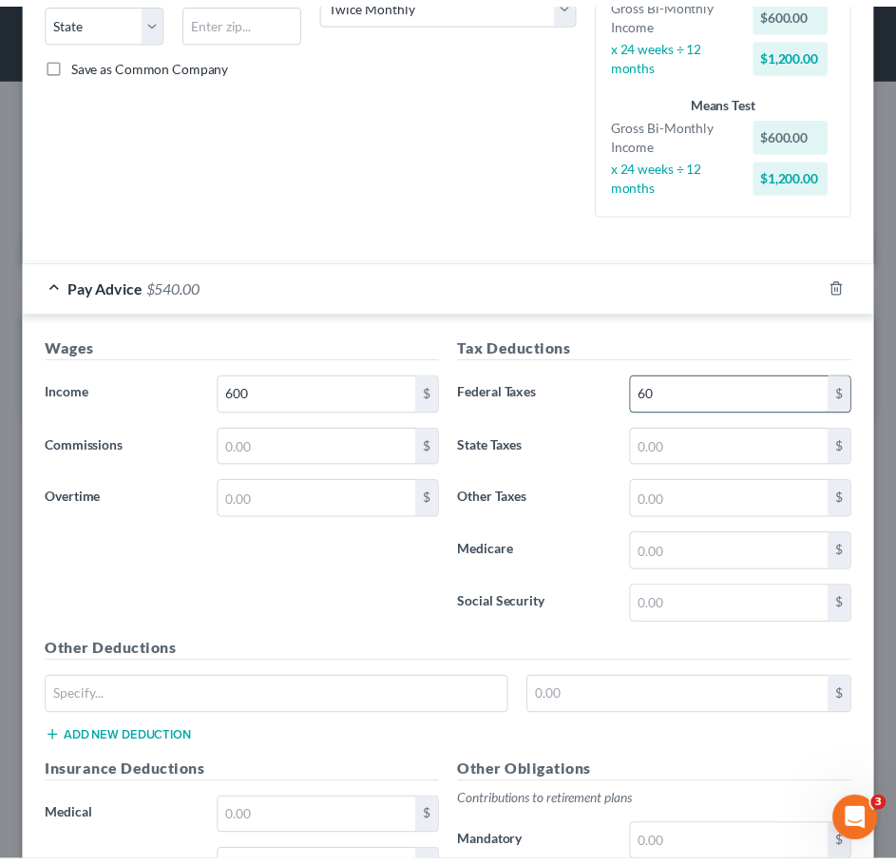
scroll to position [808, 0]
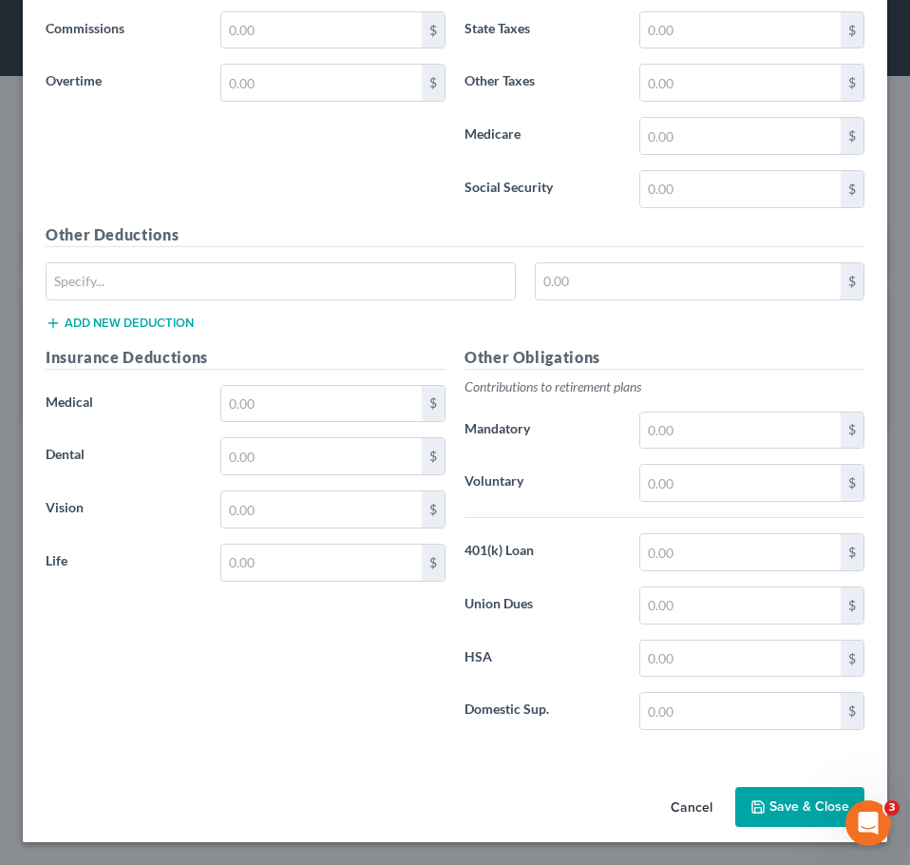
type input "60"
click at [785, 809] on button "Save & Close" at bounding box center [800, 807] width 129 height 40
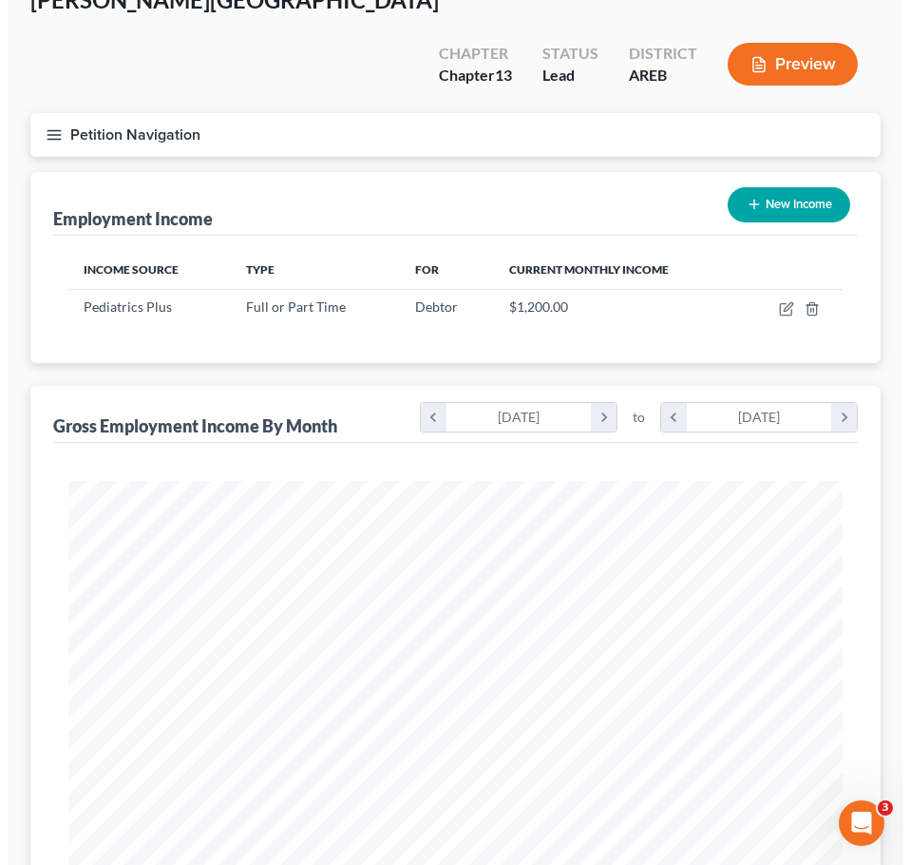
scroll to position [0, 0]
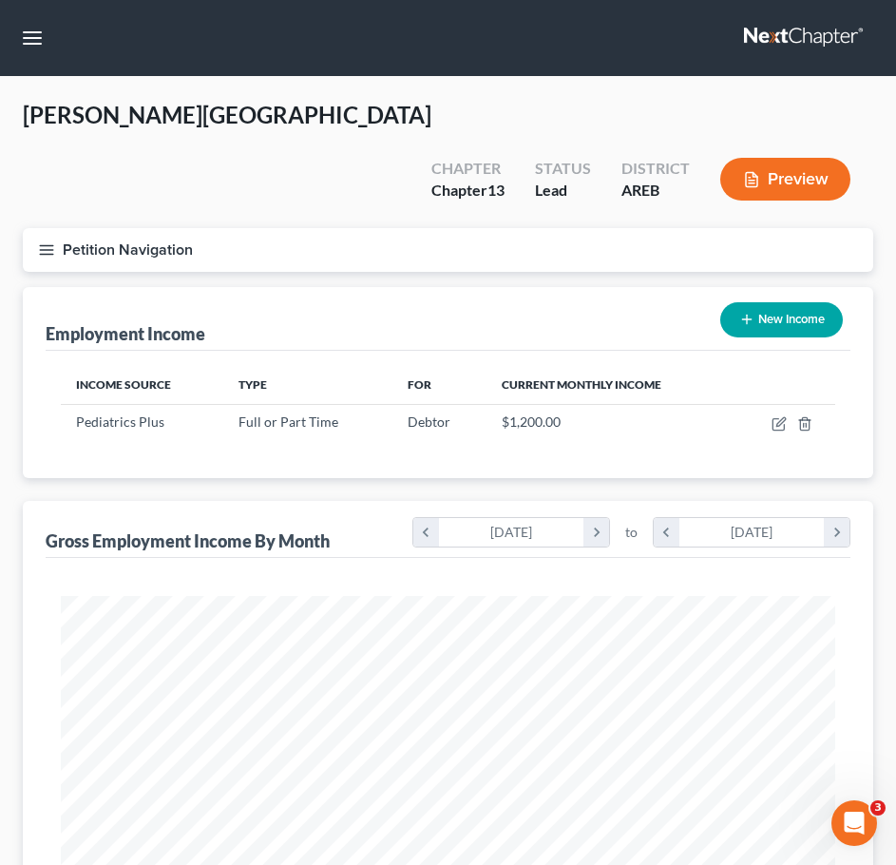
click at [780, 302] on button "New Income" at bounding box center [781, 319] width 123 height 35
select select "0"
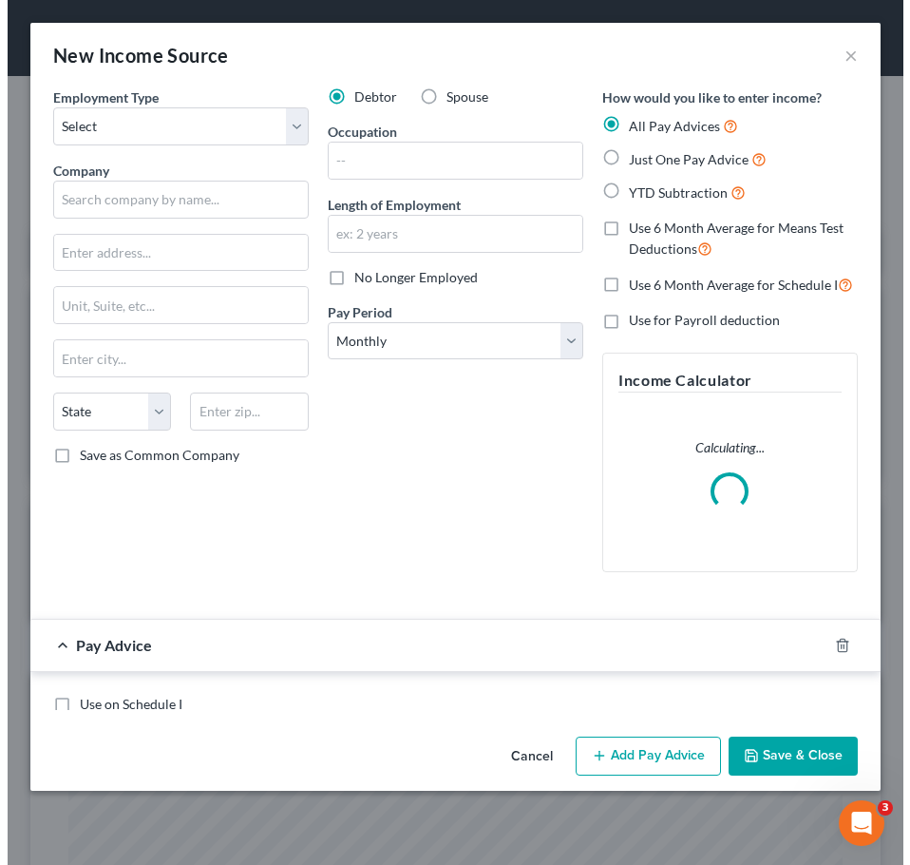
scroll to position [394, 827]
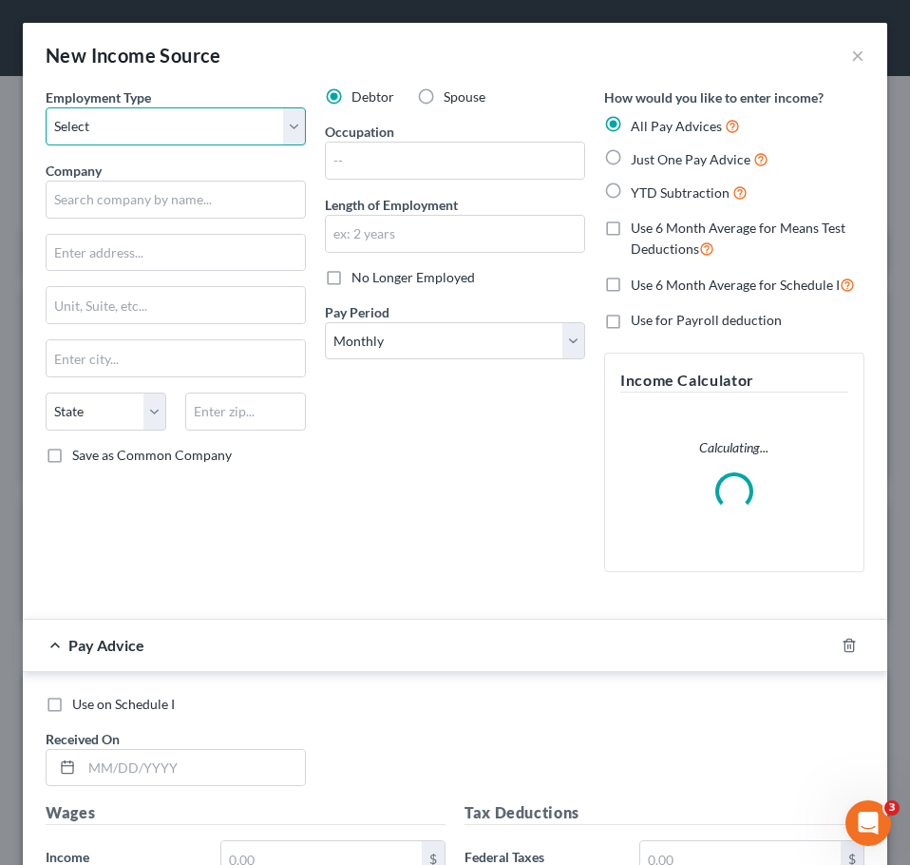
click at [166, 133] on select "Select Full or [DEMOGRAPHIC_DATA] Employment Self Employment" at bounding box center [176, 126] width 260 height 38
select select "0"
click at [46, 107] on select "Select Full or [DEMOGRAPHIC_DATA] Employment Self Employment" at bounding box center [176, 126] width 260 height 38
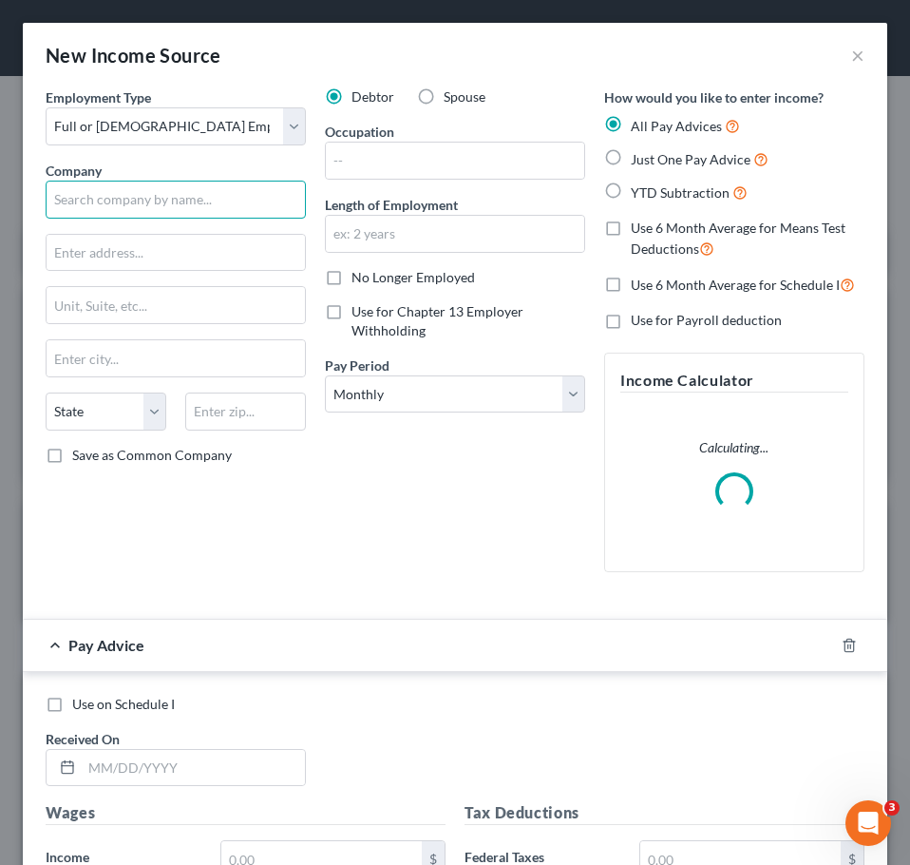
click at [180, 201] on input "text" at bounding box center [176, 200] width 260 height 38
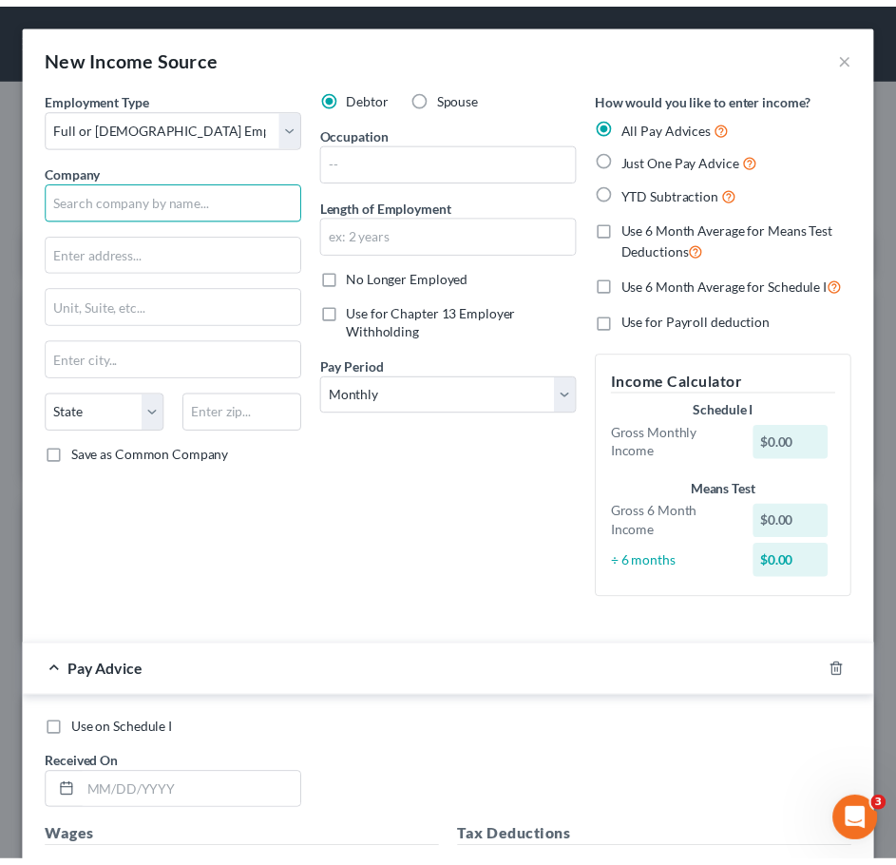
scroll to position [908, 0]
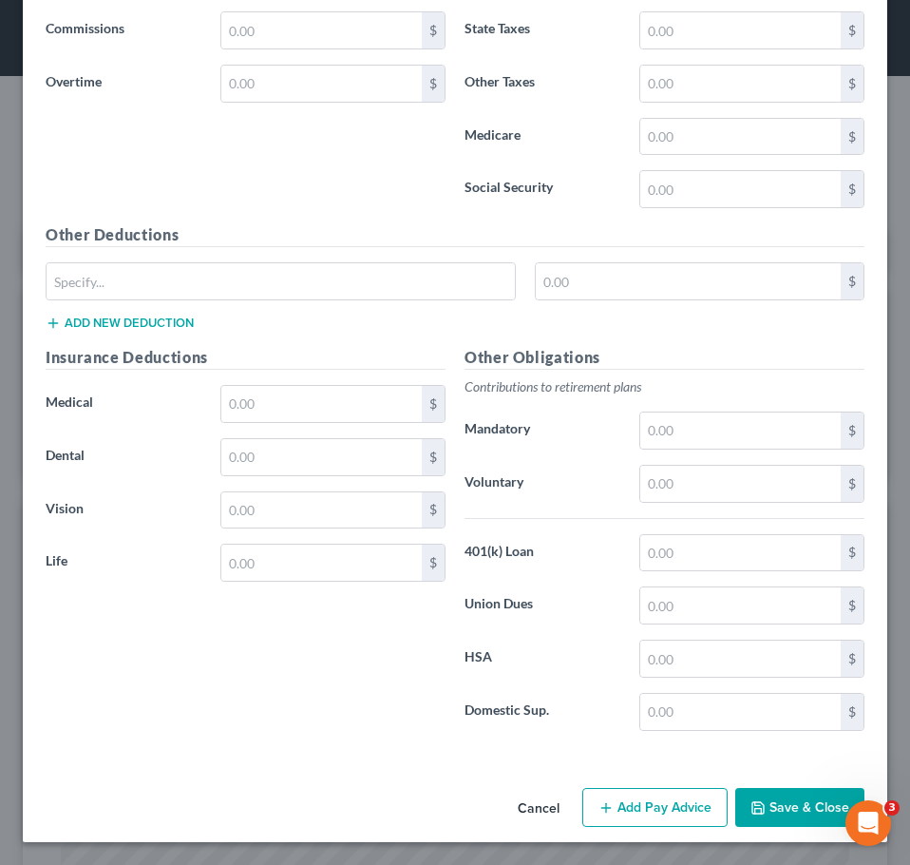
click at [532, 806] on button "Cancel" at bounding box center [539, 809] width 72 height 38
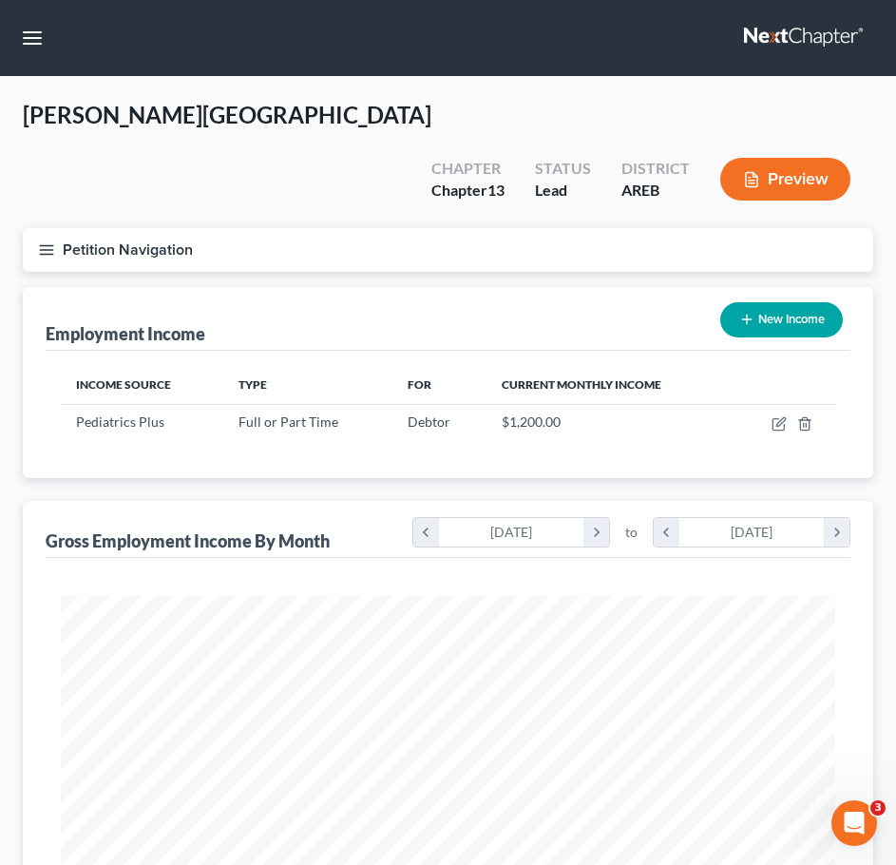
scroll to position [591, 0]
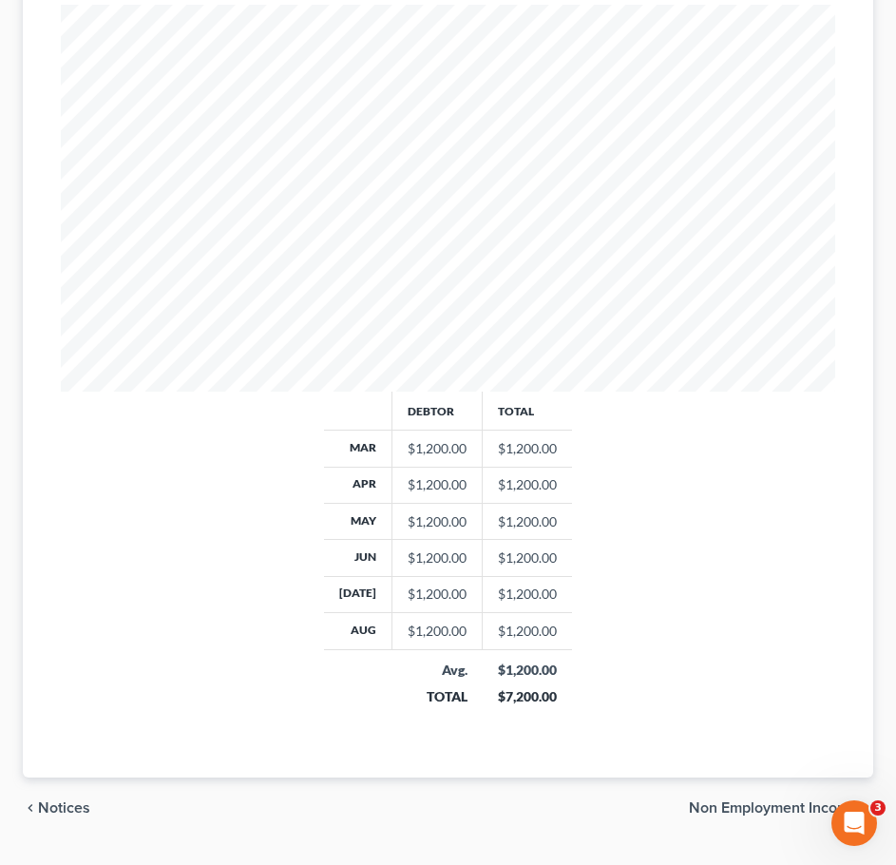
click at [727, 800] on span "Non Employment Income" at bounding box center [773, 807] width 169 height 15
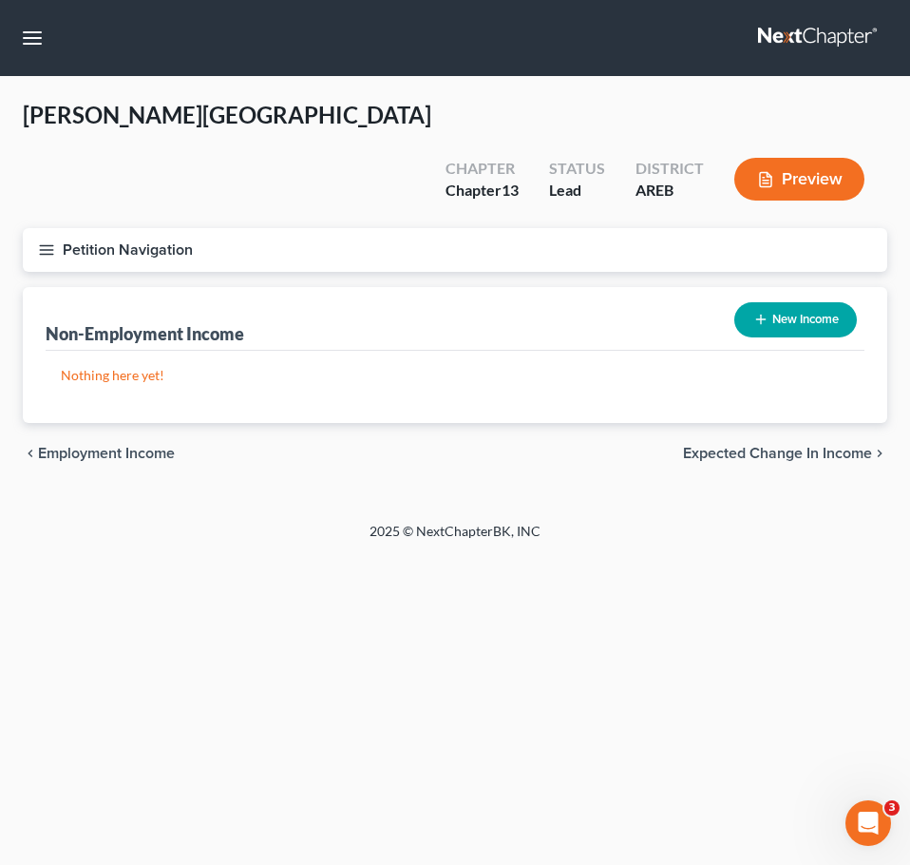
click at [780, 302] on button "New Income" at bounding box center [796, 319] width 123 height 35
select select "0"
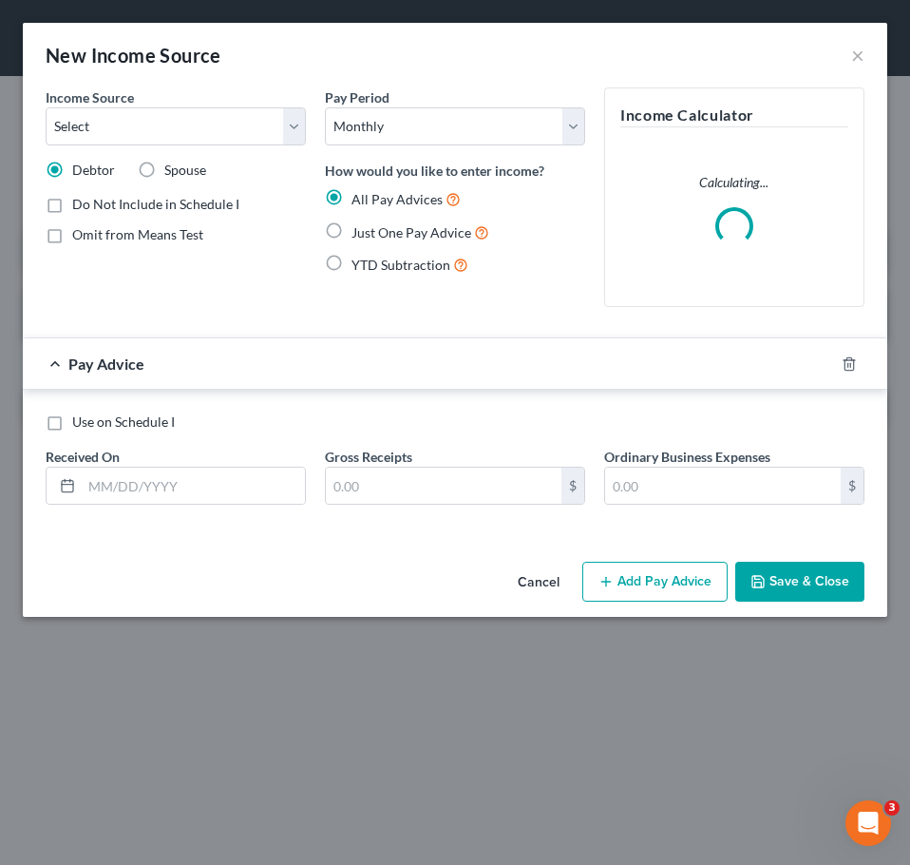
click at [538, 588] on button "Cancel" at bounding box center [539, 583] width 72 height 38
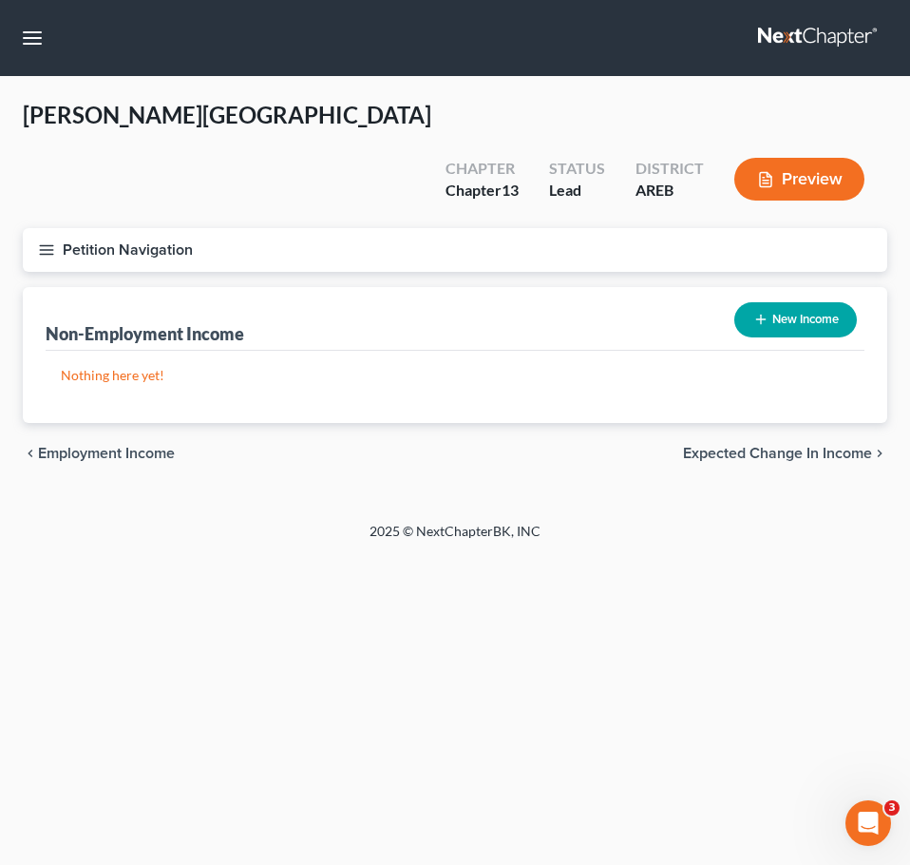
click at [105, 446] on span "Employment Income" at bounding box center [106, 453] width 137 height 15
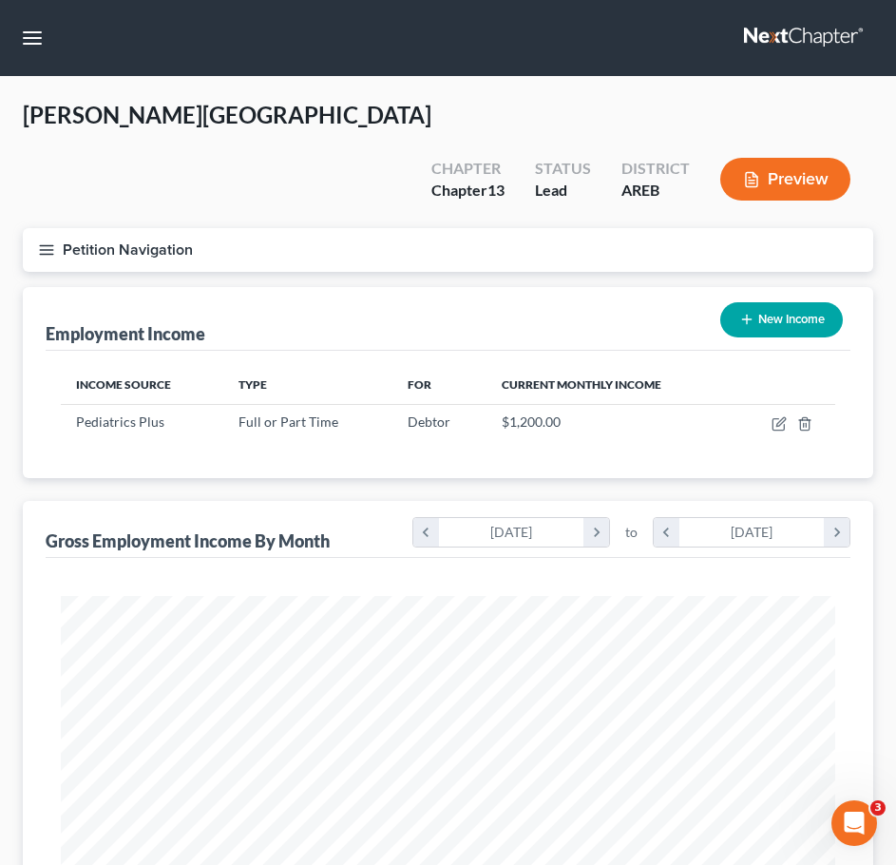
click at [42, 241] on icon "button" at bounding box center [46, 249] width 17 height 17
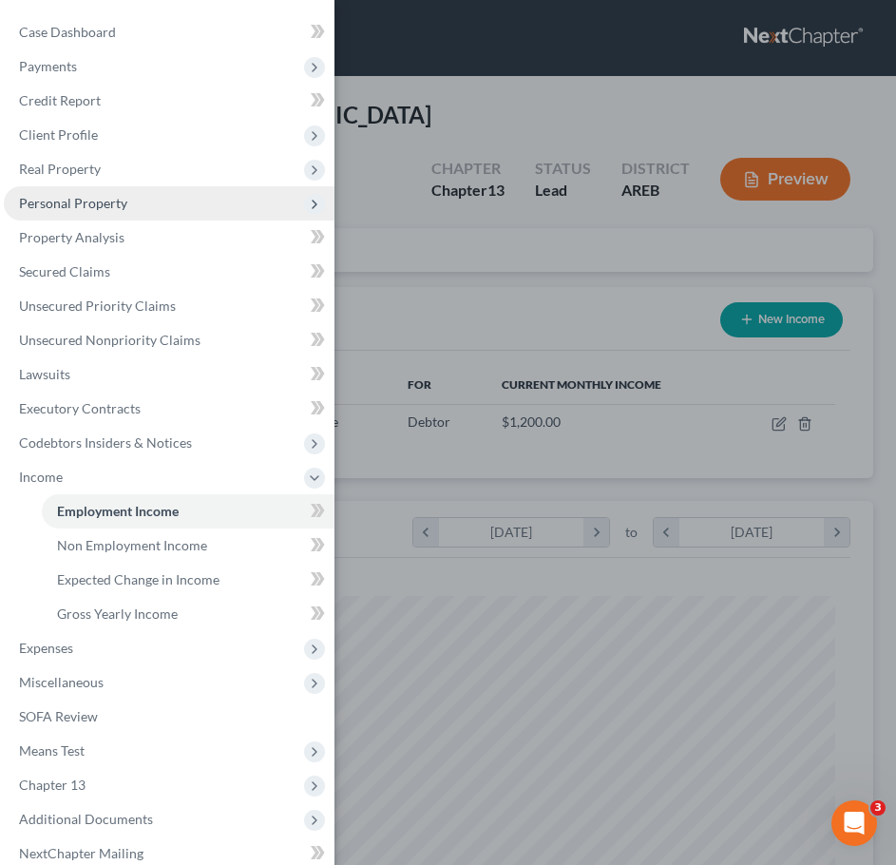
click at [137, 211] on span "Personal Property" at bounding box center [169, 203] width 331 height 34
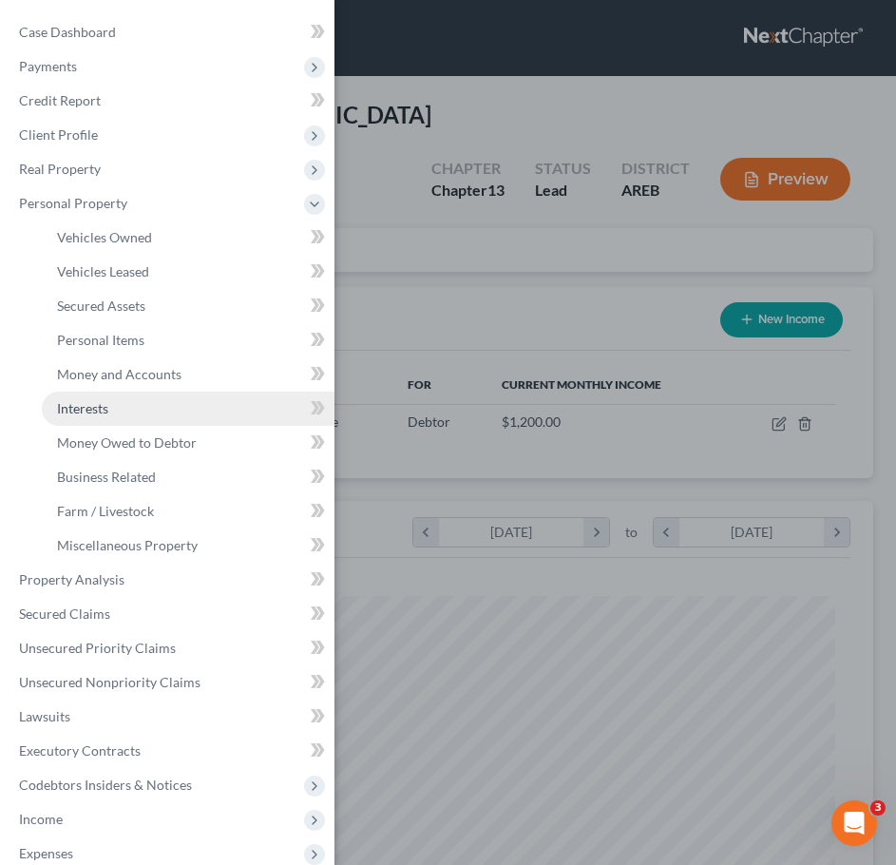
click at [71, 404] on span "Interests" at bounding box center [82, 408] width 51 height 16
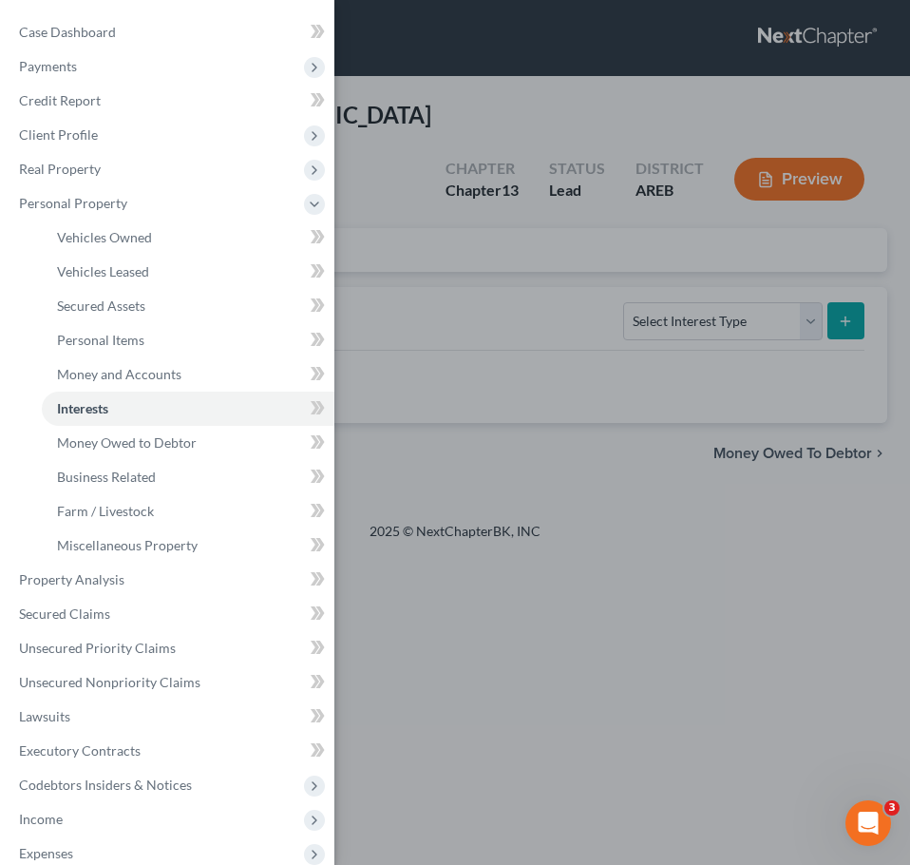
click at [606, 472] on div "Case Dashboard Payments Invoices Payments Payments Credit Report Client Profile" at bounding box center [455, 432] width 910 height 865
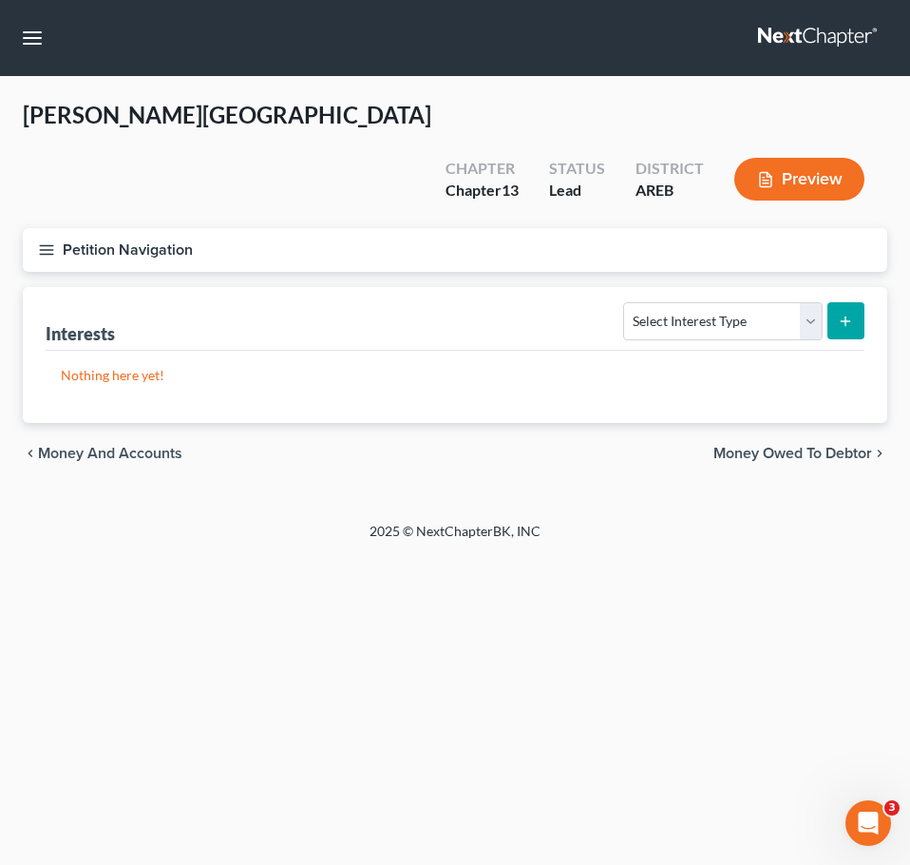
click at [782, 446] on span "Money Owed to Debtor" at bounding box center [793, 453] width 159 height 15
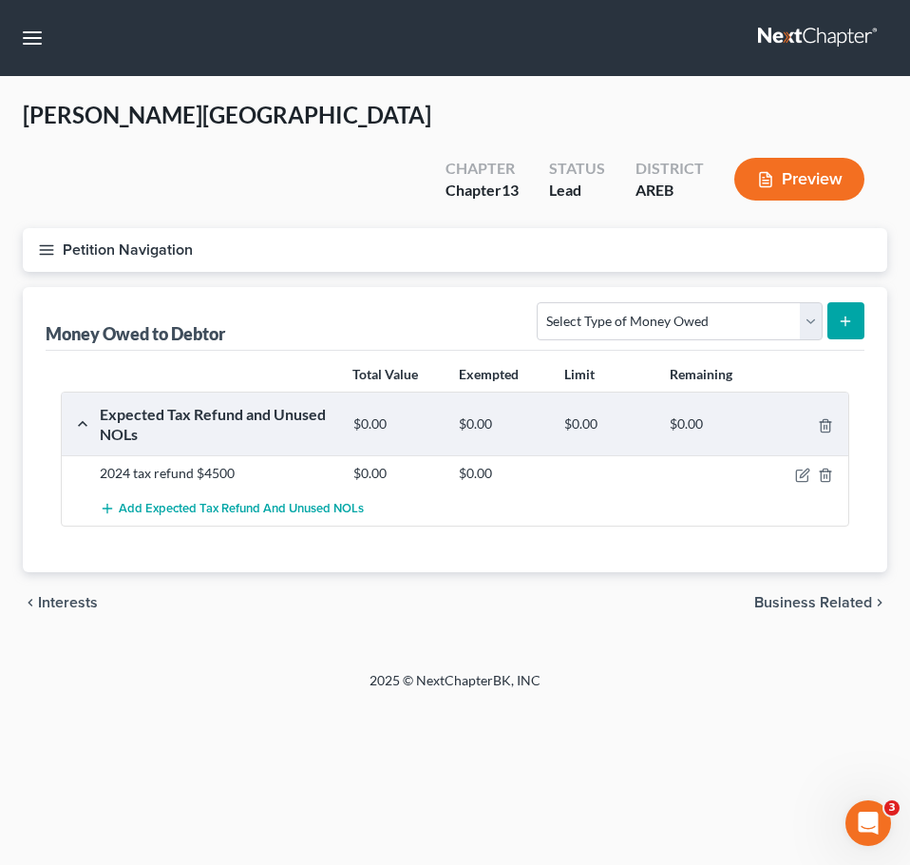
click at [47, 241] on icon "button" at bounding box center [46, 249] width 17 height 17
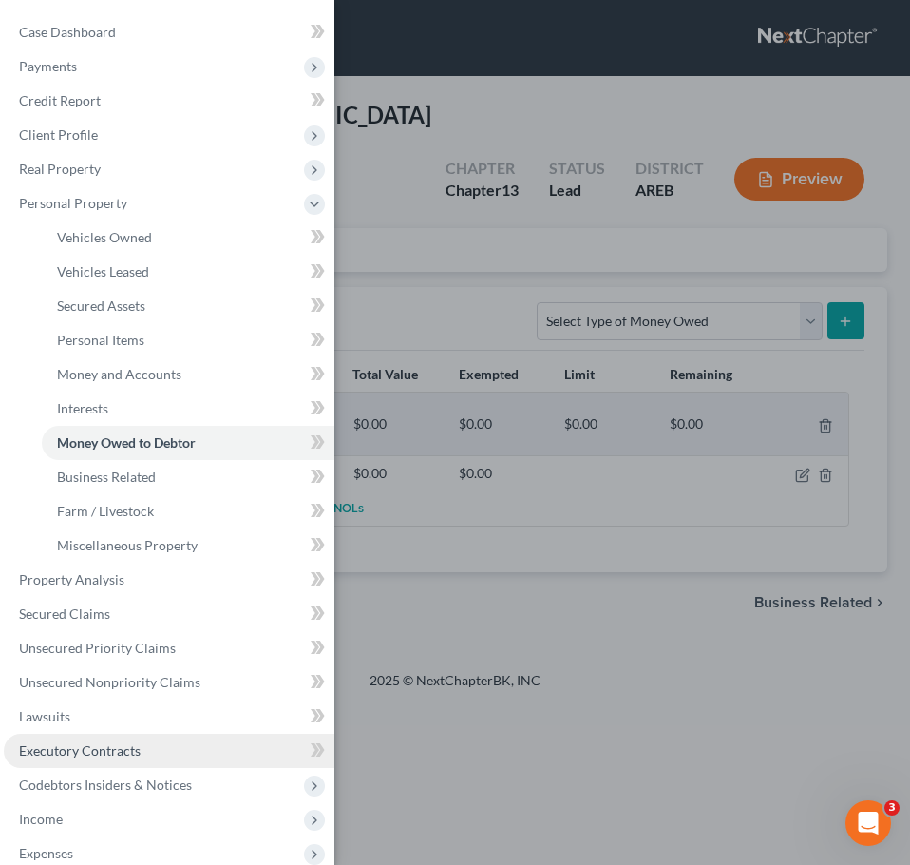
scroll to position [295, 0]
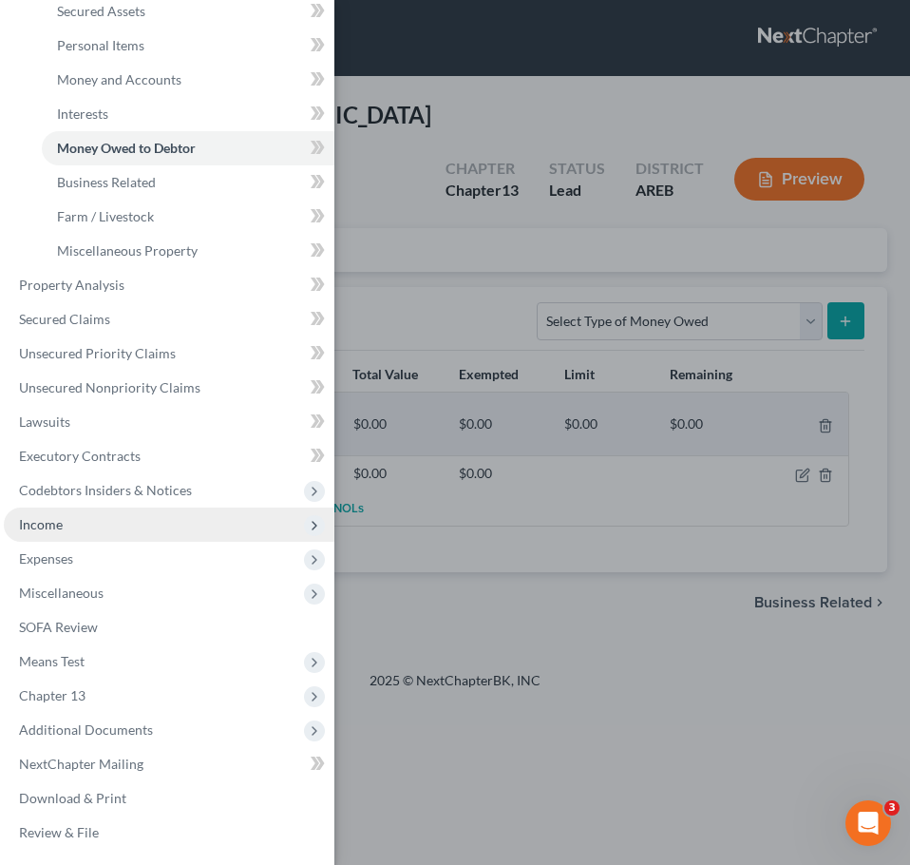
click at [76, 521] on span "Income" at bounding box center [169, 524] width 331 height 34
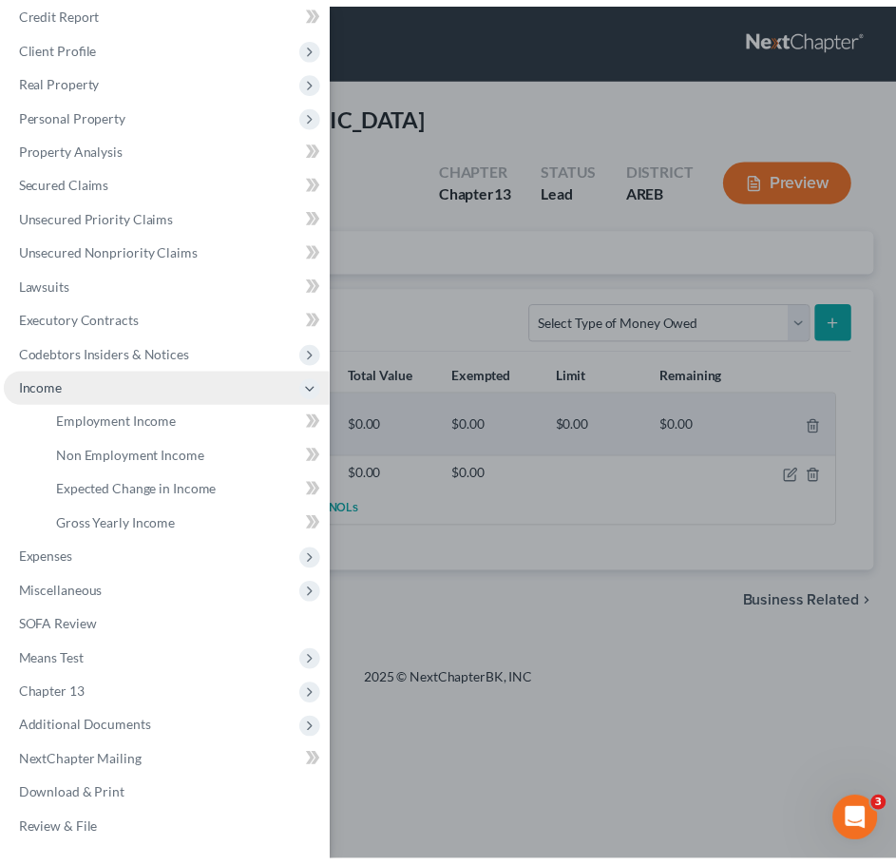
scroll to position [89, 0]
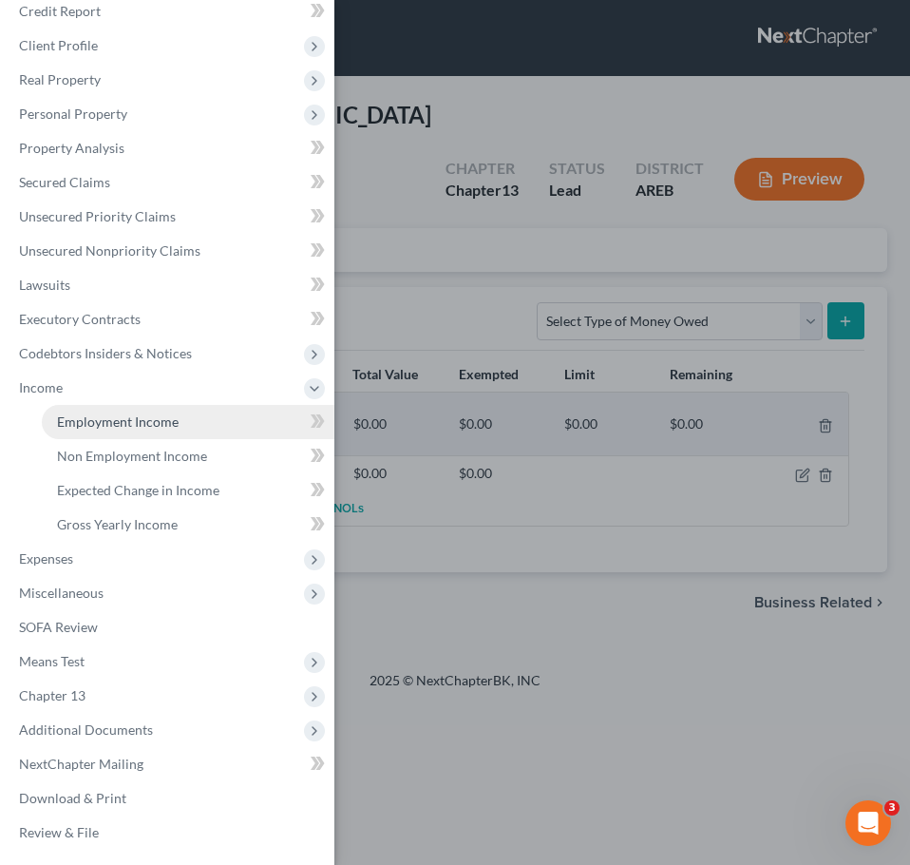
click at [137, 419] on span "Employment Income" at bounding box center [118, 421] width 122 height 16
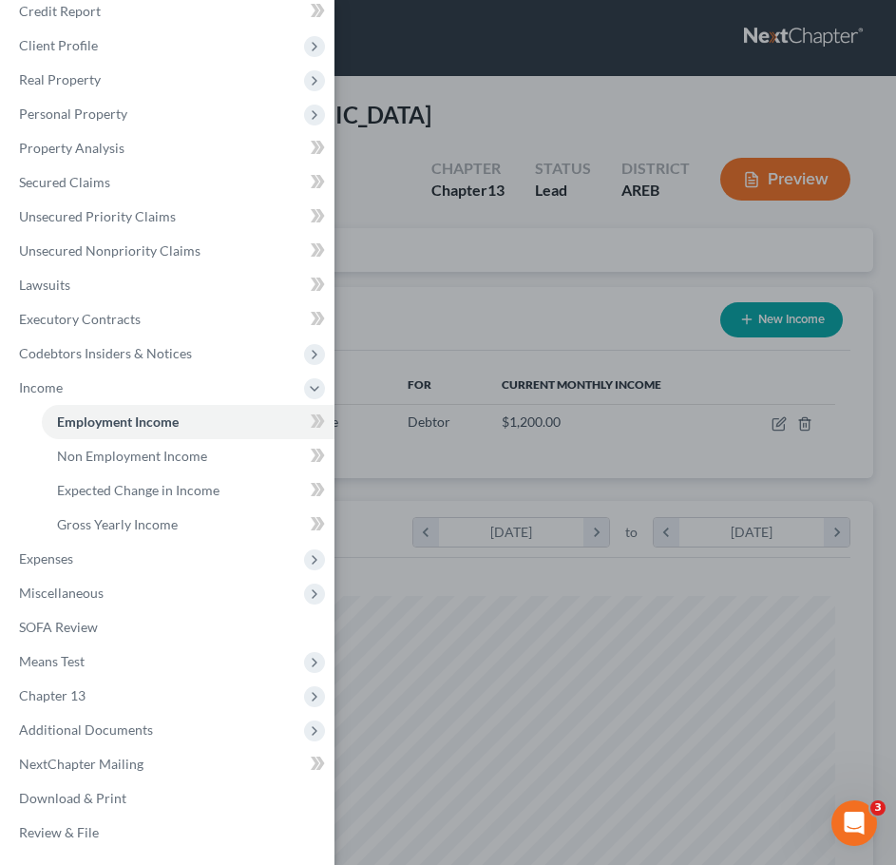
scroll to position [387, 812]
click at [589, 588] on div "Case Dashboard Payments Invoices Payments Payments Credit Report Client Profile" at bounding box center [448, 432] width 896 height 865
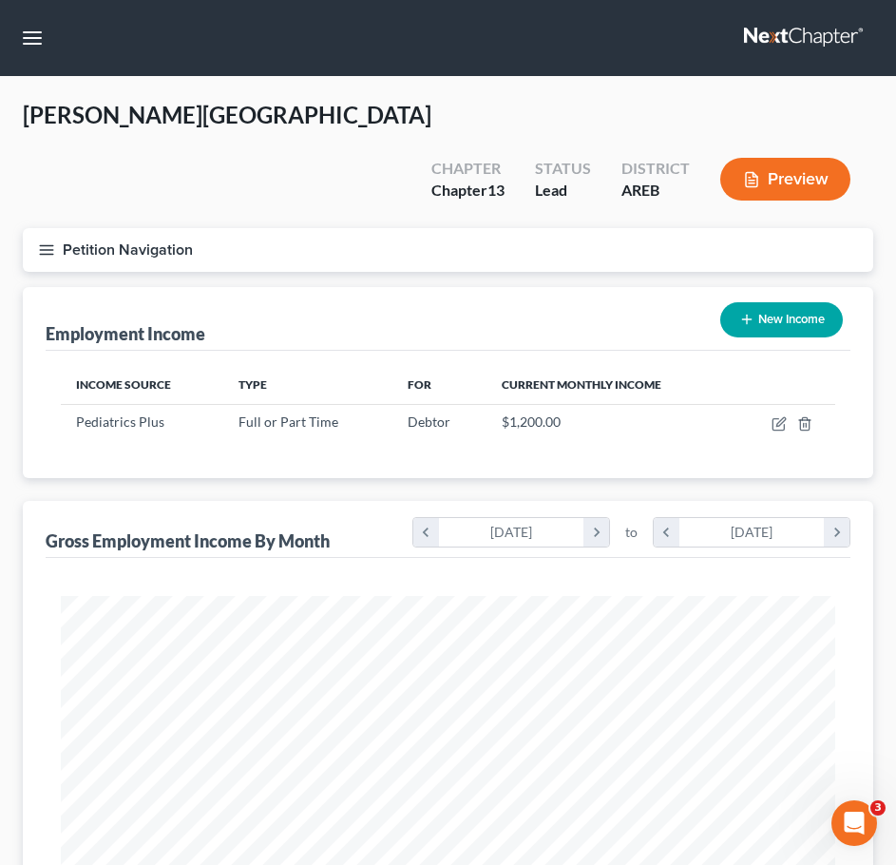
scroll to position [591, 0]
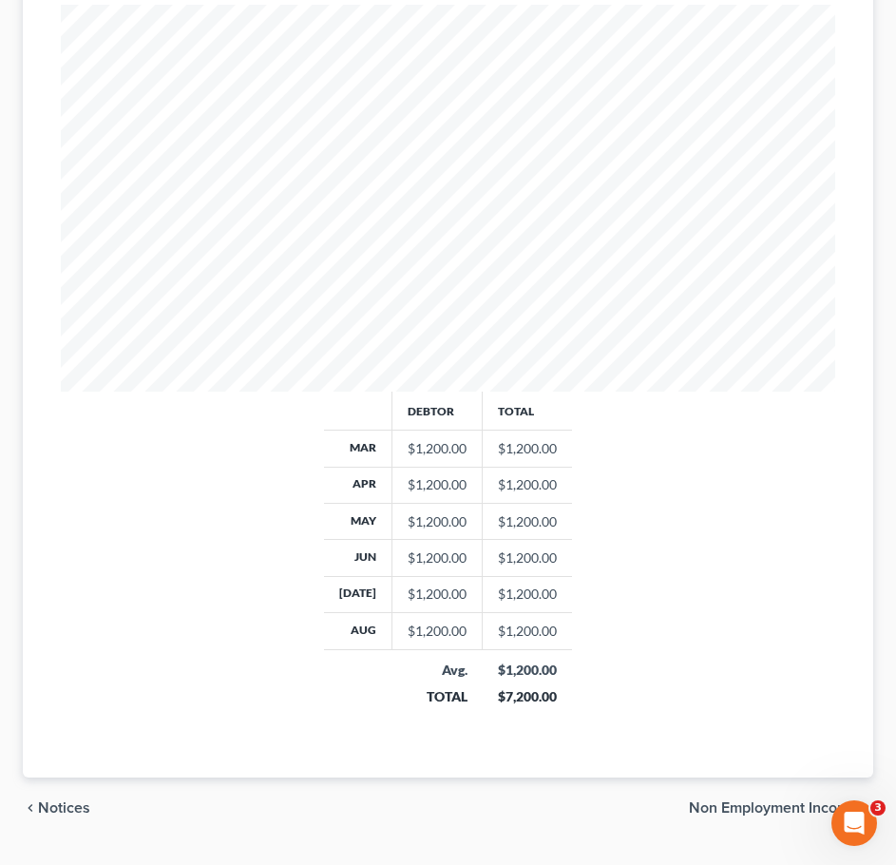
click at [788, 800] on span "Non Employment Income" at bounding box center [773, 807] width 169 height 15
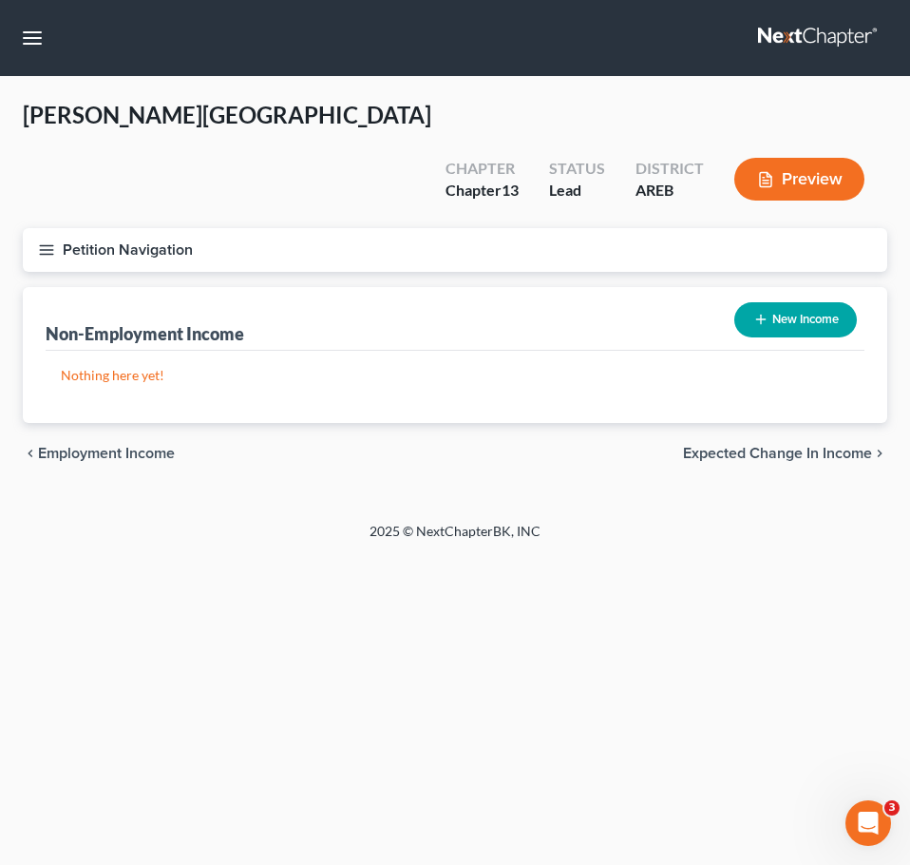
click at [773, 302] on button "New Income" at bounding box center [796, 319] width 123 height 35
select select "0"
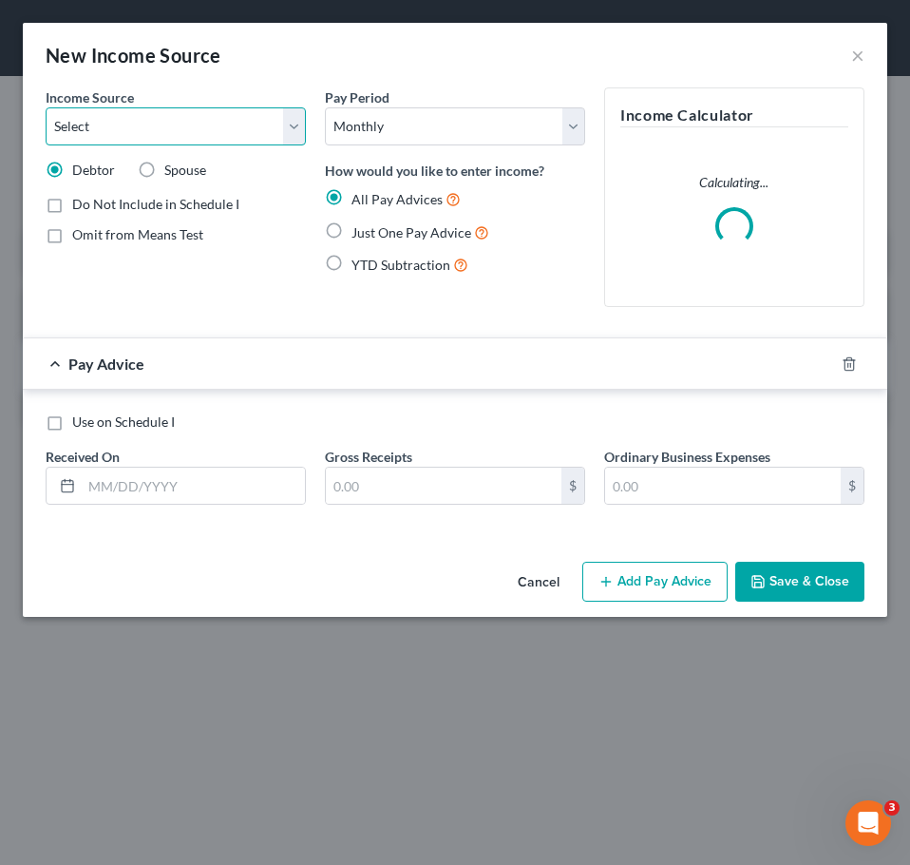
click at [211, 131] on select "Select Unemployment Disability (from employer) Pension Retirement Social Securi…" at bounding box center [176, 126] width 260 height 38
select select "13"
click at [46, 107] on select "Select Unemployment Disability (from employer) Pension Retirement Social Securi…" at bounding box center [176, 126] width 260 height 38
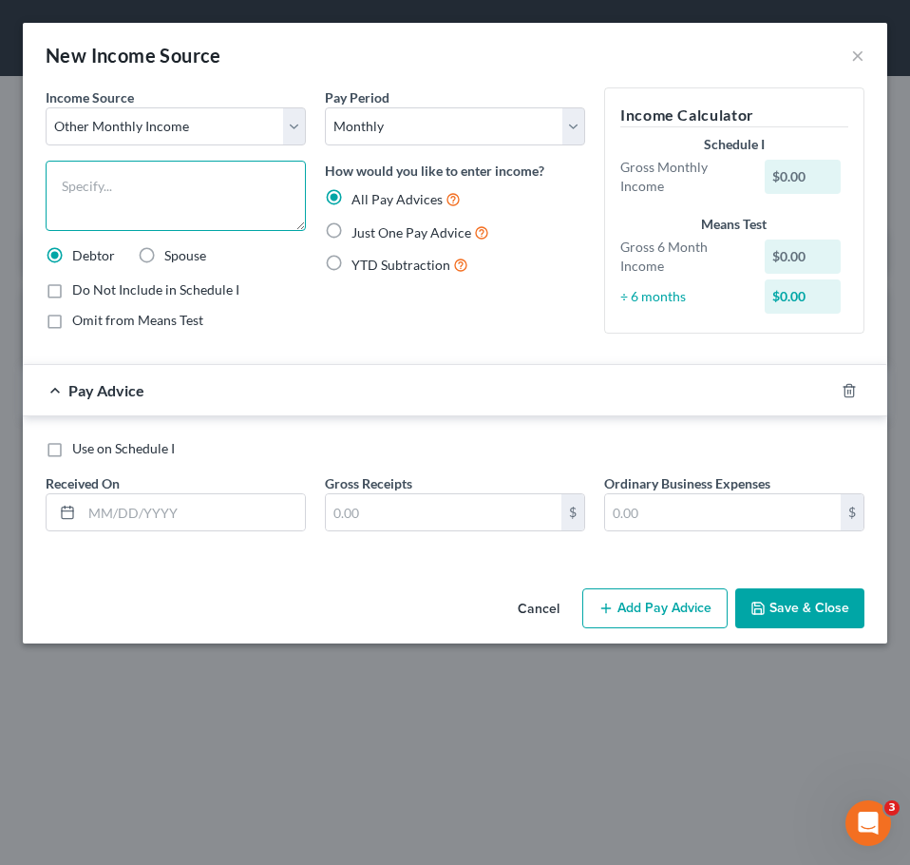
click at [209, 167] on textarea at bounding box center [176, 196] width 260 height 70
type textarea "Tax refund"
click at [386, 235] on span "Just One Pay Advice" at bounding box center [412, 232] width 120 height 16
click at [372, 234] on input "Just One Pay Advice" at bounding box center [365, 227] width 12 height 12
radio input "true"
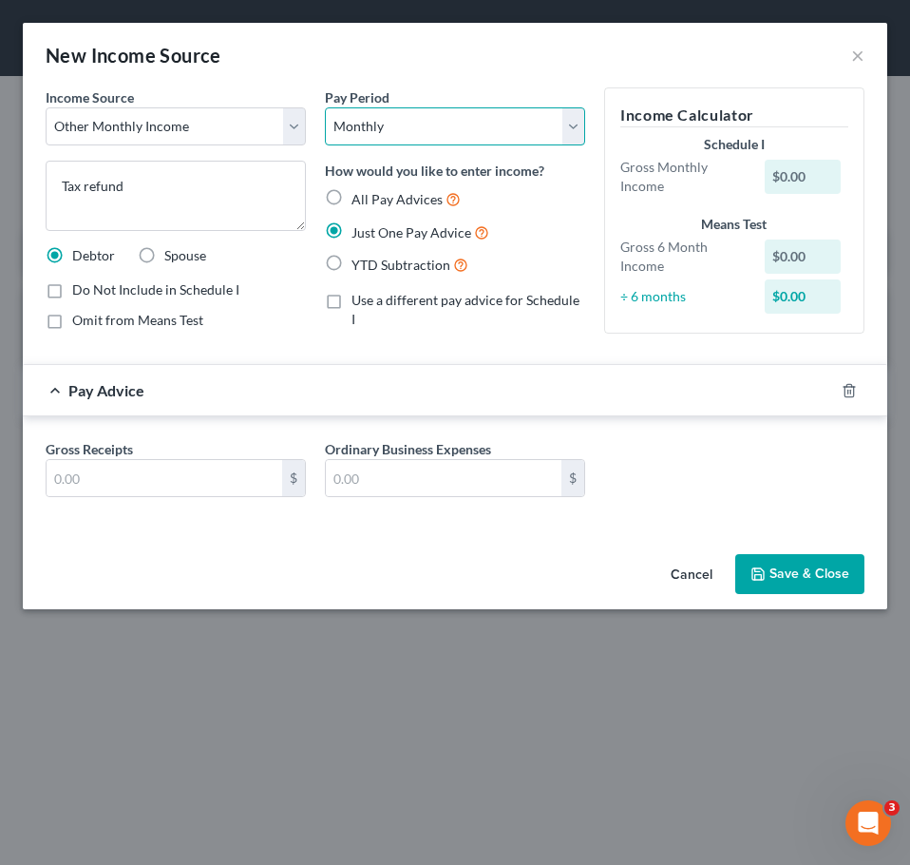
click at [429, 128] on select "Select Monthly Twice Monthly Every Other Week Weekly" at bounding box center [455, 126] width 260 height 38
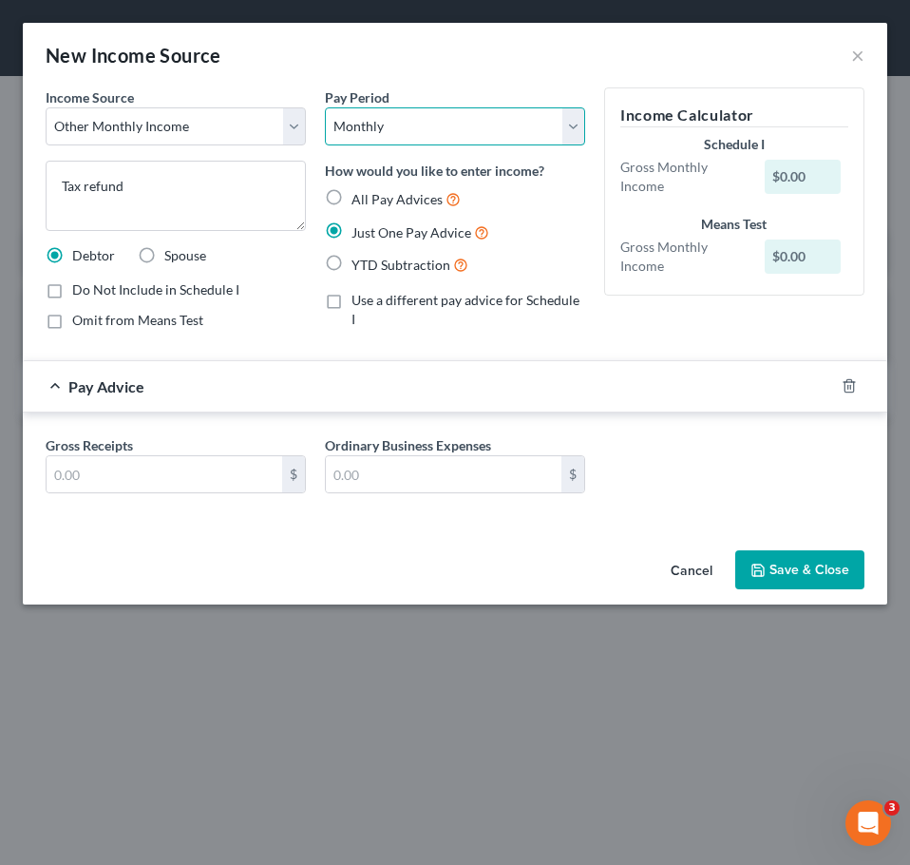
click at [325, 107] on select "Select Monthly Twice Monthly Every Other Week Weekly" at bounding box center [455, 126] width 260 height 38
click at [155, 316] on span "Omit from Means Test" at bounding box center [137, 320] width 131 height 16
click at [92, 316] on input "Omit from Means Test" at bounding box center [86, 317] width 12 height 12
checkbox input "true"
click at [119, 487] on input "text" at bounding box center [165, 474] width 236 height 36
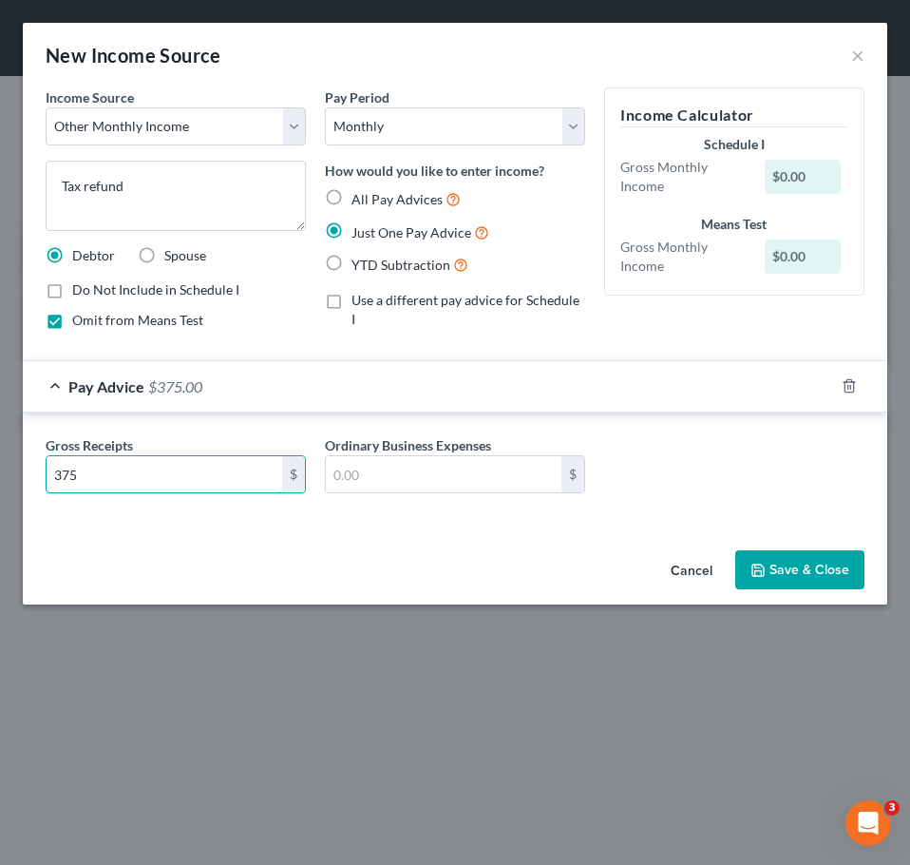
type input "375"
click at [806, 569] on button "Save & Close" at bounding box center [800, 570] width 129 height 40
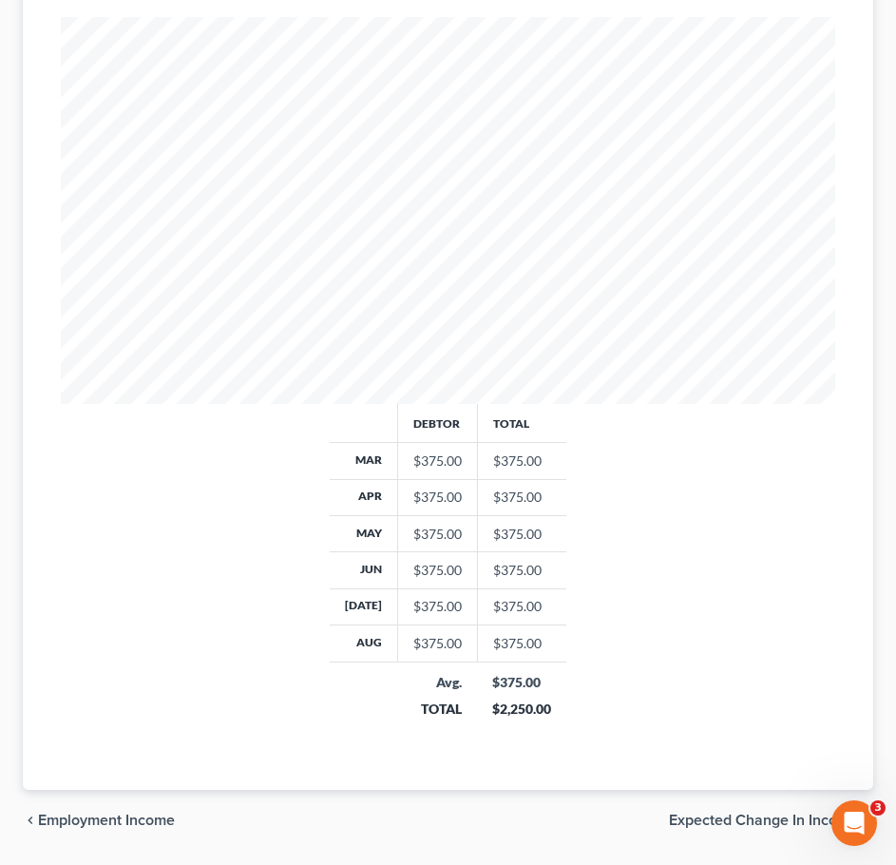
scroll to position [591, 0]
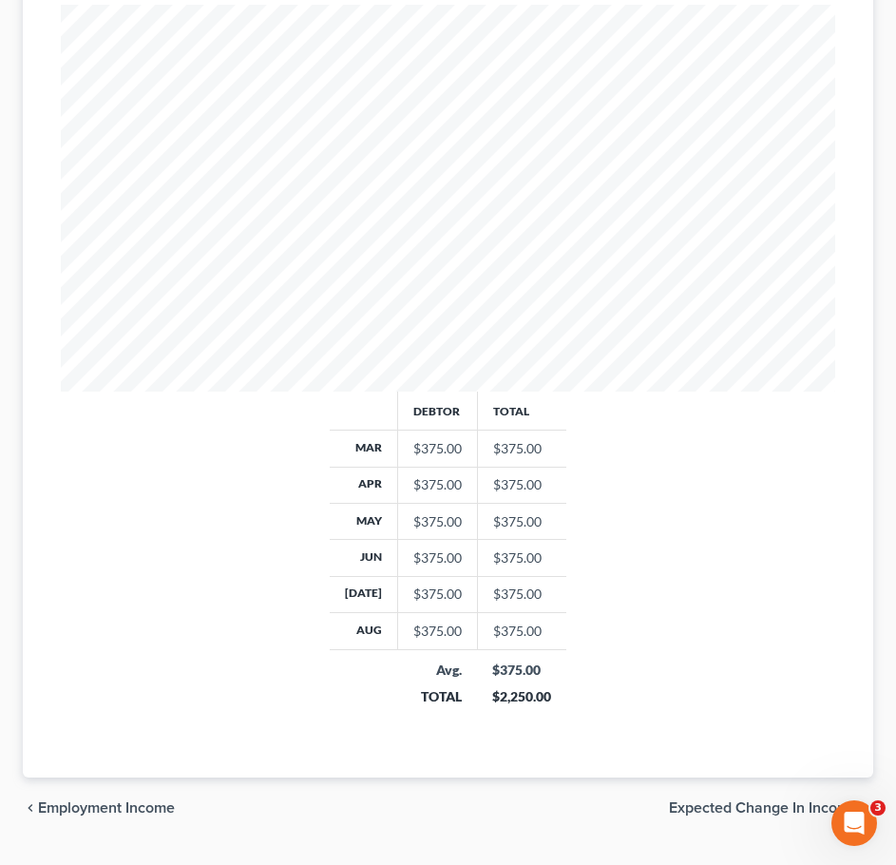
click at [106, 800] on span "Employment Income" at bounding box center [106, 807] width 137 height 15
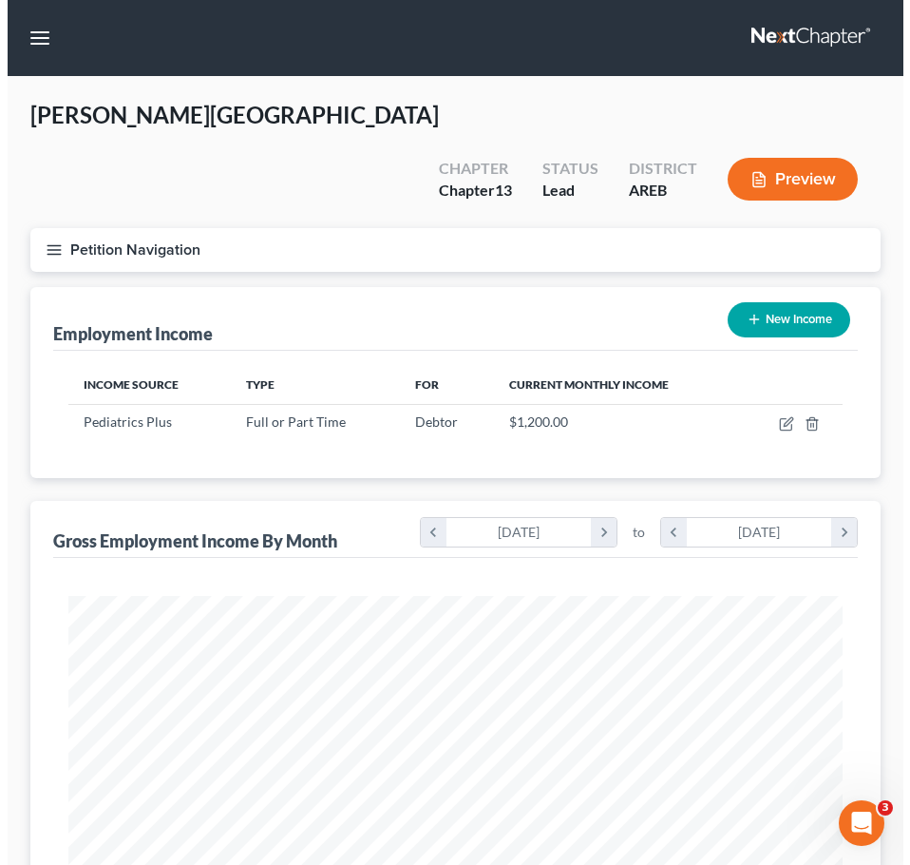
scroll to position [387, 812]
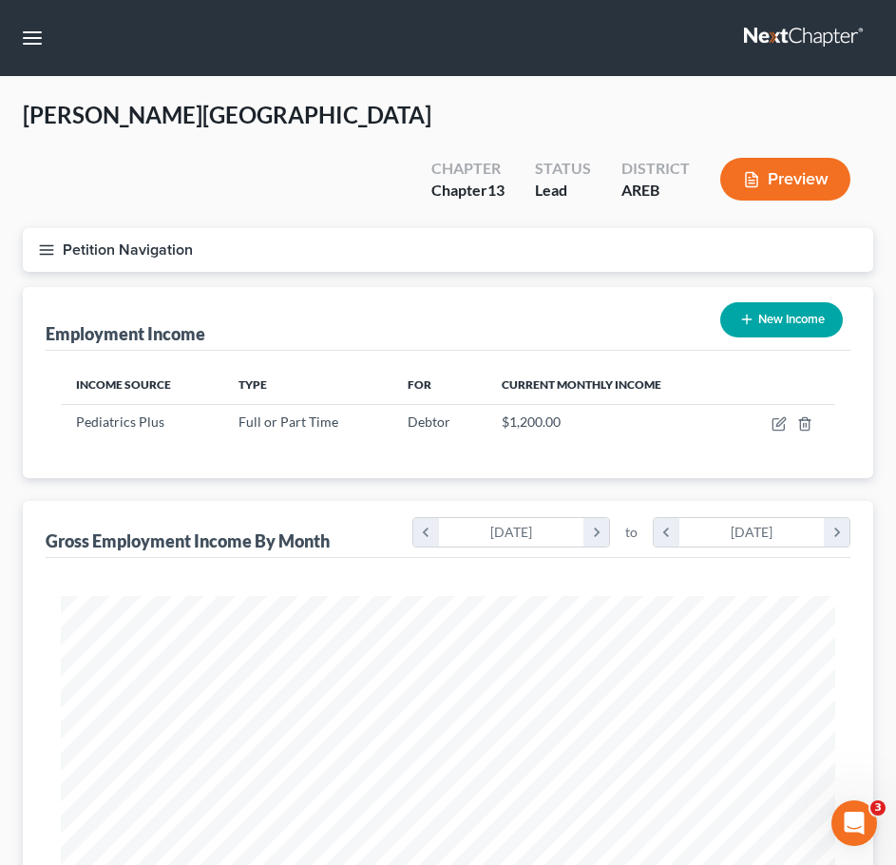
click at [782, 302] on button "New Income" at bounding box center [781, 319] width 123 height 35
select select "0"
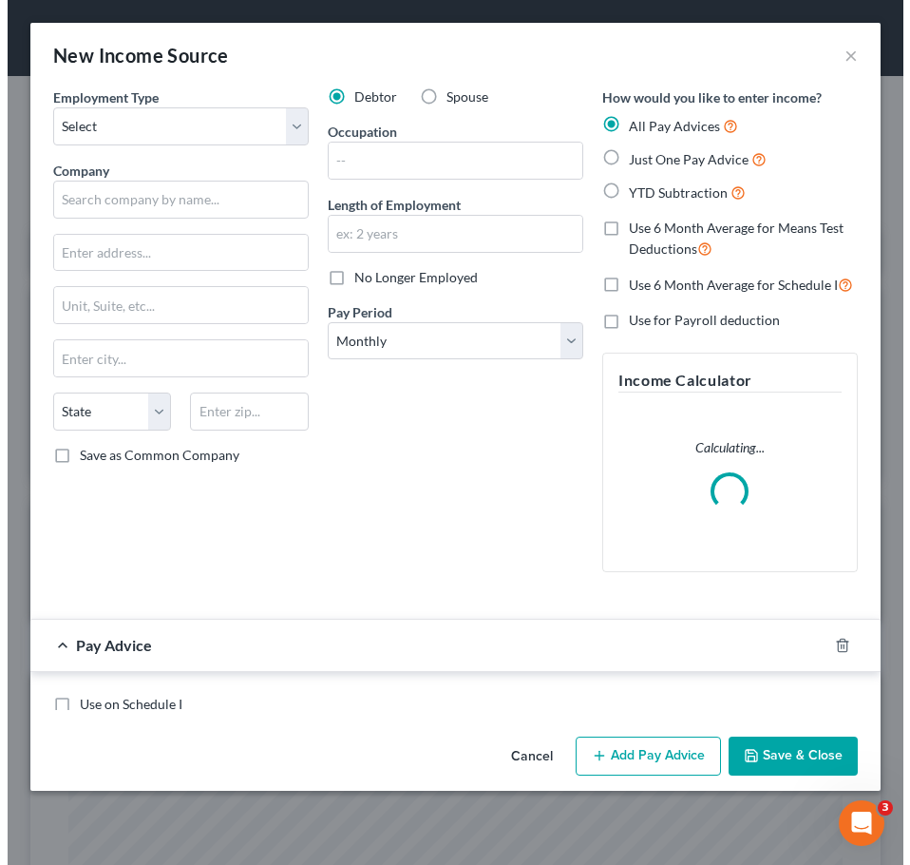
scroll to position [394, 827]
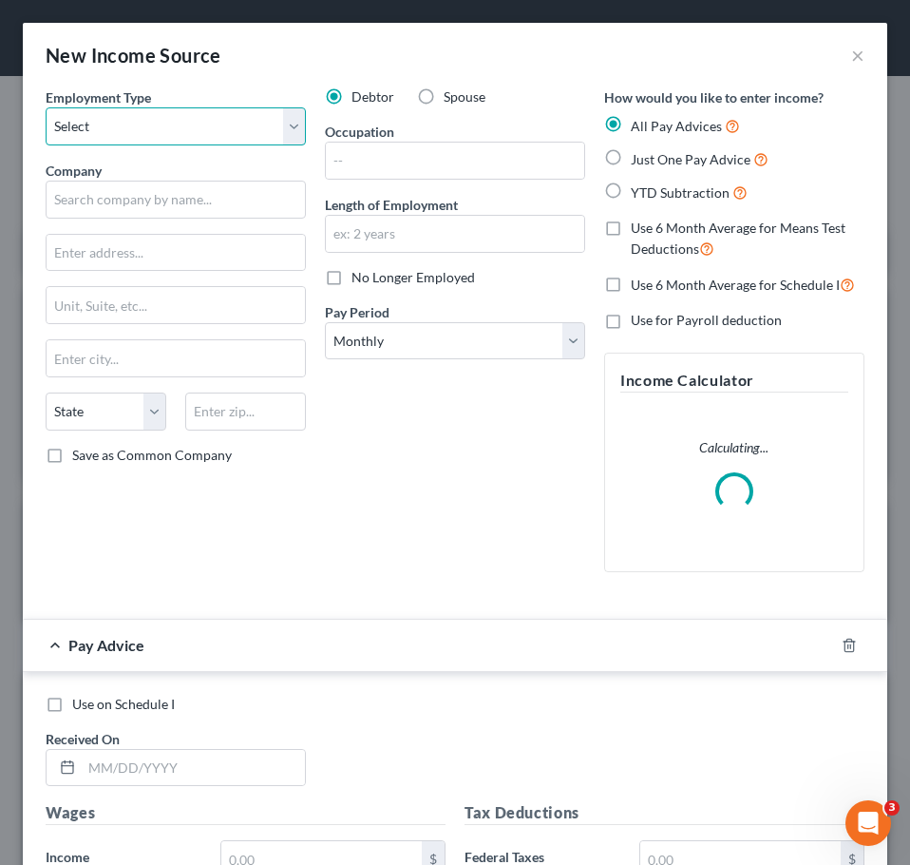
click at [169, 115] on select "Select Full or [DEMOGRAPHIC_DATA] Employment Self Employment" at bounding box center [176, 126] width 260 height 38
click at [46, 107] on select "Select Full or [DEMOGRAPHIC_DATA] Employment Self Employment" at bounding box center [176, 126] width 260 height 38
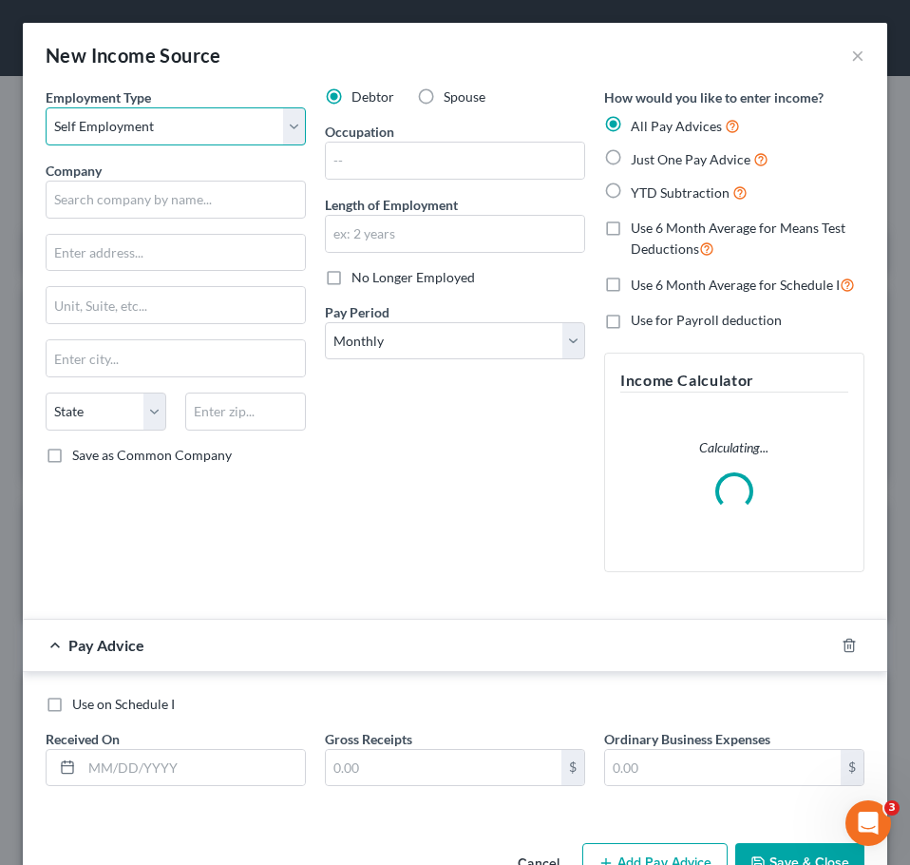
click at [191, 137] on select "Select Full or [DEMOGRAPHIC_DATA] Employment Self Employment" at bounding box center [176, 126] width 260 height 38
select select "0"
click at [46, 107] on select "Select Full or [DEMOGRAPHIC_DATA] Employment Self Employment" at bounding box center [176, 126] width 260 height 38
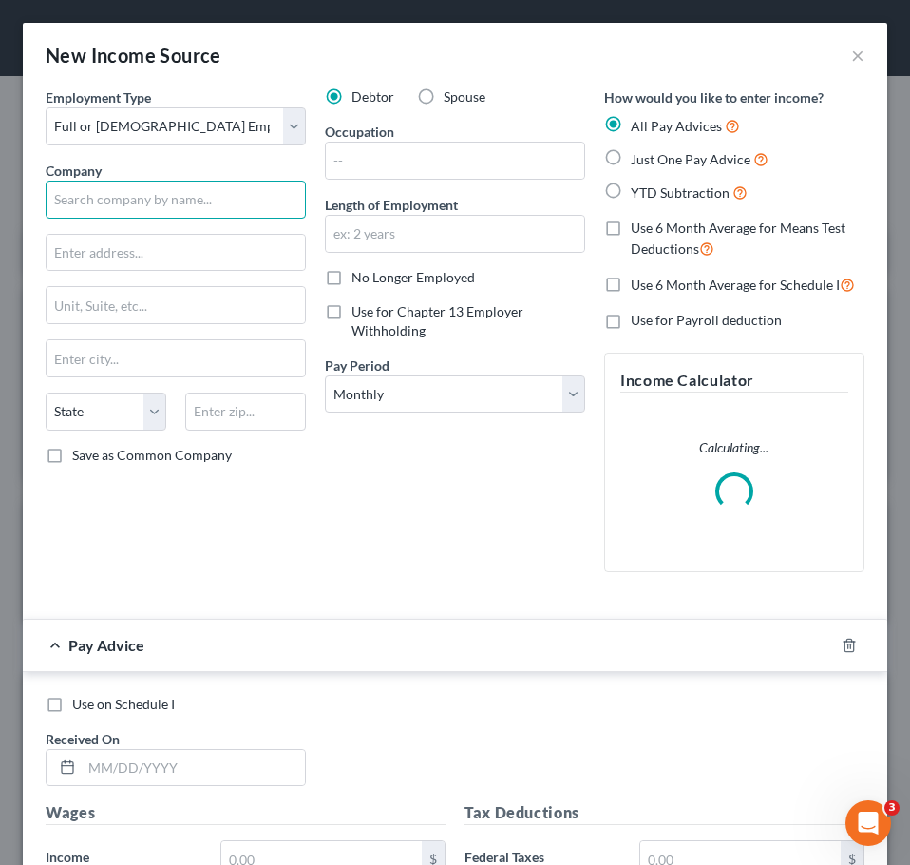
click at [199, 200] on input "text" at bounding box center [176, 200] width 260 height 38
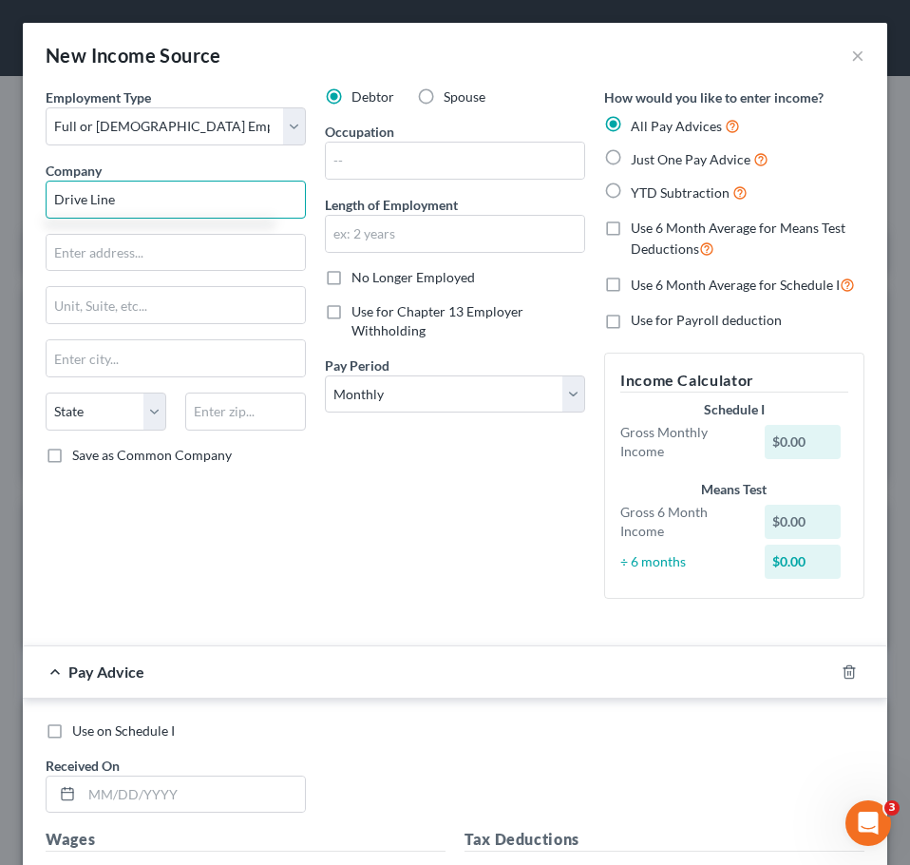
type input "Drive Line"
click at [647, 153] on span "Just One Pay Advice" at bounding box center [691, 159] width 120 height 16
click at [647, 153] on input "Just One Pay Advice" at bounding box center [645, 154] width 12 height 12
radio input "true"
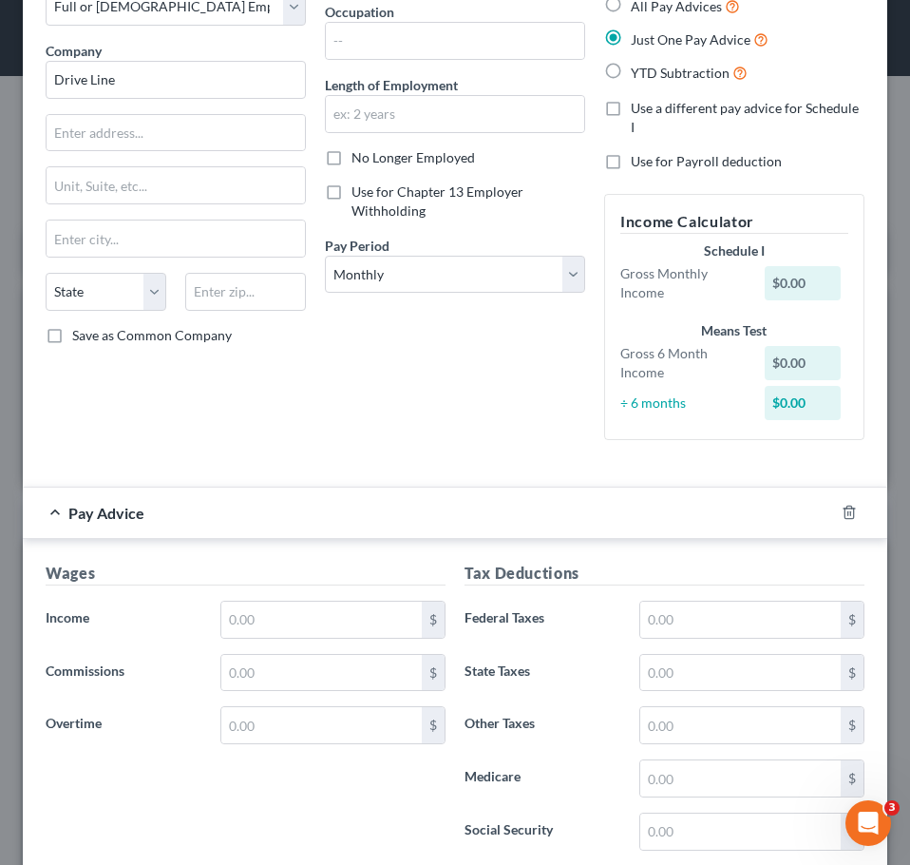
scroll to position [129, 0]
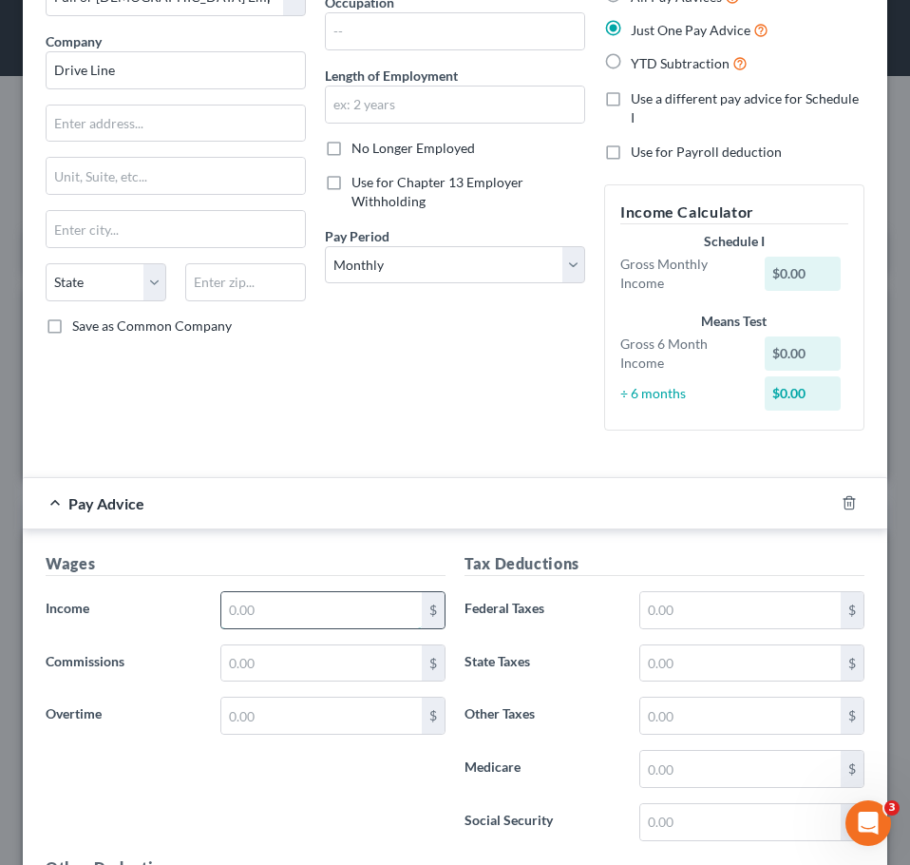
click at [327, 623] on input "text" at bounding box center [321, 610] width 201 height 36
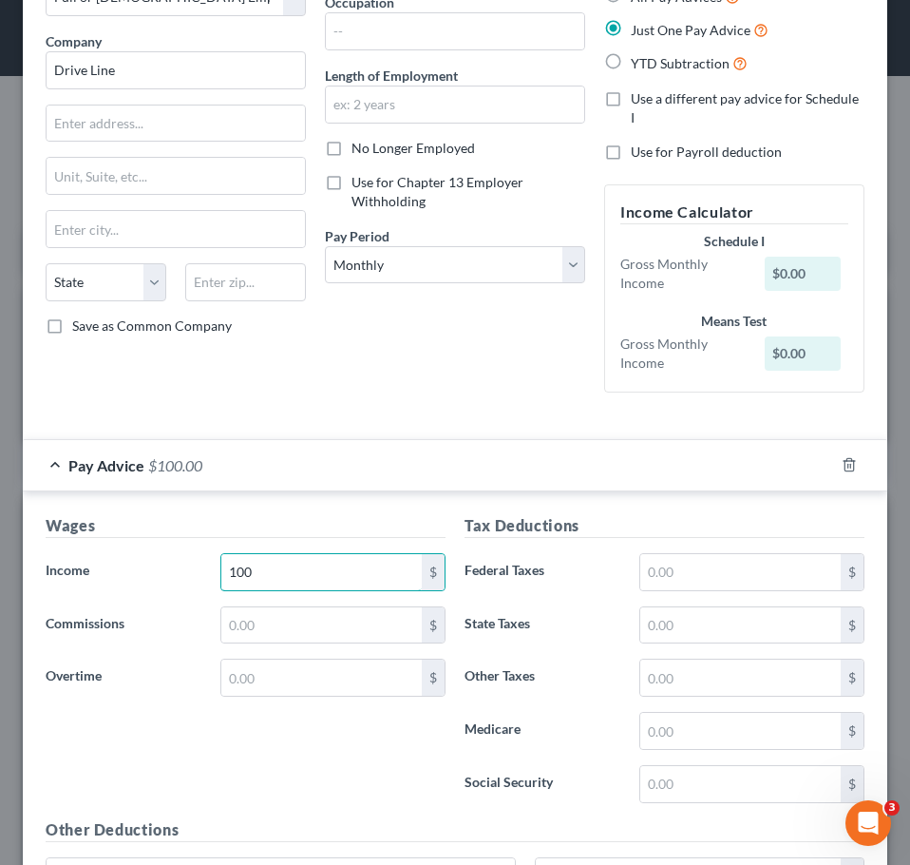
scroll to position [0, 0]
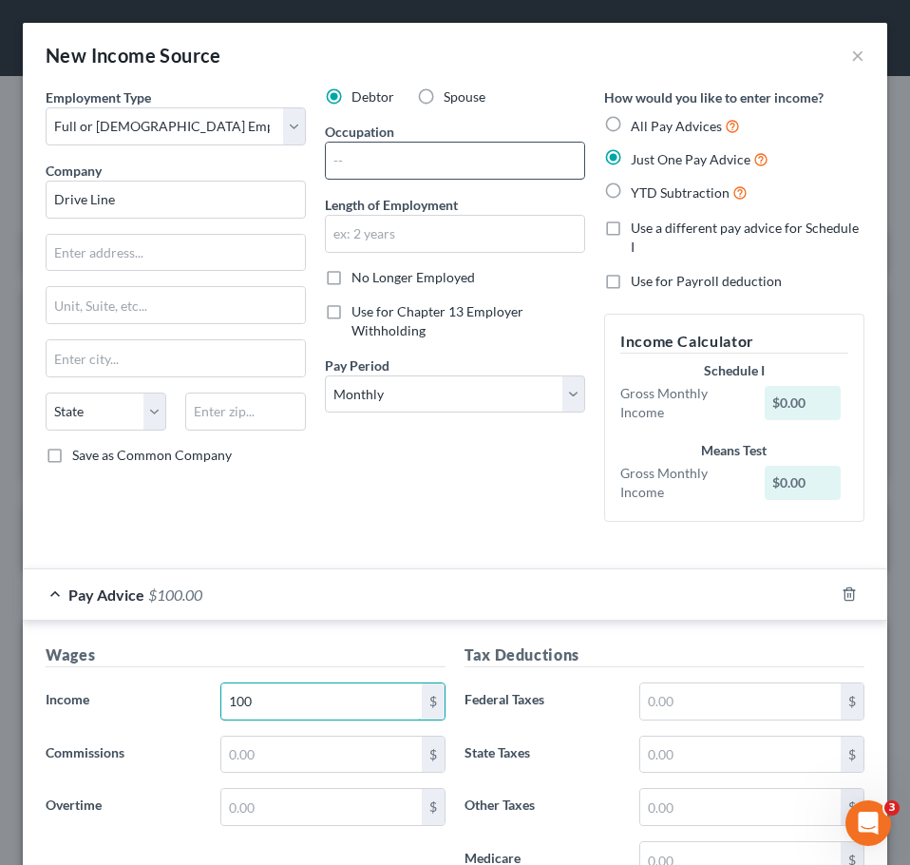
type input "100"
click at [377, 154] on input "text" at bounding box center [455, 161] width 258 height 36
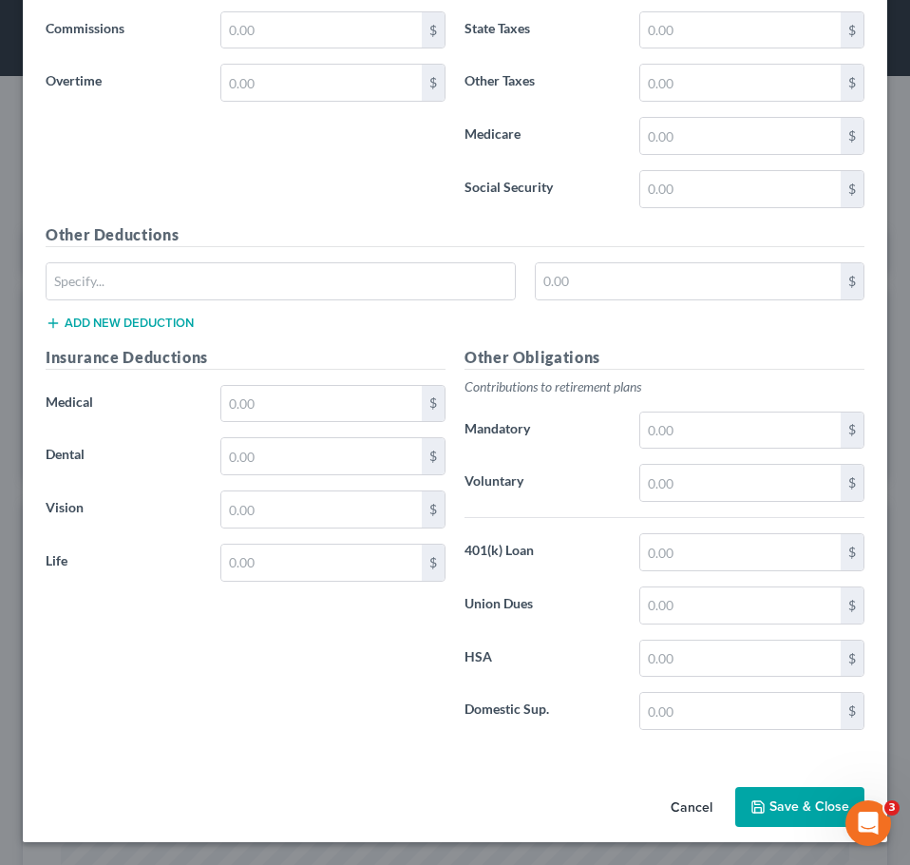
type input "Retail Merchandiser (only works occasionally)"
click at [816, 807] on button "Save & Close" at bounding box center [800, 807] width 129 height 40
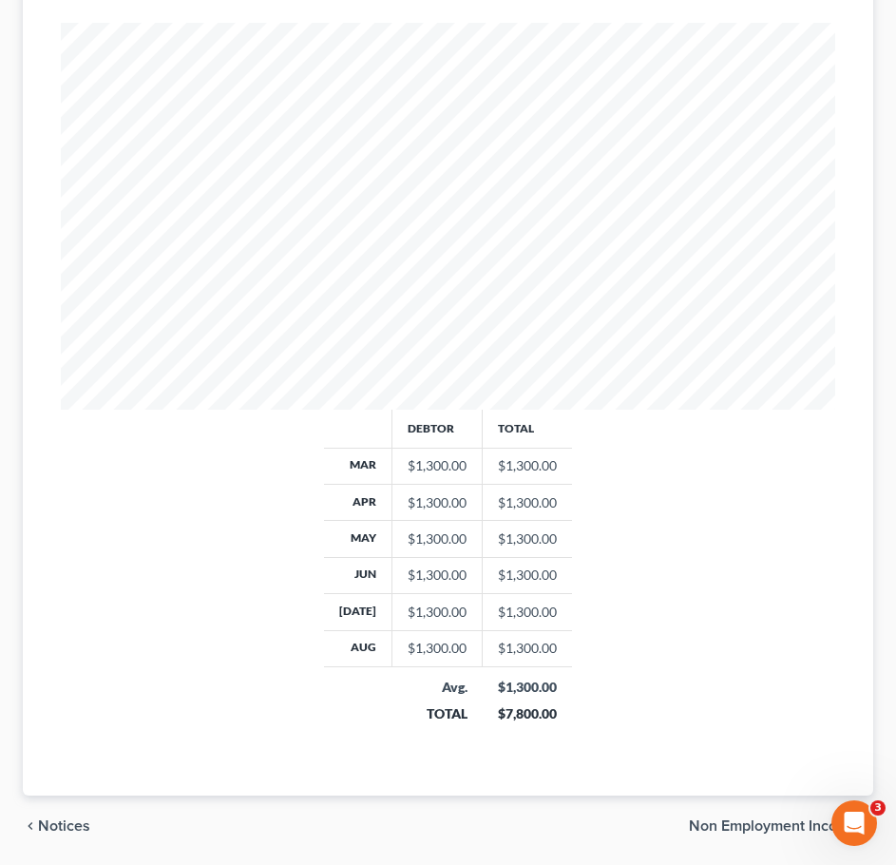
scroll to position [628, 0]
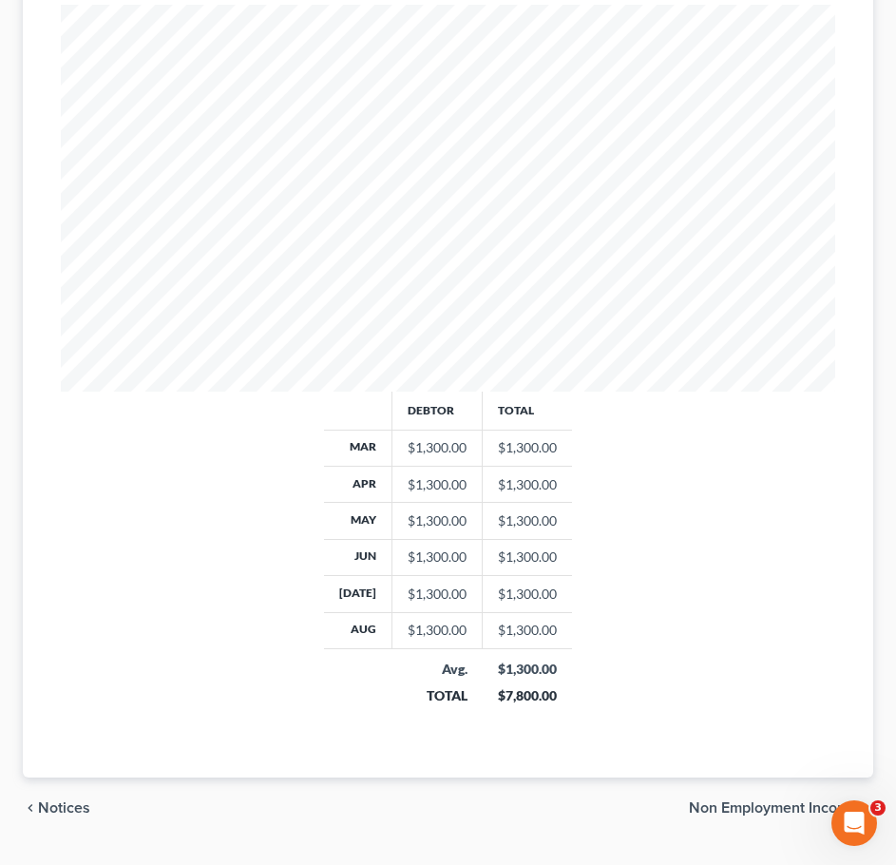
click at [783, 777] on div "chevron_left Notices Non Employment Income chevron_right" at bounding box center [448, 807] width 850 height 61
click at [779, 800] on span "Non Employment Income" at bounding box center [773, 807] width 169 height 15
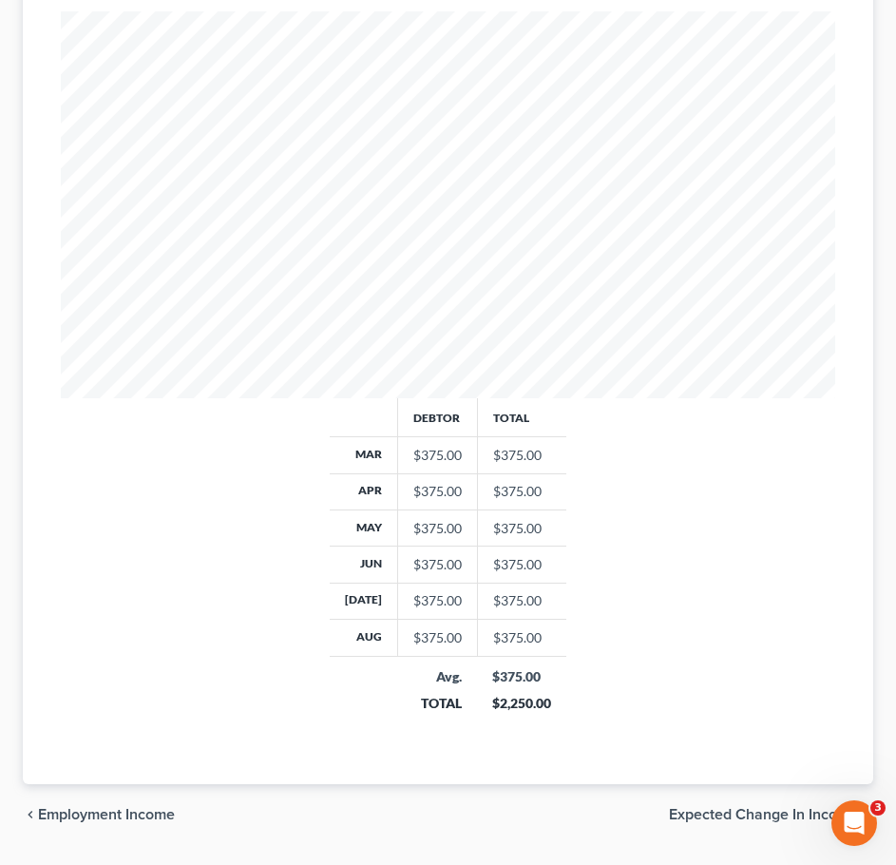
scroll to position [591, 0]
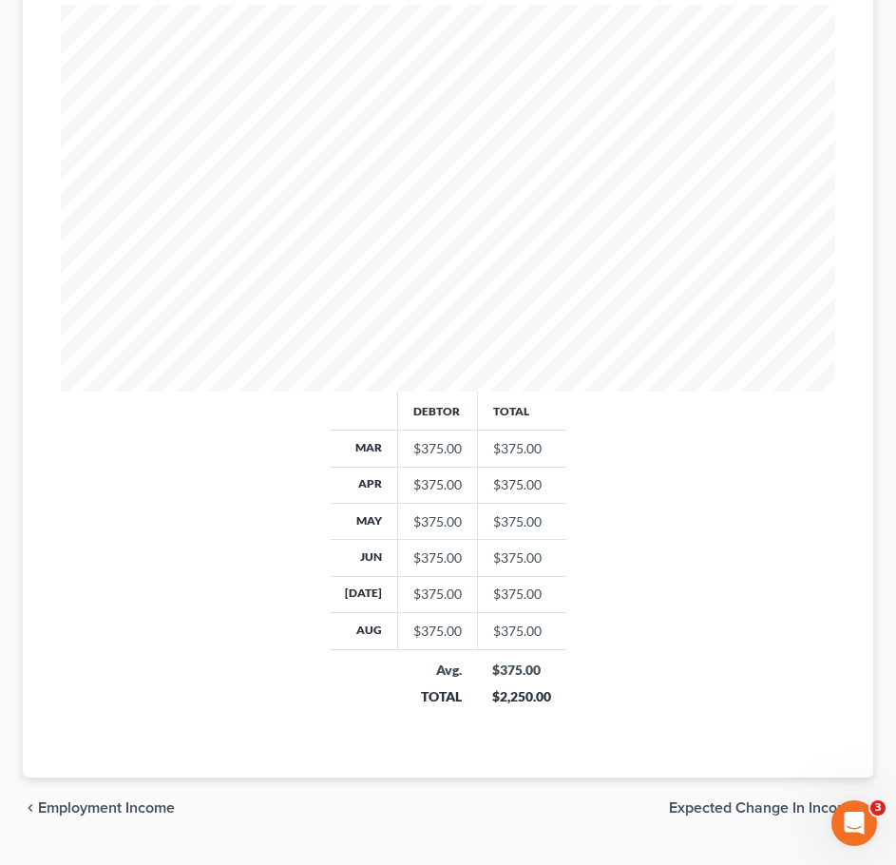
click at [762, 800] on span "Expected Change in Income" at bounding box center [763, 807] width 189 height 15
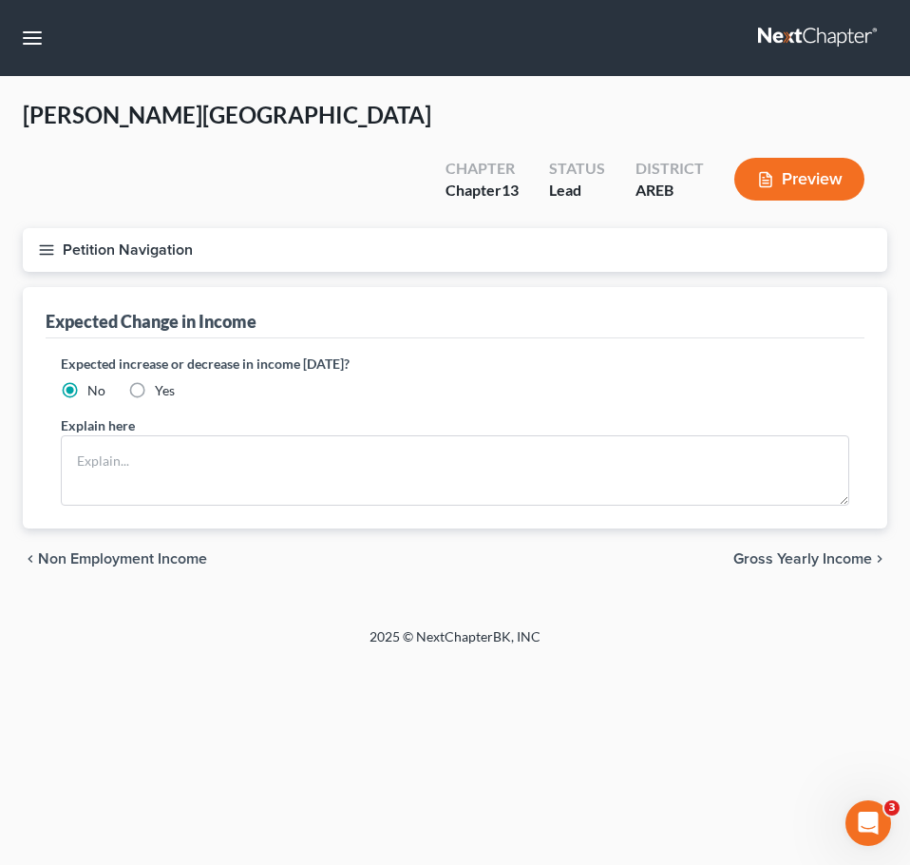
click at [791, 551] on span "Gross Yearly Income" at bounding box center [803, 558] width 139 height 15
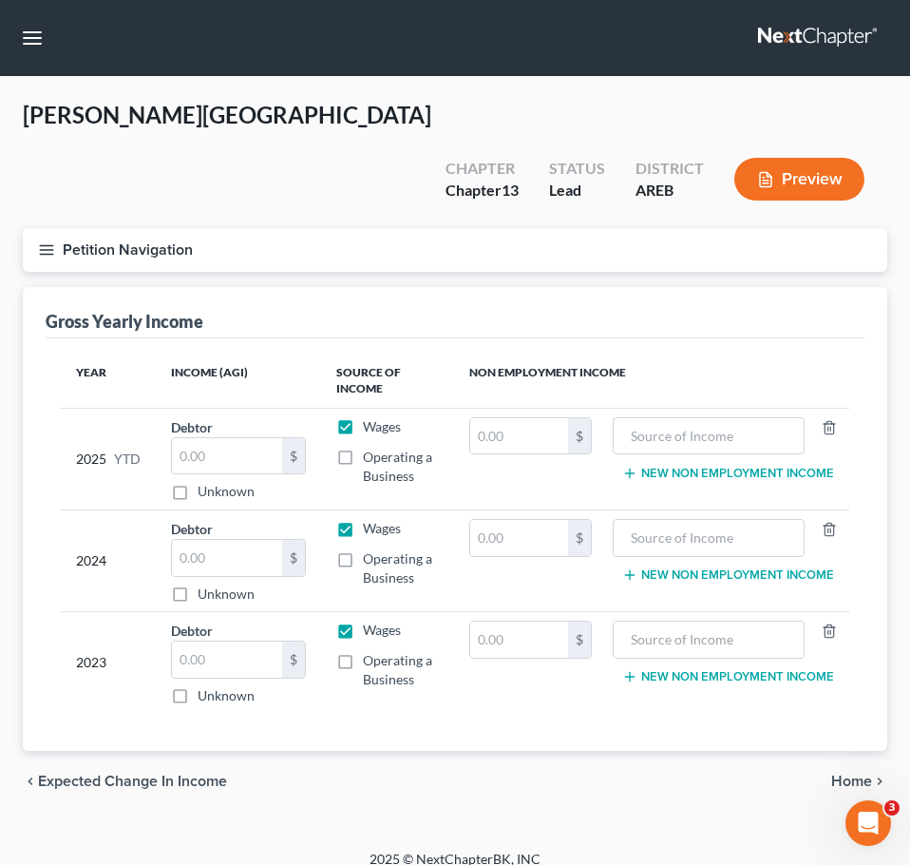
click at [860, 774] on span "Home" at bounding box center [851, 781] width 41 height 15
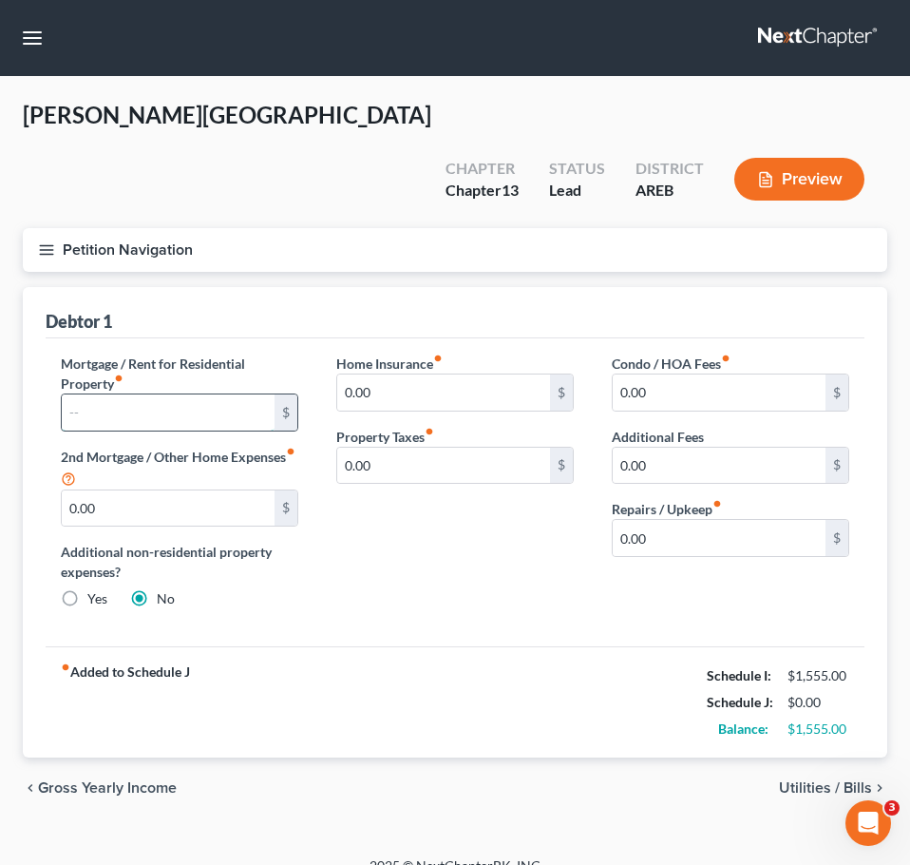
click at [143, 394] on input "text" at bounding box center [168, 412] width 213 height 36
click at [677, 592] on div "Mortgage / Rent for Residential Property fiber_manual_record 1,400 $ 2nd Mortga…" at bounding box center [455, 492] width 819 height 309
click at [76, 780] on span "Gross Yearly Income" at bounding box center [107, 787] width 139 height 15
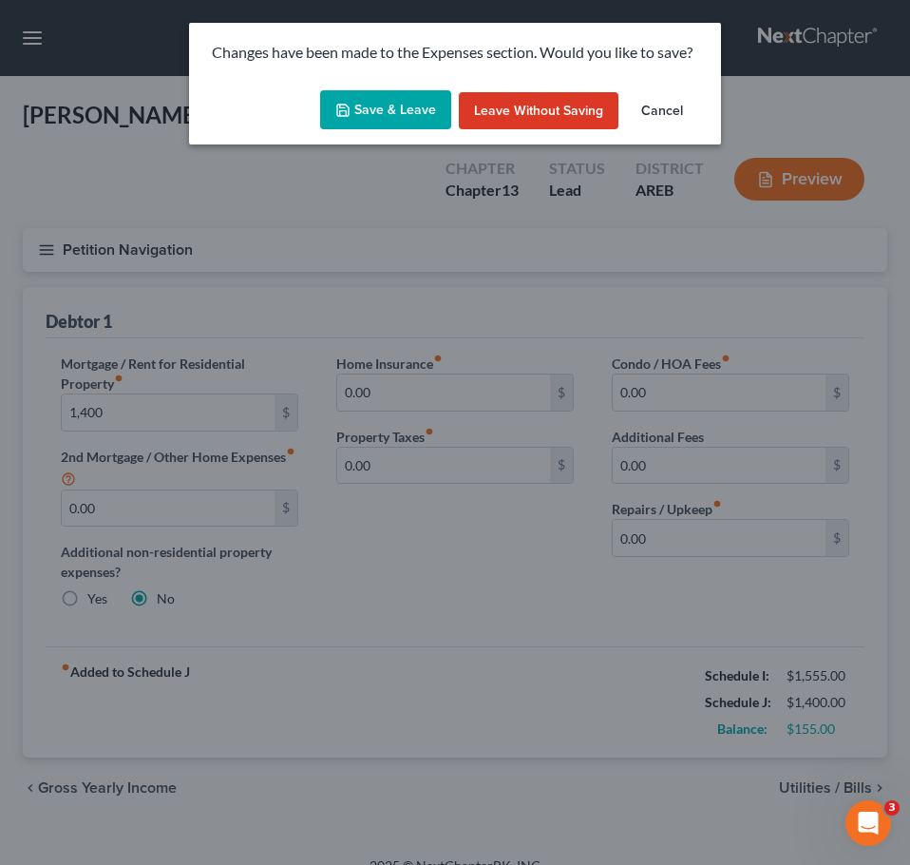
click at [386, 107] on button "Save & Leave" at bounding box center [385, 110] width 131 height 40
type input "1,400.00"
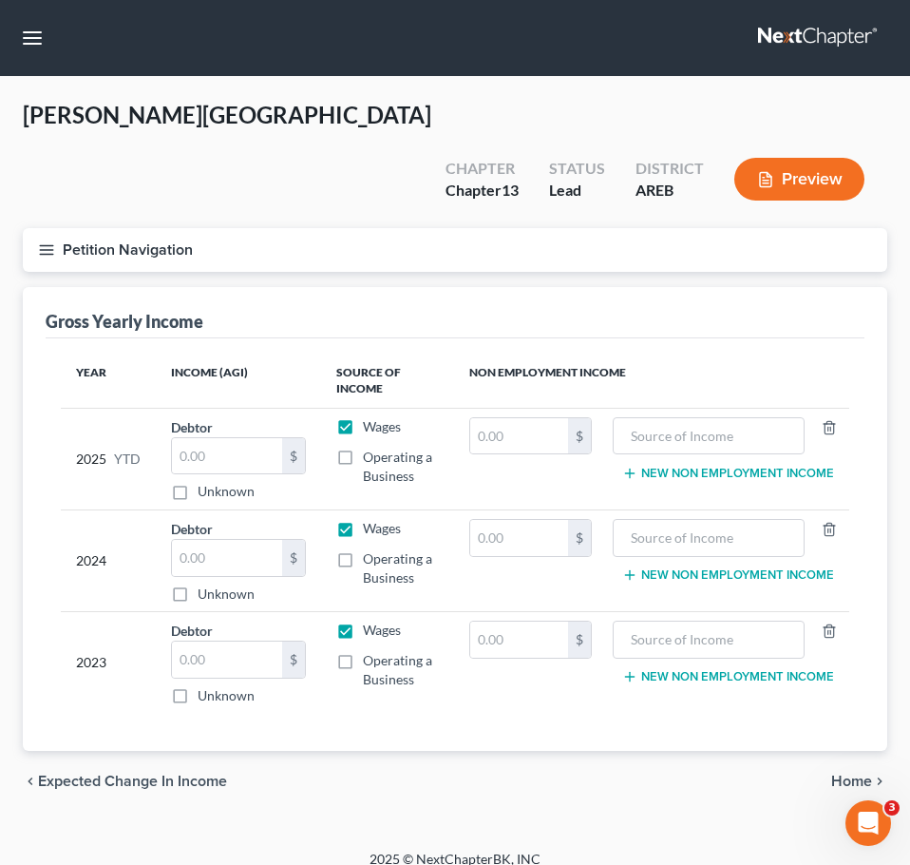
click at [118, 774] on span "Expected Change in Income" at bounding box center [132, 781] width 189 height 15
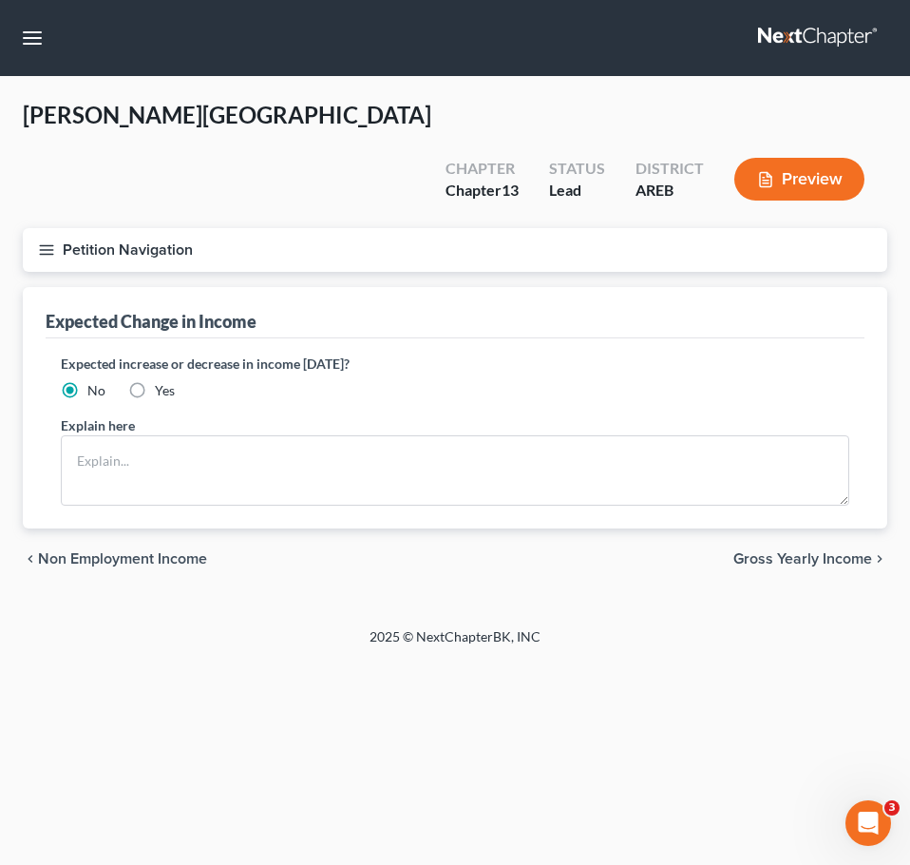
click at [81, 551] on span "Non Employment Income" at bounding box center [122, 558] width 169 height 15
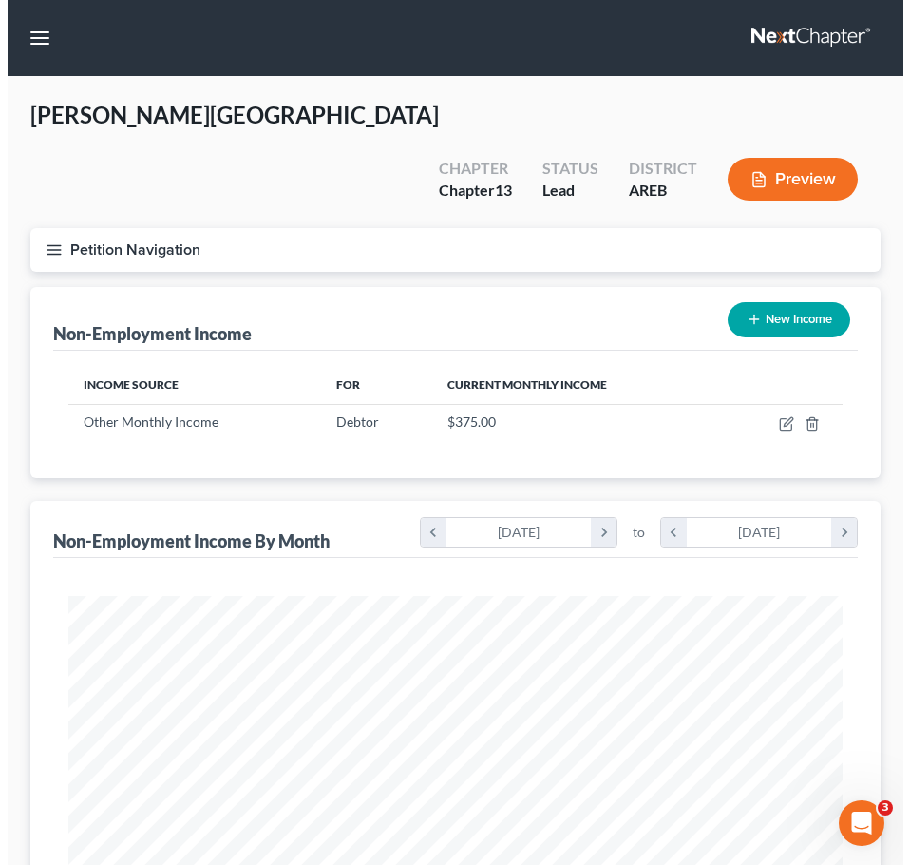
scroll to position [387, 812]
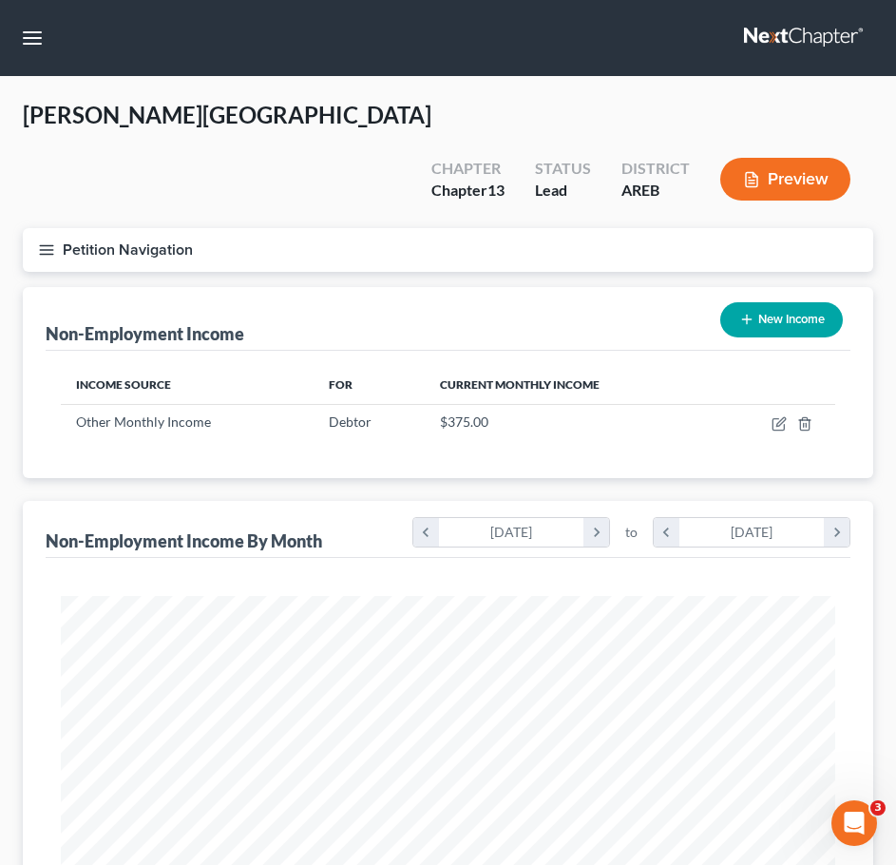
click at [832, 302] on button "New Income" at bounding box center [781, 319] width 123 height 35
select select "0"
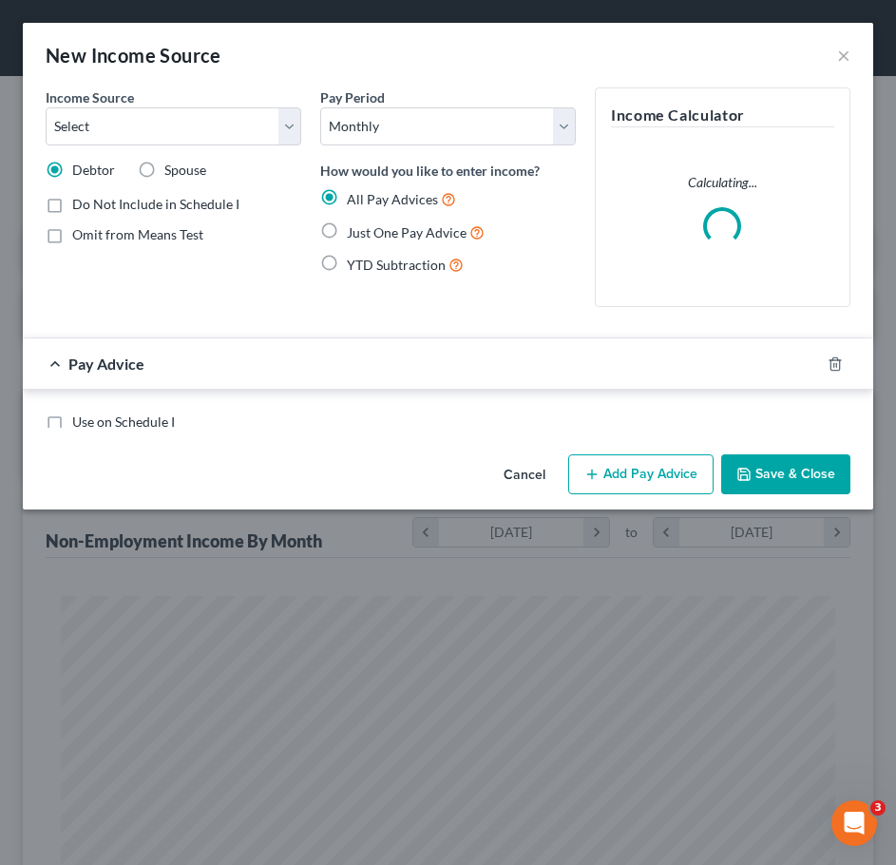
scroll to position [394, 827]
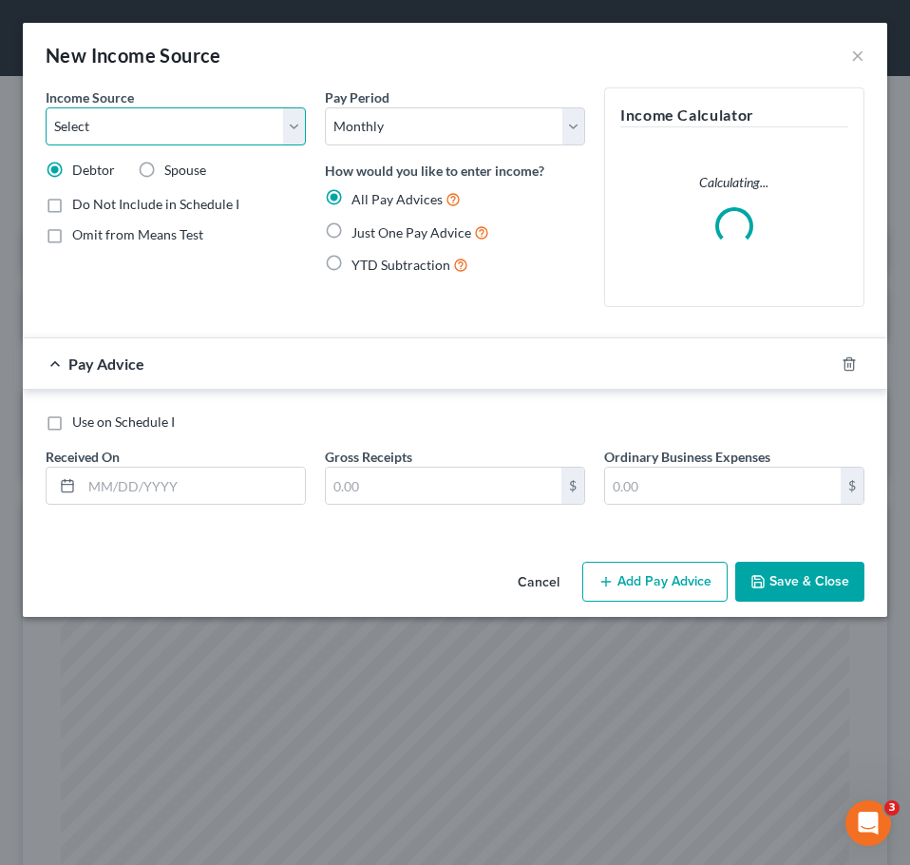
click at [242, 125] on select "Select Unemployment Disability (from employer) Pension Retirement Social Securi…" at bounding box center [176, 126] width 260 height 38
select select "4"
click at [46, 107] on select "Select Unemployment Disability (from employer) Pension Retirement Social Securi…" at bounding box center [176, 126] width 260 height 38
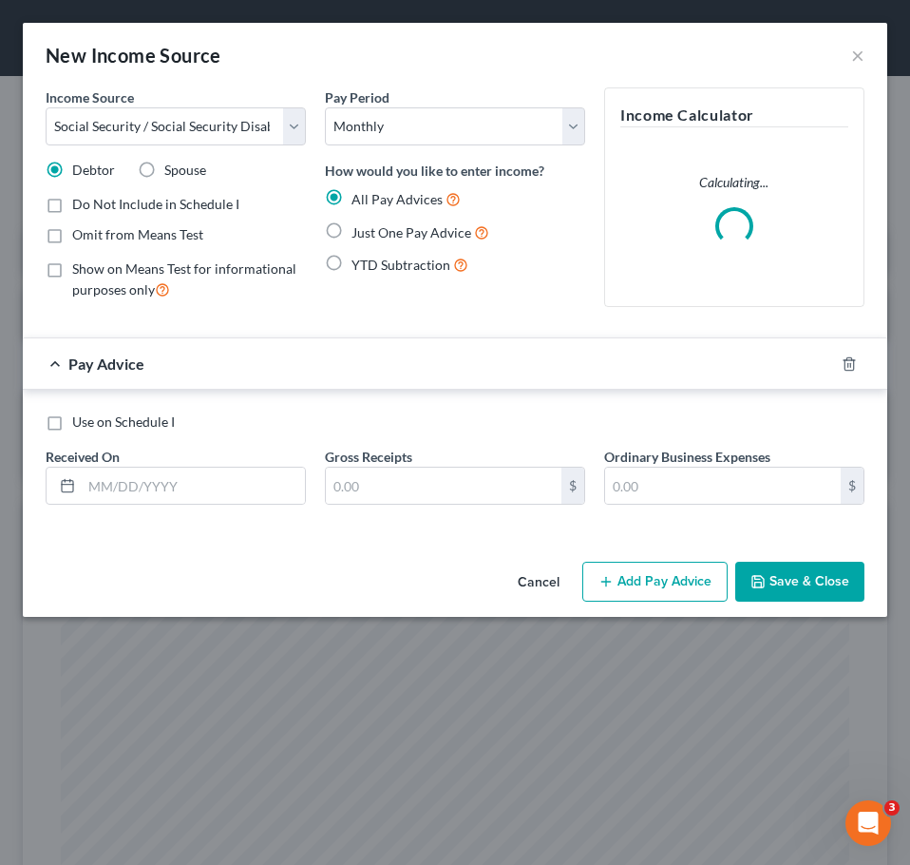
click at [168, 242] on label "Omit from Means Test" at bounding box center [137, 234] width 131 height 19
click at [92, 238] on input "Omit from Means Test" at bounding box center [86, 231] width 12 height 12
checkbox input "true"
click at [390, 235] on span "Just One Pay Advice" at bounding box center [412, 232] width 120 height 16
click at [372, 234] on input "Just One Pay Advice" at bounding box center [365, 227] width 12 height 12
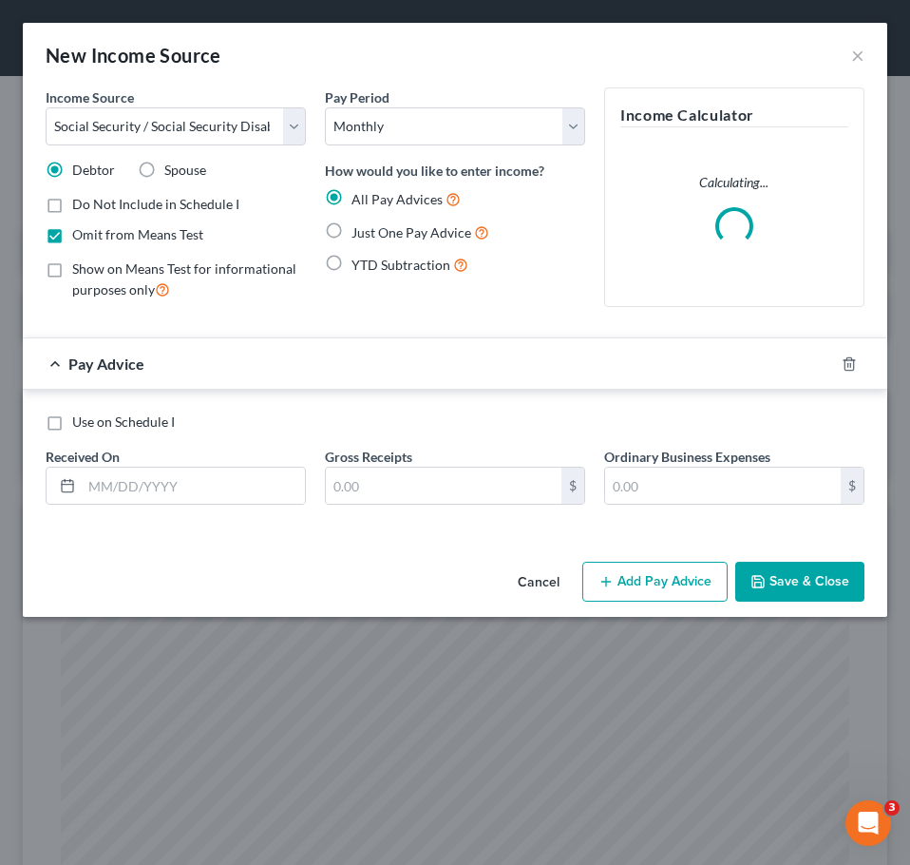
radio input "true"
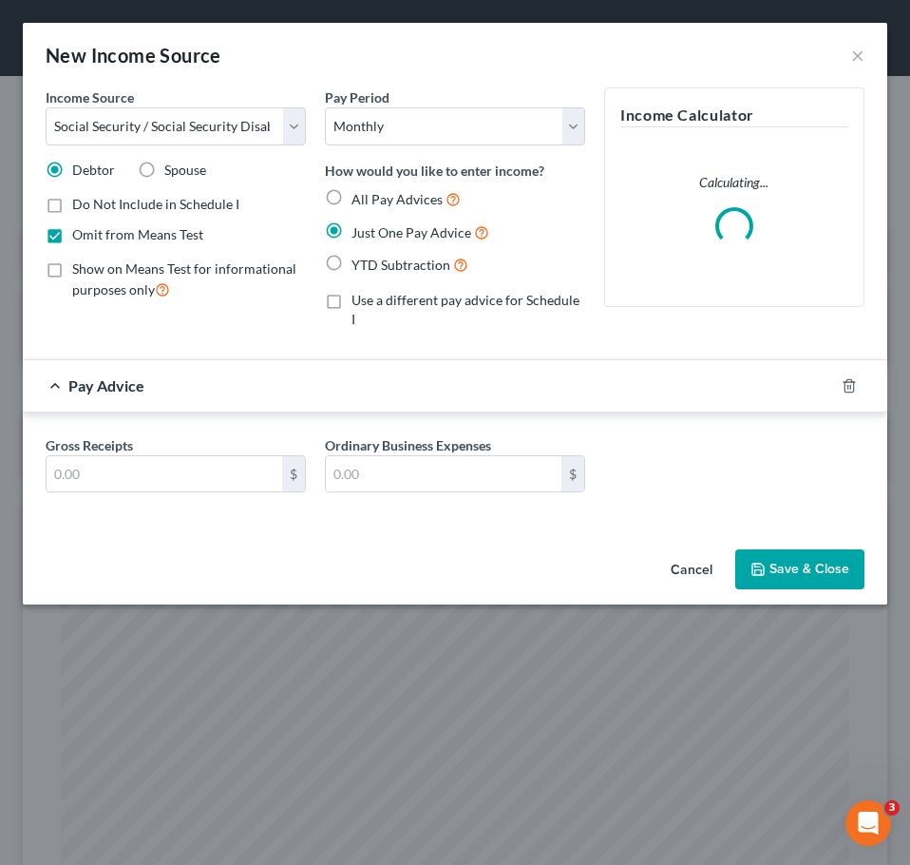
click at [163, 491] on div "Gross Receipts $ Ordinary Business Expenses $" at bounding box center [455, 467] width 865 height 111
click at [146, 456] on input "text" at bounding box center [165, 474] width 236 height 36
type input "967"
click at [790, 549] on button "Save & Close" at bounding box center [800, 569] width 129 height 40
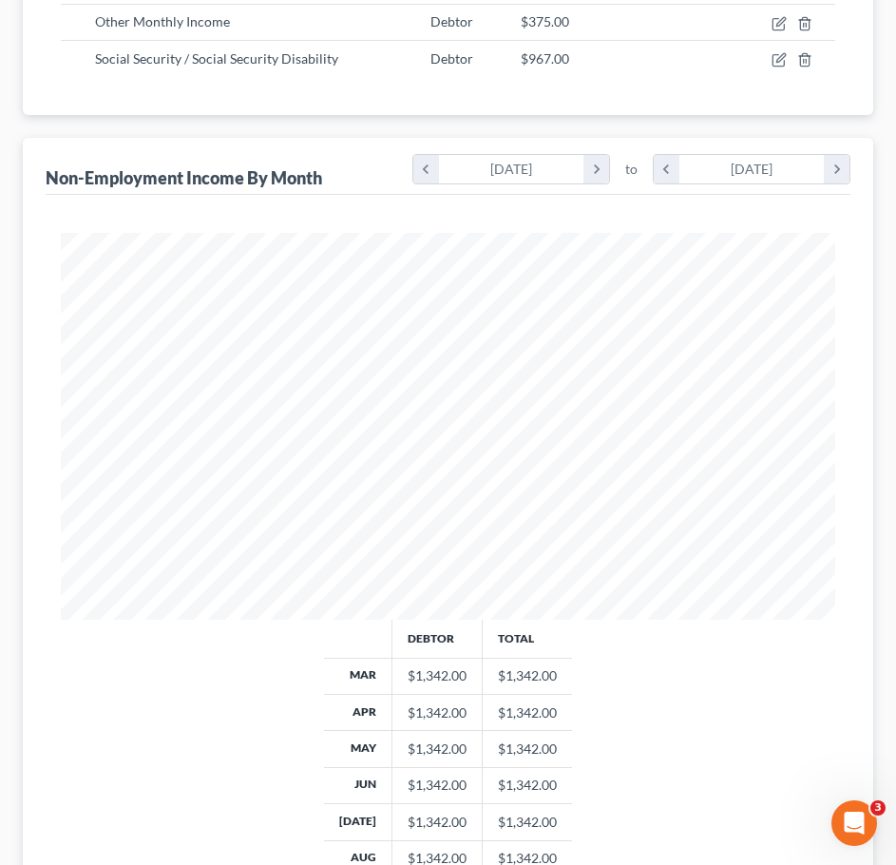
scroll to position [628, 0]
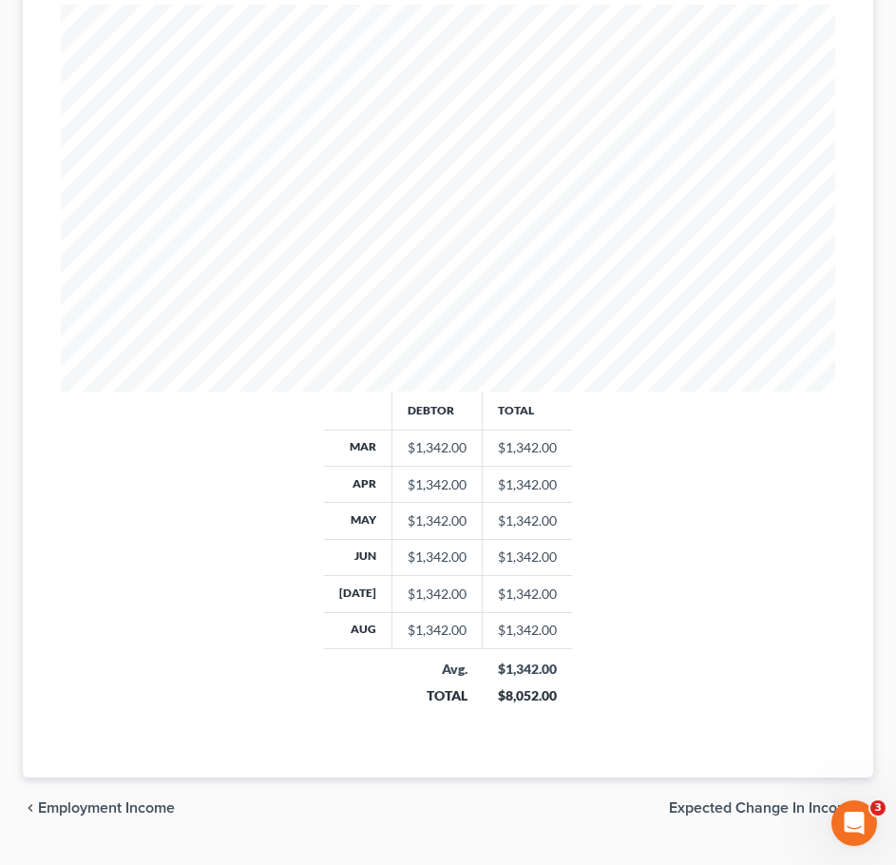
click at [781, 800] on span "Expected Change in Income" at bounding box center [763, 807] width 189 height 15
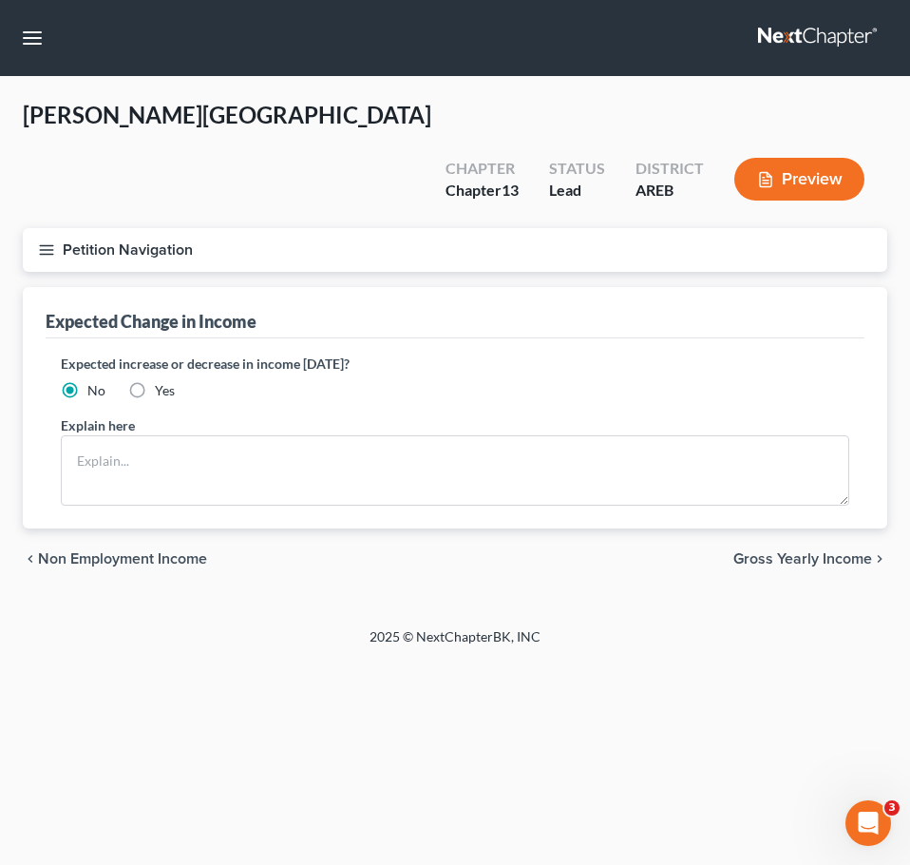
click at [803, 528] on div "chevron_left Non Employment Income Gross Yearly Income chevron_right" at bounding box center [455, 558] width 865 height 61
click at [795, 551] on span "Gross Yearly Income" at bounding box center [803, 558] width 139 height 15
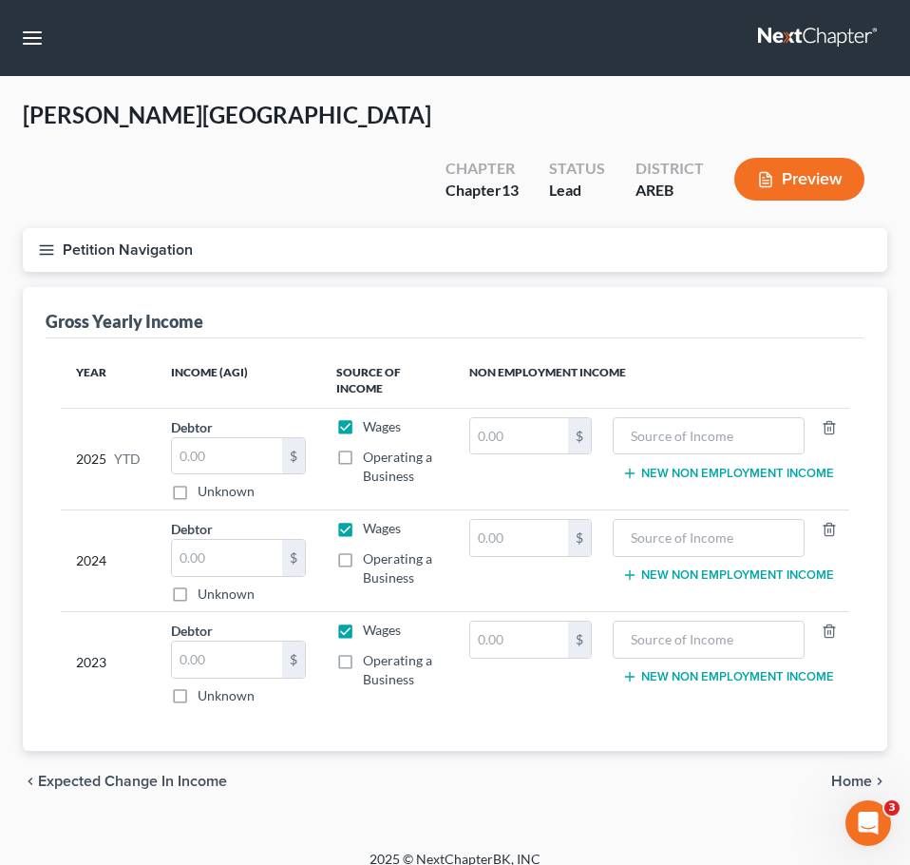
click at [851, 774] on span "Home" at bounding box center [851, 781] width 41 height 15
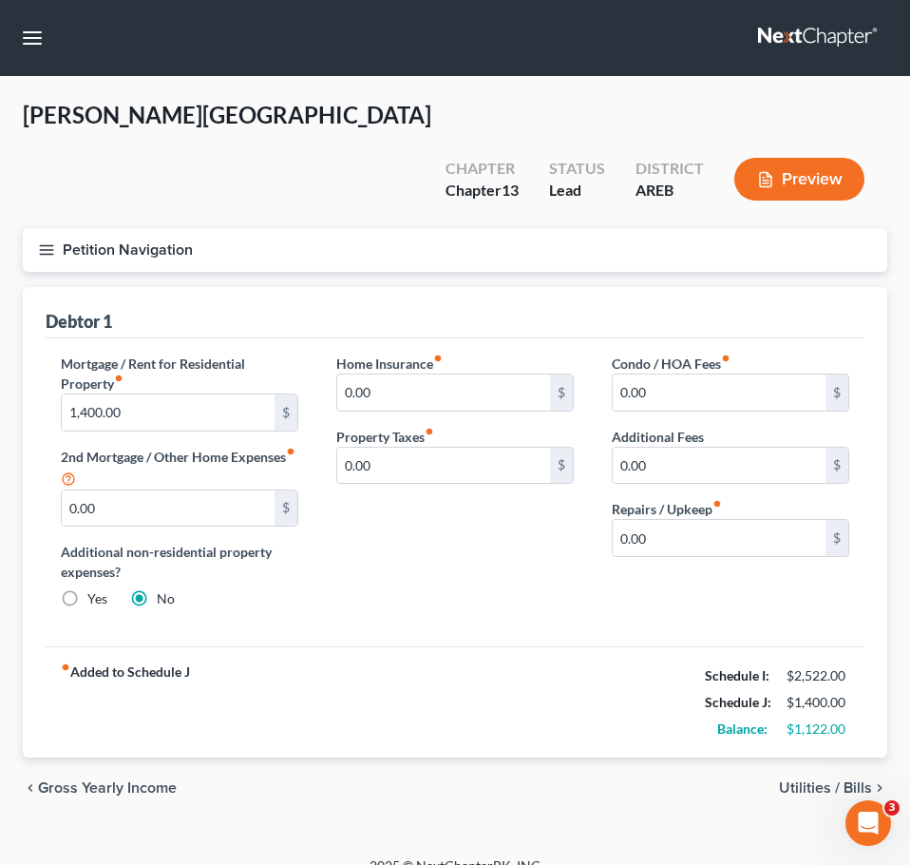
click at [821, 780] on span "Utilities / Bills" at bounding box center [825, 787] width 93 height 15
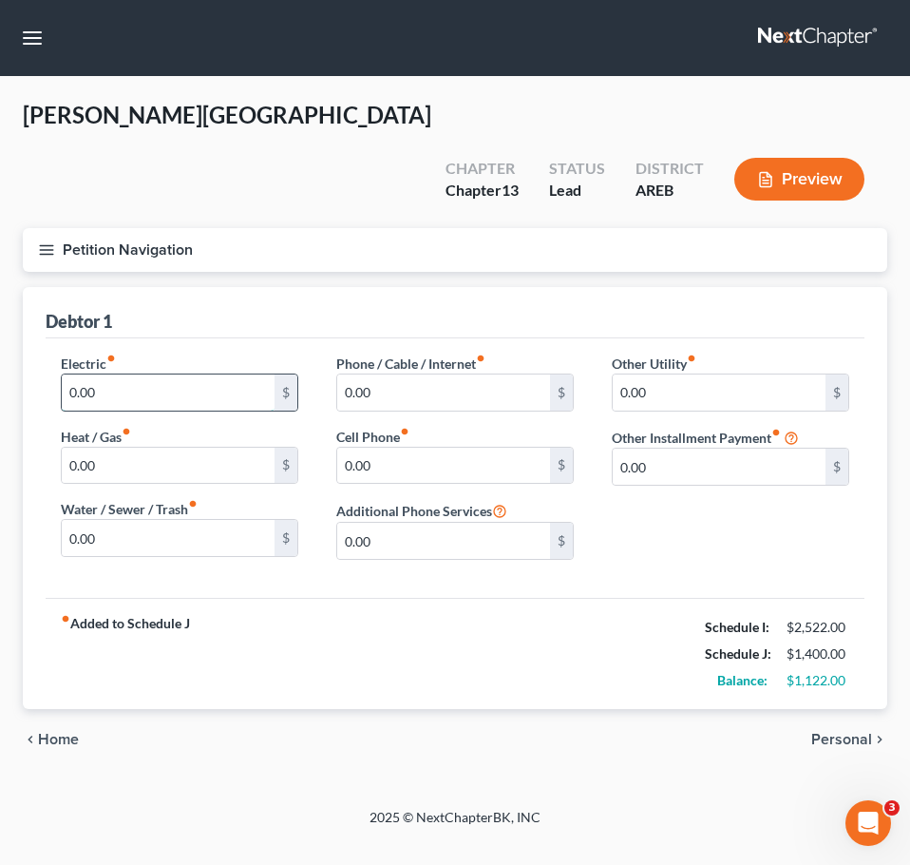
click at [142, 374] on input "0.00" at bounding box center [168, 392] width 213 height 36
click at [168, 374] on input "0.00" at bounding box center [168, 392] width 213 height 36
type input "200"
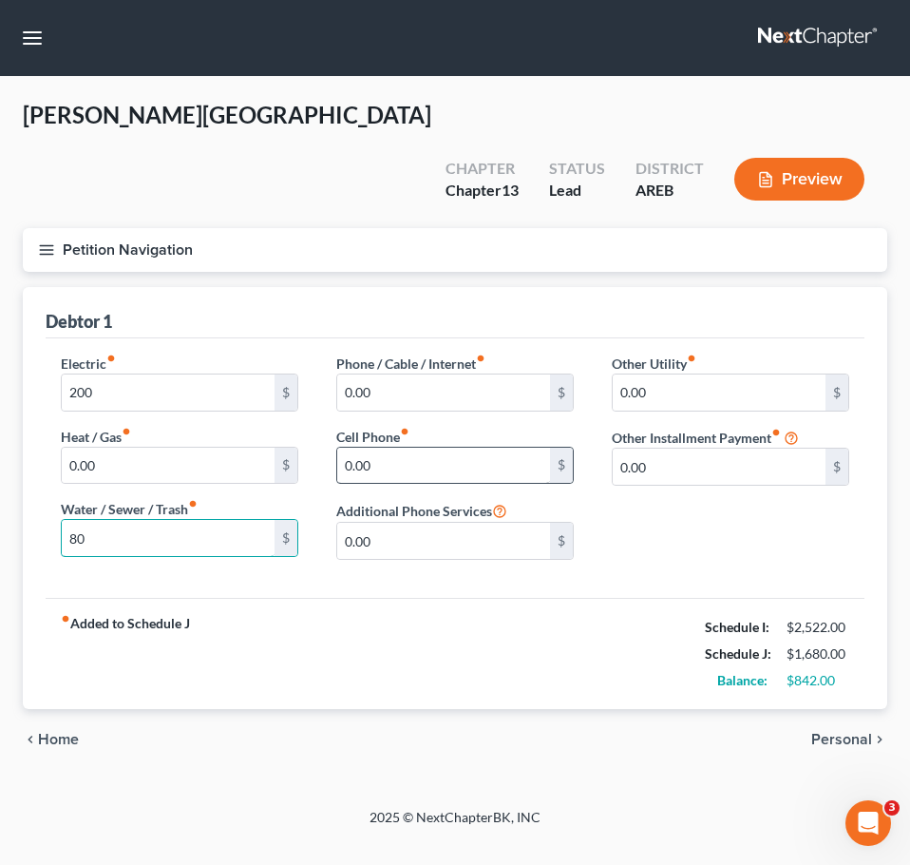
type input "80"
click at [442, 448] on input "0.00" at bounding box center [443, 466] width 213 height 36
type input "50"
click at [753, 514] on div "Other Utility fiber_manual_record 0.00 $ Other Installment Payment fiber_manual…" at bounding box center [731, 464] width 276 height 221
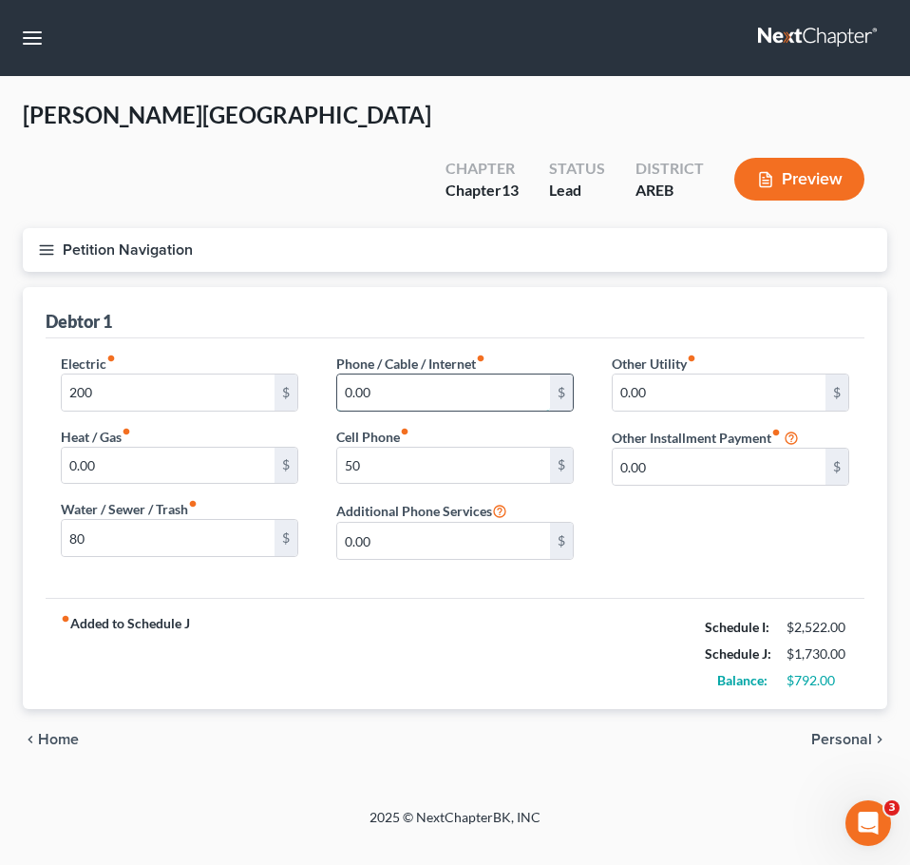
click at [444, 374] on input "0.00" at bounding box center [443, 392] width 213 height 36
type input "80"
click at [752, 485] on div "Other Utility fiber_manual_record 0.00 $ Other Installment Payment fiber_manual…" at bounding box center [731, 464] width 276 height 221
click at [841, 732] on span "Personal" at bounding box center [842, 739] width 61 height 15
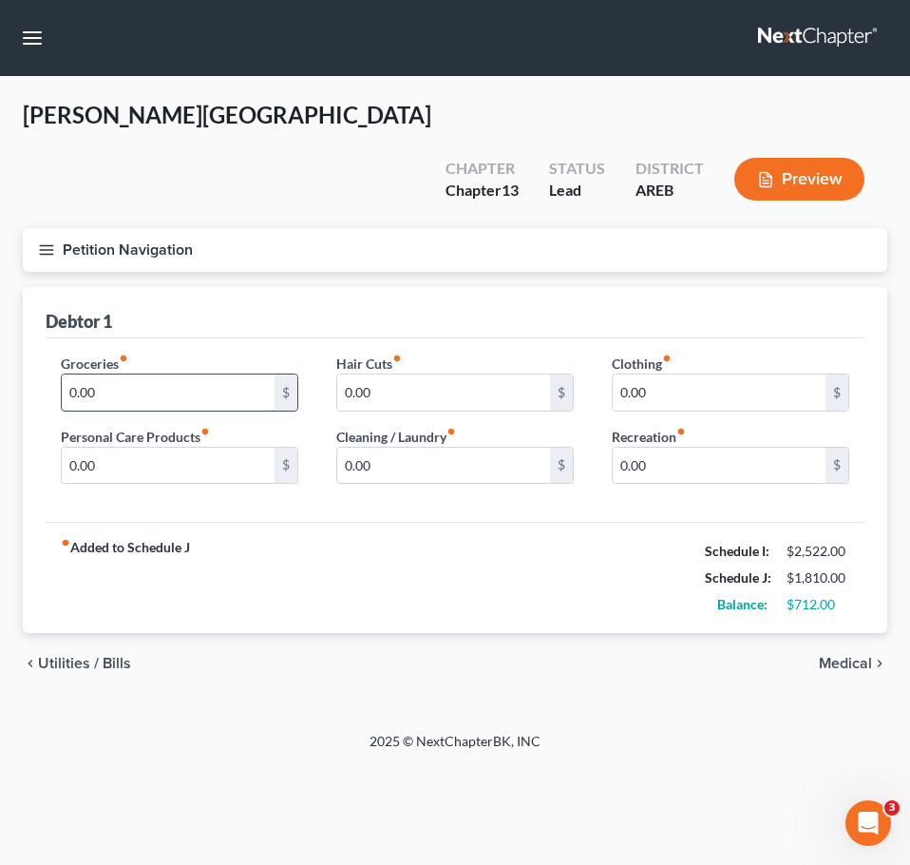
click at [173, 374] on input "0.00" at bounding box center [168, 392] width 213 height 36
click at [173, 374] on input "250" at bounding box center [168, 392] width 213 height 36
type input "250"
type input "10"
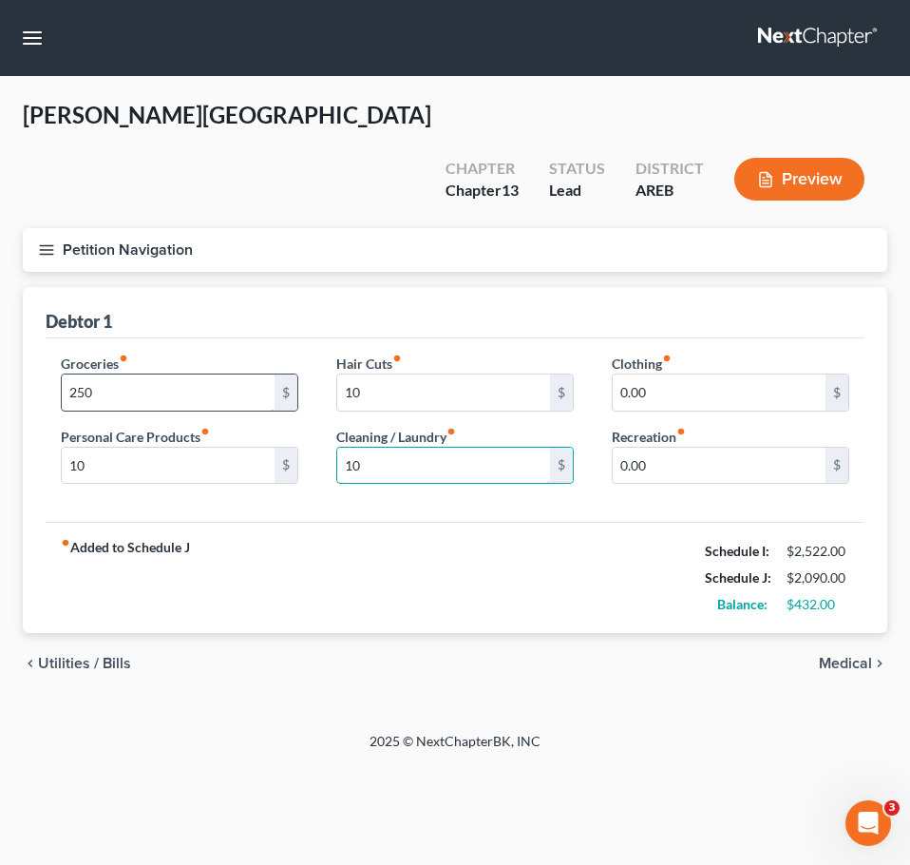
type input "10"
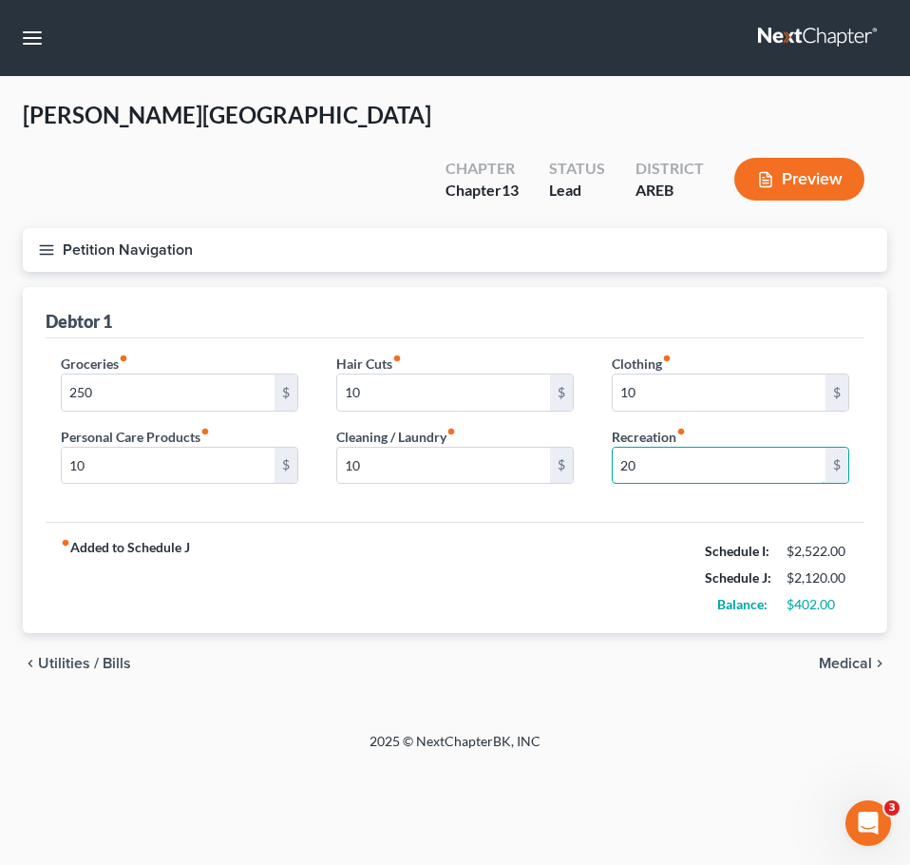
type input "20"
click at [456, 534] on div "fiber_manual_record Added to Schedule J Schedule I: $2,522.00 Schedule J: $2,12…" at bounding box center [455, 577] width 819 height 111
click at [860, 656] on span "Medical" at bounding box center [845, 663] width 53 height 15
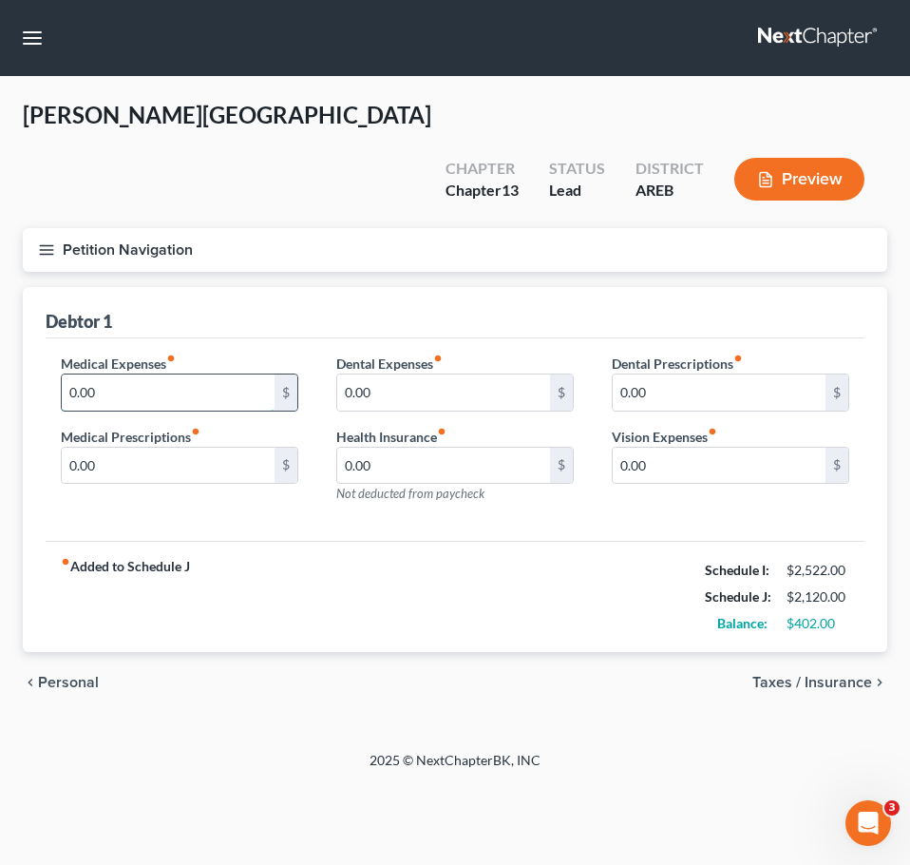
click at [253, 374] on input "0.00" at bounding box center [168, 392] width 213 height 36
type input "10"
click at [801, 675] on span "Taxes / Insurance" at bounding box center [813, 682] width 120 height 15
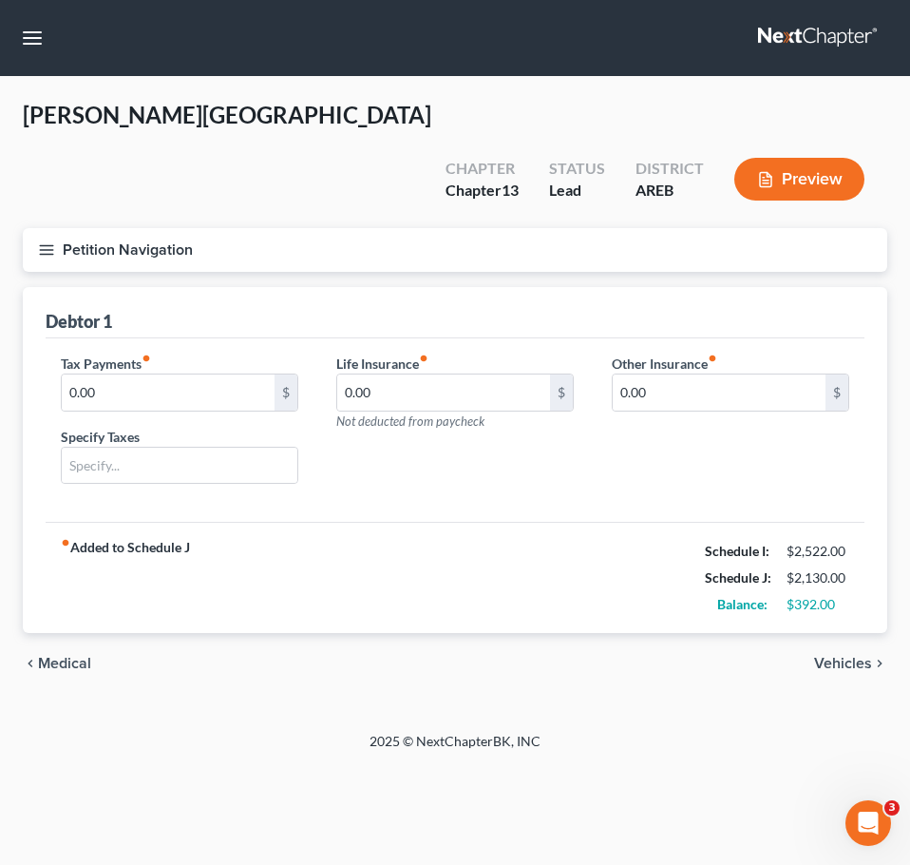
click at [838, 656] on span "Vehicles" at bounding box center [843, 663] width 58 height 15
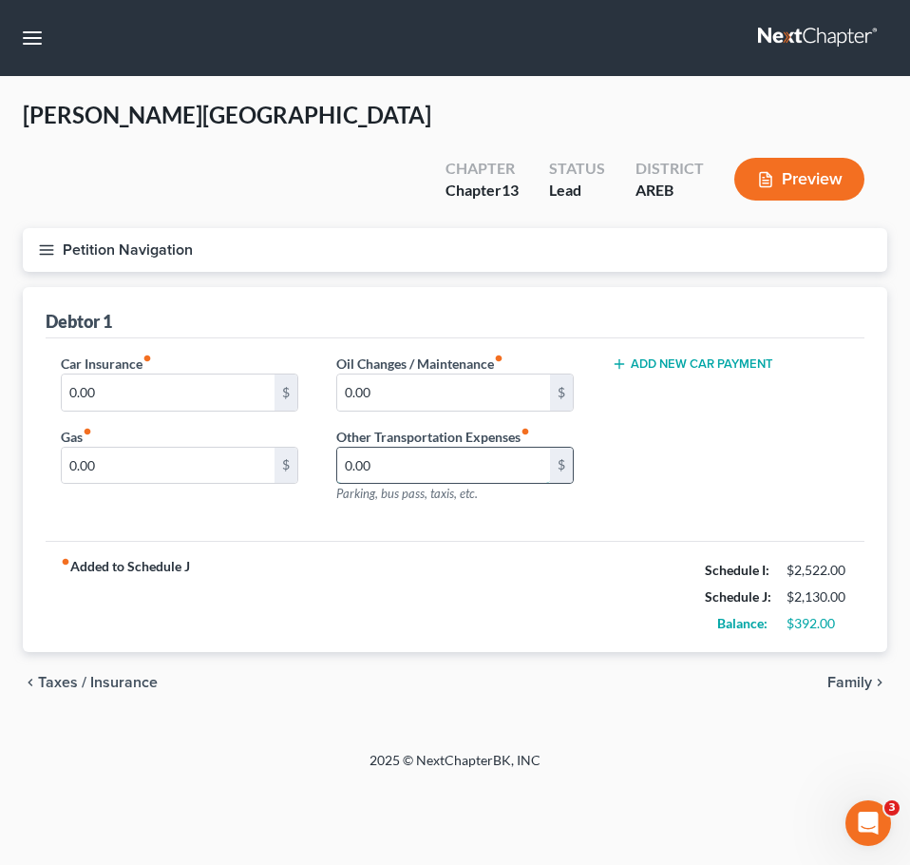
click at [503, 448] on input "0.00" at bounding box center [443, 466] width 213 height 36
click at [441, 448] on input "0.00" at bounding box center [443, 466] width 213 height 36
type input "200"
click at [852, 675] on span "Family" at bounding box center [850, 682] width 45 height 15
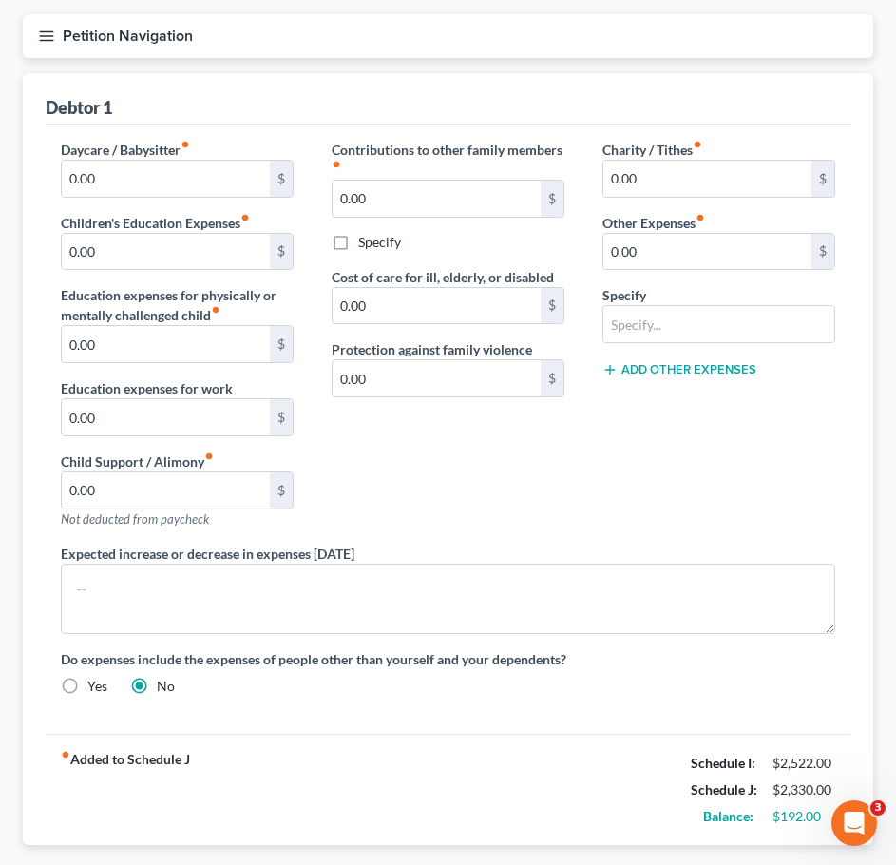
scroll to position [281, 0]
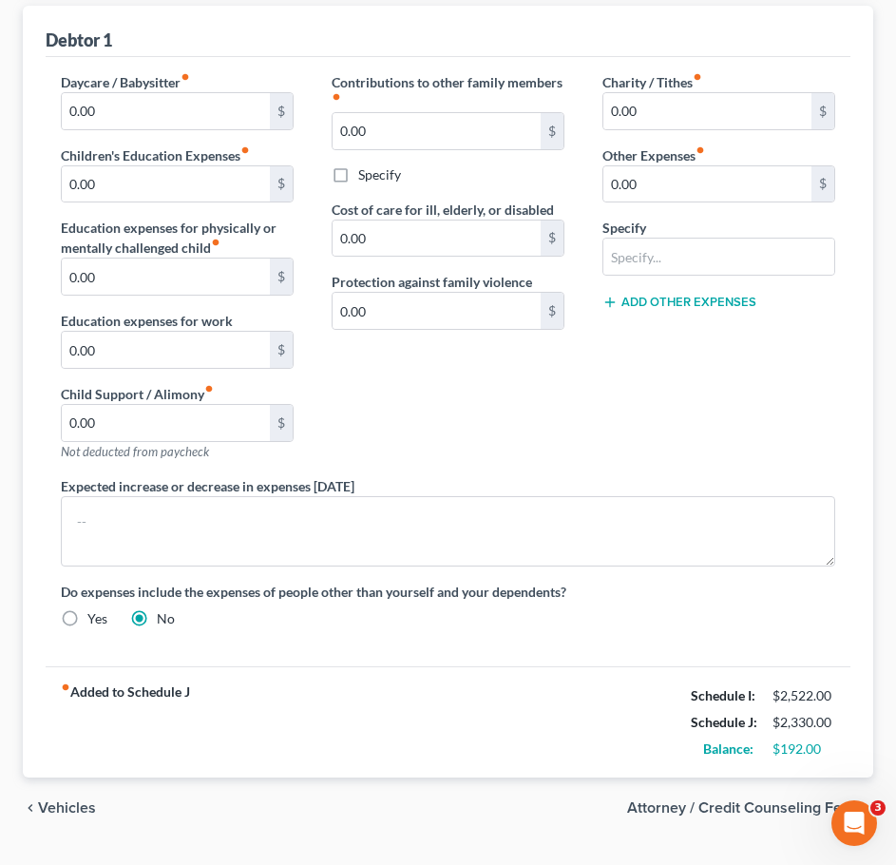
click at [773, 800] on span "Attorney / Credit Counseling Fees" at bounding box center [742, 807] width 231 height 15
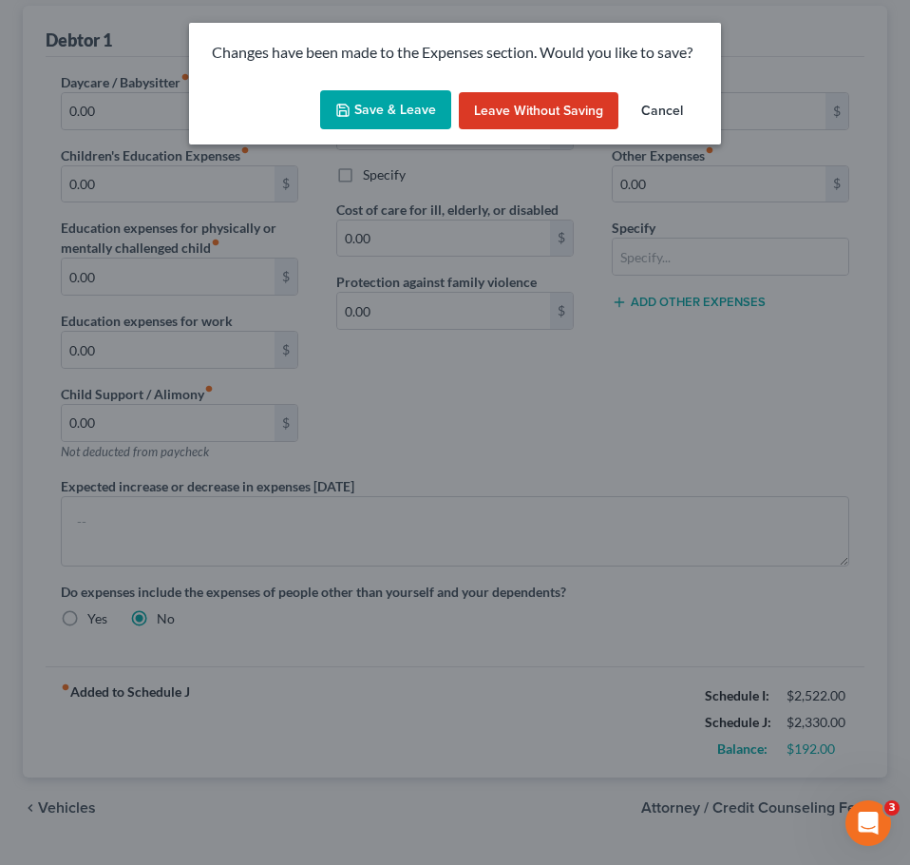
click at [398, 107] on button "Save & Leave" at bounding box center [385, 110] width 131 height 40
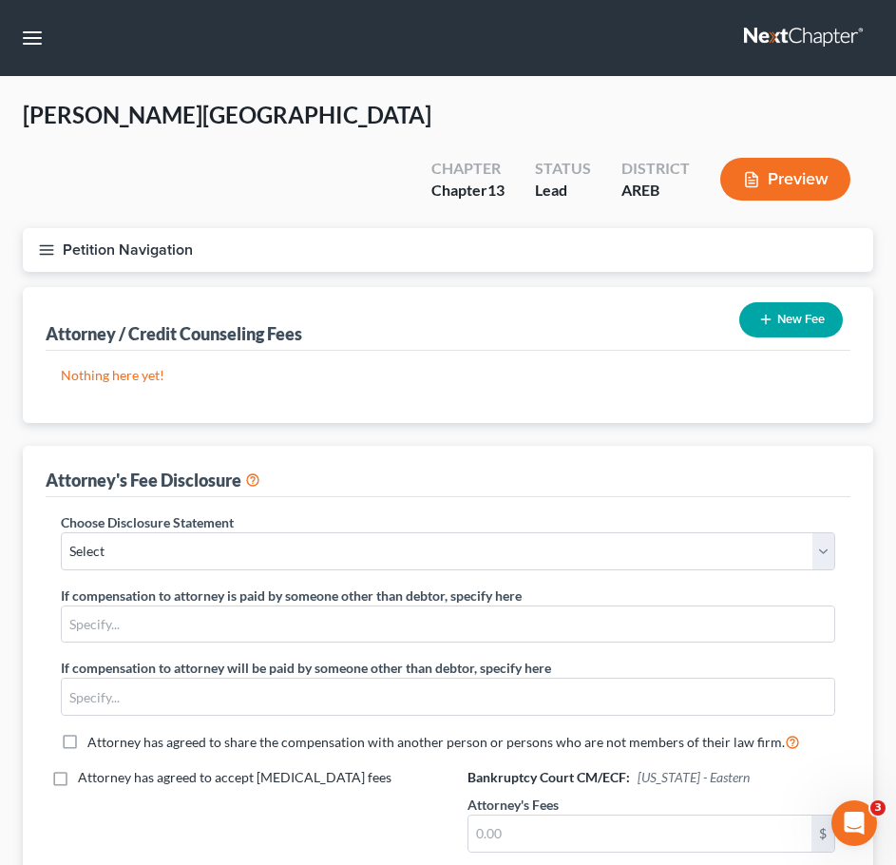
scroll to position [258, 0]
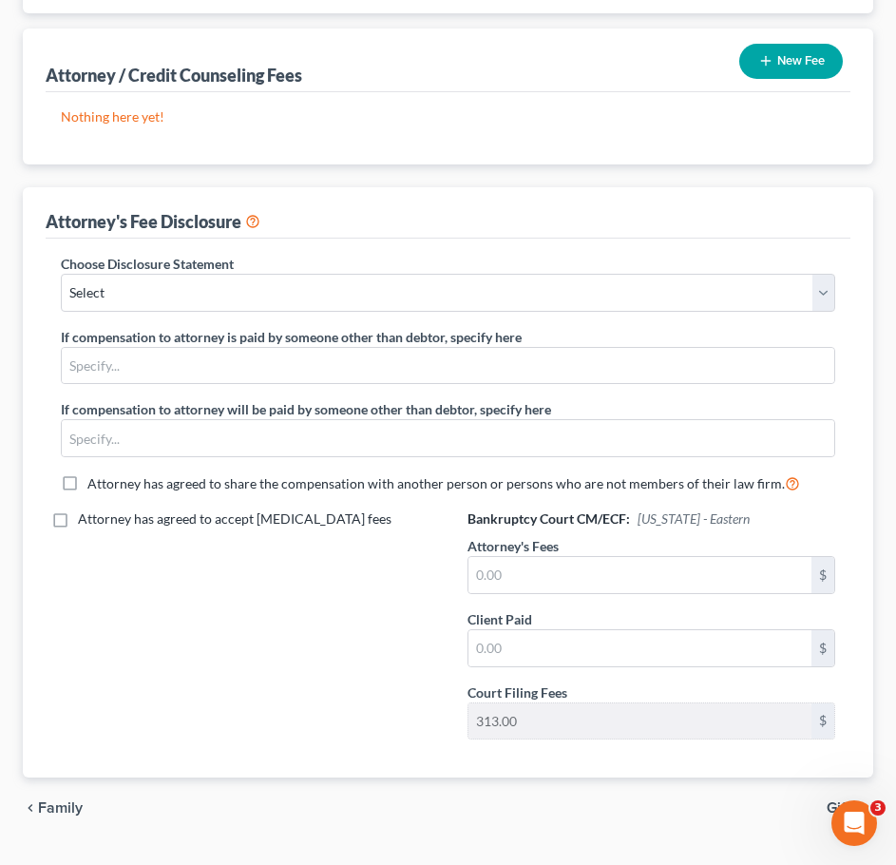
click at [841, 800] on span "Gifts" at bounding box center [842, 807] width 31 height 15
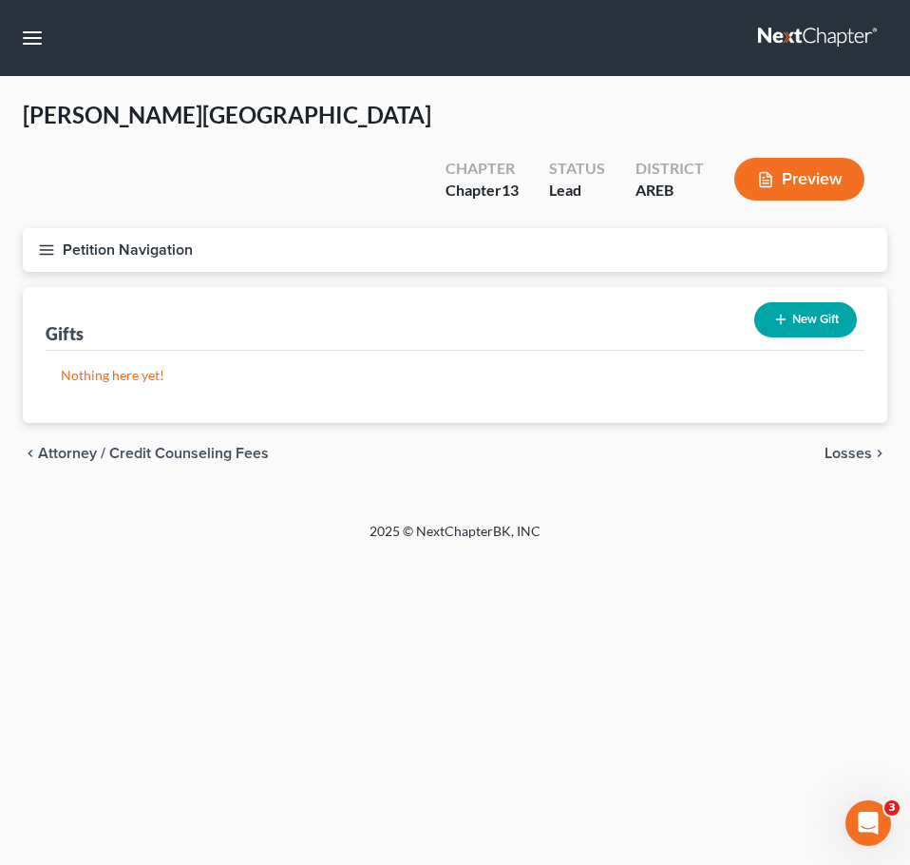
click at [840, 446] on span "Losses" at bounding box center [849, 453] width 48 height 15
click at [821, 446] on span "Environmental Hazards" at bounding box center [793, 453] width 160 height 15
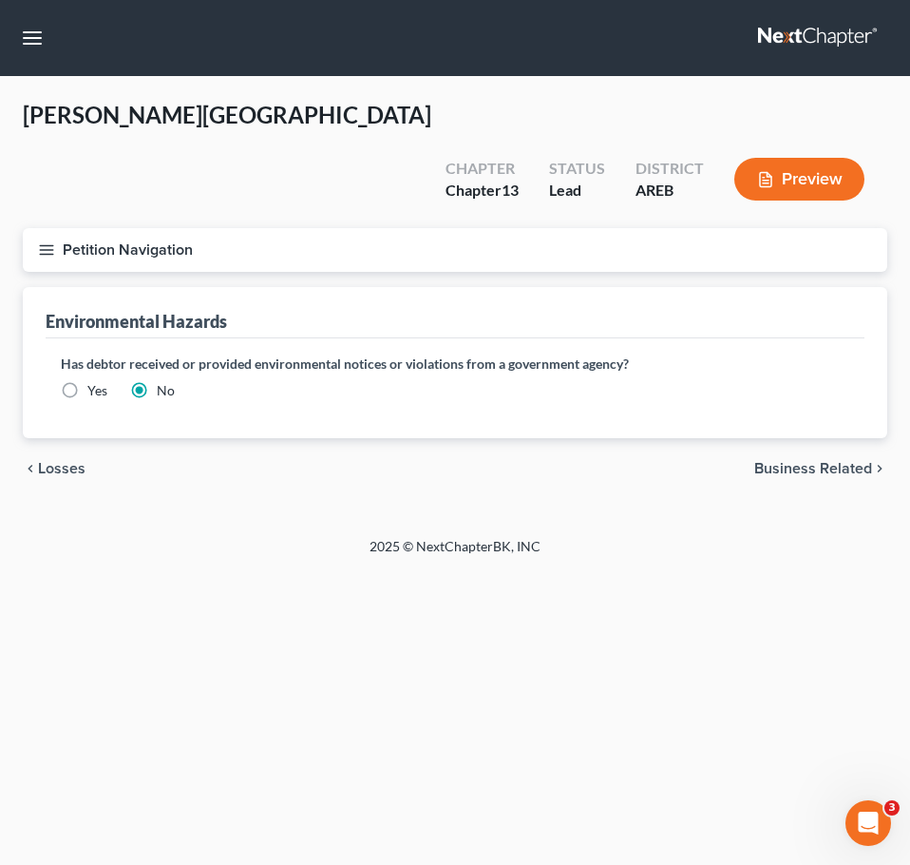
click at [820, 461] on span "Business Related" at bounding box center [814, 468] width 118 height 15
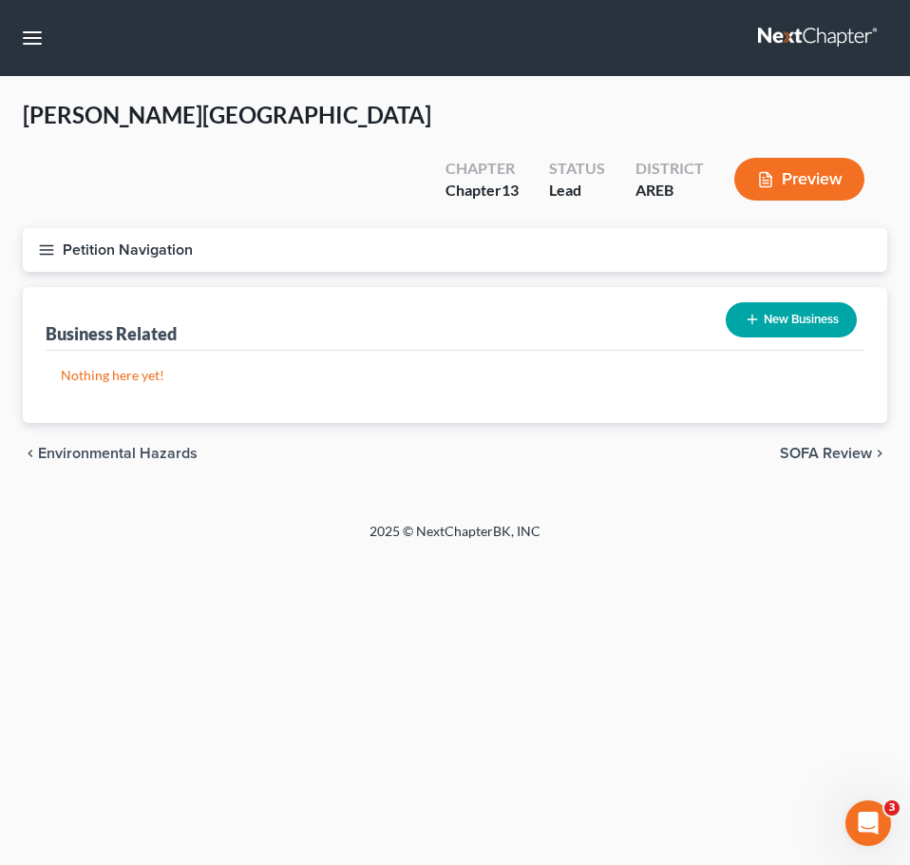
click at [824, 446] on span "SOFA Review" at bounding box center [826, 453] width 92 height 15
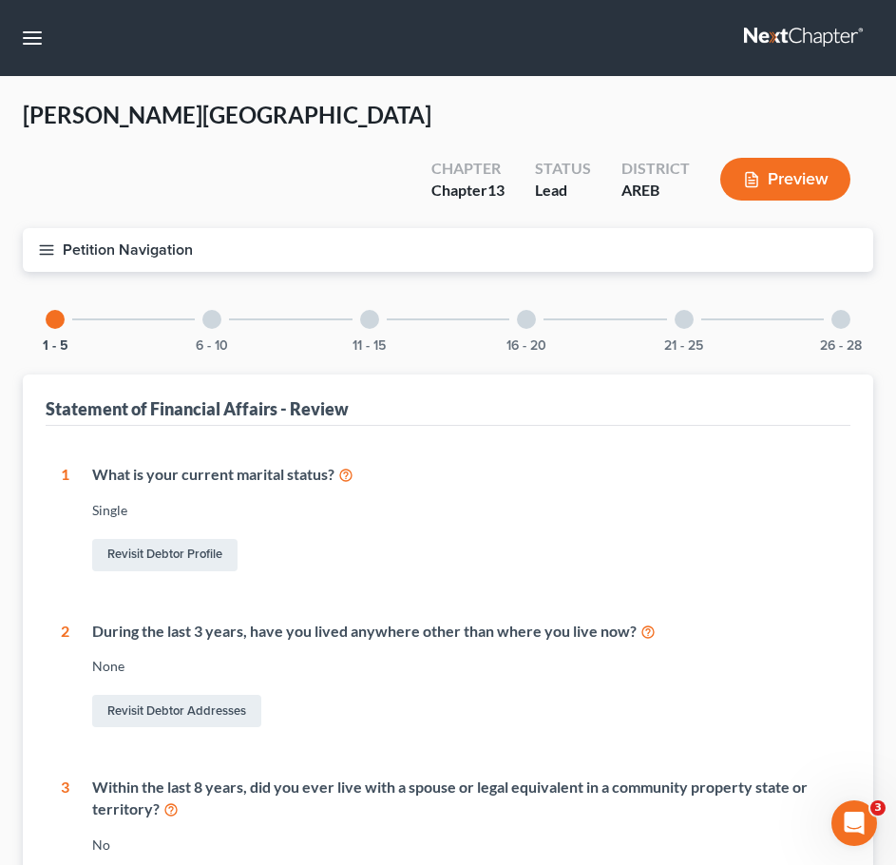
scroll to position [536, 0]
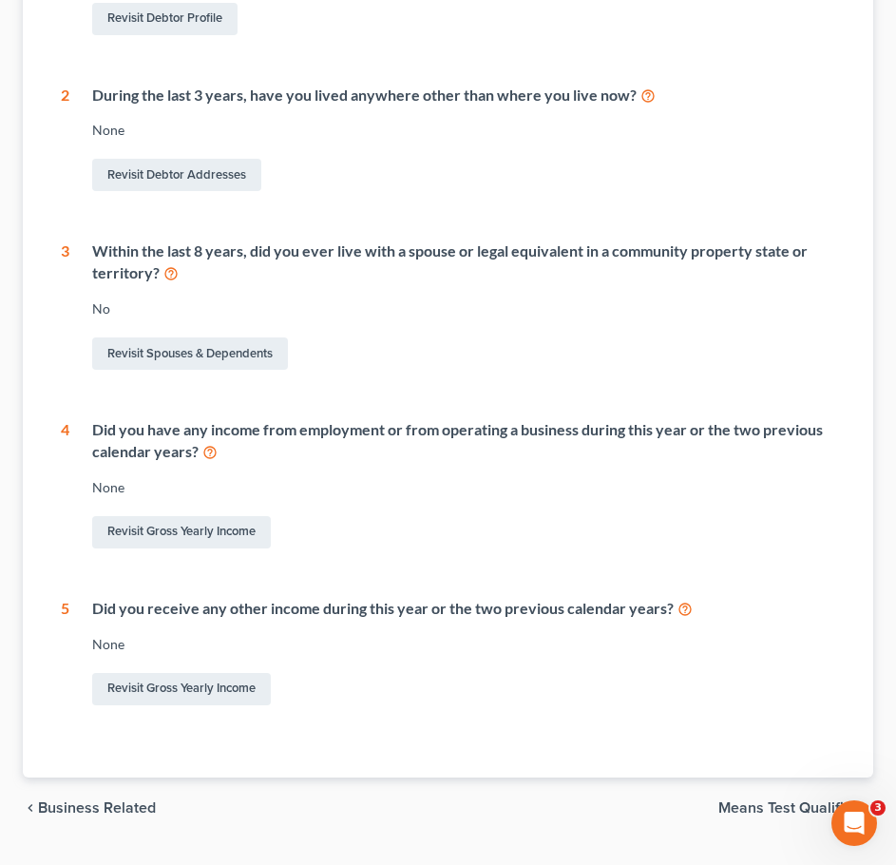
click at [819, 800] on span "Means Test Qualifier" at bounding box center [788, 807] width 140 height 15
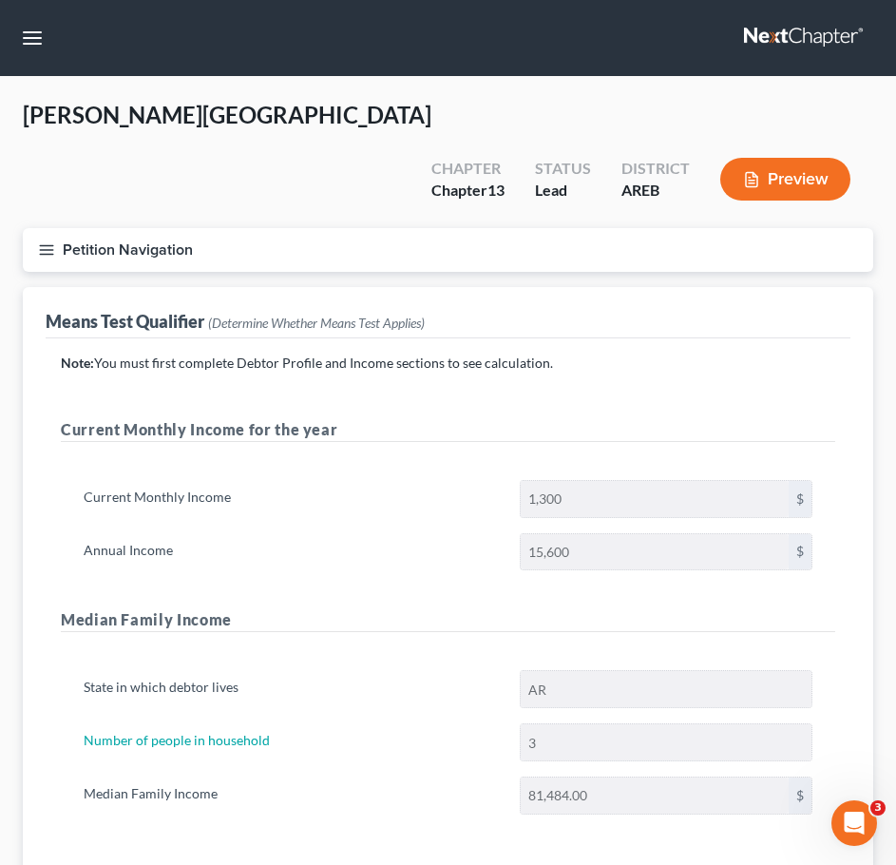
click at [35, 228] on button "Petition Navigation" at bounding box center [448, 250] width 850 height 44
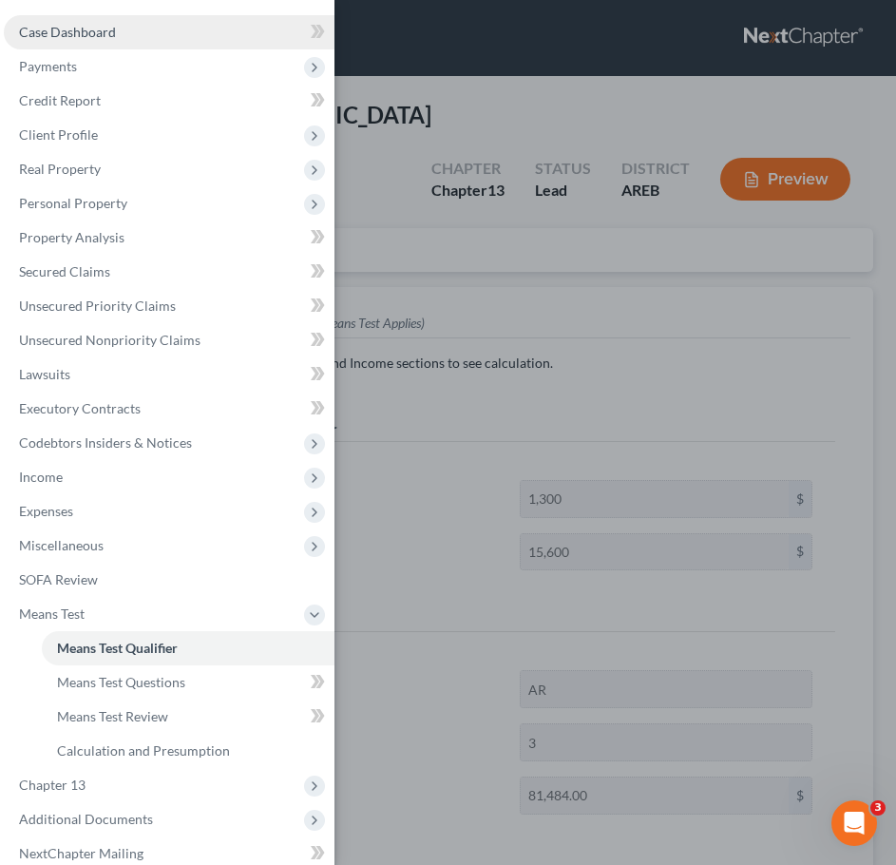
click at [98, 27] on span "Case Dashboard" at bounding box center [67, 32] width 97 height 16
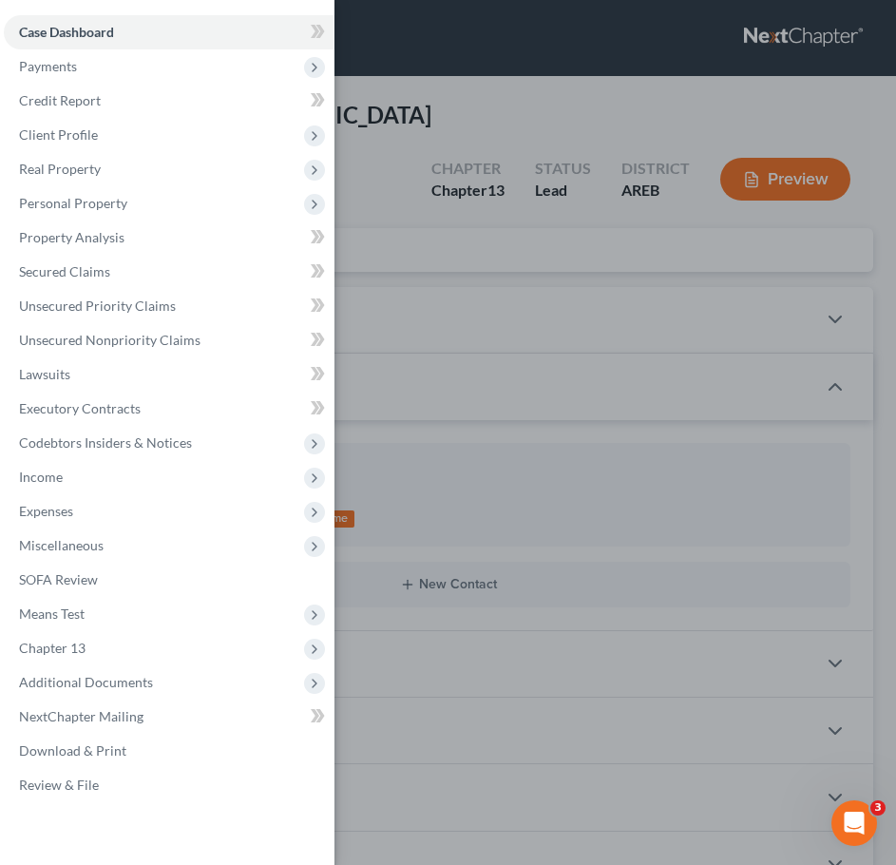
click at [453, 143] on div "Case Dashboard Payments Invoices Payments Payments Credit Report Client Profile" at bounding box center [448, 432] width 896 height 865
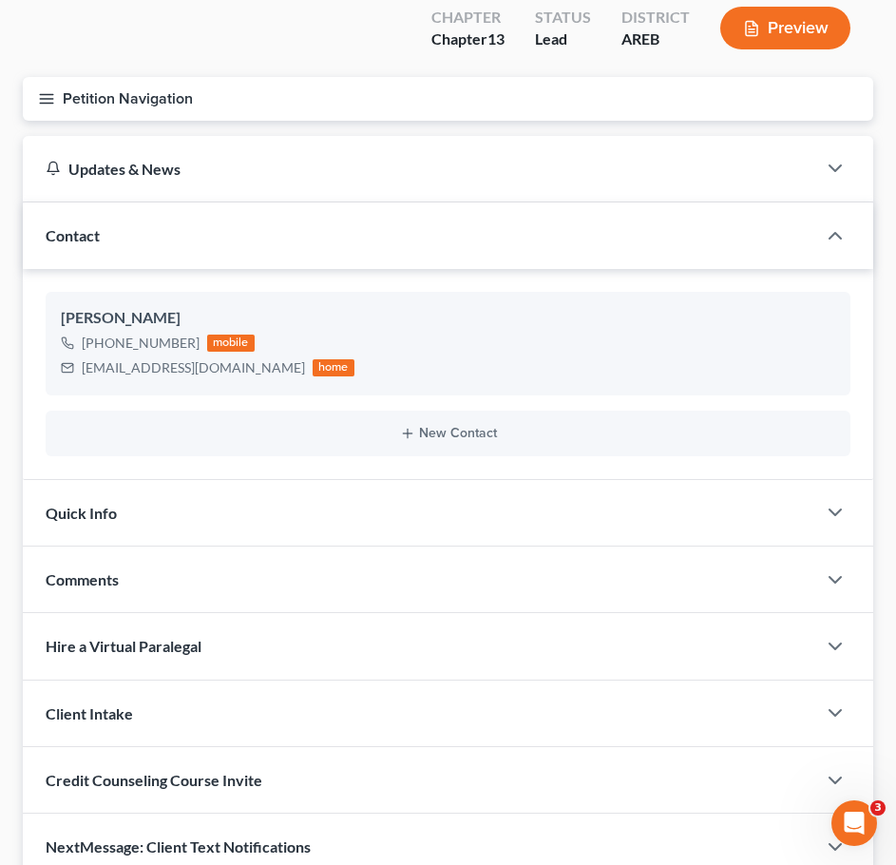
scroll to position [870, 0]
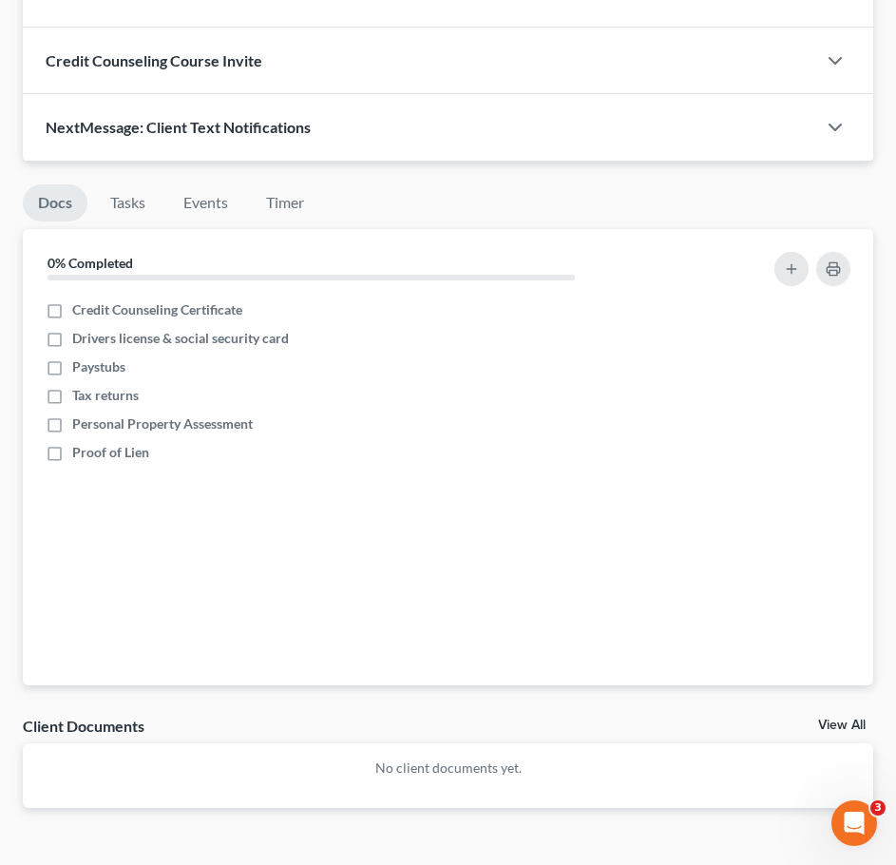
click at [865, 718] on link "View All" at bounding box center [842, 724] width 48 height 13
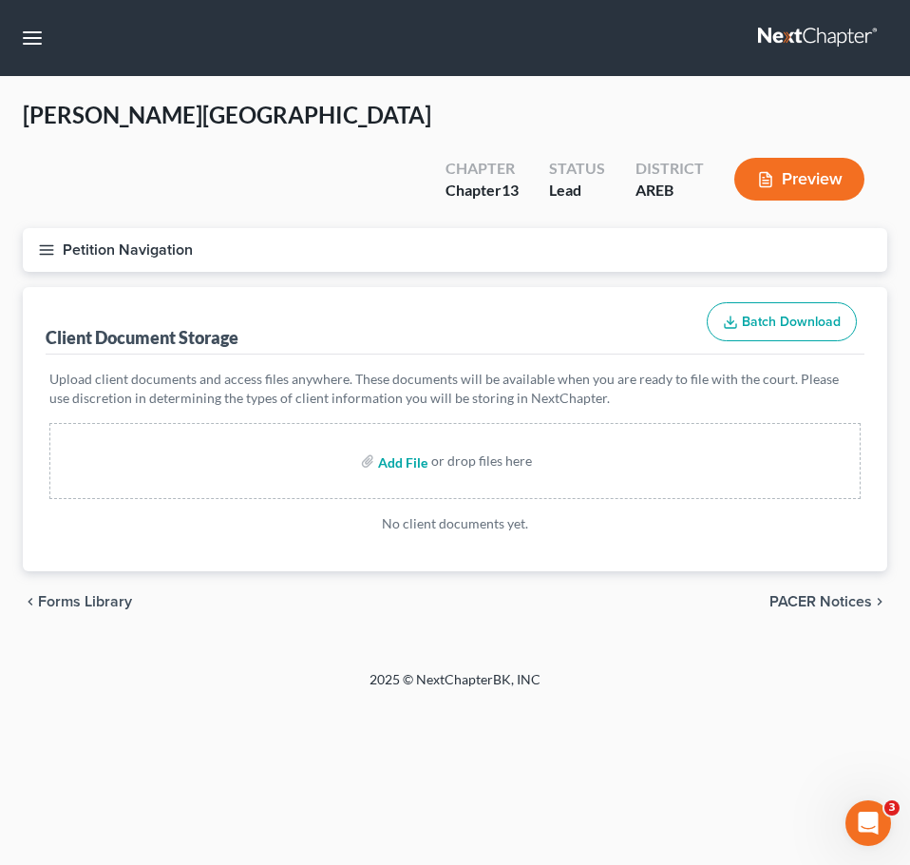
click at [401, 444] on input "file" at bounding box center [401, 461] width 46 height 34
type input "C:\fakepath\Consultation Worksheet [PERSON_NAME].docx"
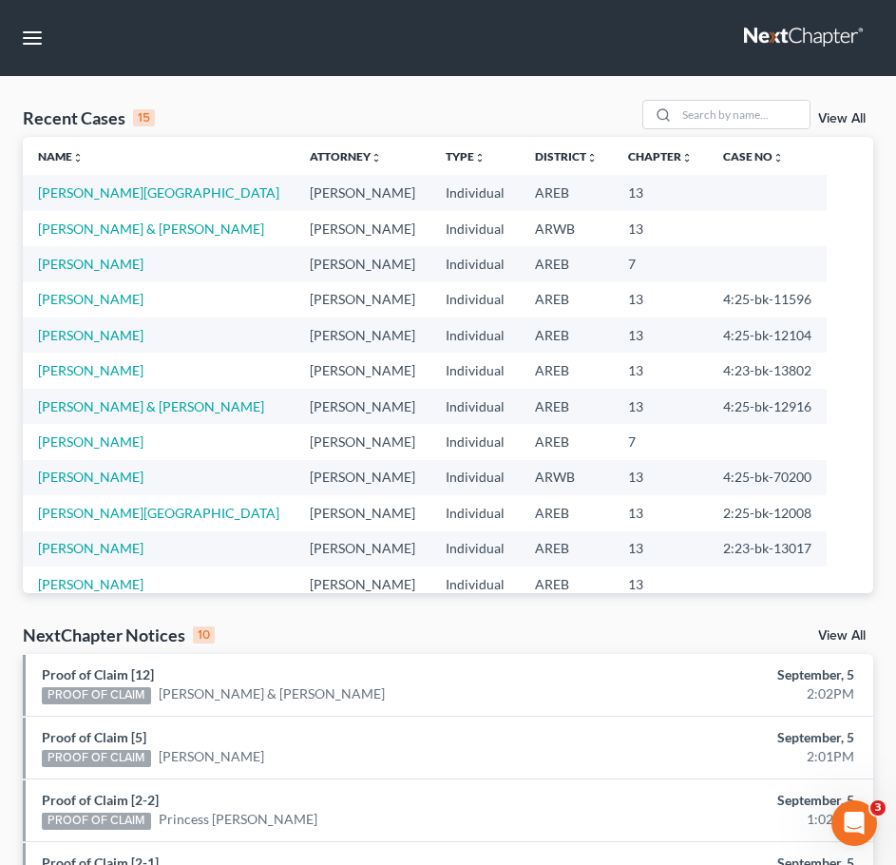
click at [838, 124] on link "View All" at bounding box center [842, 118] width 48 height 13
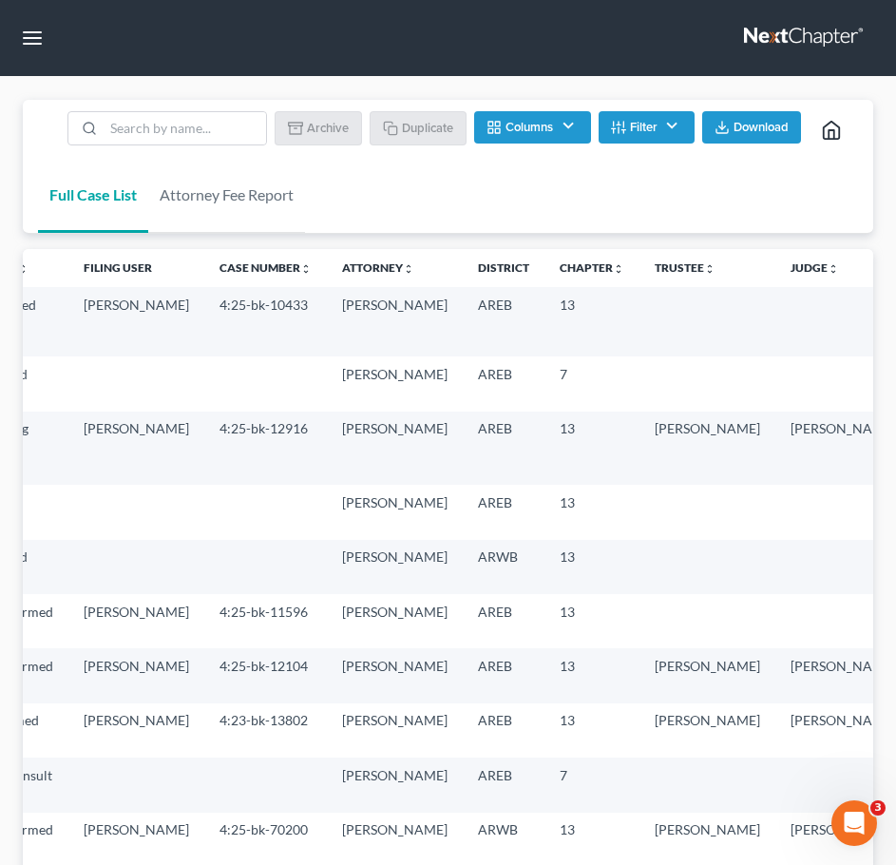
scroll to position [0, 266]
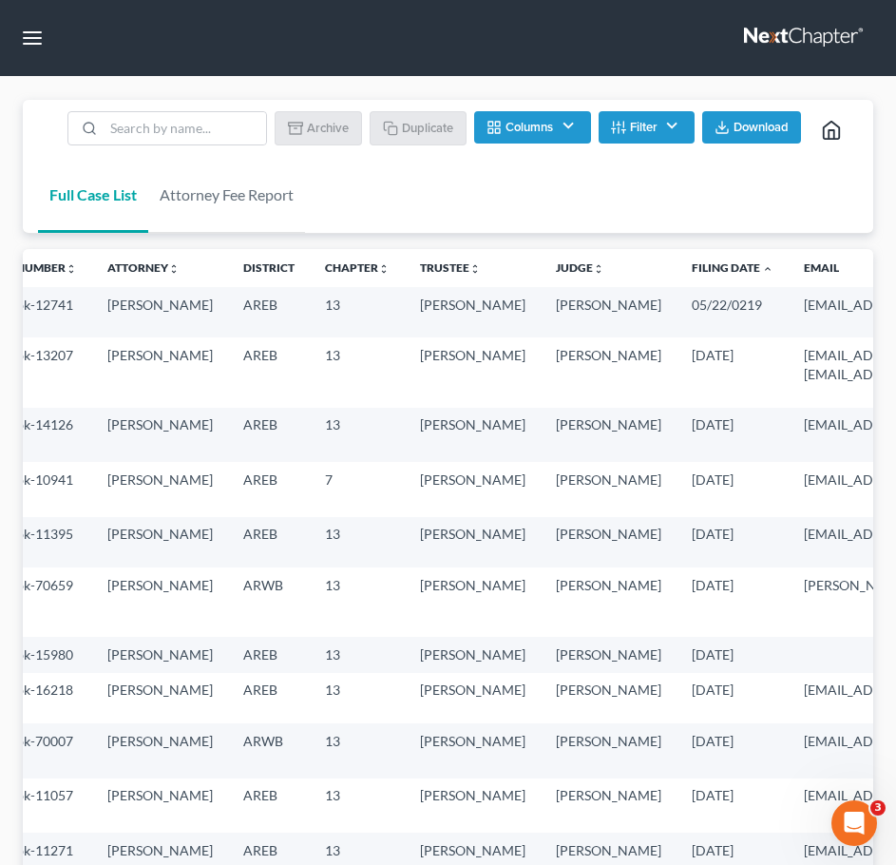
scroll to position [0, 447]
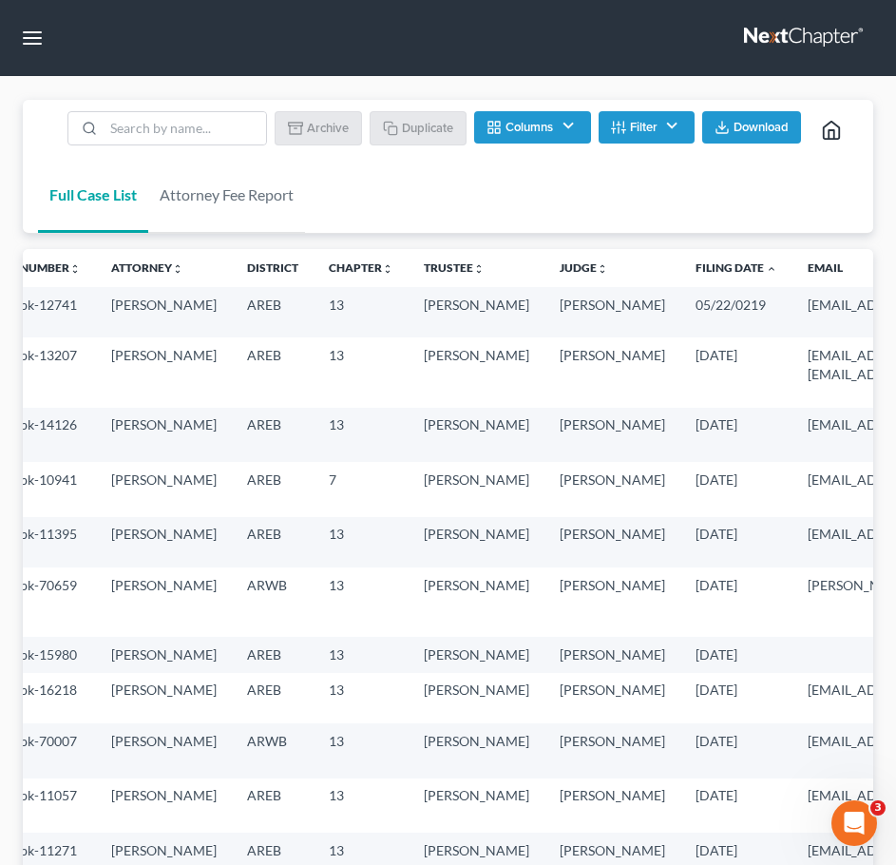
click at [680, 278] on th "Filing Date unfold_more expand_more expand_less" at bounding box center [736, 268] width 112 height 38
click at [696, 272] on link "Filing Date unfold_more expand_more expand_less" at bounding box center [737, 267] width 82 height 14
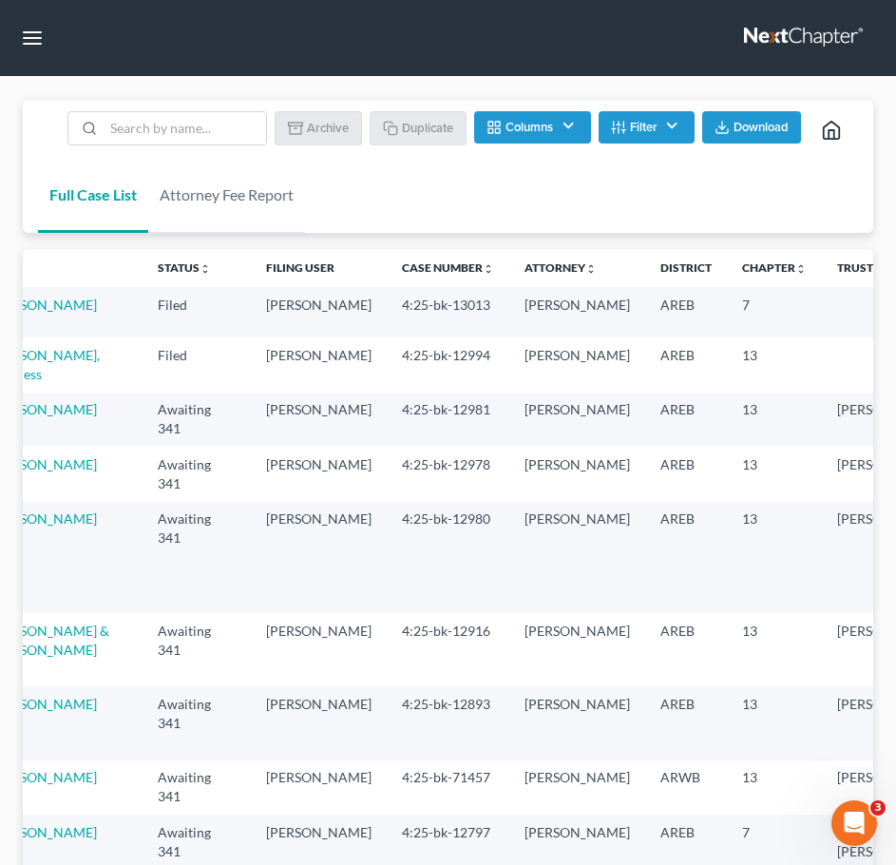
scroll to position [0, 0]
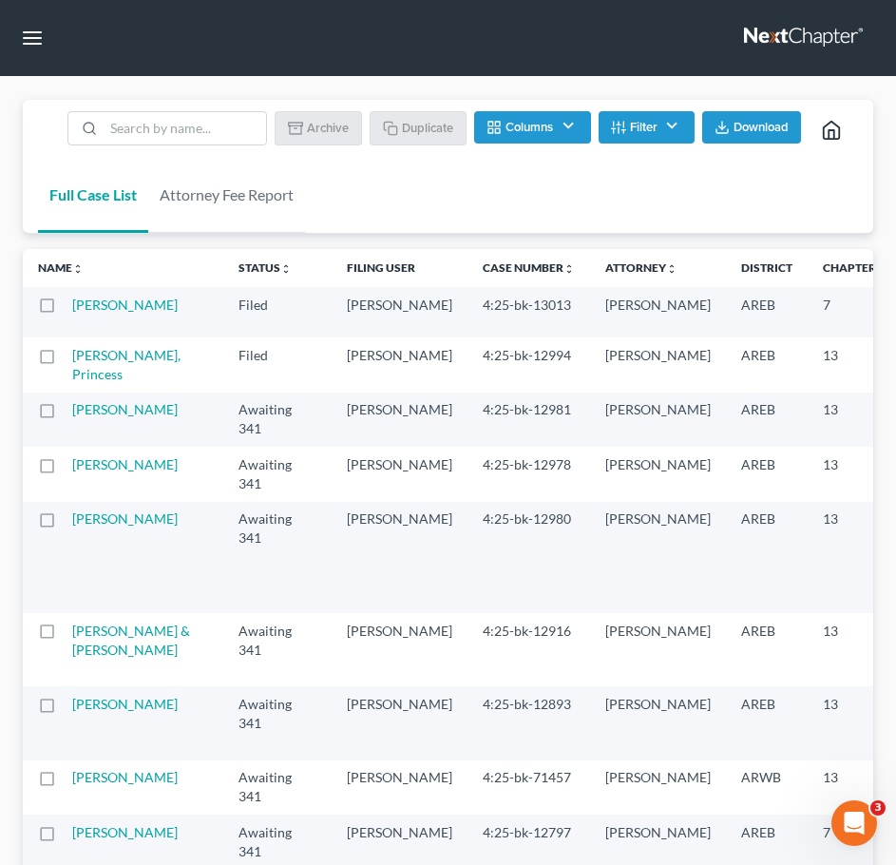
click at [590, 613] on td "[PERSON_NAME]" at bounding box center [658, 557] width 136 height 111
click at [780, 14] on nav "Home New Case Client Portal Directory Cases DebtorCC Payments [PERSON_NAME] & […" at bounding box center [448, 38] width 896 height 76
click at [767, 48] on link at bounding box center [805, 38] width 122 height 34
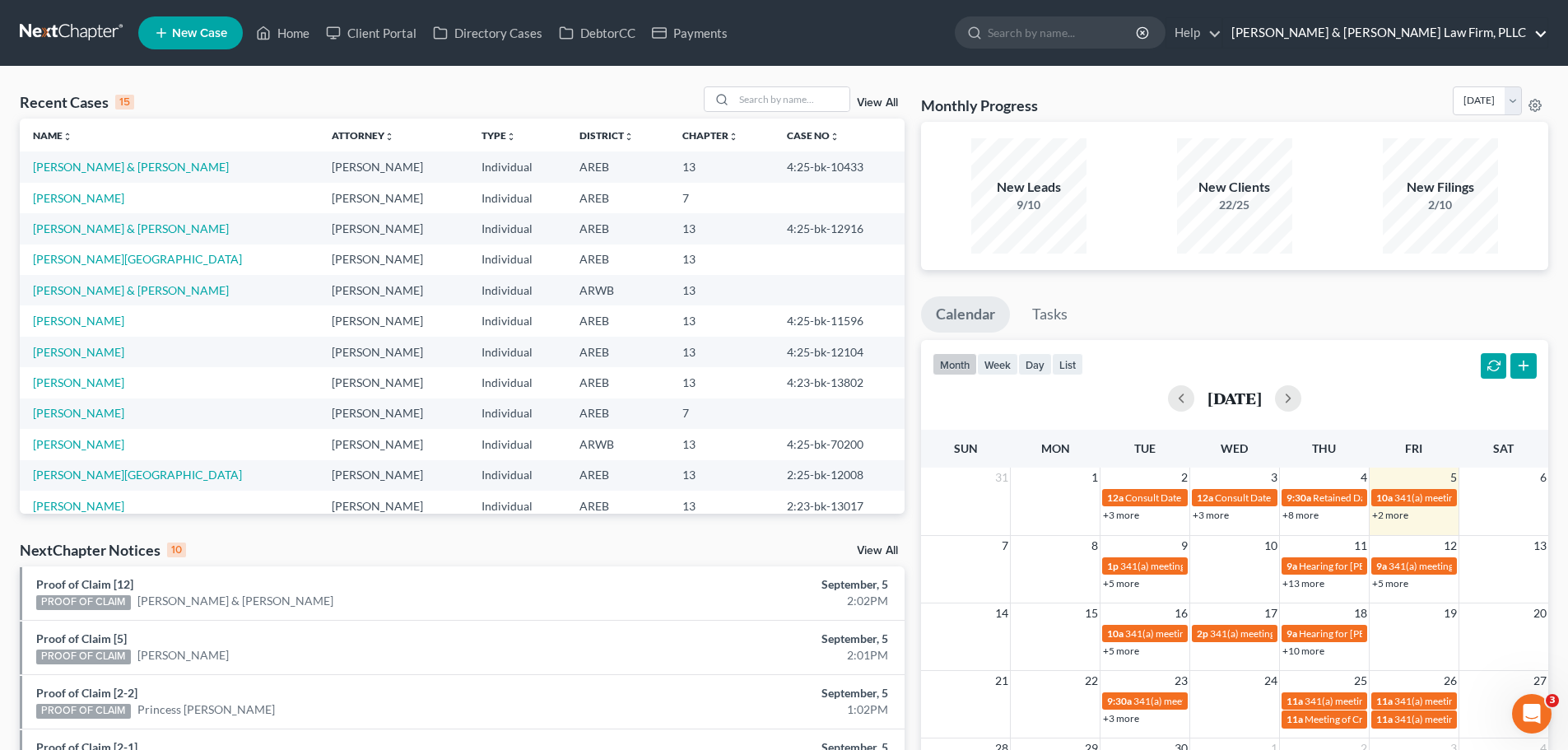
click at [1448, 38] on link "Lambert & Perry Law Firm, PLLC" at bounding box center [1385, 33] width 324 height 29
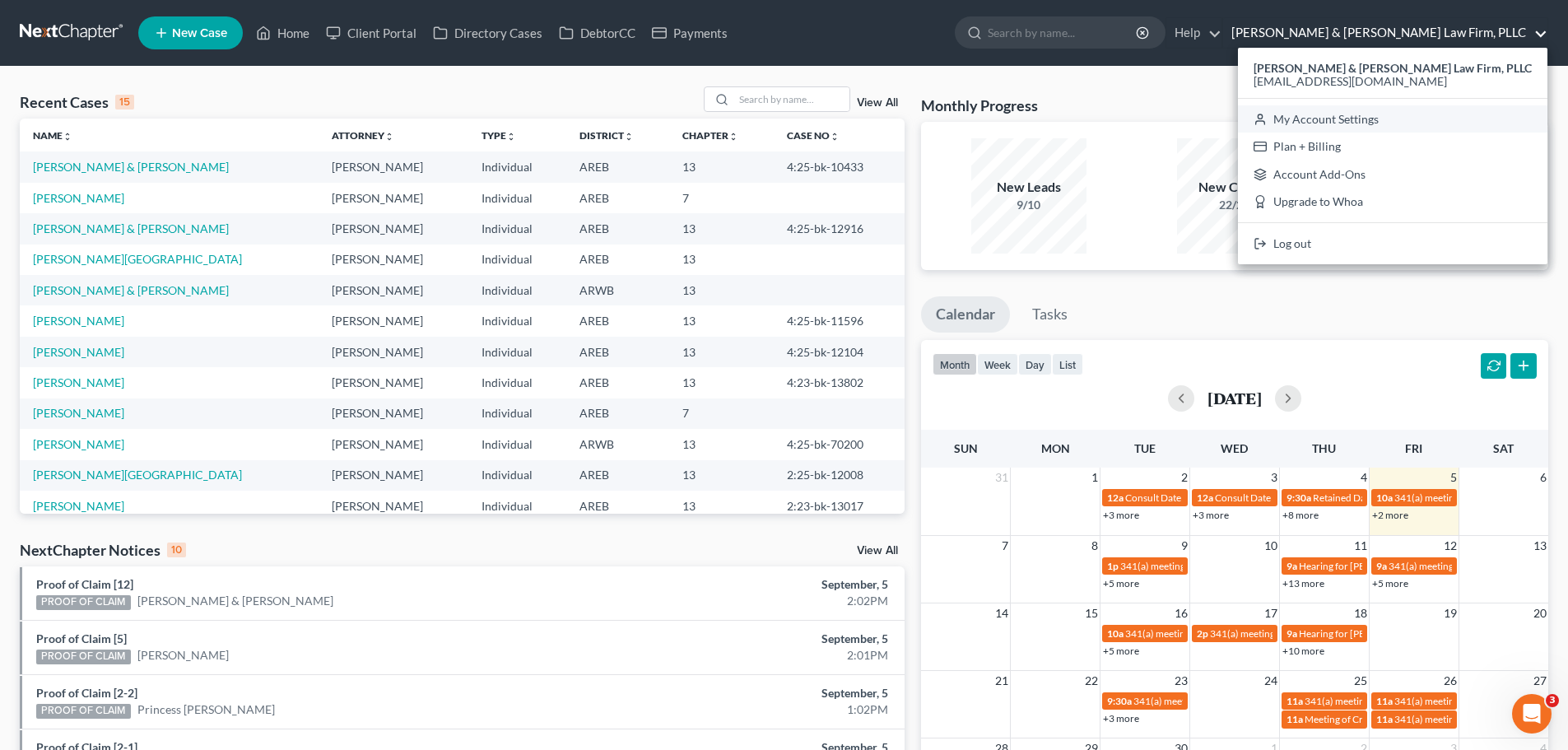
click at [1465, 120] on link "My Account Settings" at bounding box center [1392, 120] width 309 height 28
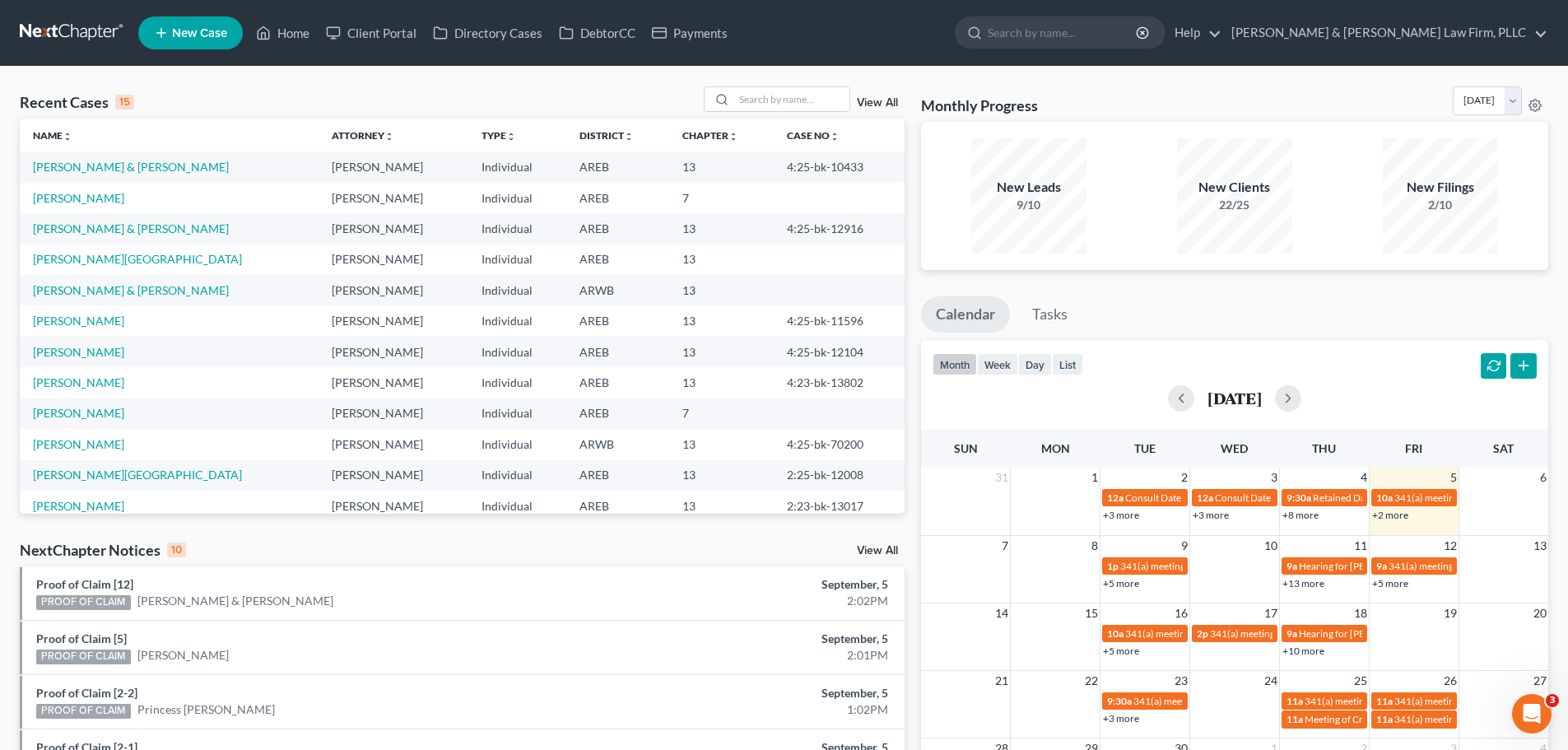
select select "23"
select select "2"
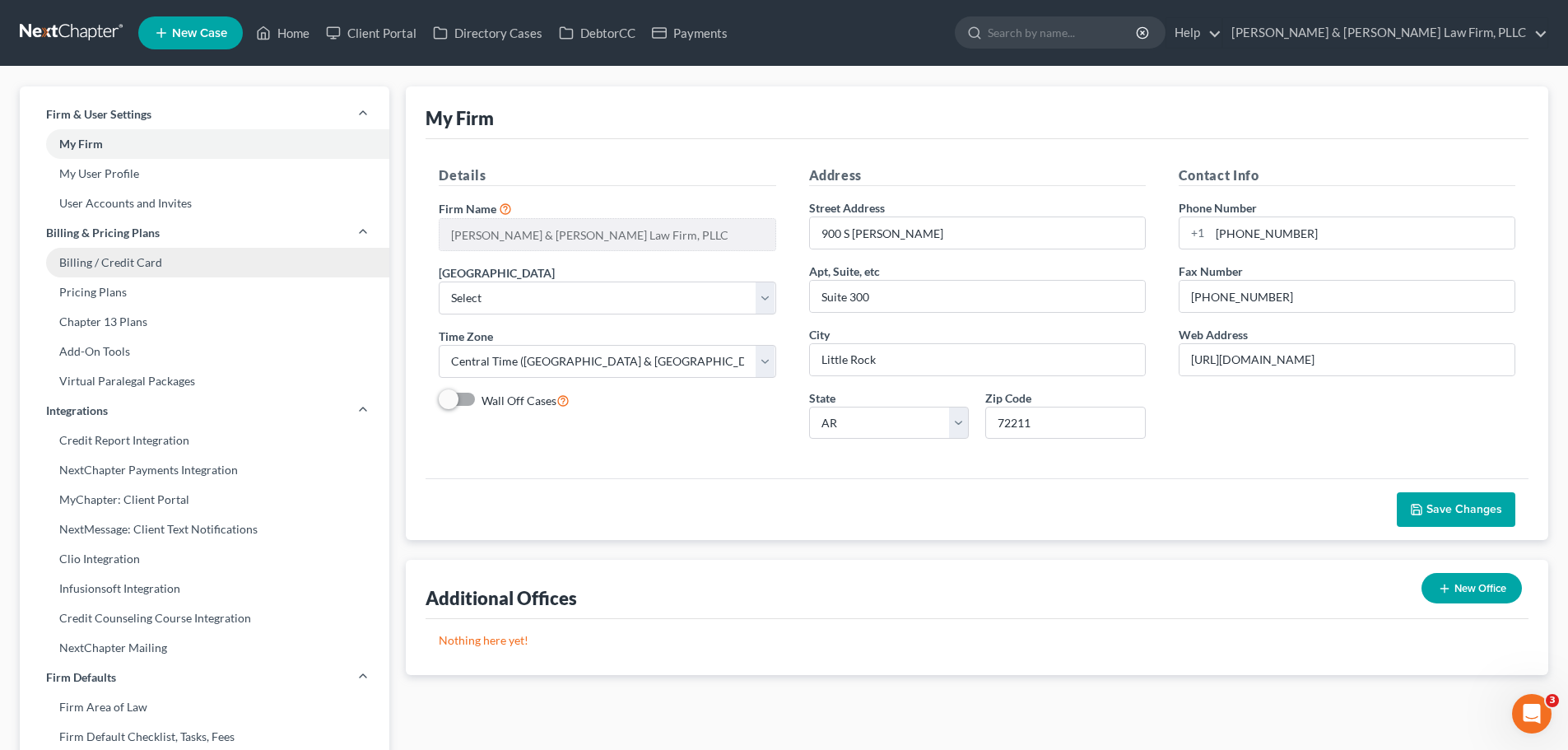
click at [126, 271] on link "Billing / Credit Card" at bounding box center [204, 262] width 370 height 29
select select "2"
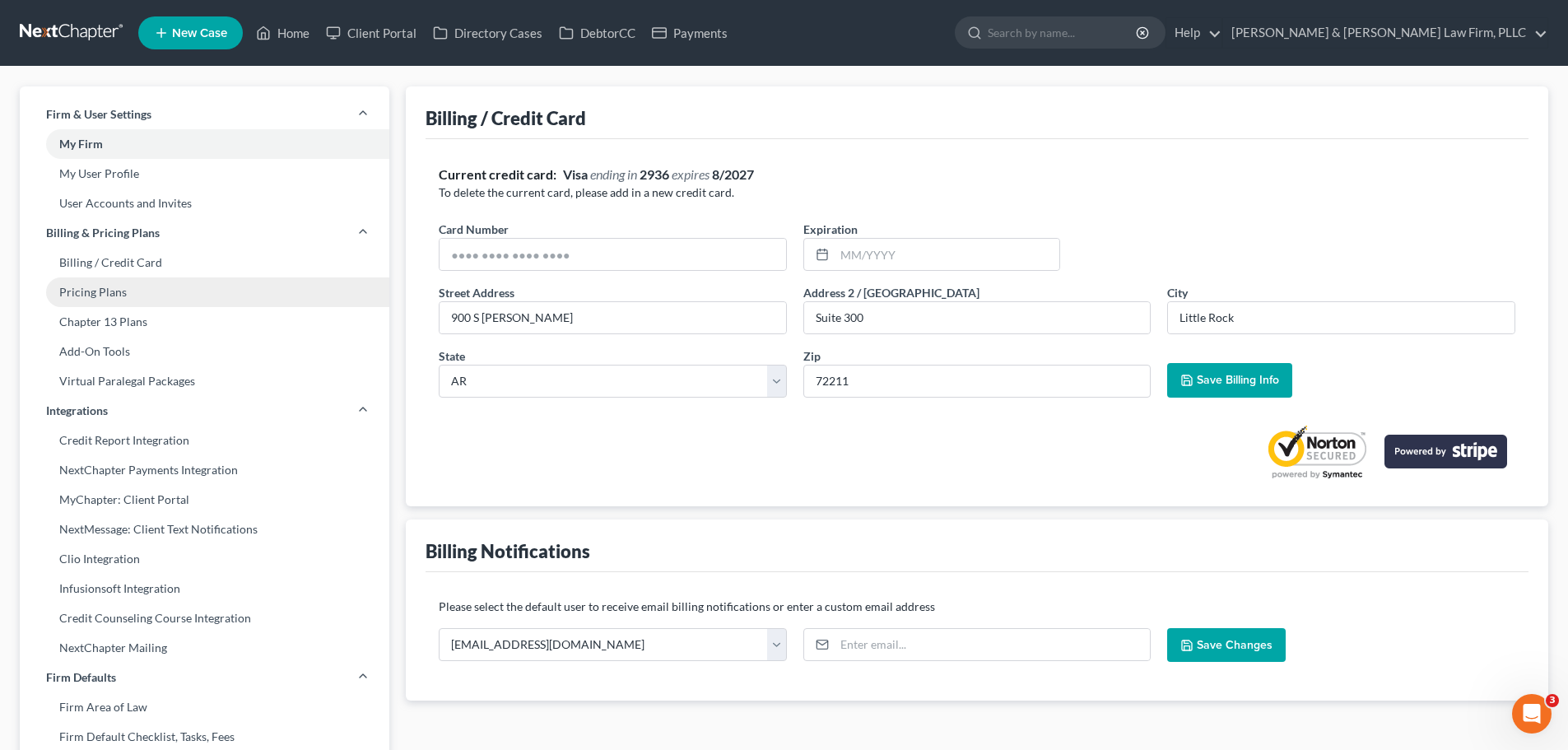
click at [122, 305] on link "Pricing Plans" at bounding box center [204, 292] width 370 height 29
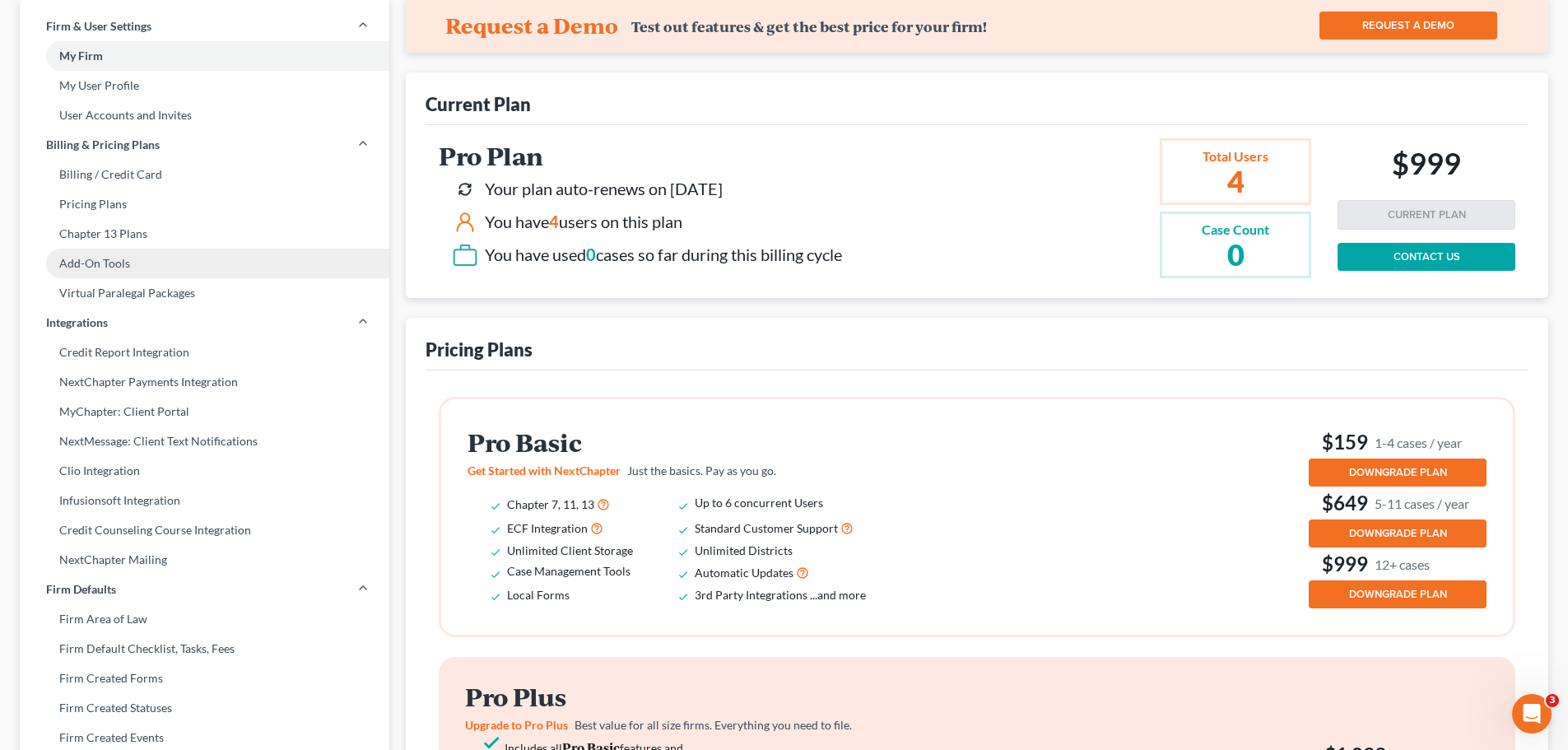
scroll to position [92, 0]
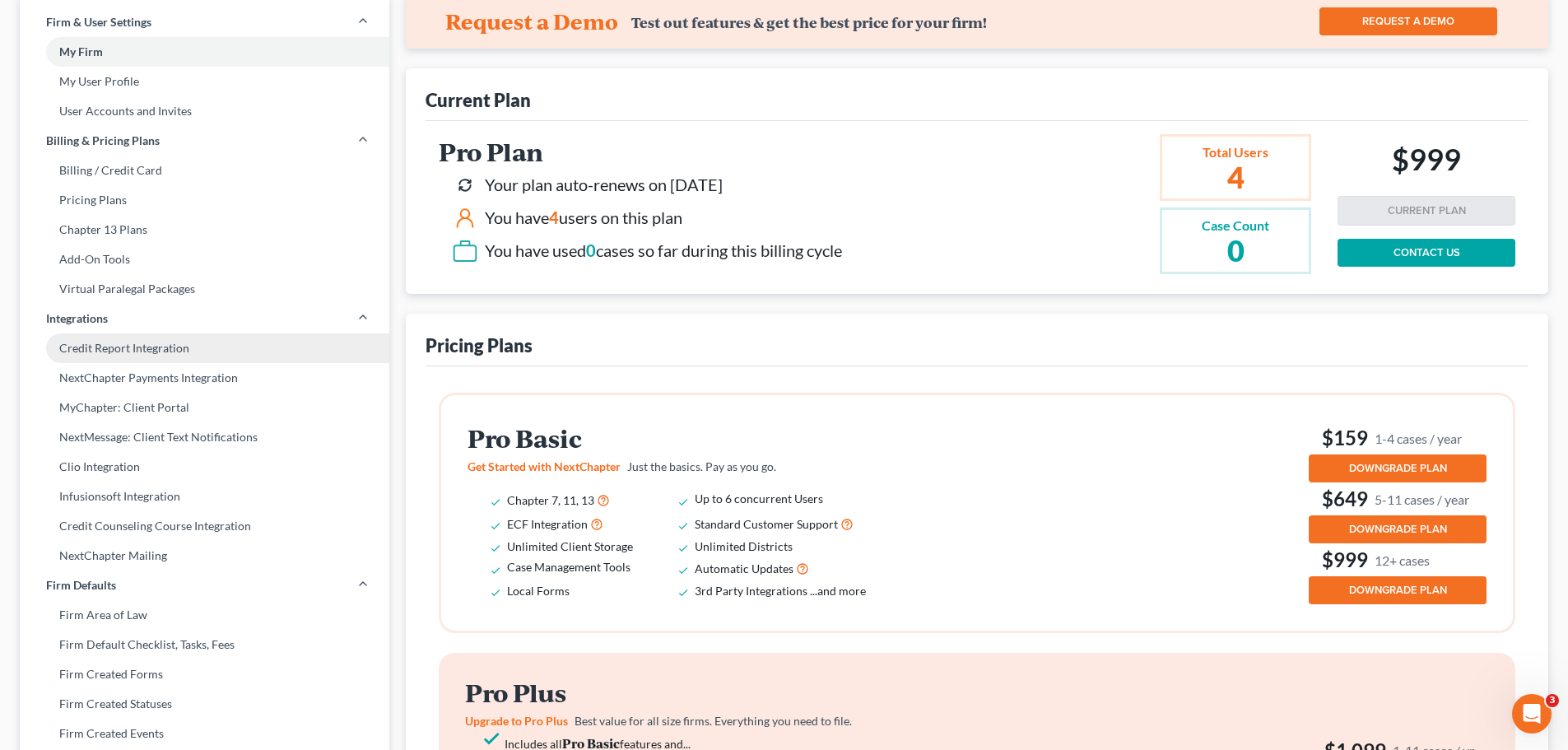
click at [148, 350] on link "Credit Report Integration" at bounding box center [204, 348] width 370 height 29
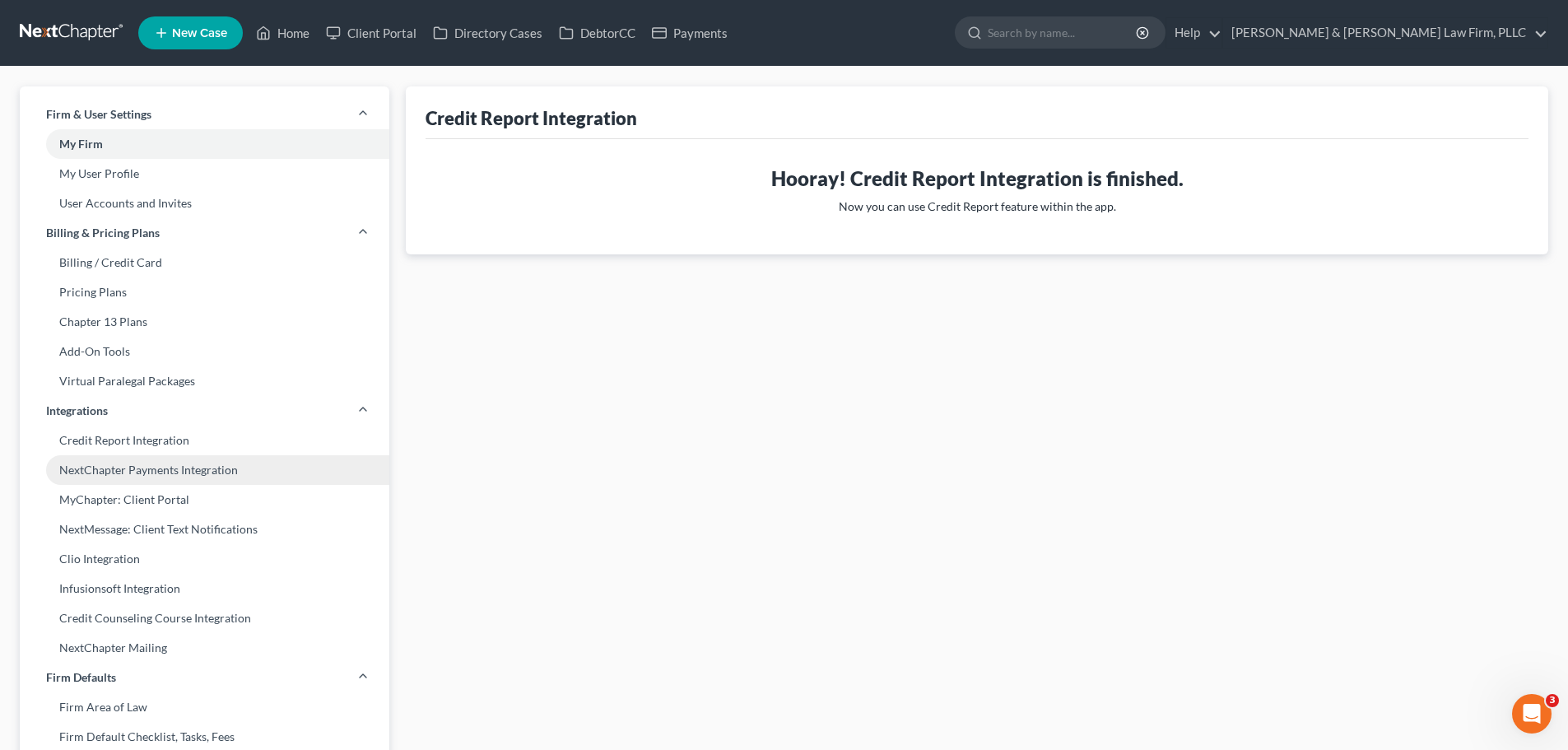
click at [143, 478] on link "NextChapter Payments Integration" at bounding box center [204, 470] width 370 height 29
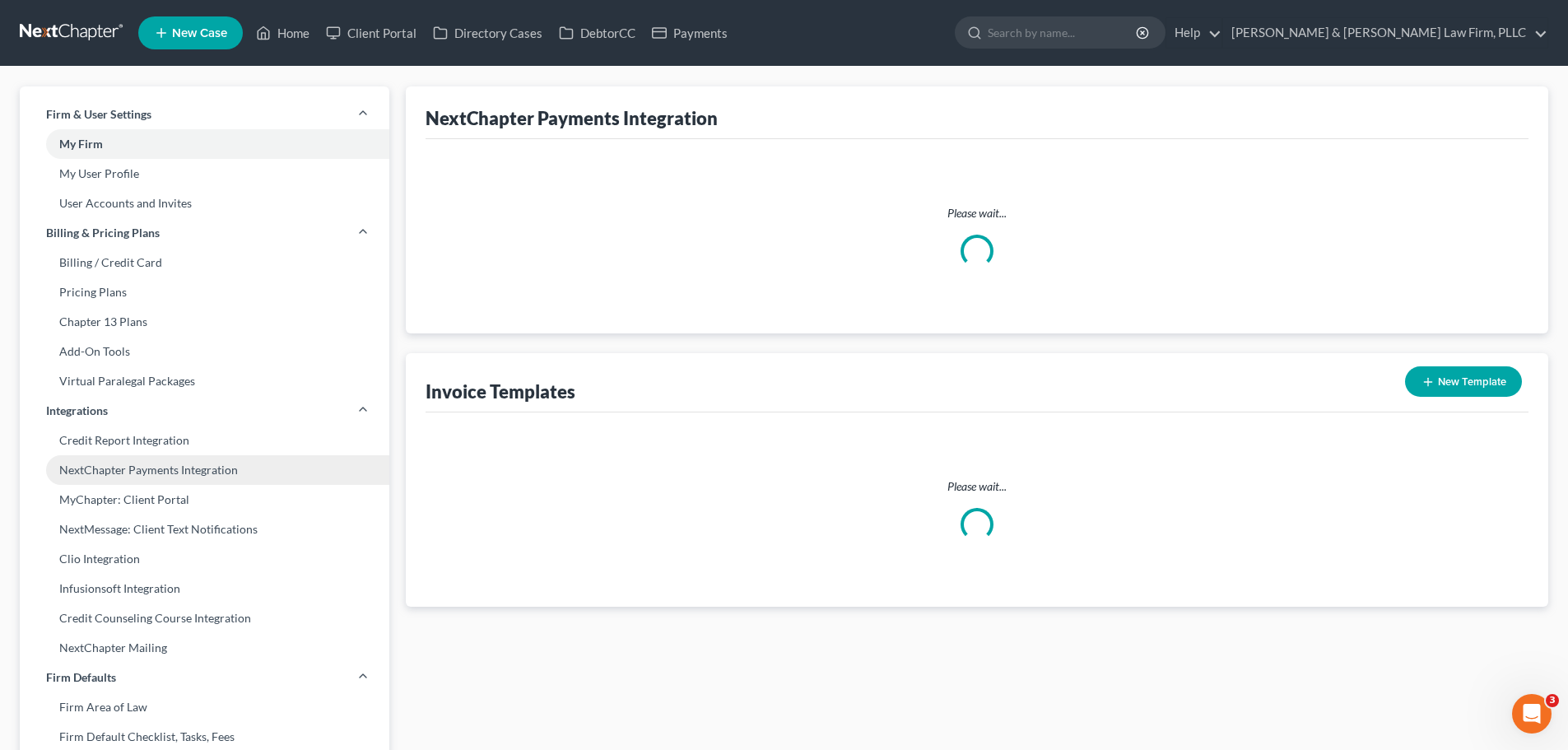
type textarea "Attached is a new invoice from Lambert & Perry Law Firm, PLLC. Please reach out…"
type textarea "Please be advised that you cannot use a personal credit card to pay for your up…"
select select "1"
type input "info@klplawfirm.net"
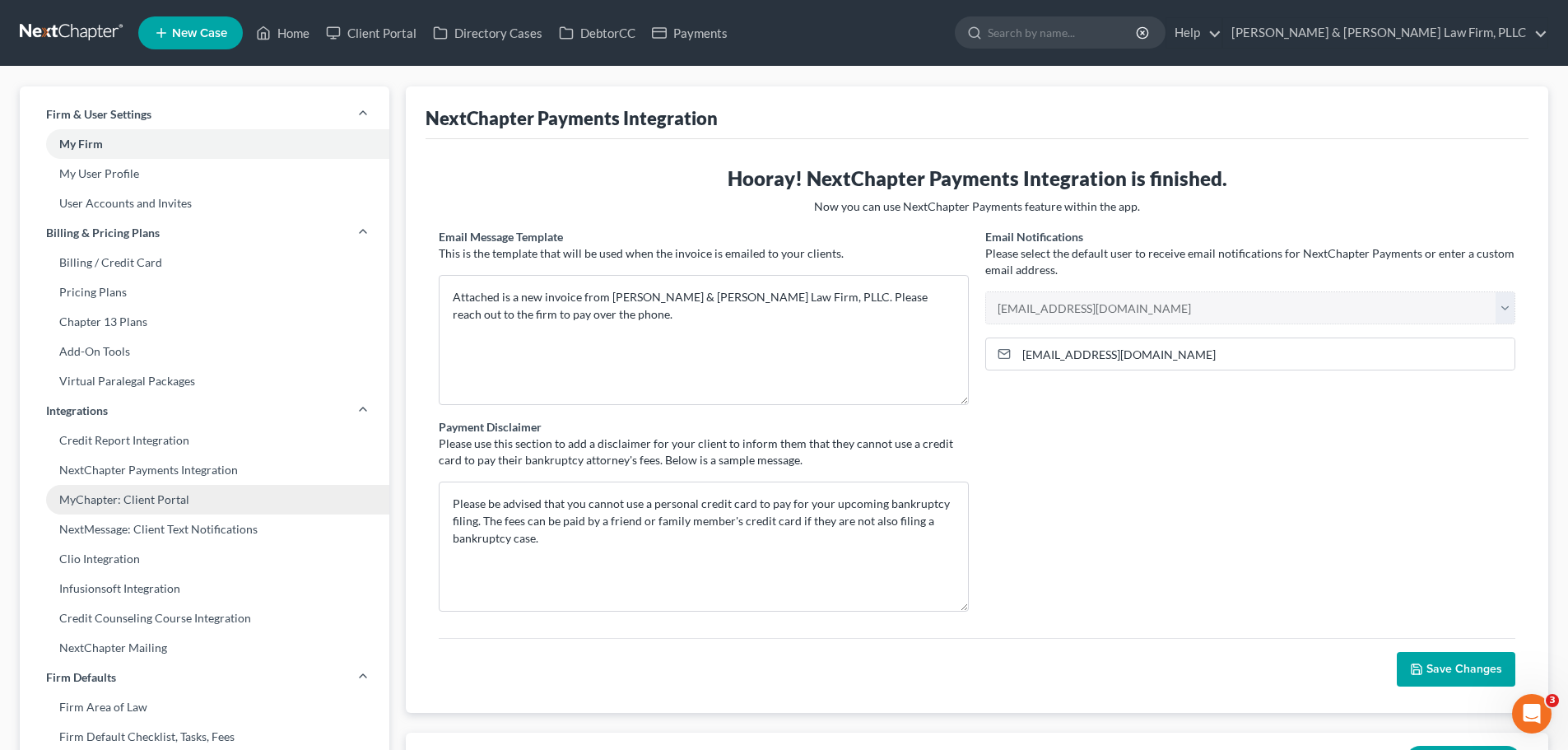
click at [152, 508] on link "MyChapter: Client Portal" at bounding box center [204, 500] width 370 height 29
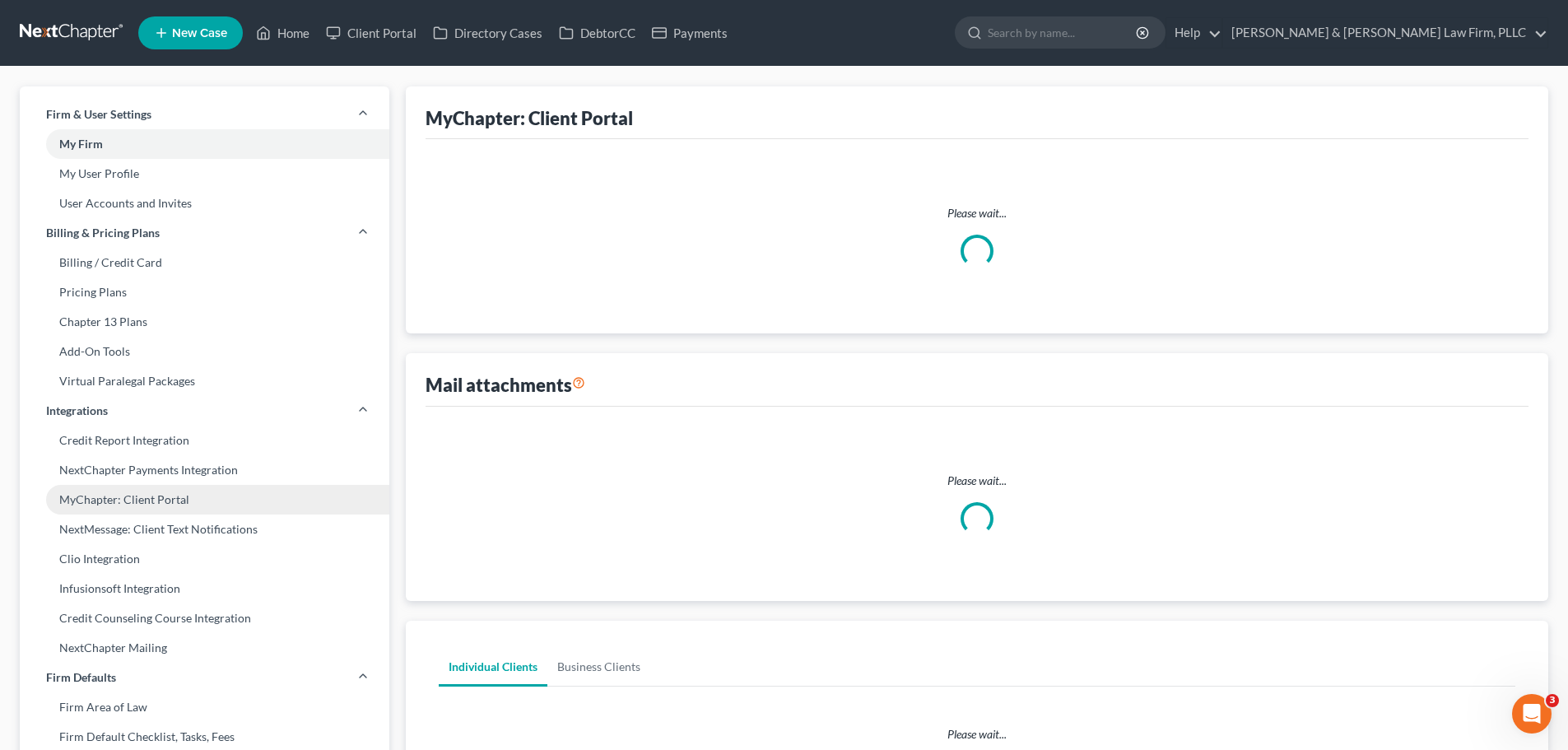
select select
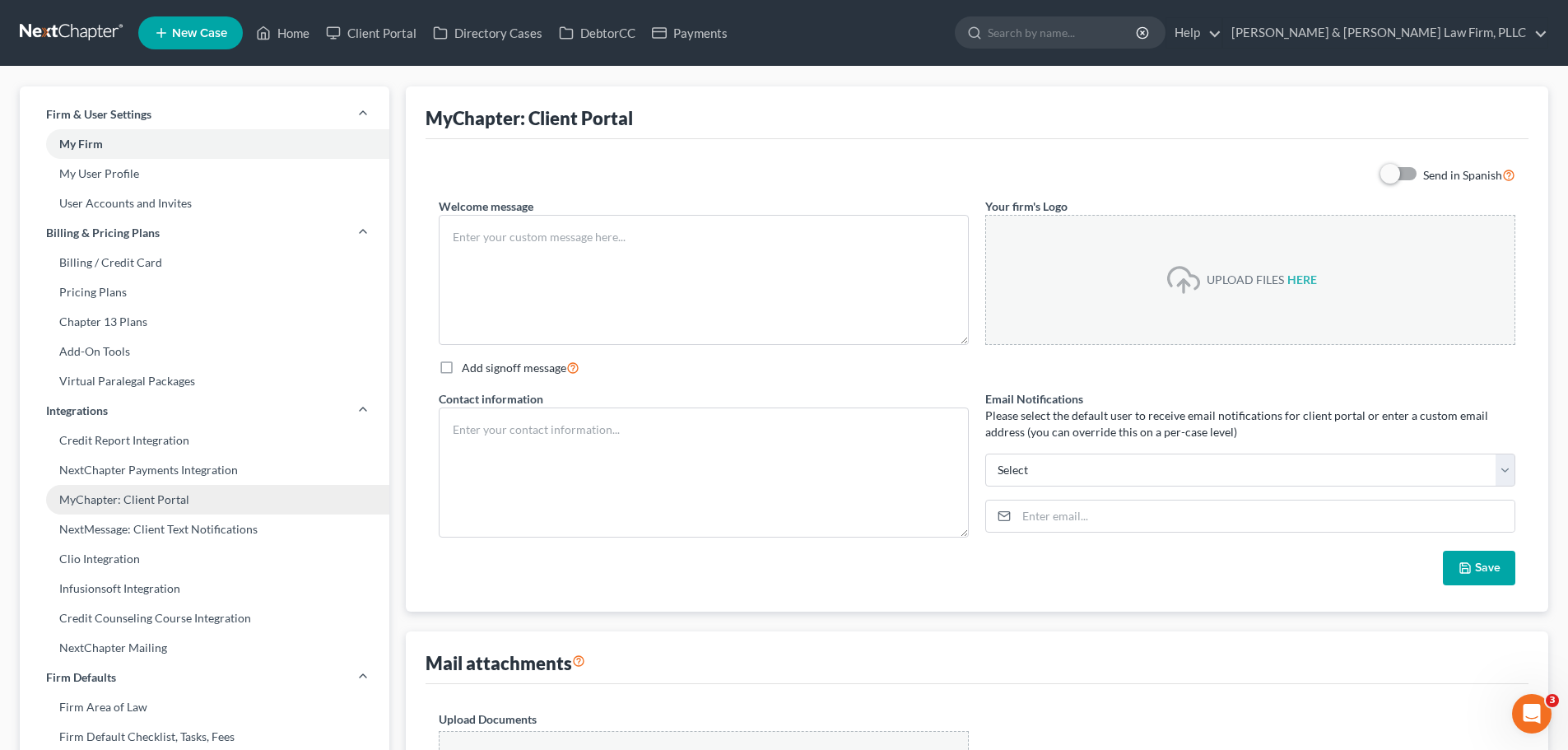
type textarea "Hello! Welcome to MyChapter. We are here to help make the bankruptcy filing pro…"
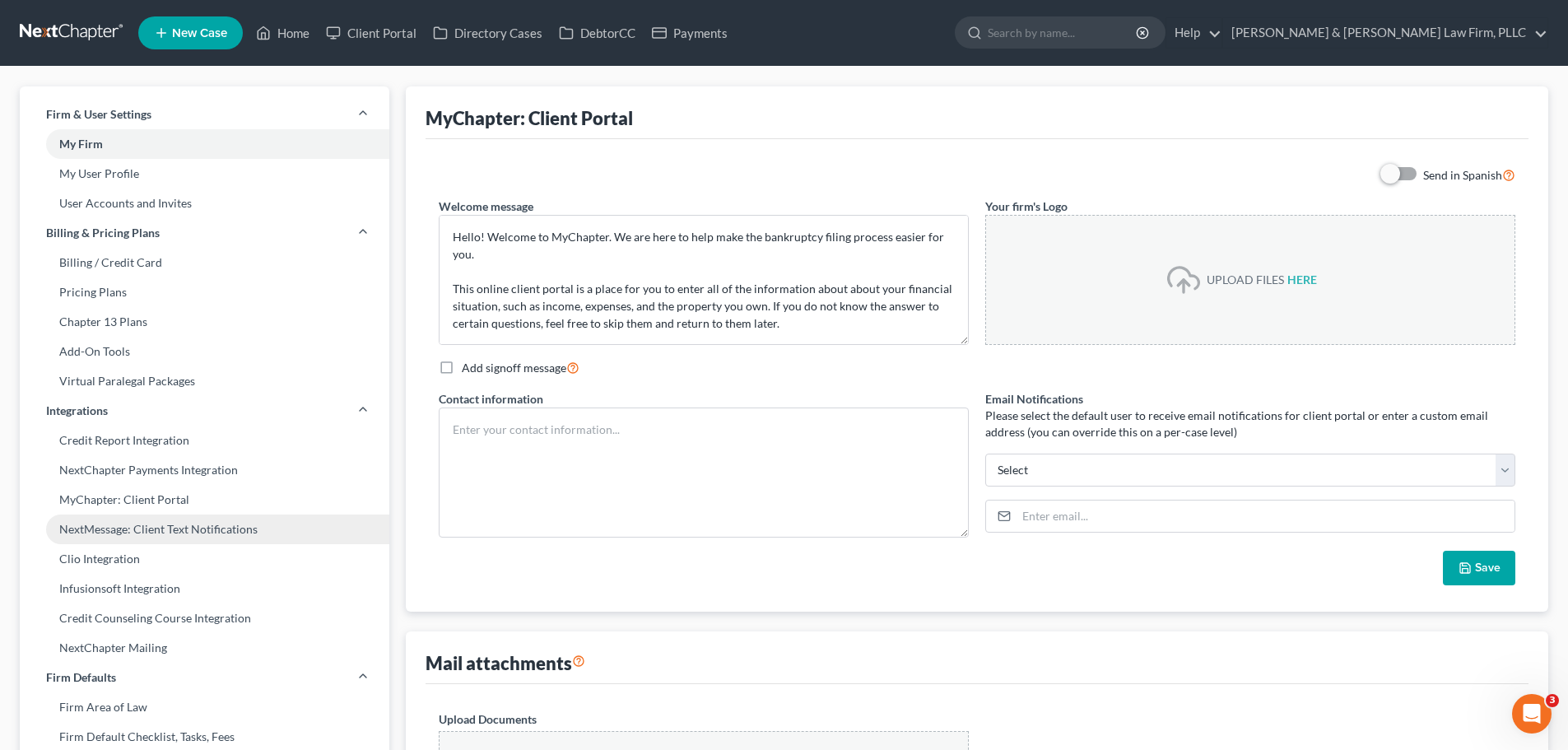
click at [152, 528] on link "NextMessage: Client Text Notifications" at bounding box center [204, 529] width 370 height 29
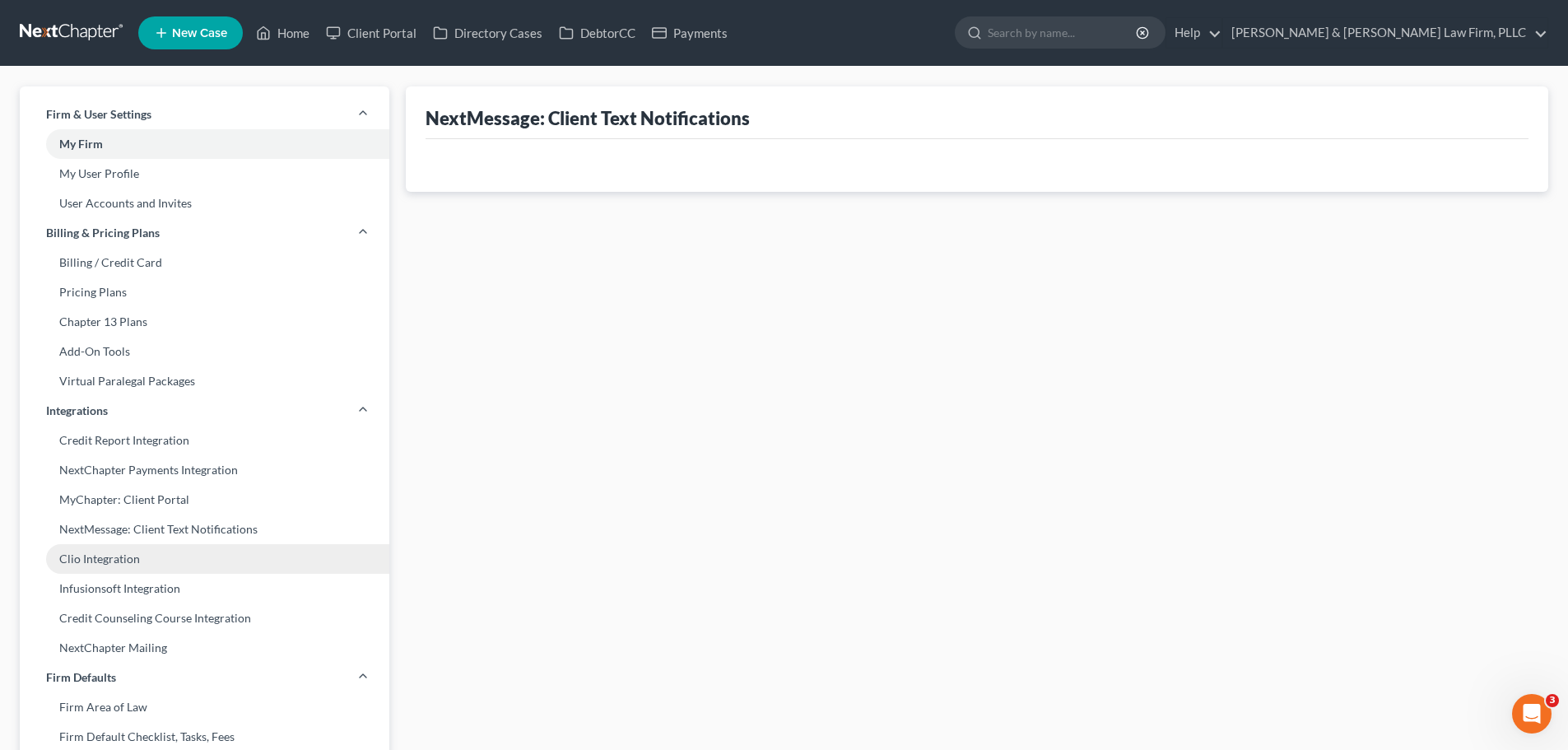
click at [136, 559] on link "Clio Integration" at bounding box center [204, 559] width 370 height 29
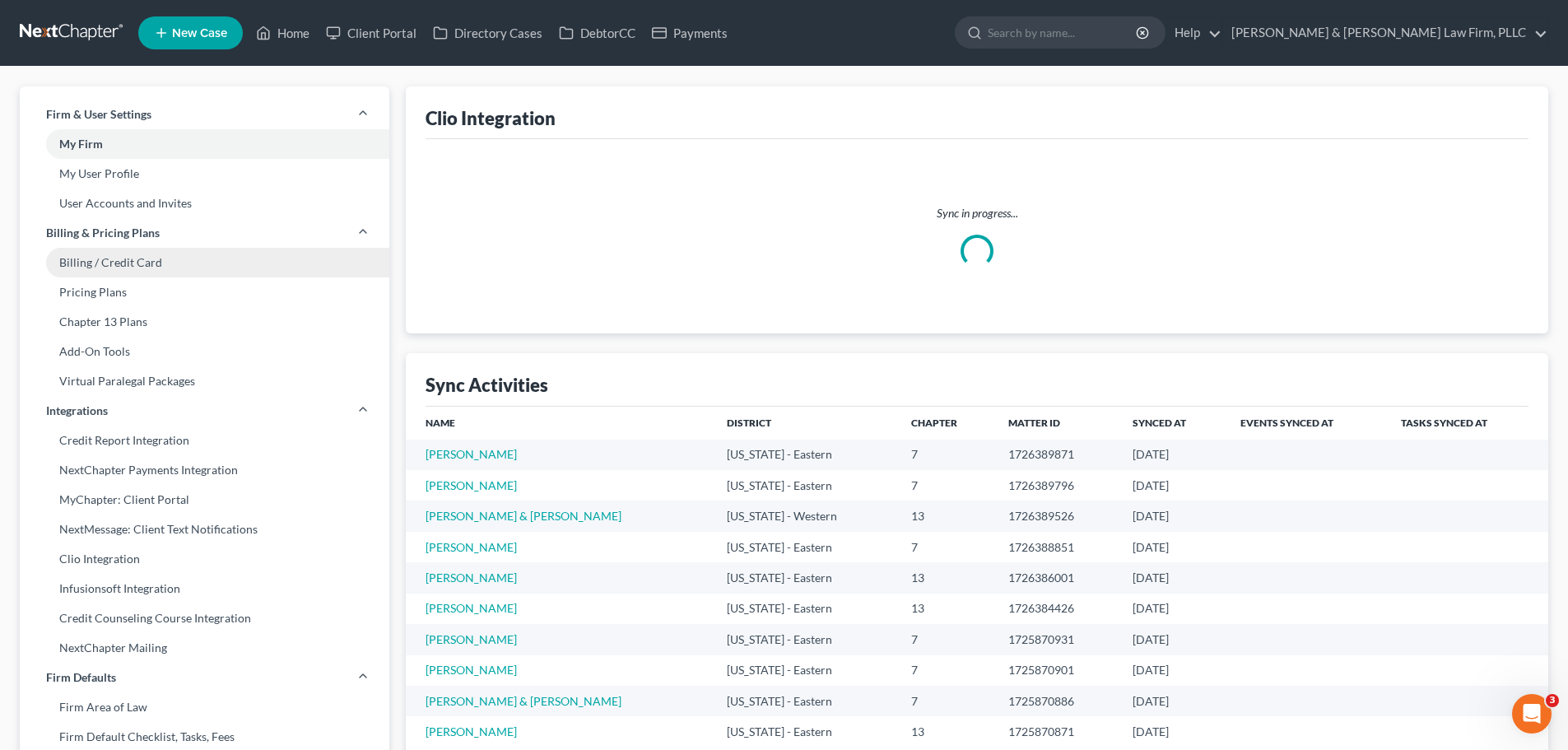
click at [145, 270] on link "Billing / Credit Card" at bounding box center [204, 262] width 370 height 29
select select "2"
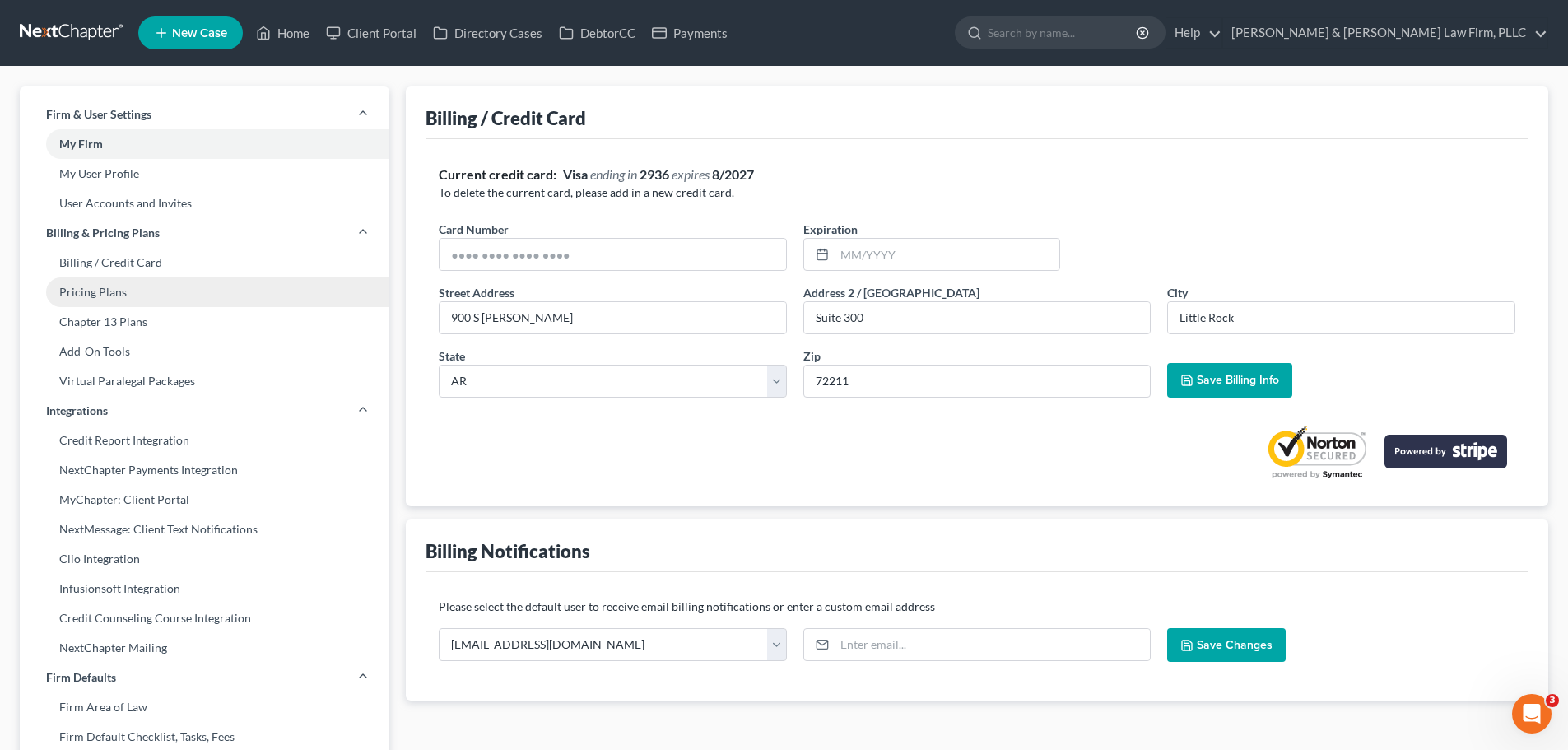
click at [125, 292] on link "Pricing Plans" at bounding box center [204, 292] width 370 height 29
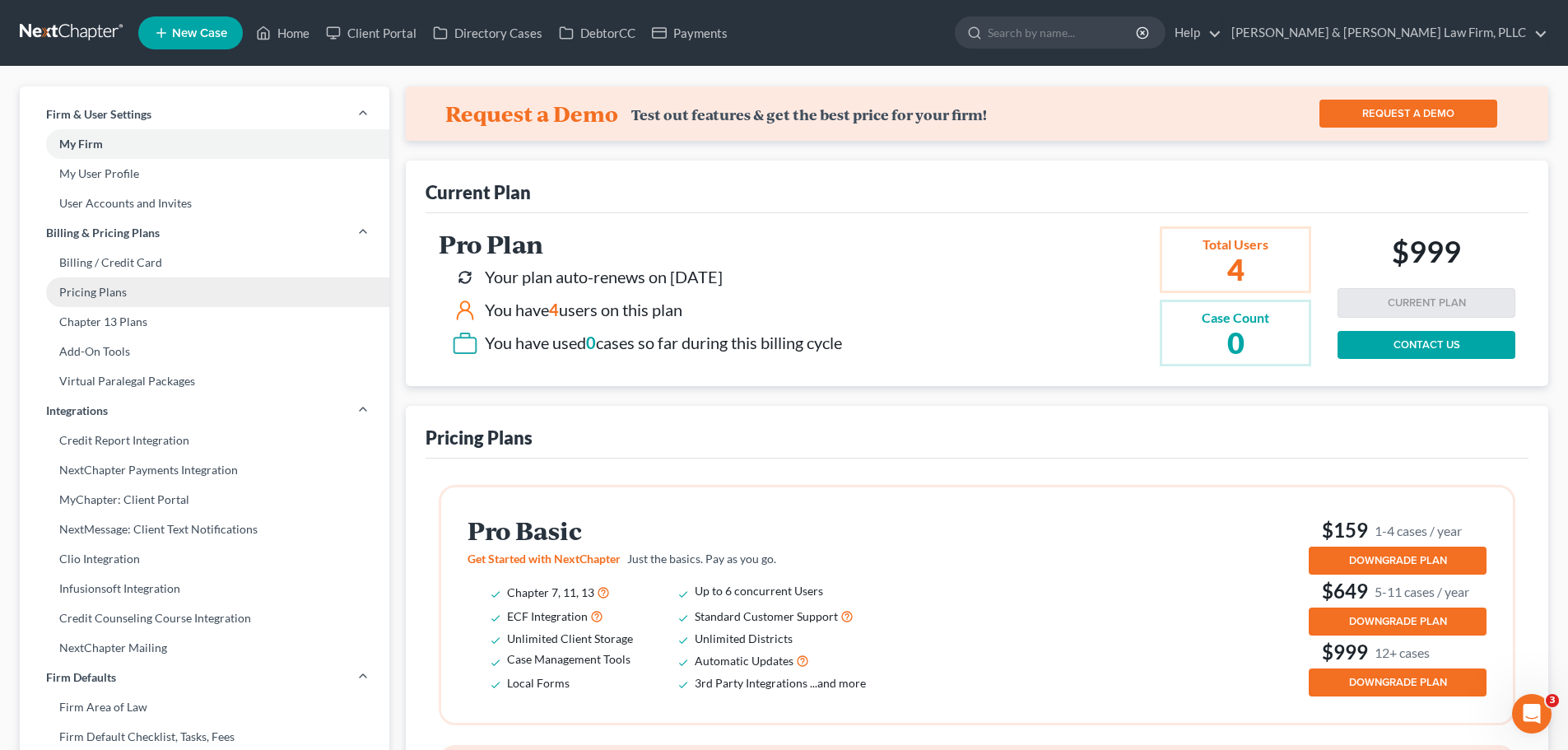
click at [178, 284] on link "Pricing Plans" at bounding box center [204, 292] width 370 height 29
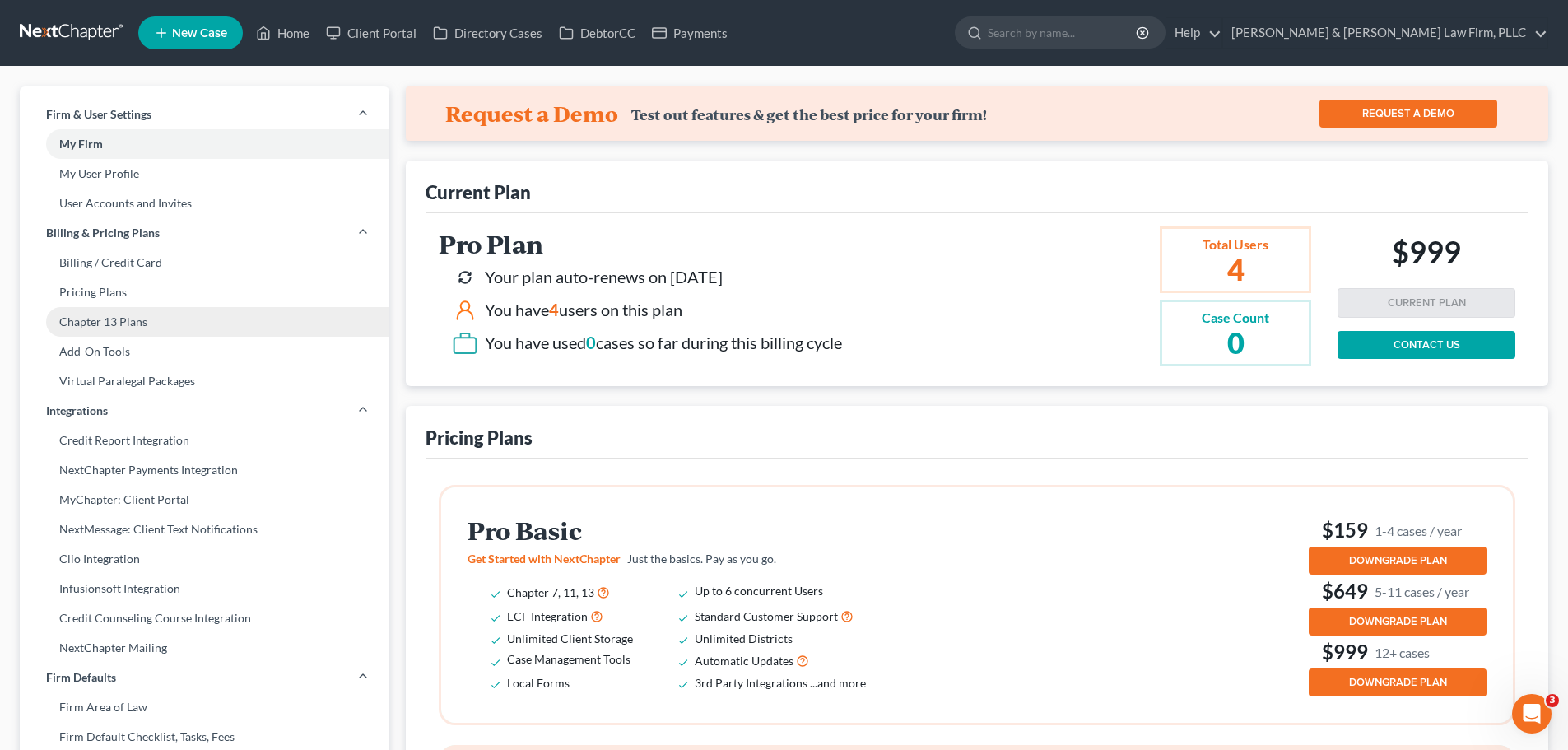
click at [176, 321] on link "Chapter 13 Plans" at bounding box center [204, 321] width 370 height 29
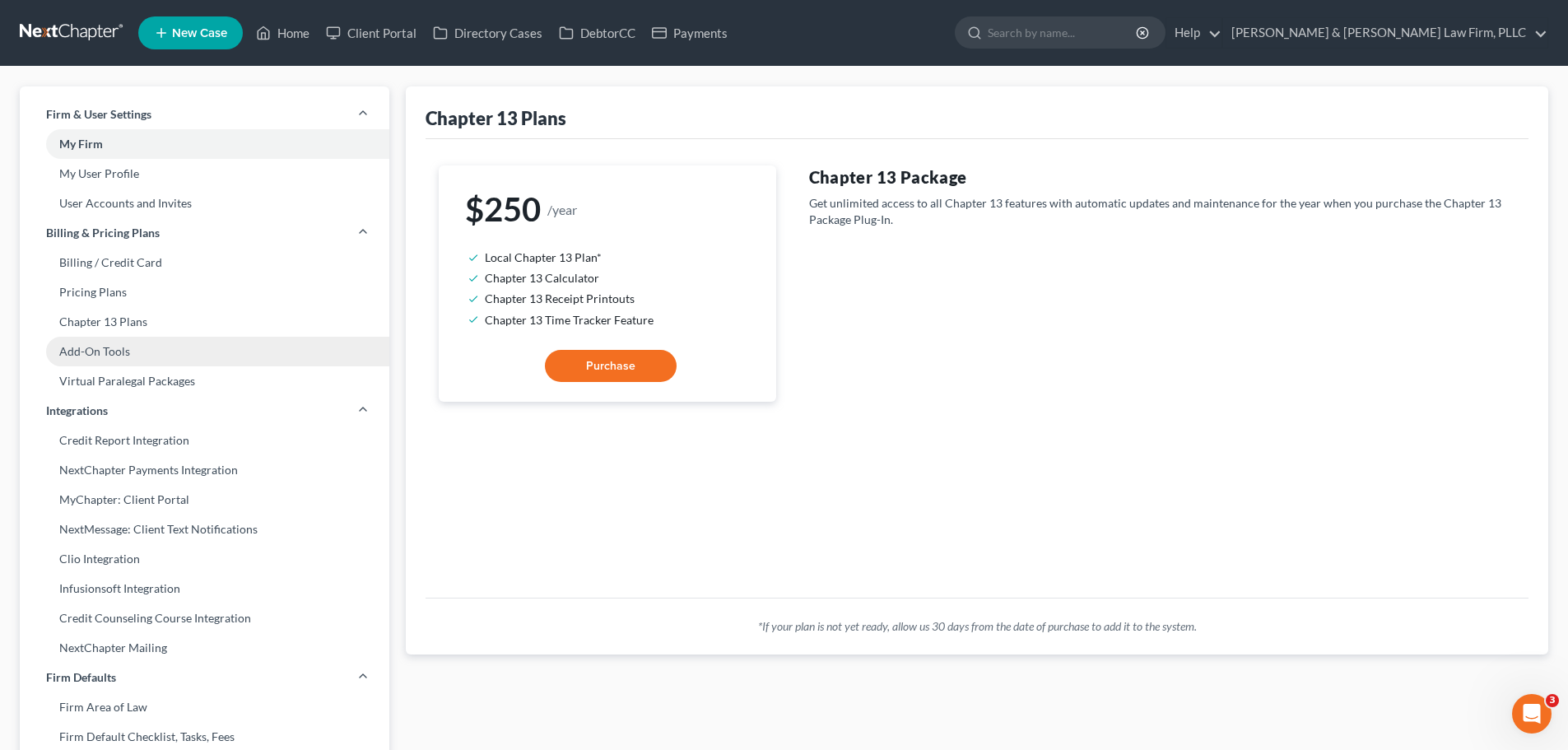
click at [177, 347] on link "Add-On Tools" at bounding box center [204, 352] width 370 height 29
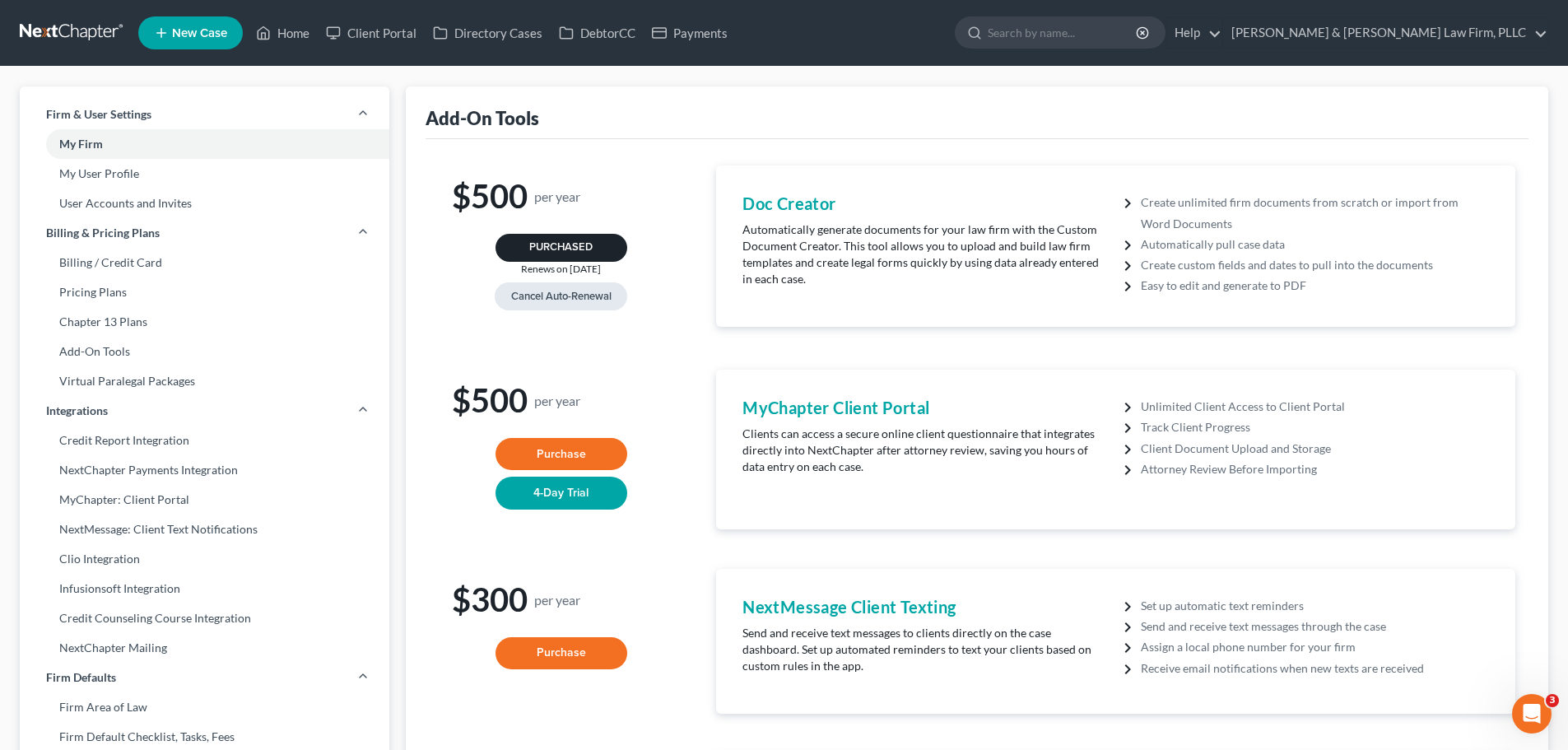
click at [605, 304] on button "Cancel Auto-Renewal" at bounding box center [560, 296] width 133 height 28
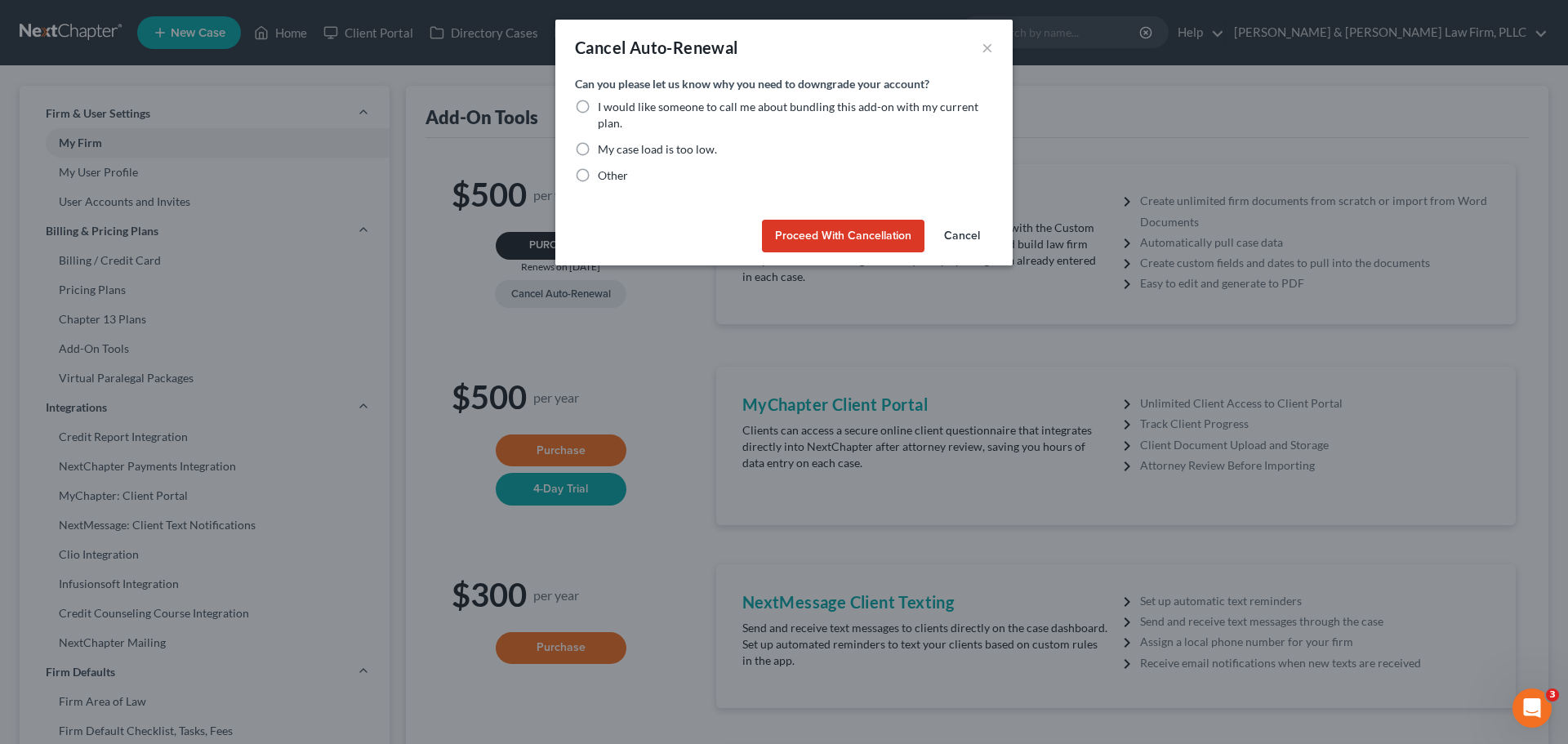
click at [617, 174] on span "Other" at bounding box center [613, 175] width 30 height 14
click at [615, 174] on input "Other" at bounding box center [609, 173] width 10 height 10
radio input "true"
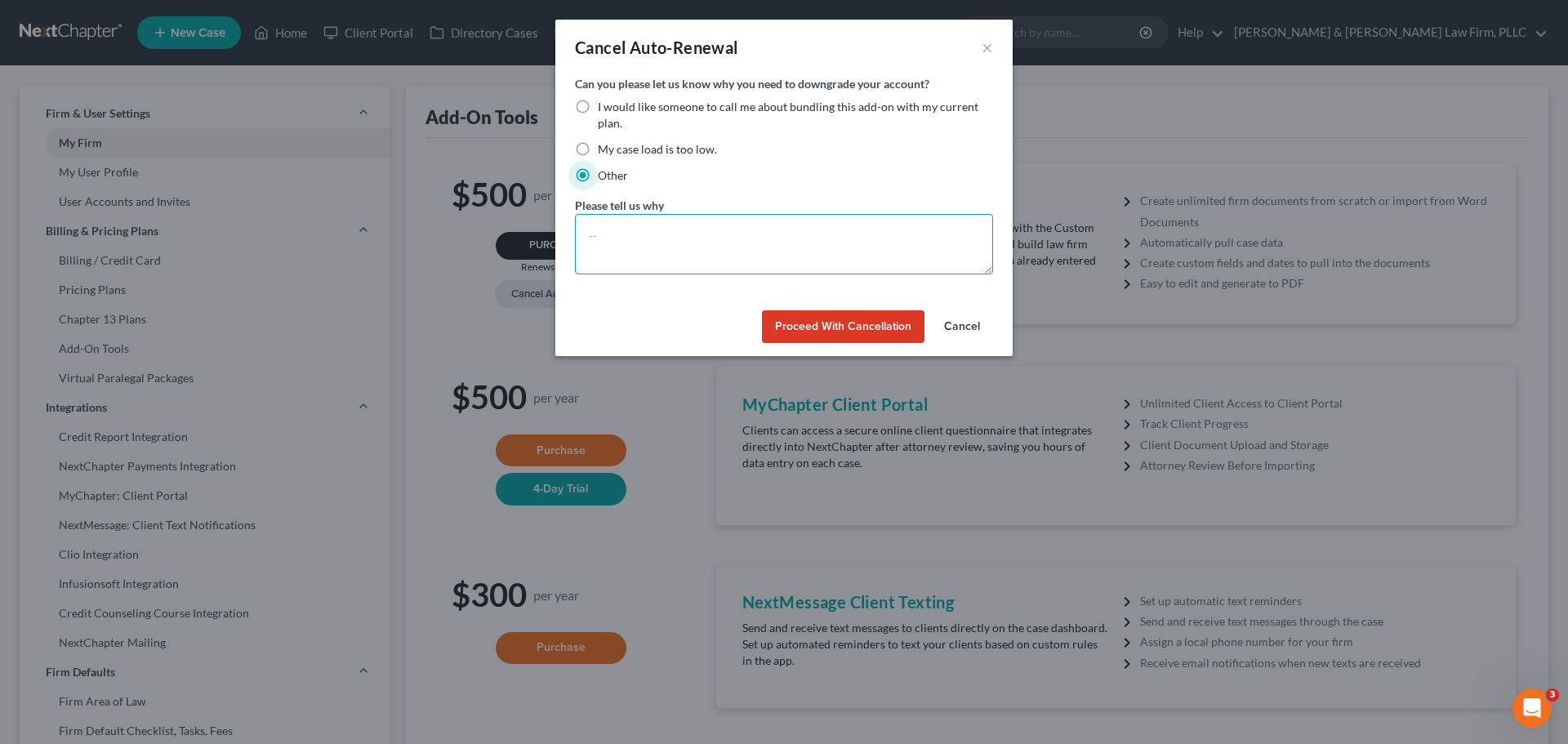
click at [652, 235] on textarea at bounding box center [784, 244] width 418 height 60
type textarea "we are changing how we do things"
click at [858, 326] on button "Proceed with Cancellation" at bounding box center [843, 326] width 162 height 33
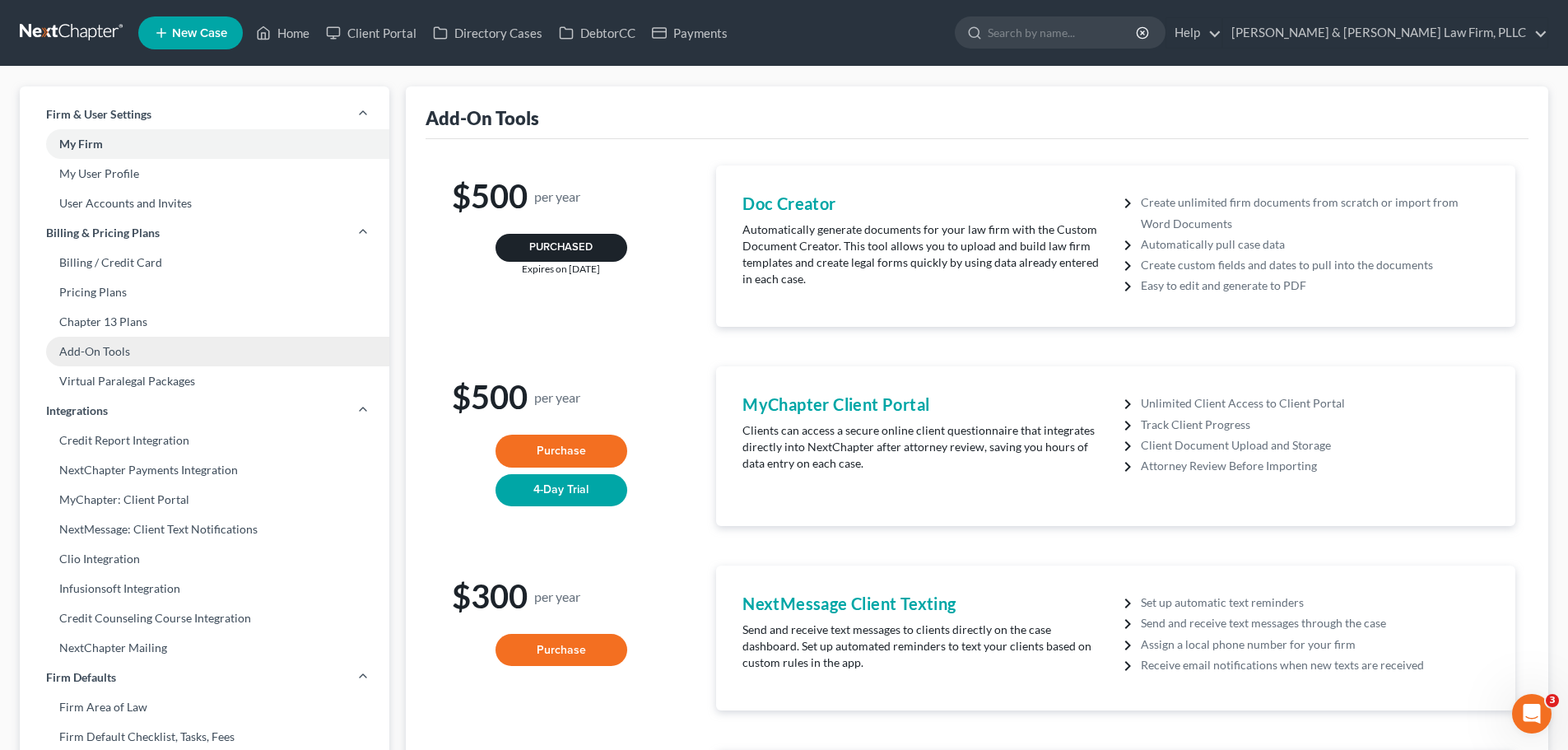
click at [97, 358] on link "Add-On Tools" at bounding box center [204, 352] width 370 height 29
click at [114, 323] on link "Chapter 13 Plans" at bounding box center [204, 321] width 370 height 29
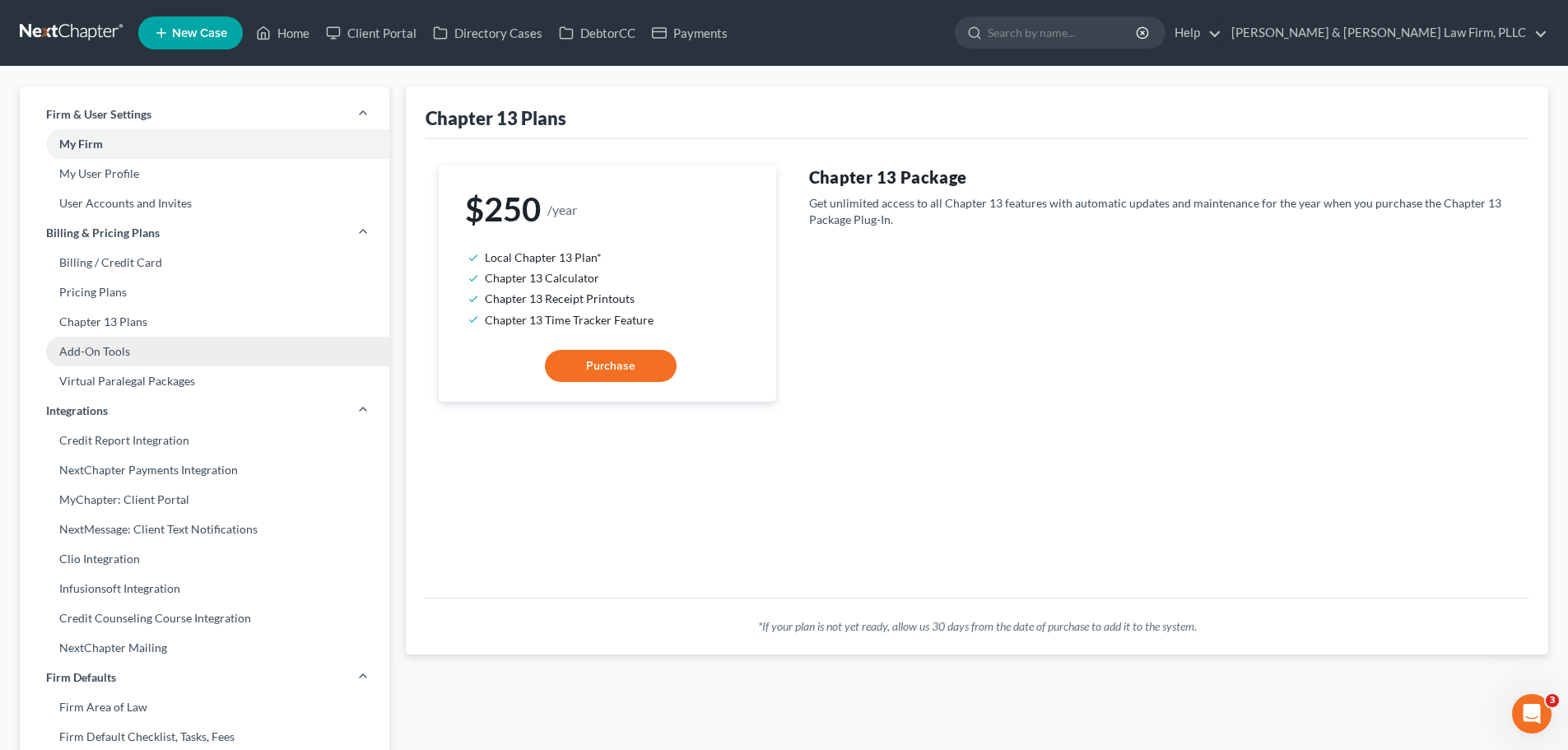
click at [126, 352] on link "Add-On Tools" at bounding box center [204, 352] width 370 height 29
